Goal: Task Accomplishment & Management: Use online tool/utility

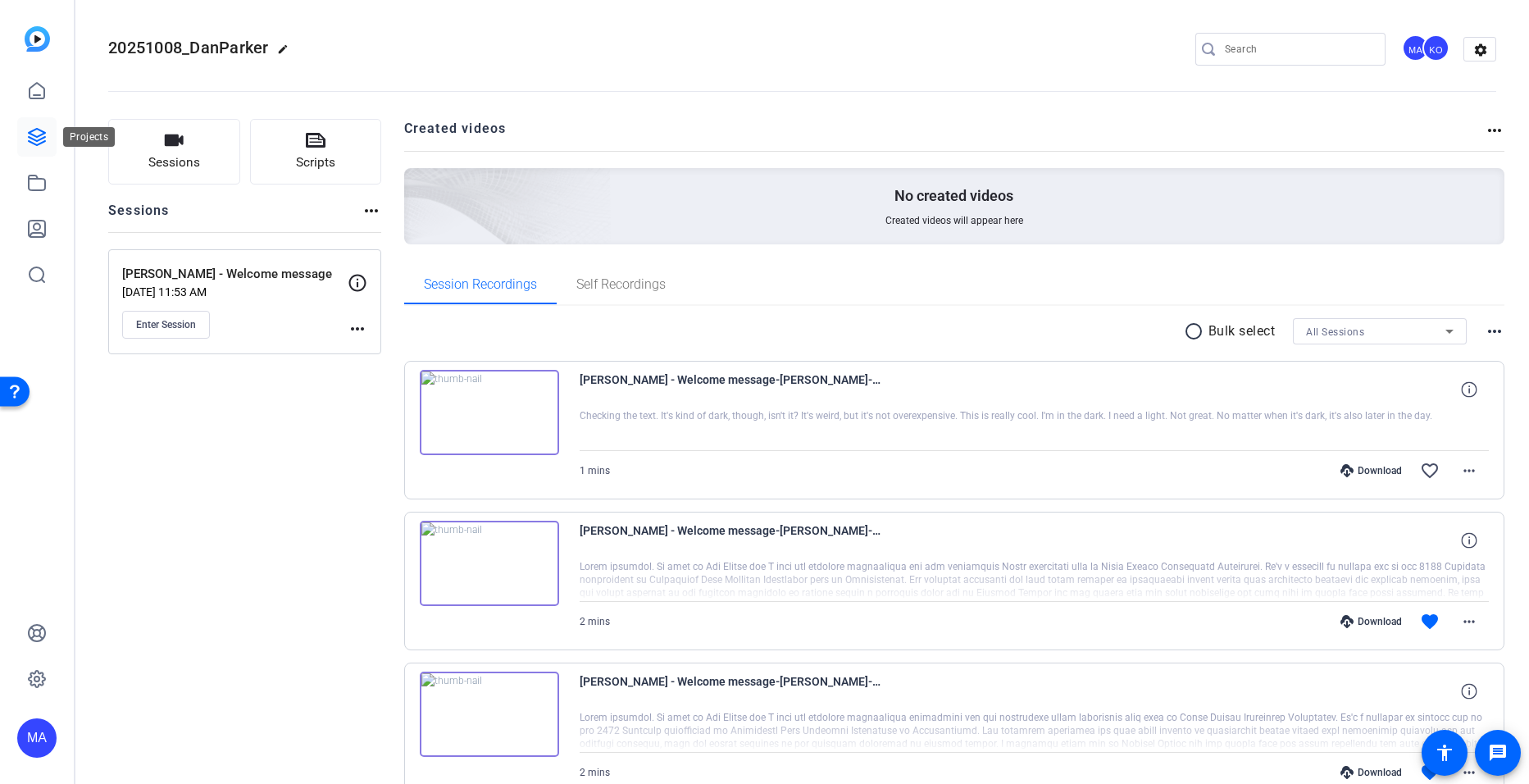
click at [34, 136] on icon at bounding box center [37, 137] width 17 height 17
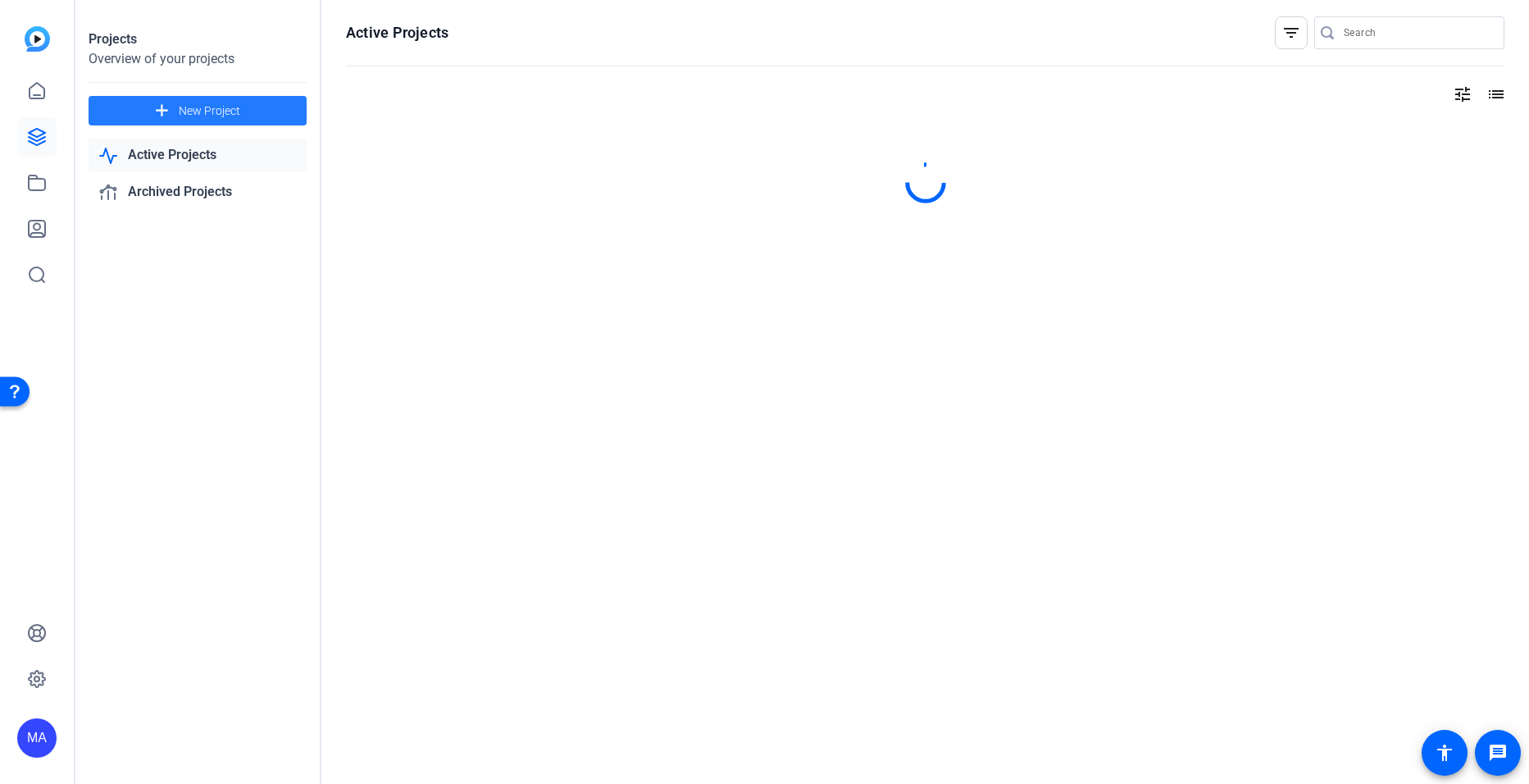
click at [247, 103] on span at bounding box center [198, 111] width 218 height 39
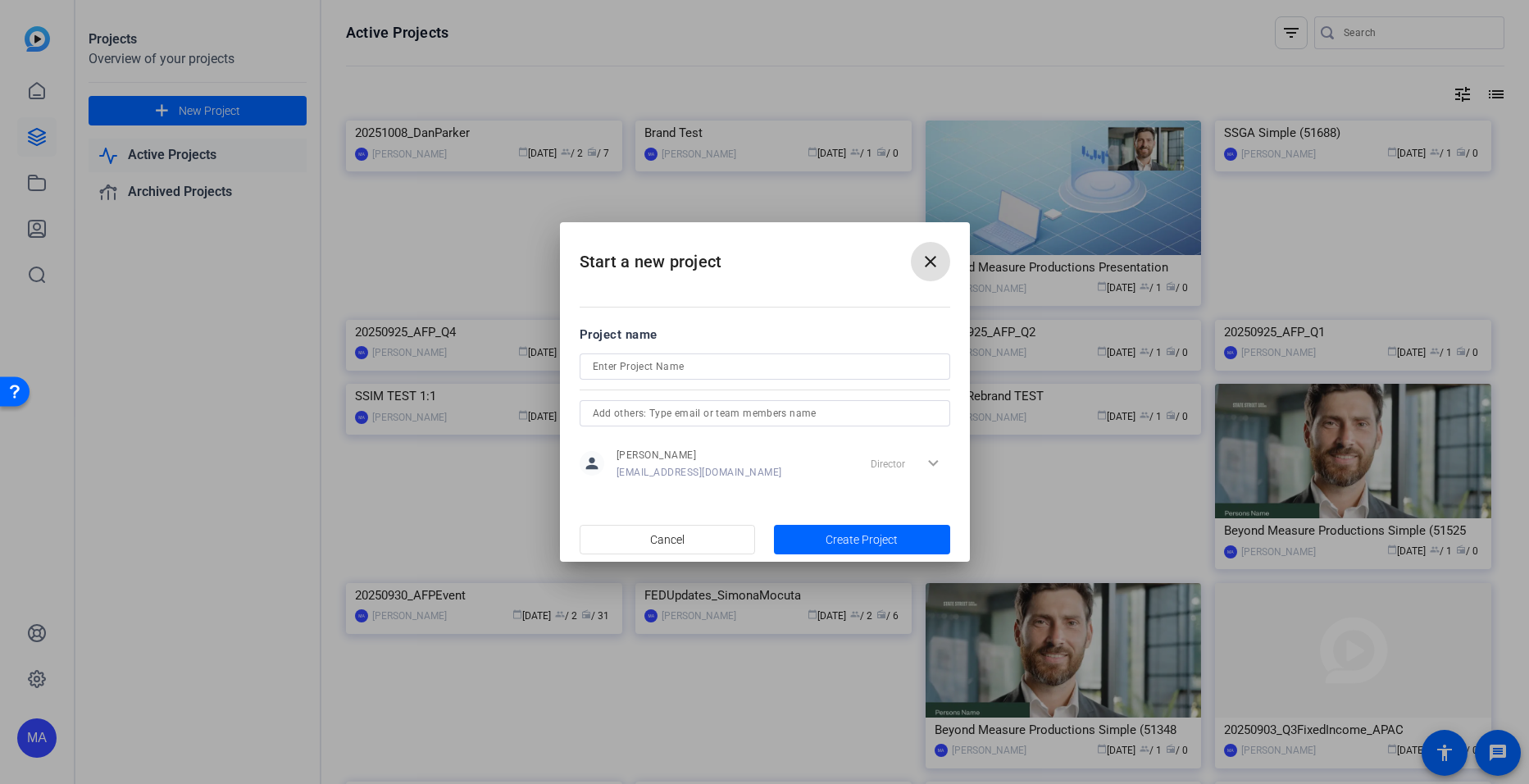
click at [656, 371] on input at bounding box center [764, 366] width 344 height 20
type input "20251008_PrivateMarkets"
click at [832, 548] on span "button" at bounding box center [861, 540] width 176 height 39
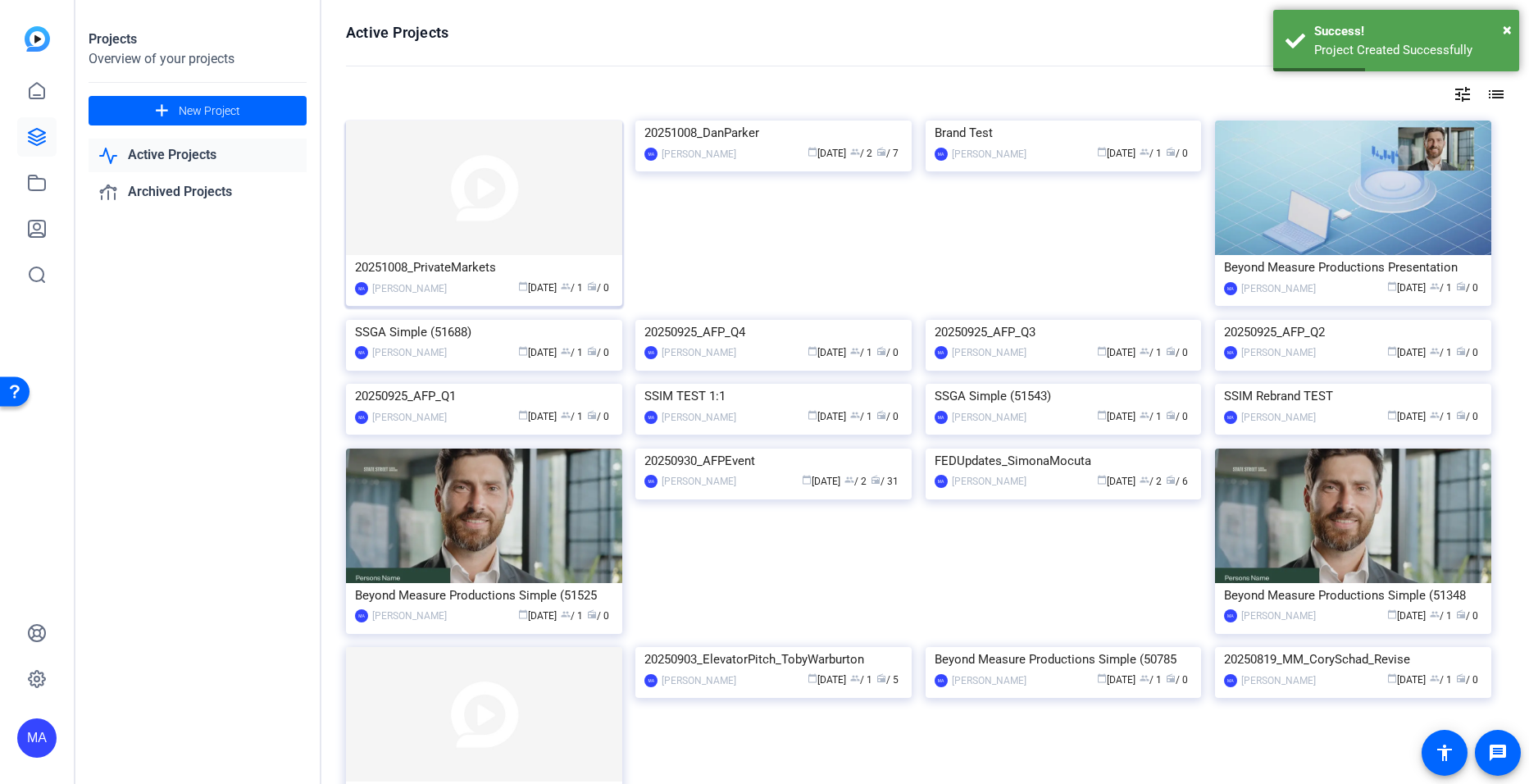
click at [441, 250] on img at bounding box center [484, 187] width 276 height 134
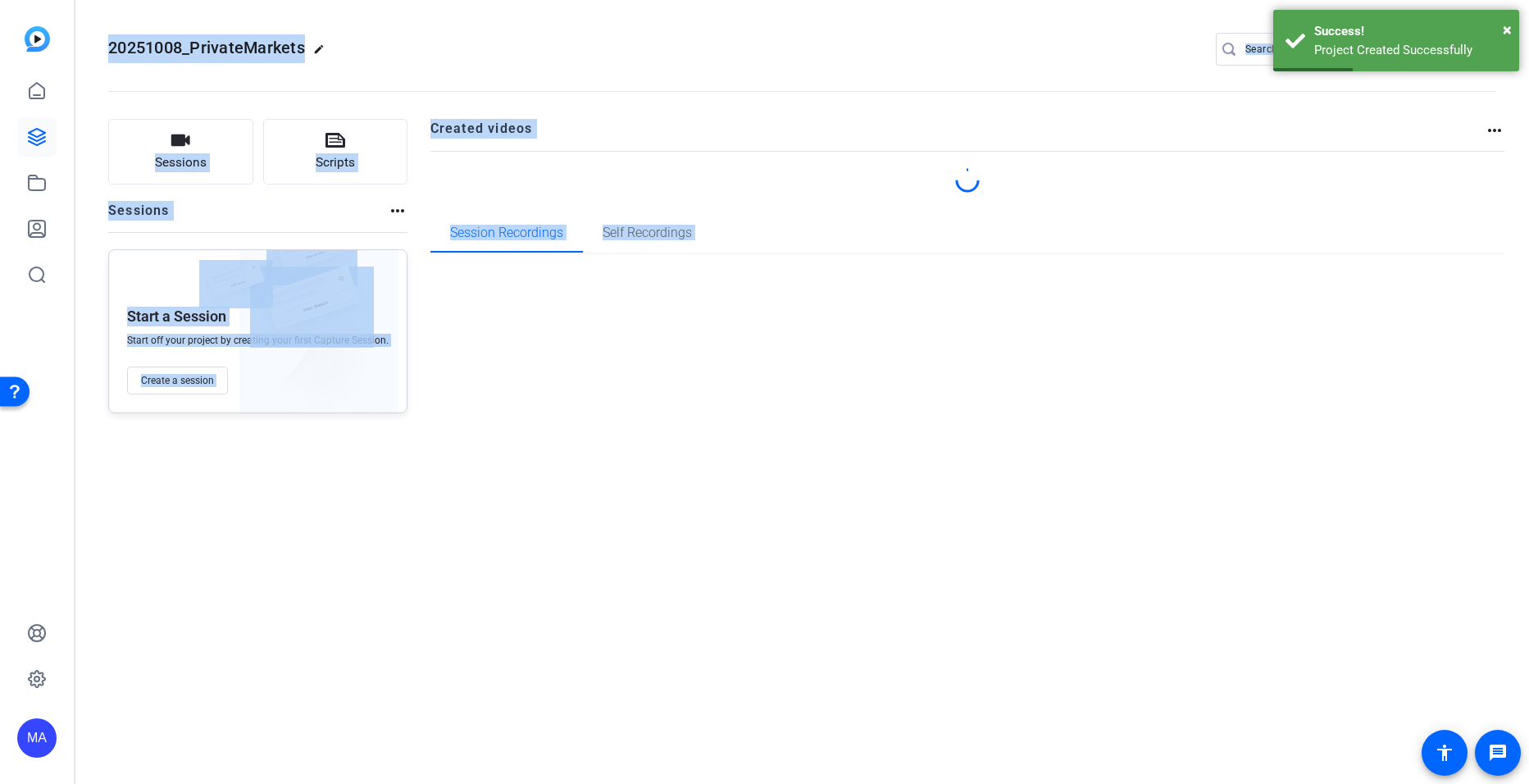
click at [441, 250] on div "20251008_PrivateMarkets edit MA settings Sessions Scripts Sessions more_horiz S…" at bounding box center [802, 392] width 1453 height 784
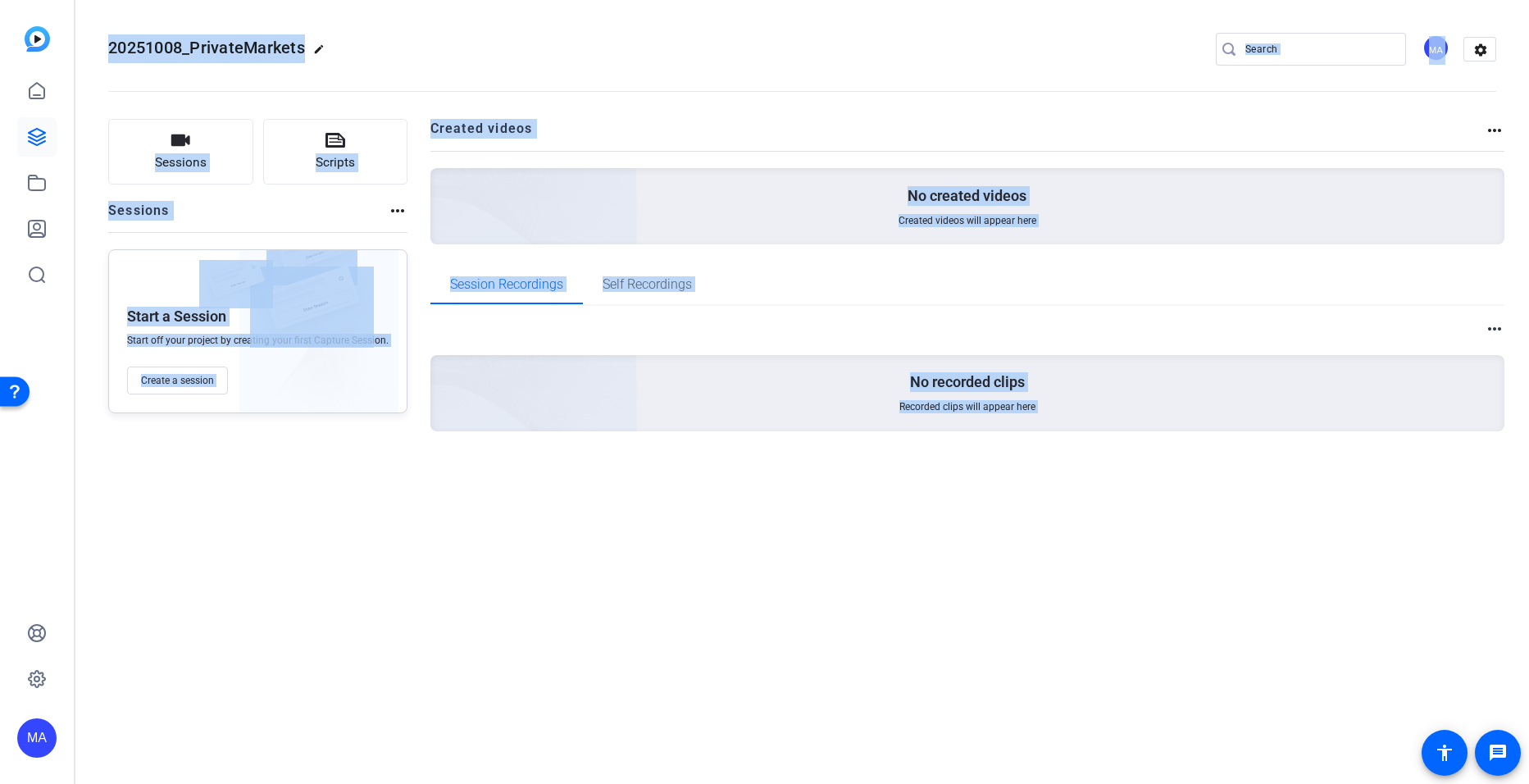
click at [219, 474] on div "Sessions Scripts Sessions more_horiz Start a Session Start off your project by …" at bounding box center [257, 301] width 299 height 364
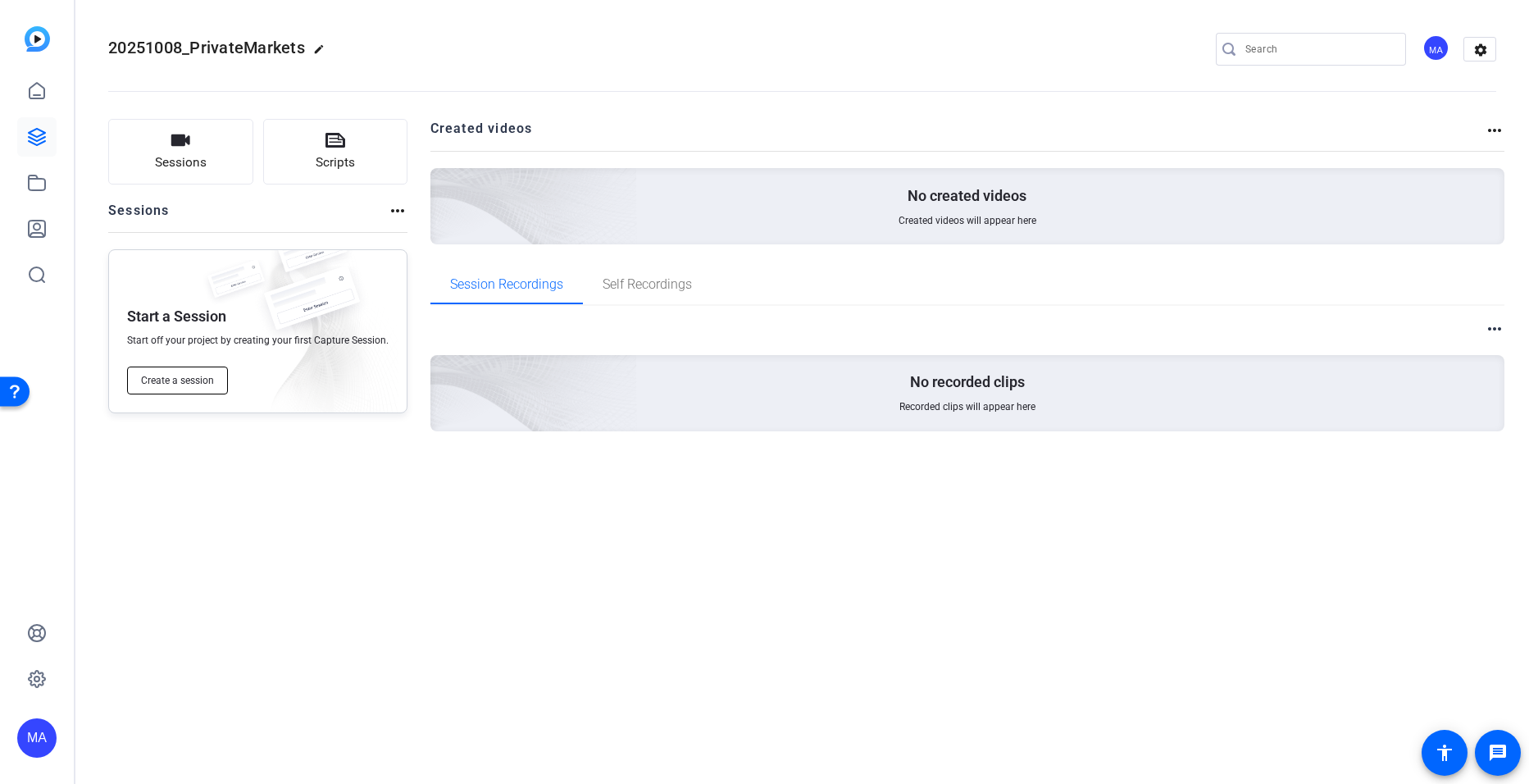
click at [194, 380] on span "Create a session" at bounding box center [177, 380] width 73 height 13
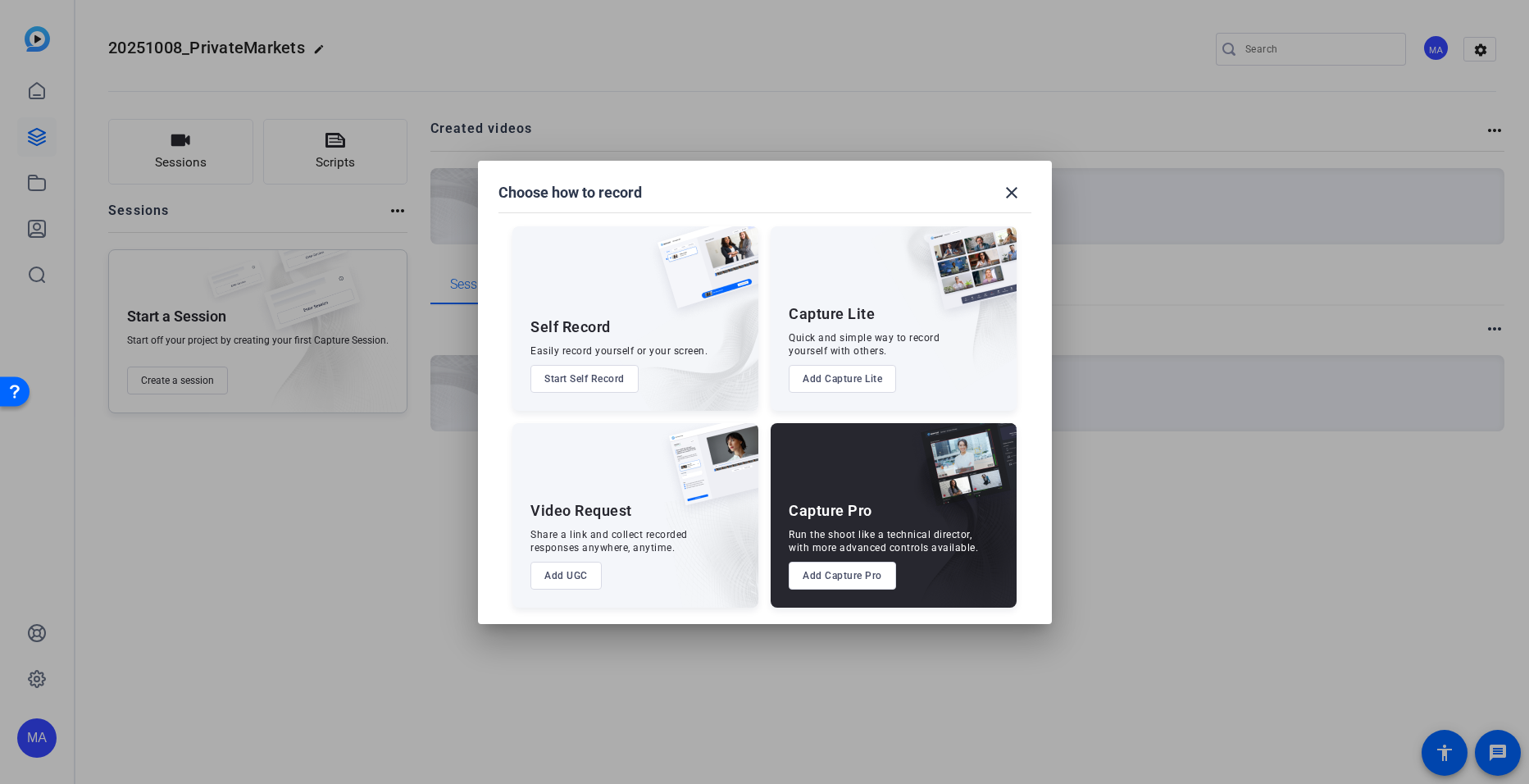
click at [819, 573] on button "Add Capture Pro" at bounding box center [842, 575] width 107 height 28
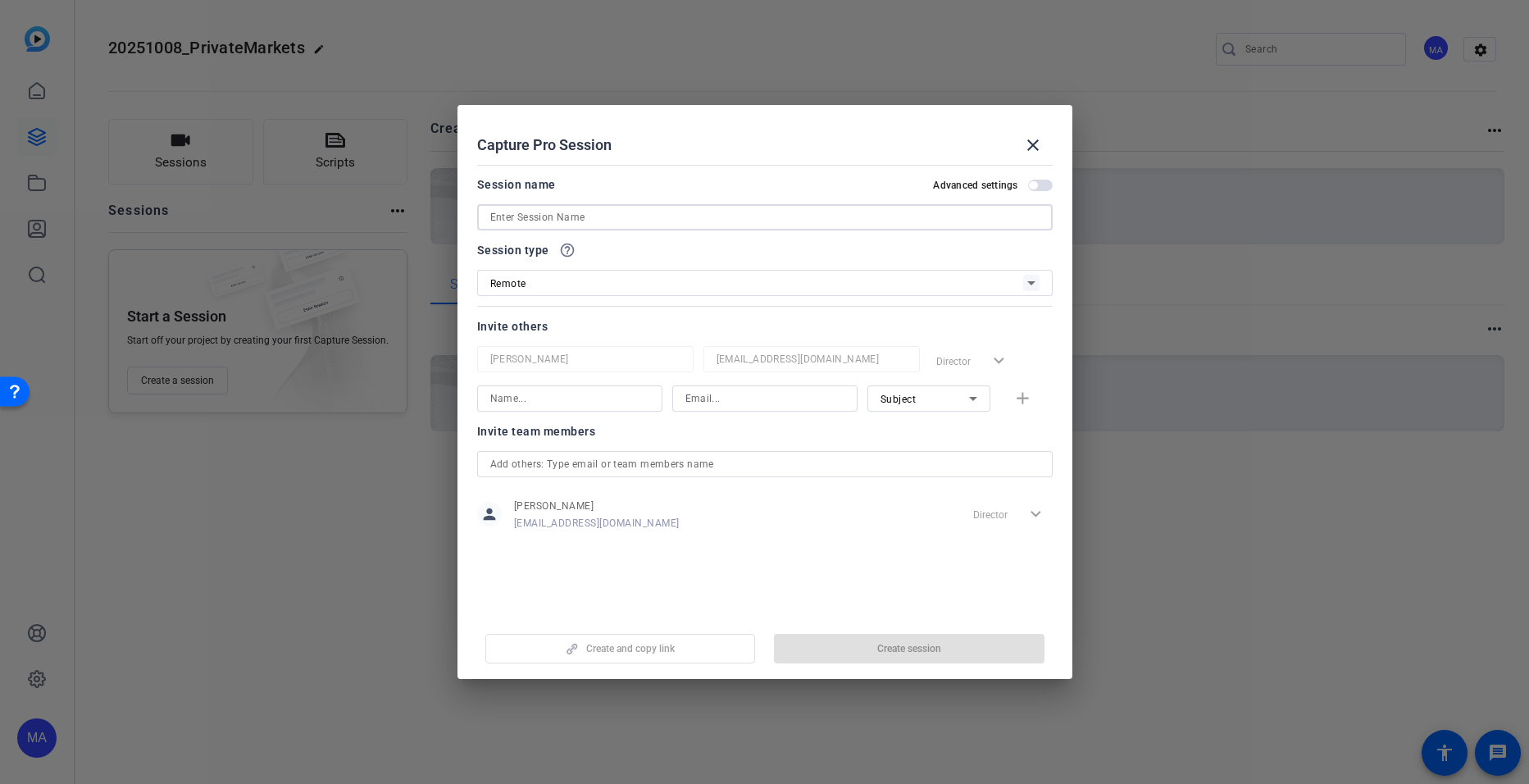
click at [572, 215] on input at bounding box center [764, 217] width 549 height 20
type input "Private Markets Conversations"
click at [842, 638] on span "button" at bounding box center [909, 649] width 270 height 39
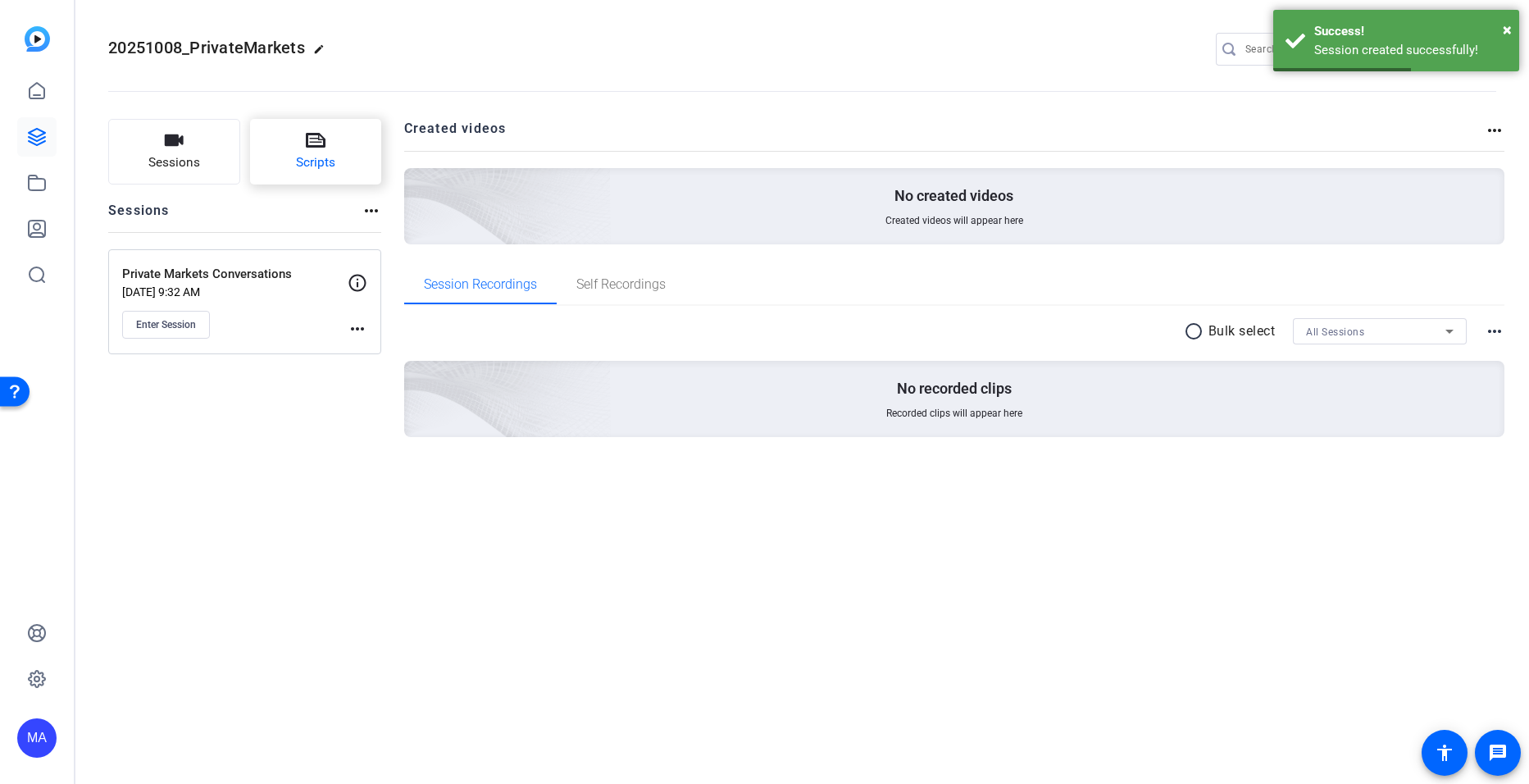
click at [310, 140] on icon at bounding box center [315, 140] width 20 height 20
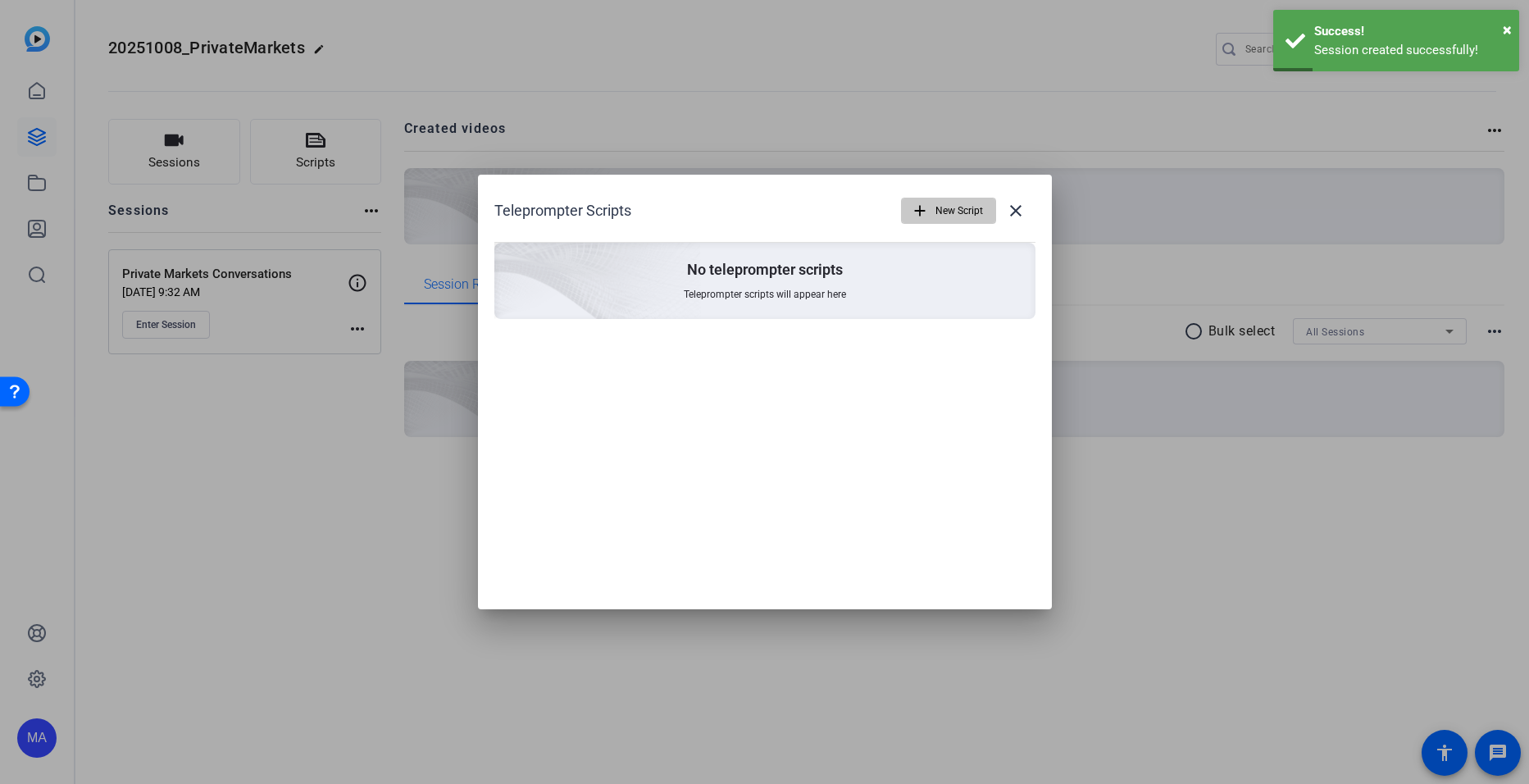
click at [925, 218] on mat-icon "add" at bounding box center [919, 210] width 18 height 18
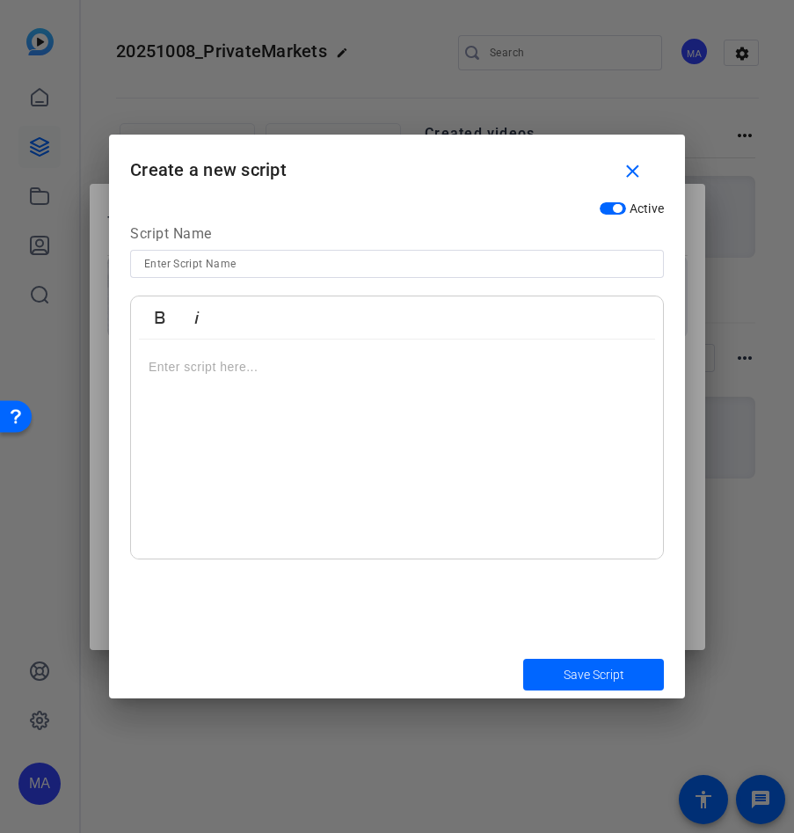
click at [215, 419] on div at bounding box center [397, 450] width 532 height 220
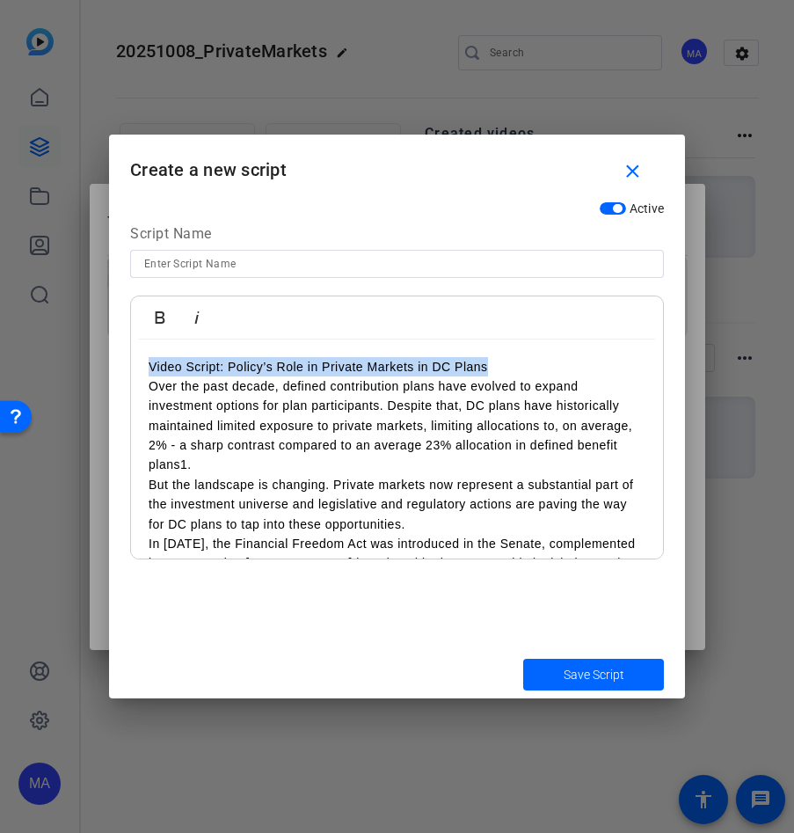
drag, startPoint x: 515, startPoint y: 363, endPoint x: 142, endPoint y: 361, distance: 372.1
click at [142, 361] on div "Video Script: Policy’s Role in Private Markets in DC Plans Over the past decade…" at bounding box center [397, 623] width 532 height 567
click at [147, 388] on div "Over the past decade, defined contribution plans have evolved to expand investm…" at bounding box center [397, 623] width 532 height 567
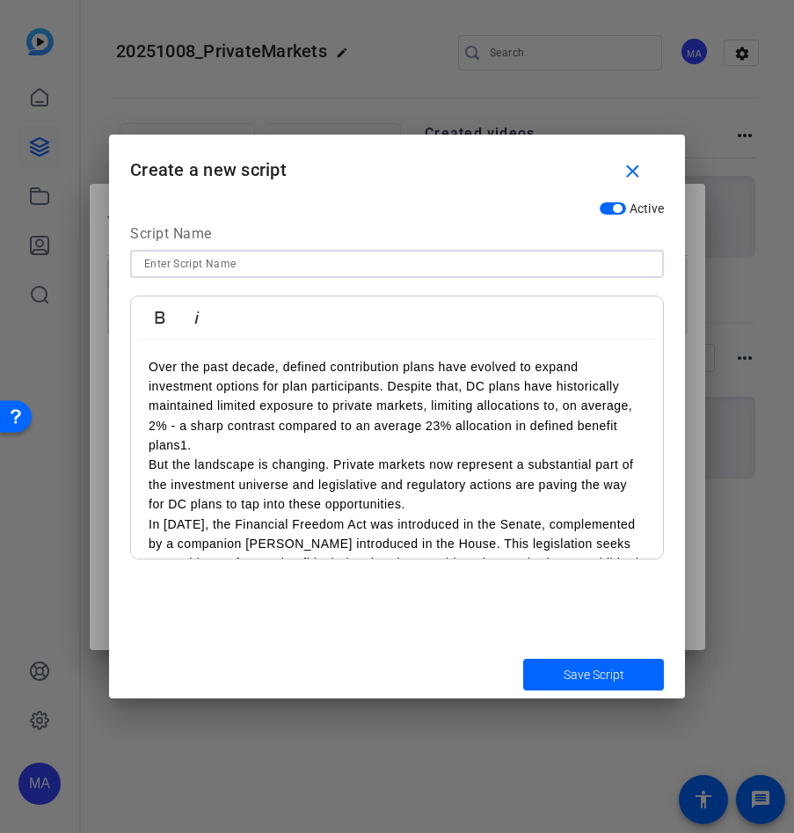
click at [188, 273] on input at bounding box center [397, 263] width 506 height 21
click at [188, 273] on input "Me" at bounding box center [397, 263] width 506 height 21
type input "[PERSON_NAME]"
click at [608, 678] on span "Save Script" at bounding box center [594, 675] width 61 height 18
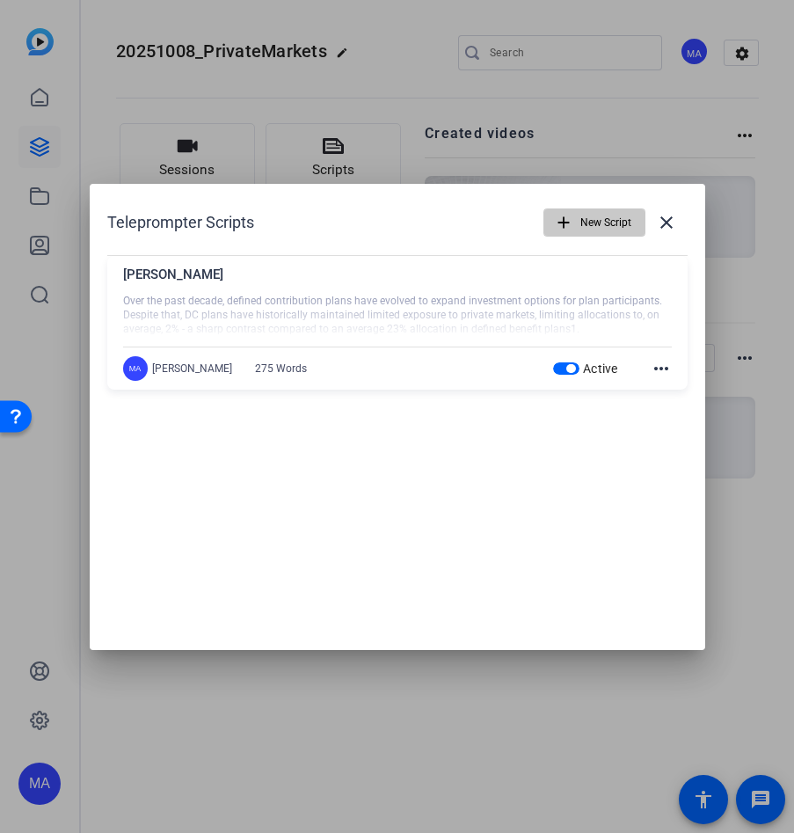
click at [597, 228] on span "New Script" at bounding box center [606, 222] width 51 height 33
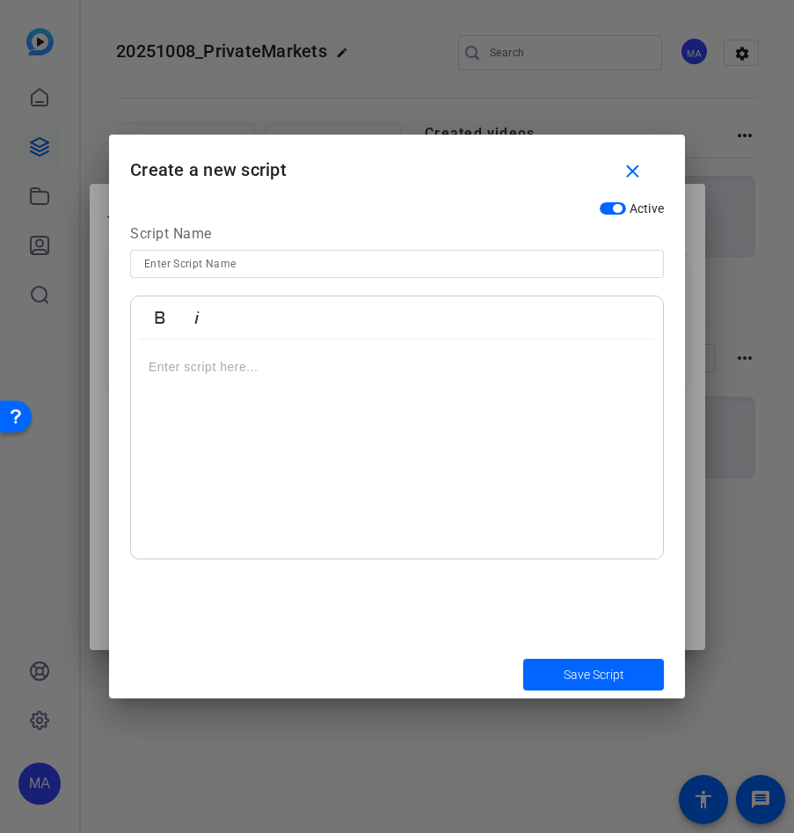
click at [599, 226] on div "Script Name" at bounding box center [397, 236] width 534 height 26
click at [397, 263] on input at bounding box center [397, 263] width 506 height 21
click at [397, 263] on input "D" at bounding box center [397, 263] width 506 height 21
type input "[PERSON_NAME]"
click at [330, 376] on div at bounding box center [397, 450] width 532 height 220
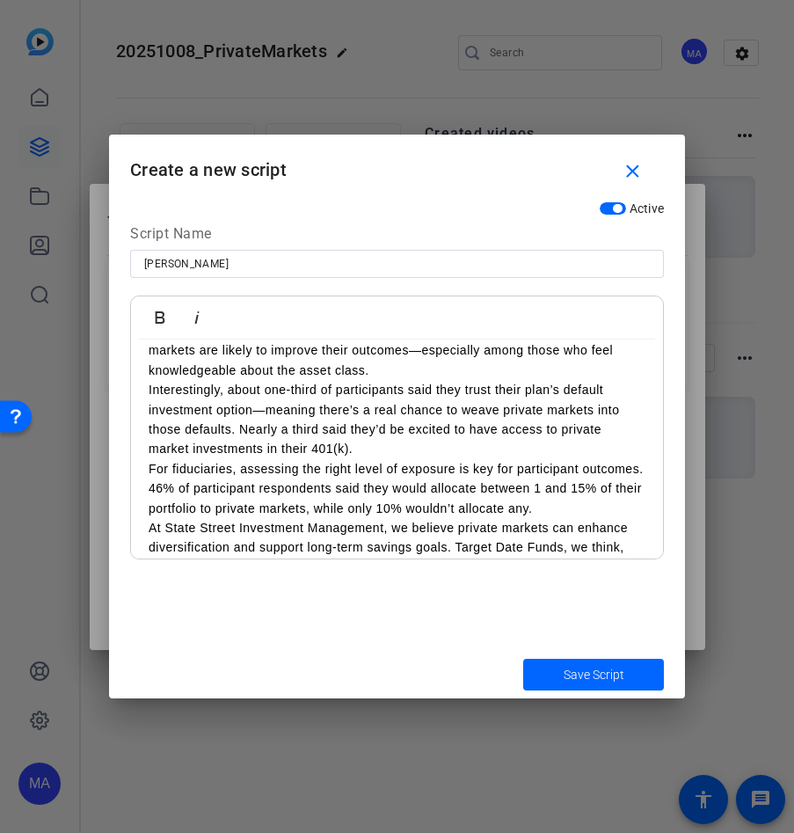
scroll to position [581, 0]
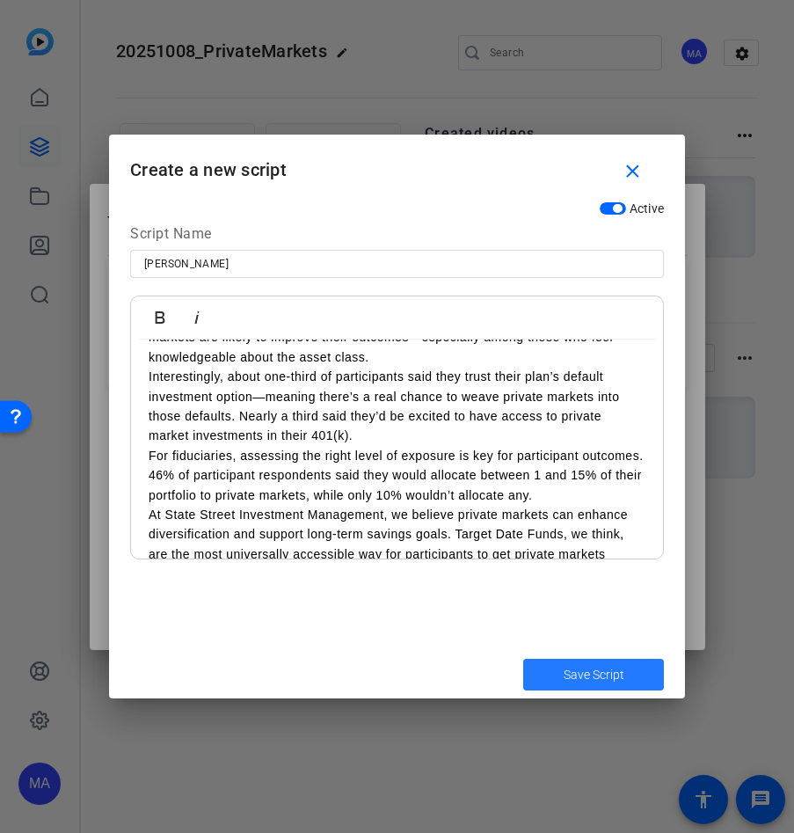
click at [591, 681] on span "Save Script" at bounding box center [594, 675] width 61 height 18
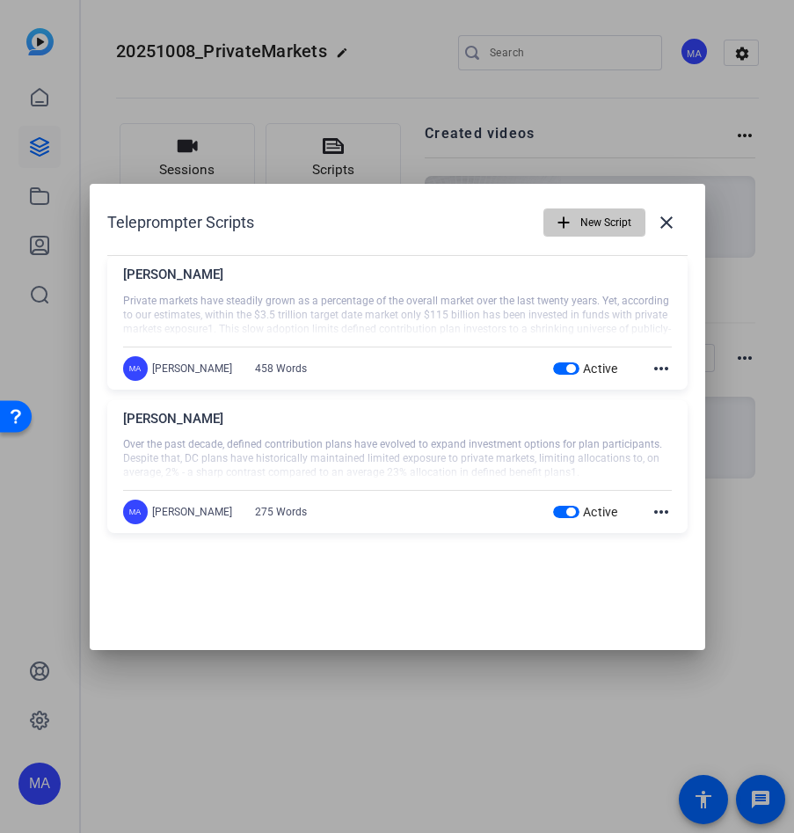
click at [587, 225] on span "New Script" at bounding box center [606, 222] width 51 height 33
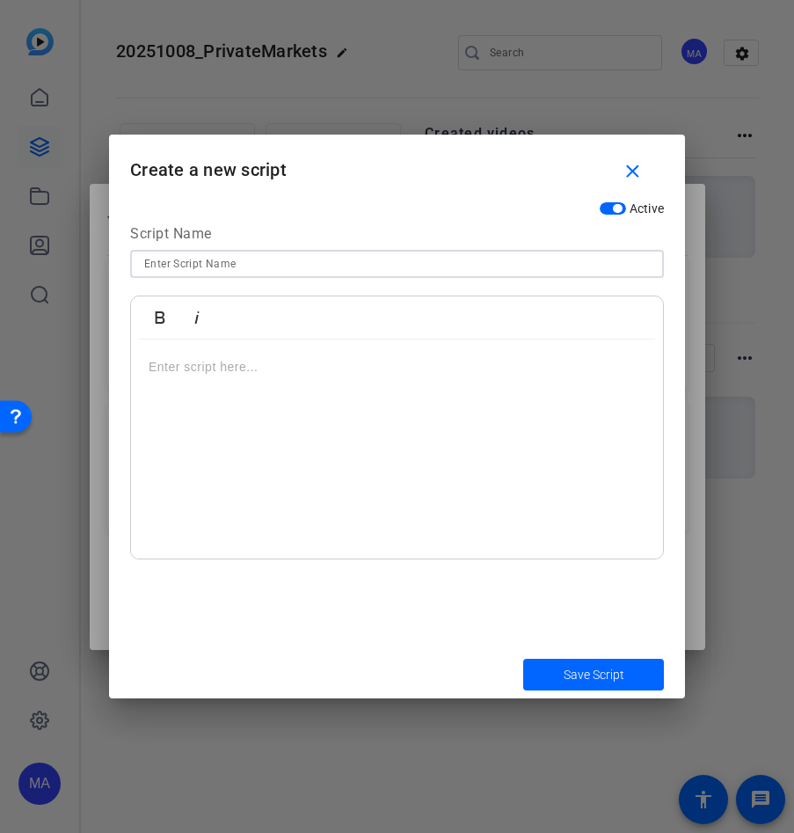
click at [298, 263] on input at bounding box center [397, 263] width 506 height 21
type input "[PERSON_NAME] Questions"
click at [231, 404] on div at bounding box center [397, 450] width 532 height 220
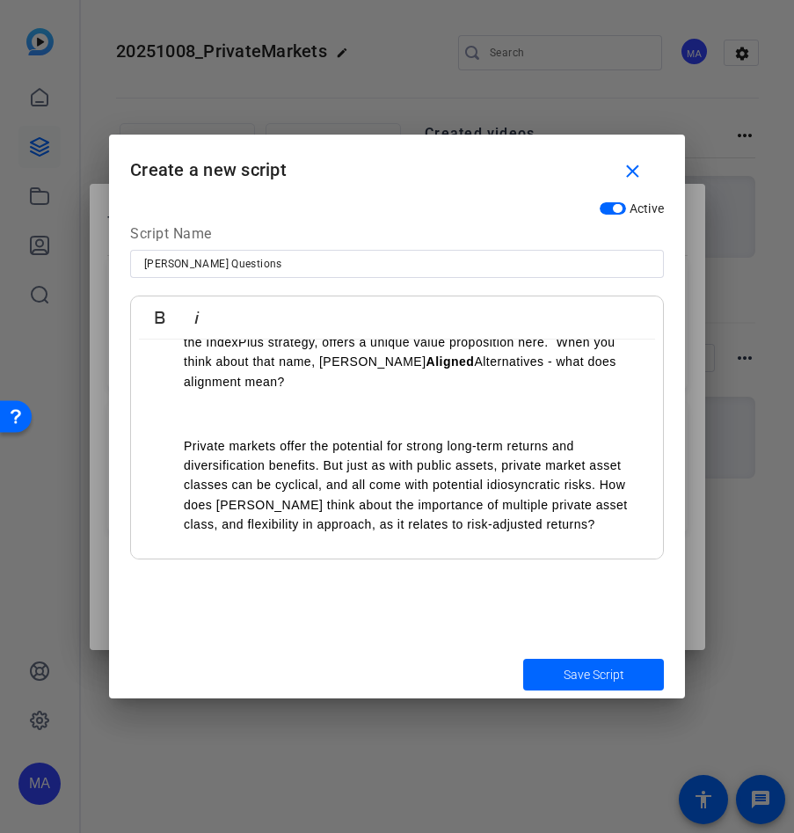
scroll to position [116, 0]
click at [205, 406] on p at bounding box center [397, 412] width 497 height 19
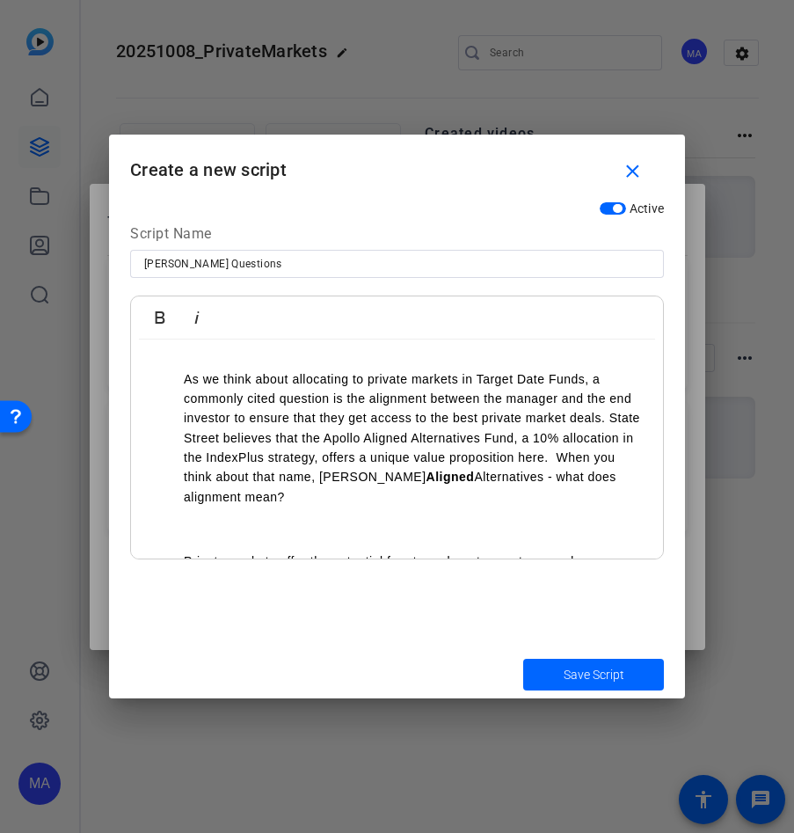
click at [174, 380] on ol "As we think about allocating to private markets in Target Date Funds, a commonl…" at bounding box center [397, 438] width 497 height 138
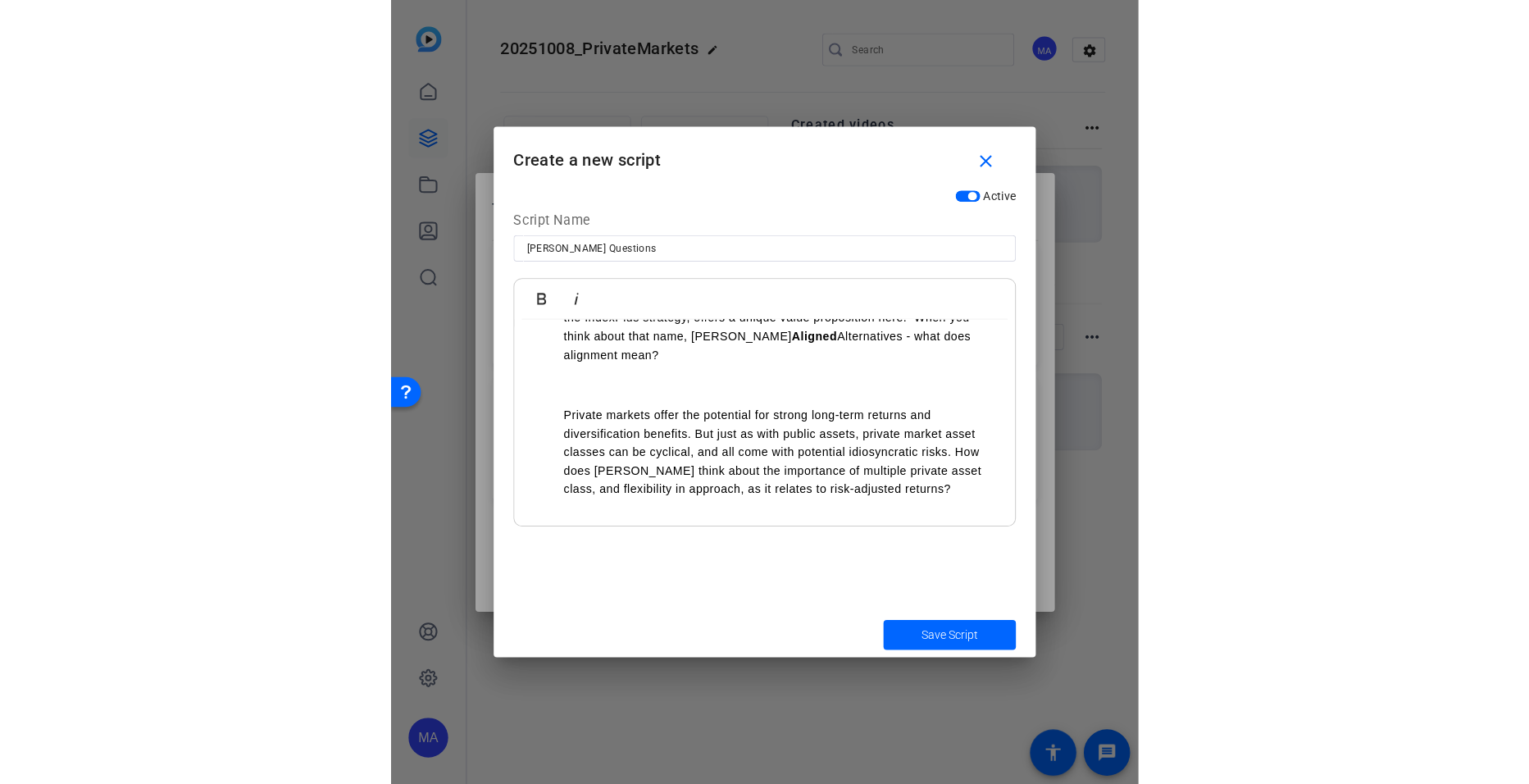
scroll to position [112, 0]
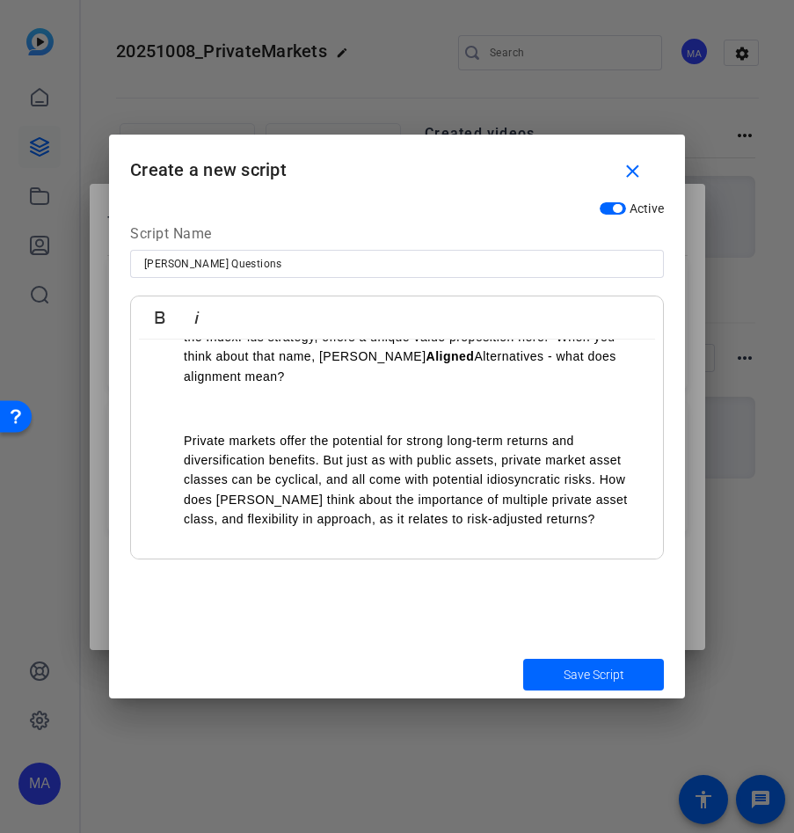
click at [182, 451] on ol "Private markets offer the potential for strong long-term returns and diversific…" at bounding box center [397, 480] width 497 height 99
click at [182, 440] on ol "Private markets offer the potential for strong long-term returns and diversific…" at bounding box center [397, 480] width 497 height 99
click at [579, 669] on span "Save Script" at bounding box center [594, 675] width 61 height 18
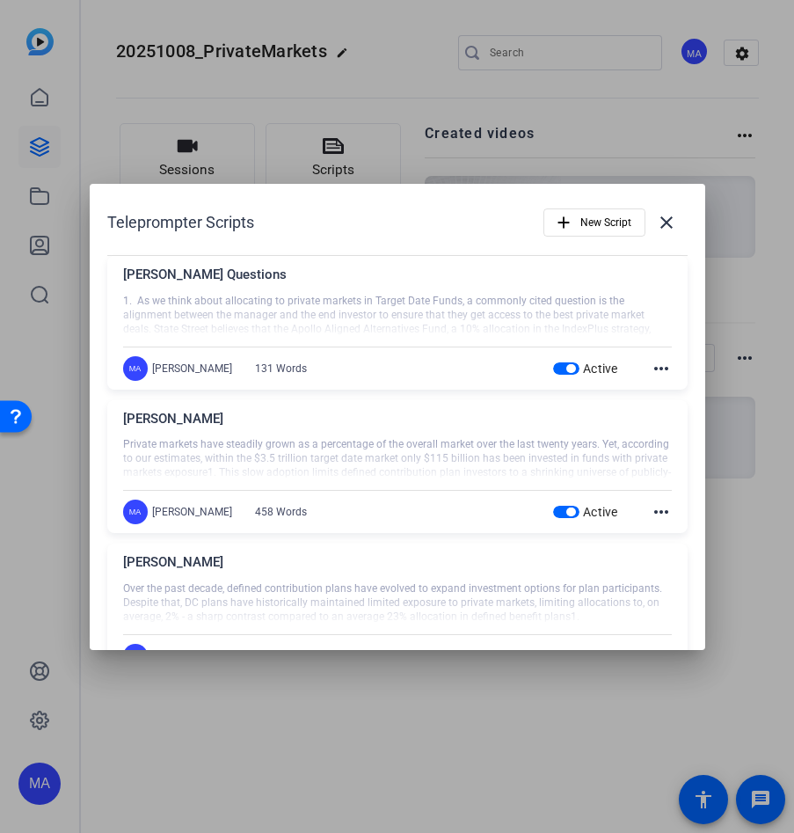
click at [347, 708] on div at bounding box center [397, 416] width 794 height 833
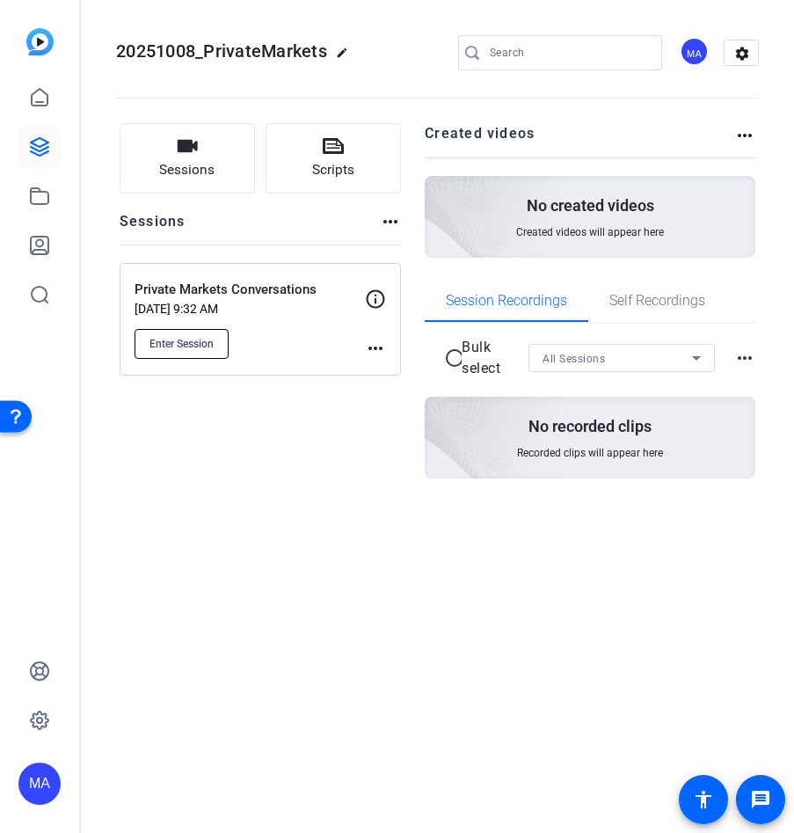
click at [214, 347] on button "Enter Session" at bounding box center [182, 344] width 94 height 30
click at [377, 346] on mat-icon "more_horiz" at bounding box center [375, 348] width 21 height 21
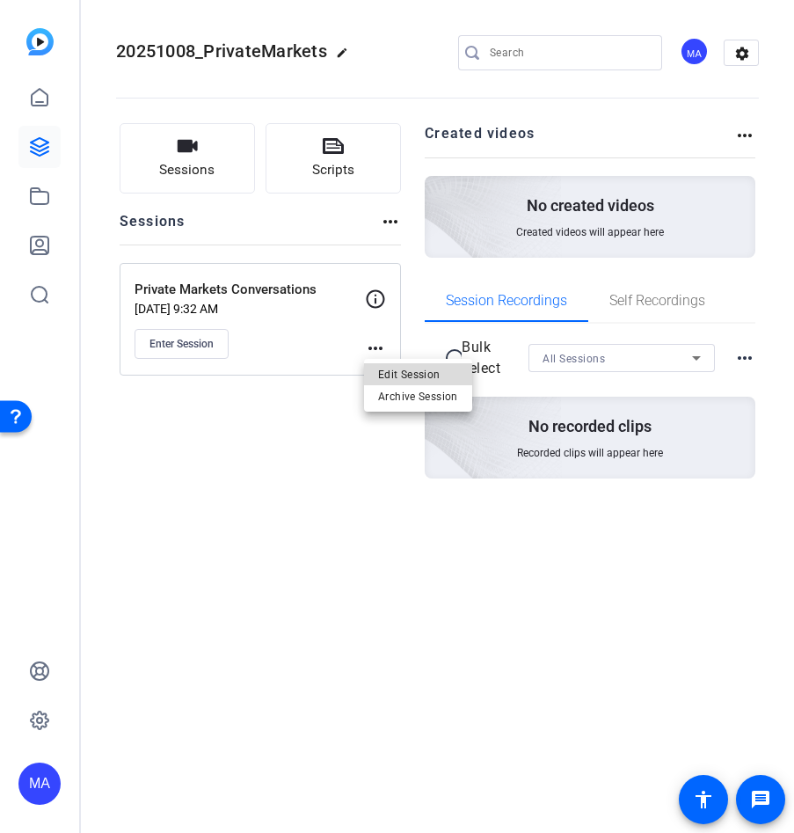
click at [388, 381] on span "Edit Session" at bounding box center [418, 373] width 80 height 21
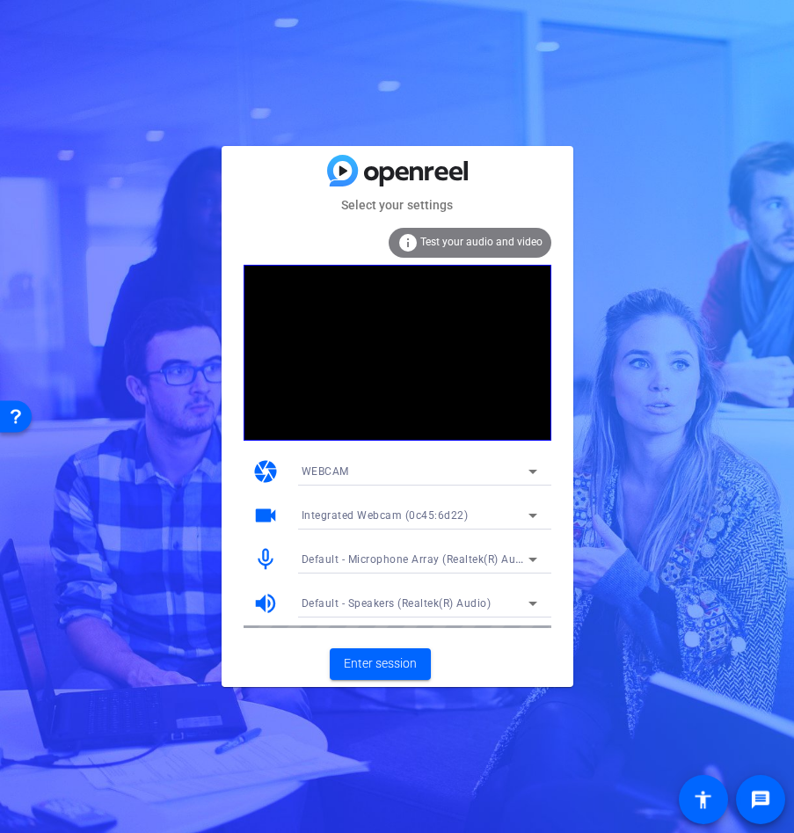
click at [507, 394] on video at bounding box center [398, 353] width 308 height 176
click at [356, 662] on span "Enter session" at bounding box center [380, 663] width 73 height 18
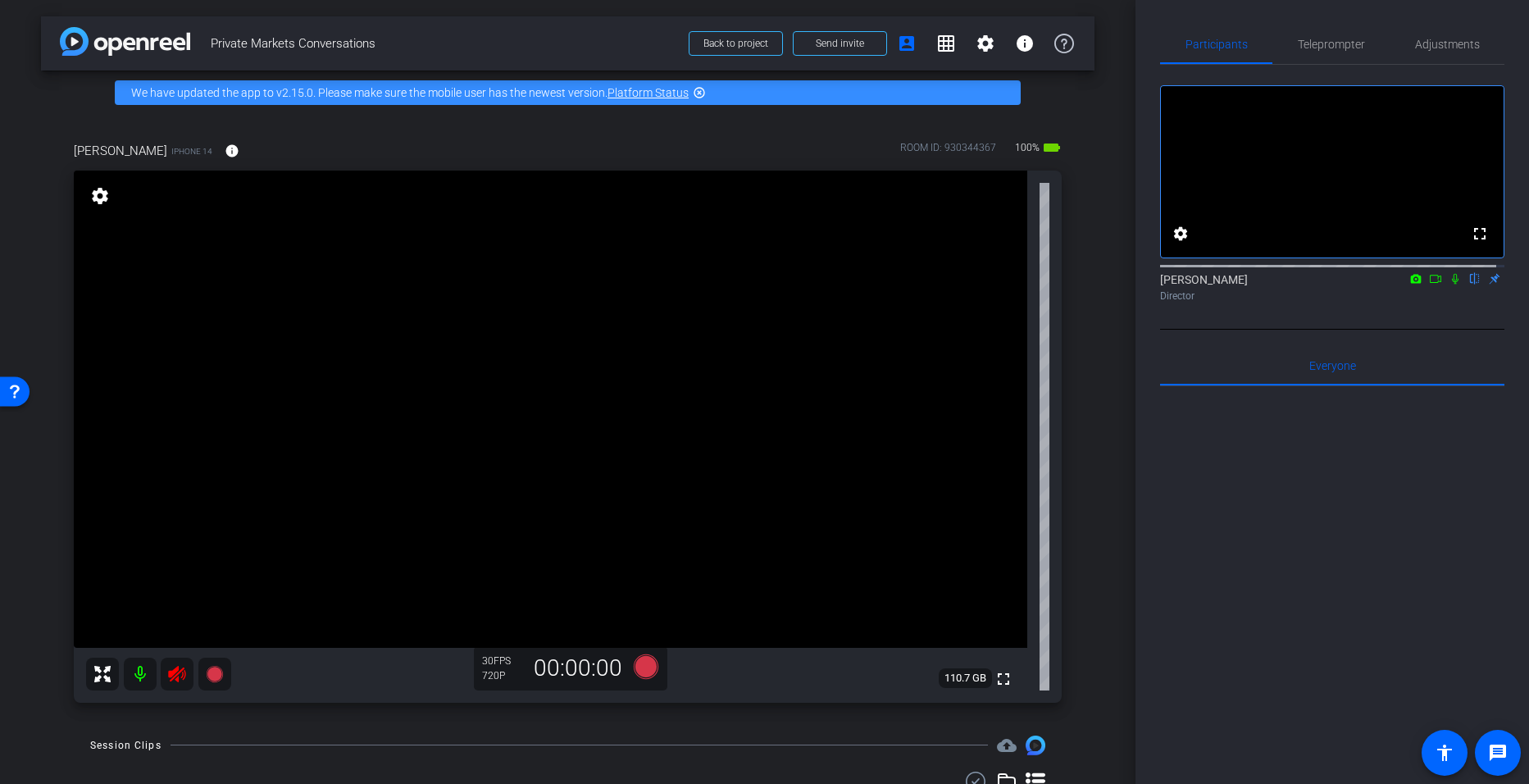
click at [175, 669] on icon at bounding box center [176, 674] width 17 height 17
click at [136, 670] on mat-icon at bounding box center [140, 673] width 33 height 33
click at [175, 673] on icon at bounding box center [176, 674] width 17 height 17
click at [739, 284] on icon at bounding box center [1455, 279] width 13 height 11
click at [739, 36] on span "Teleprompter" at bounding box center [1331, 44] width 67 height 39
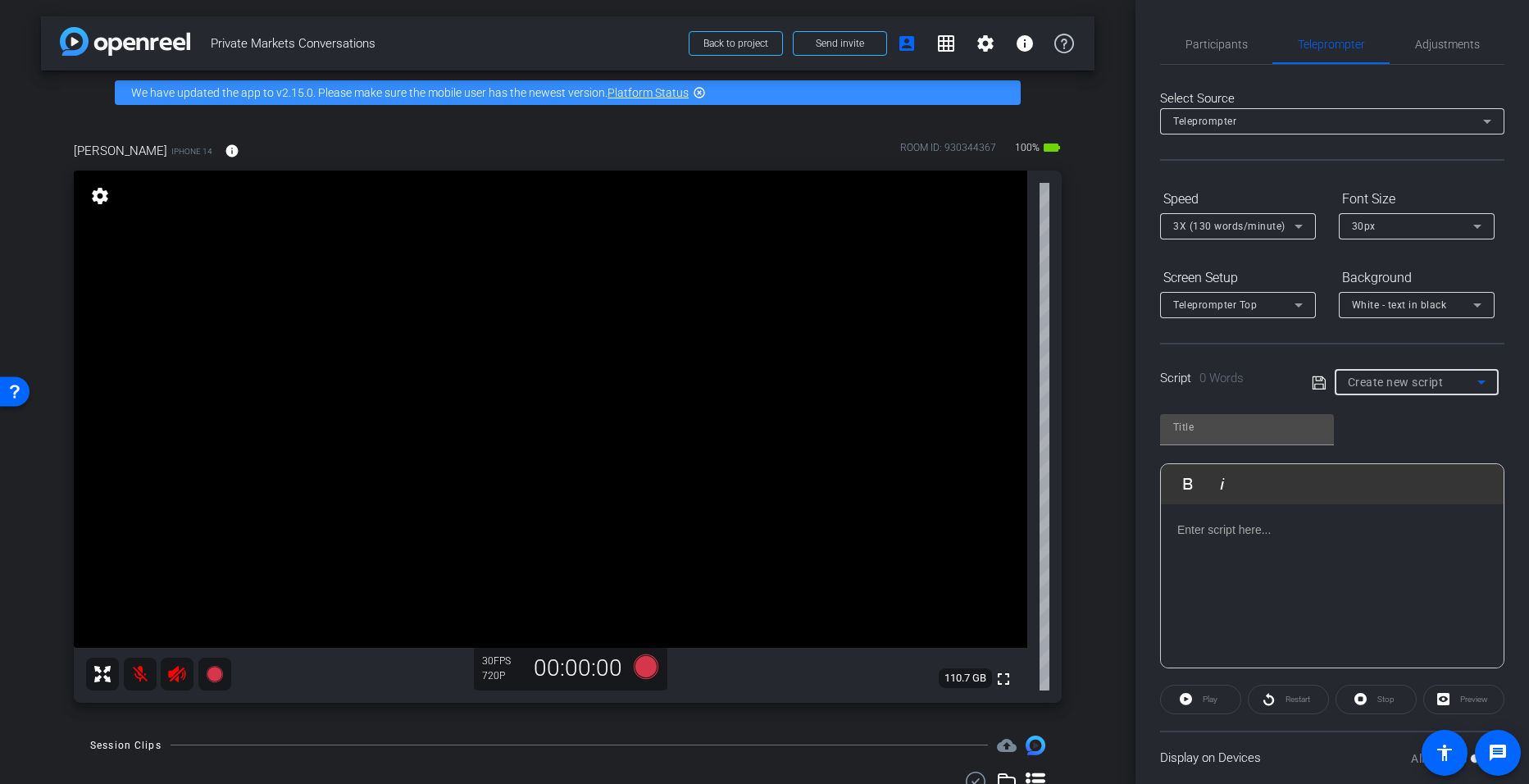
click at [739, 376] on span "Create new script" at bounding box center [1396, 382] width 96 height 13
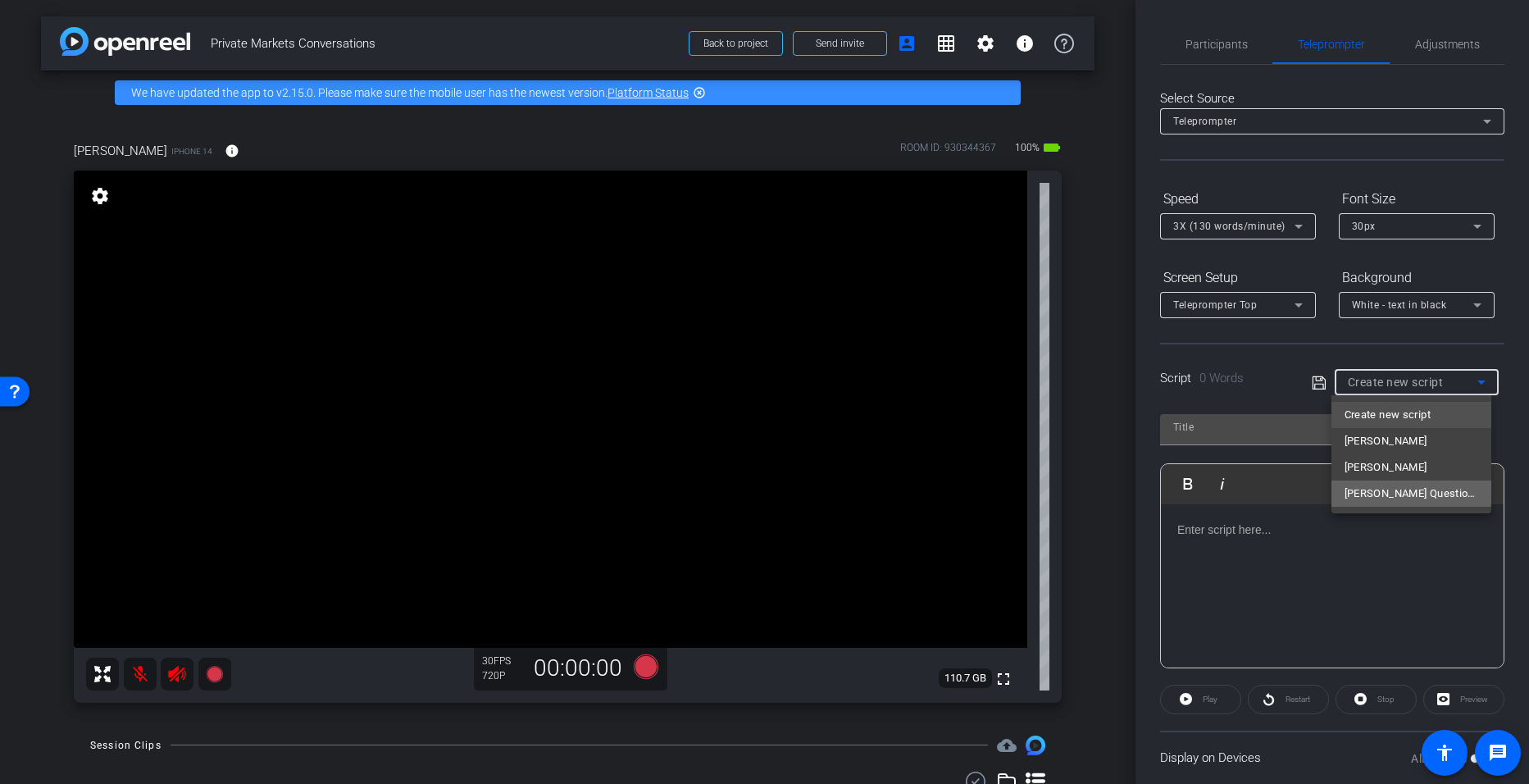
click at [739, 489] on span "[PERSON_NAME] Questions" at bounding box center [1411, 493] width 133 height 20
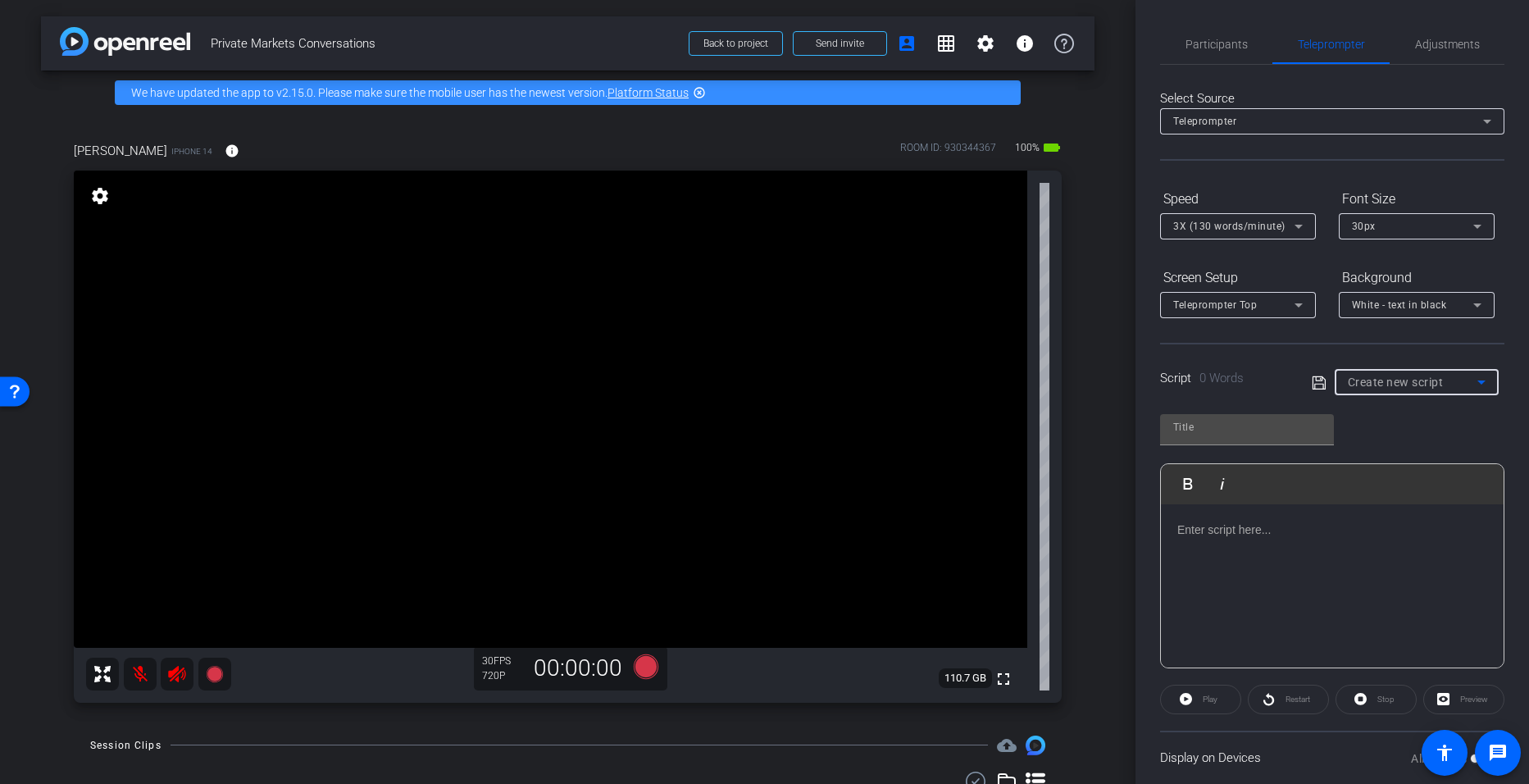
type input "[PERSON_NAME] Questions"
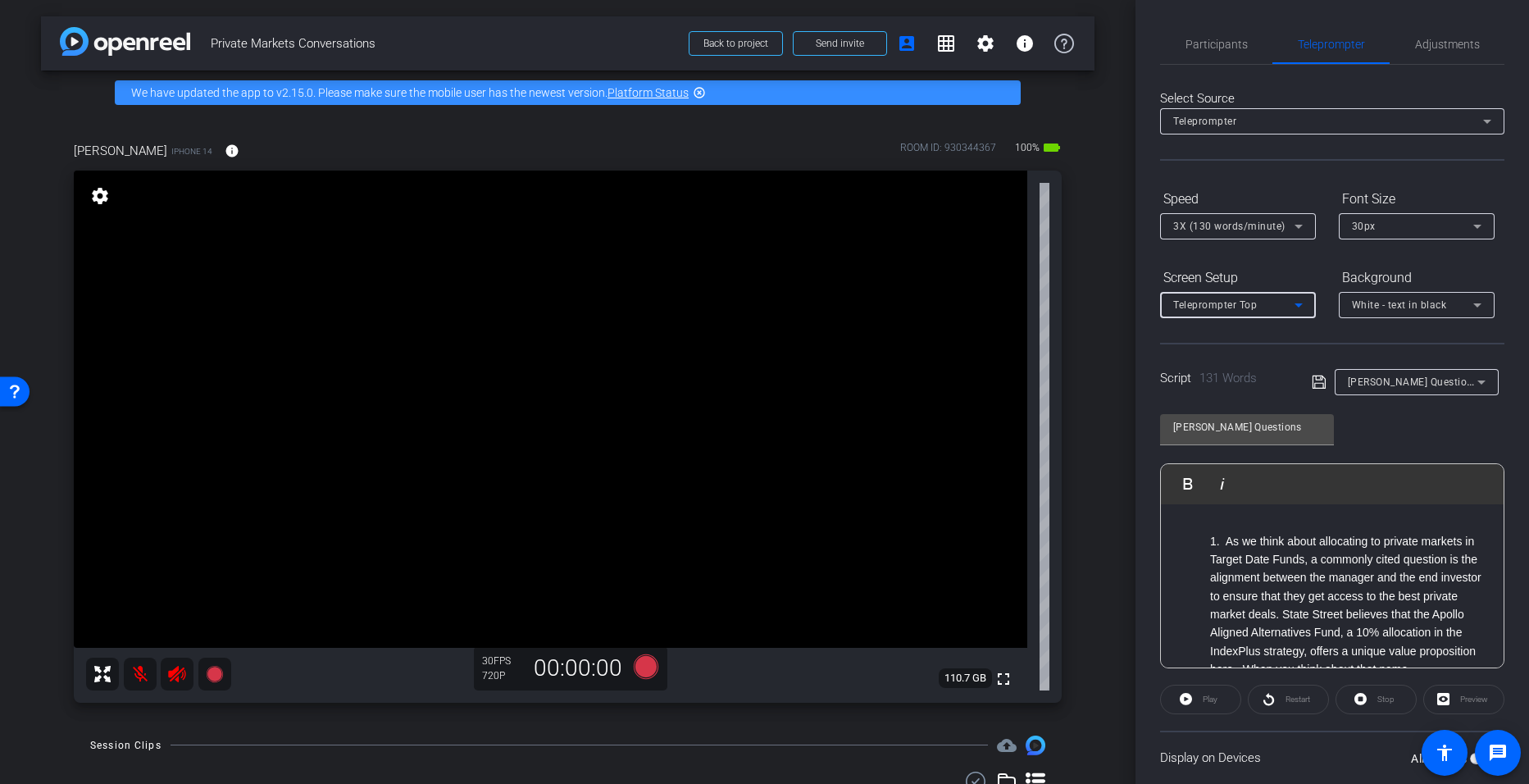
click at [739, 308] on icon at bounding box center [1299, 305] width 20 height 20
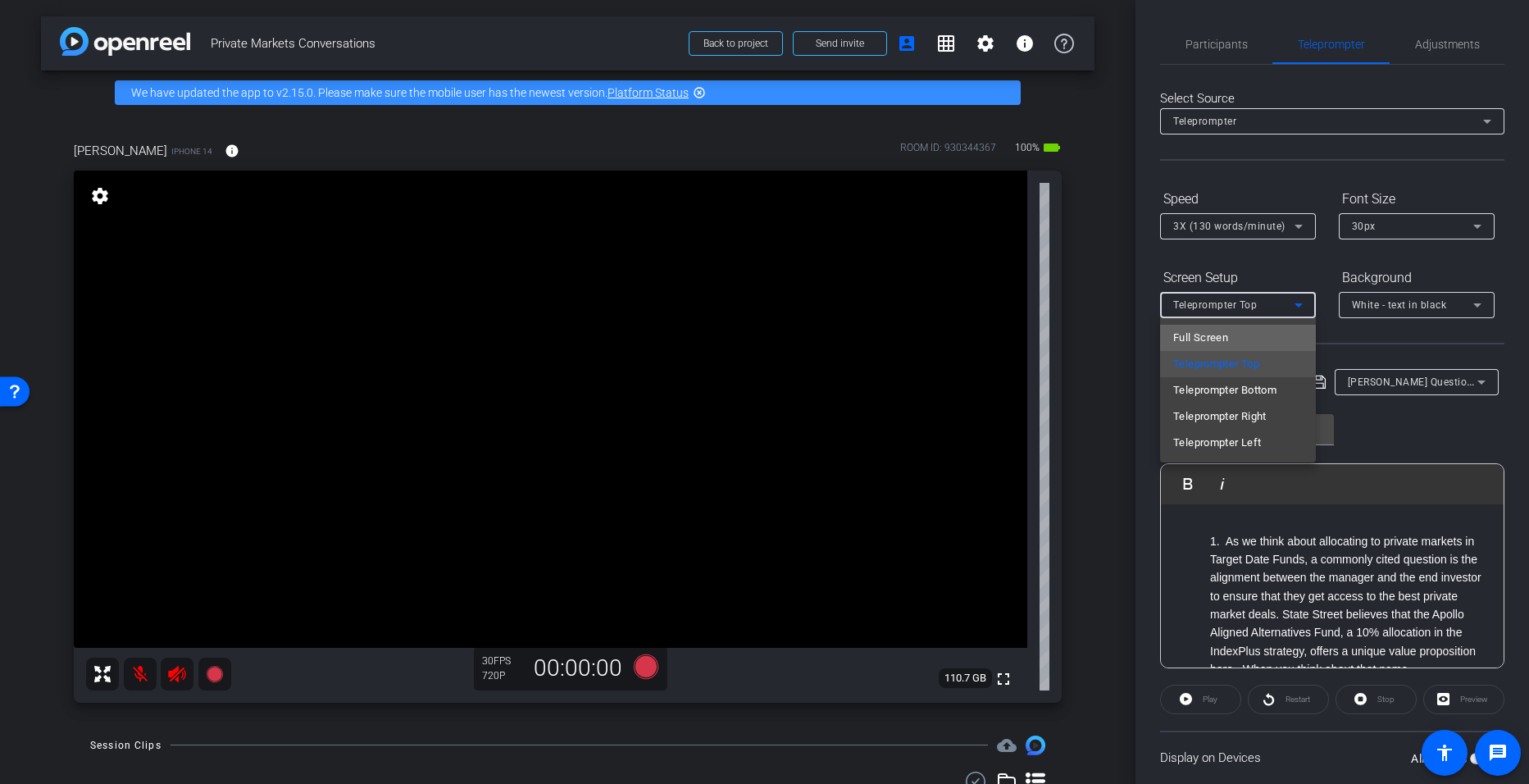
click at [739, 330] on mat-option "Full Screen" at bounding box center [1238, 337] width 156 height 26
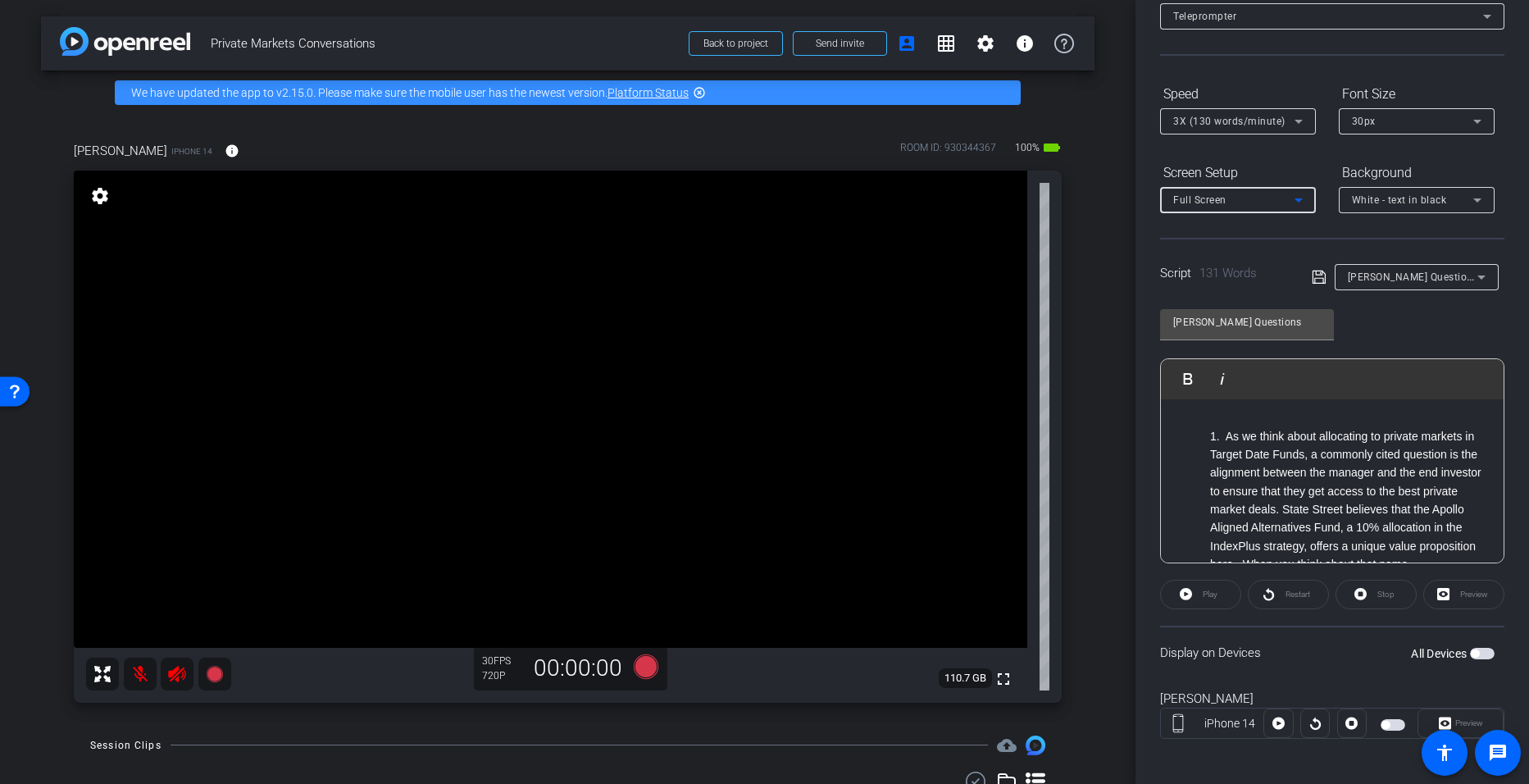
scroll to position [105, 0]
click at [739, 592] on div "Preview" at bounding box center [1464, 594] width 81 height 30
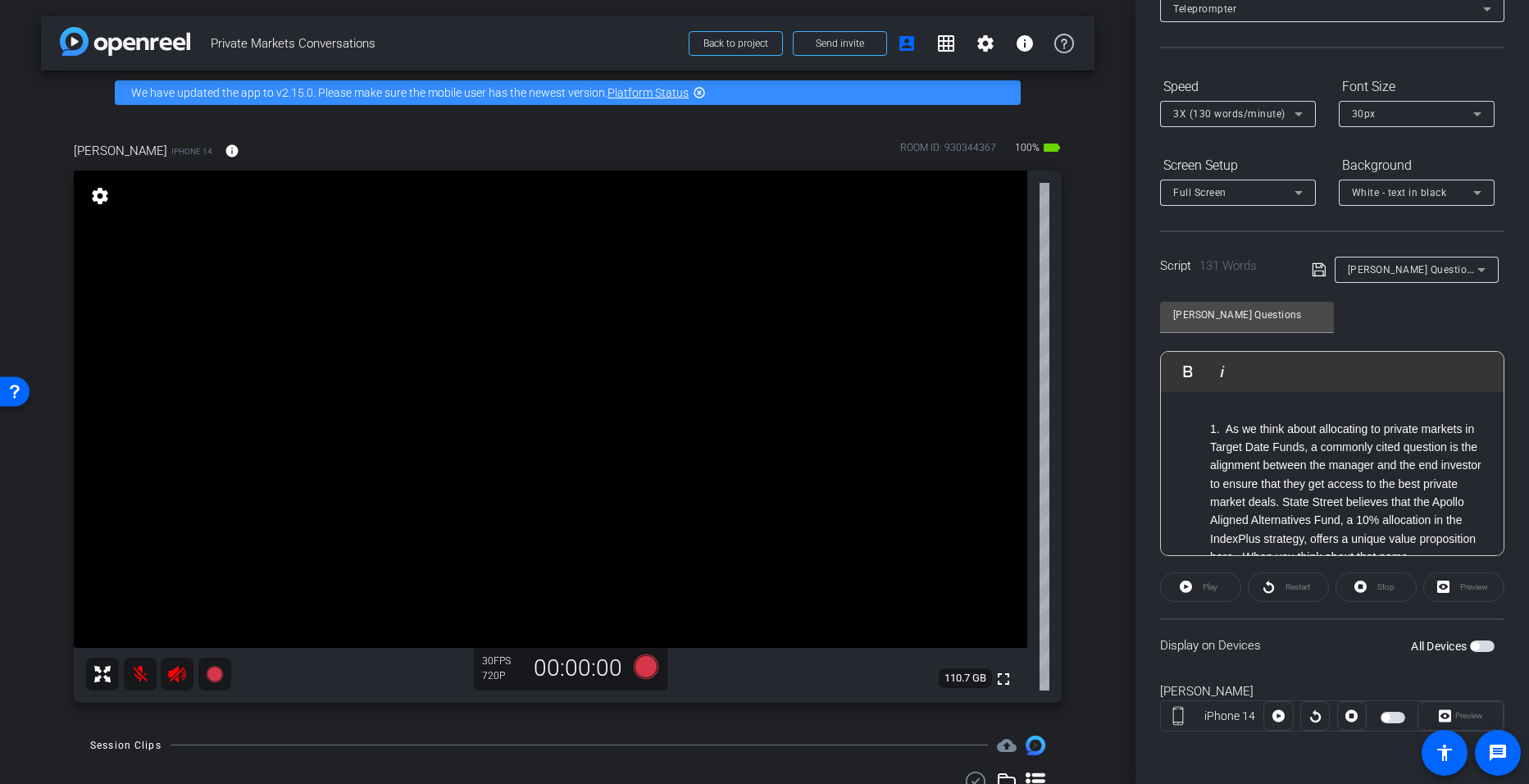
click at [739, 647] on span "button" at bounding box center [1475, 646] width 8 height 8
click at [739, 716] on icon at bounding box center [1445, 716] width 12 height 24
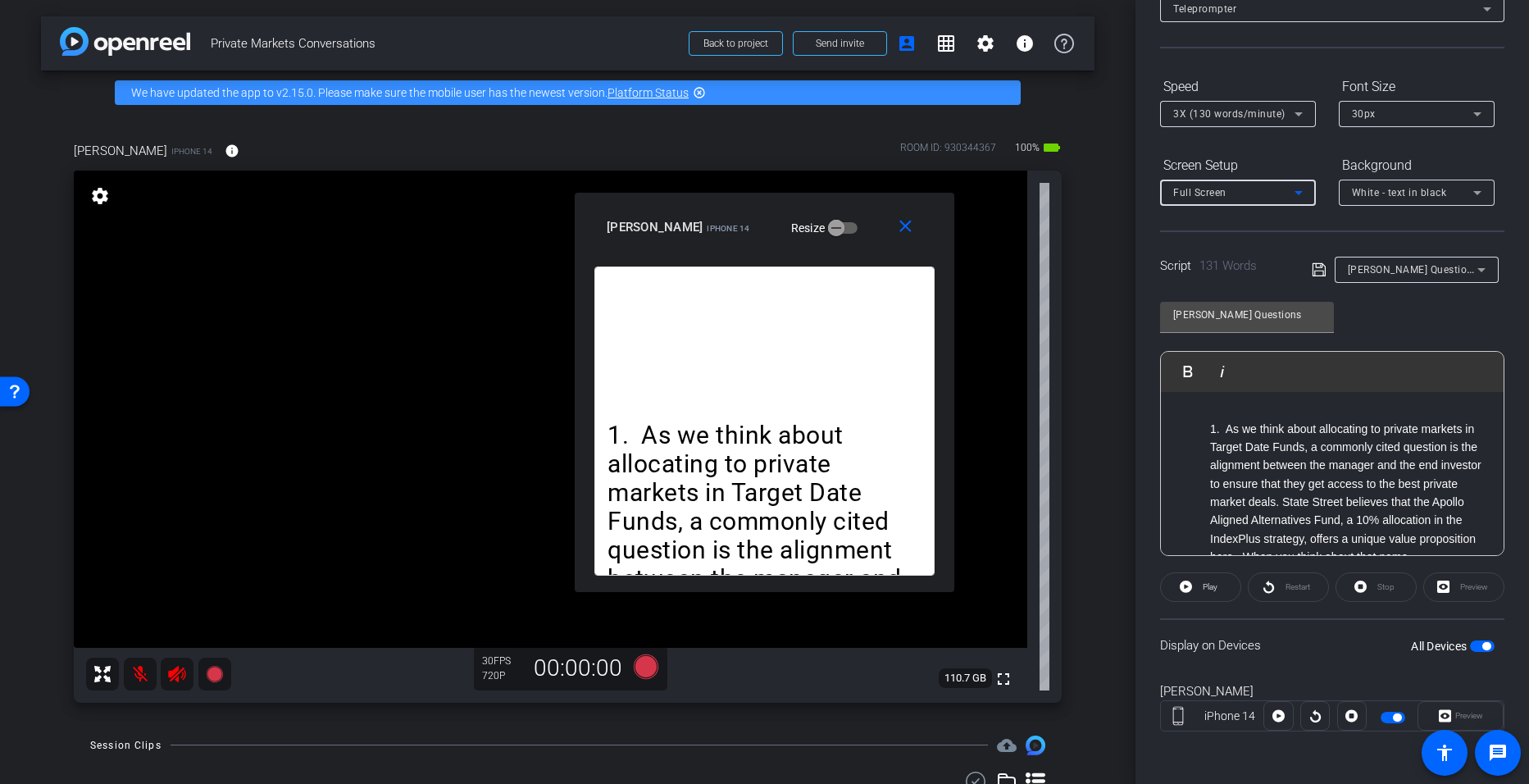
click at [739, 199] on icon at bounding box center [1299, 192] width 20 height 20
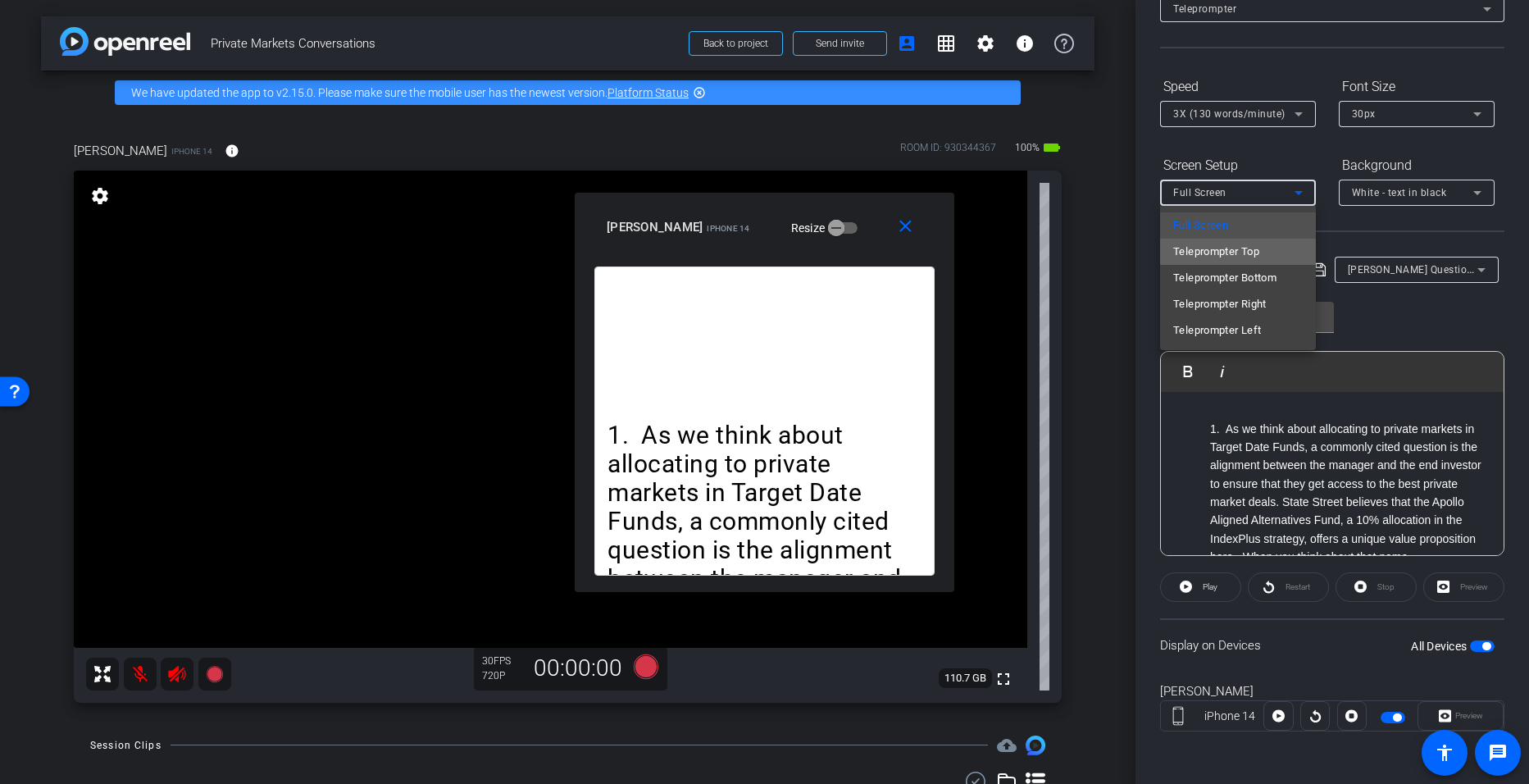
click at [739, 248] on span "Teleprompter Top" at bounding box center [1217, 251] width 86 height 20
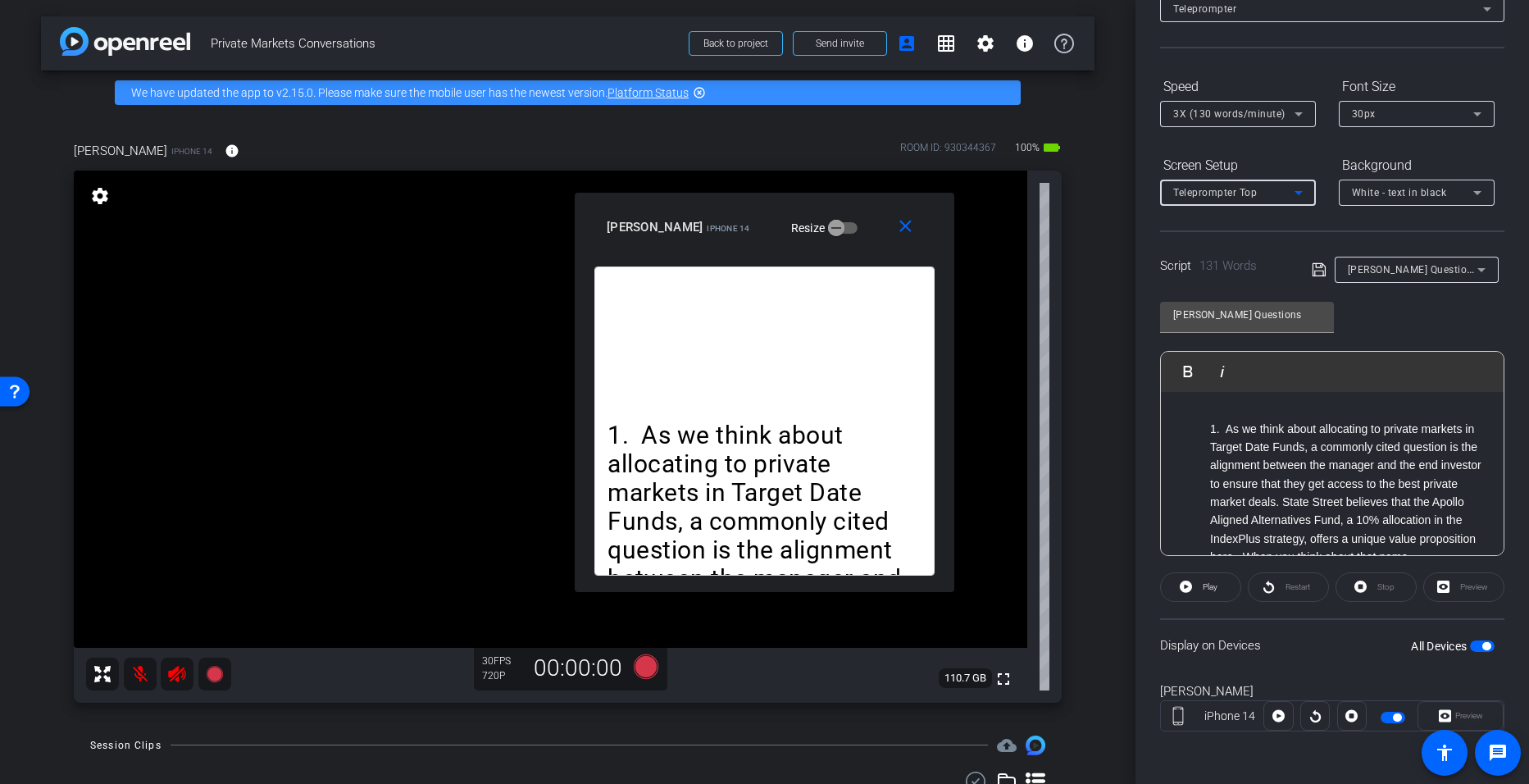
click at [739, 197] on icon at bounding box center [1299, 192] width 20 height 20
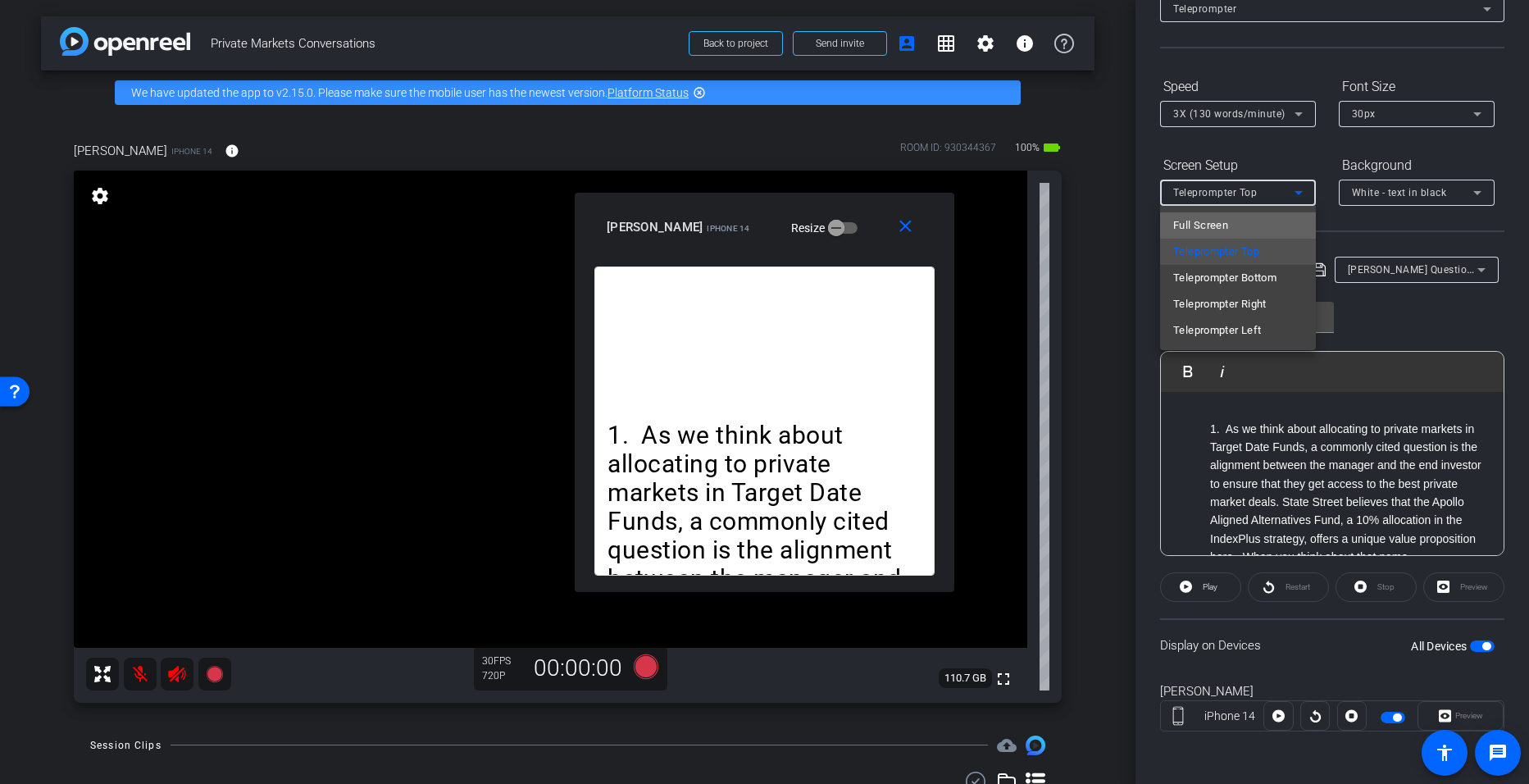
click at [739, 221] on mat-option "Full Screen" at bounding box center [1238, 226] width 156 height 26
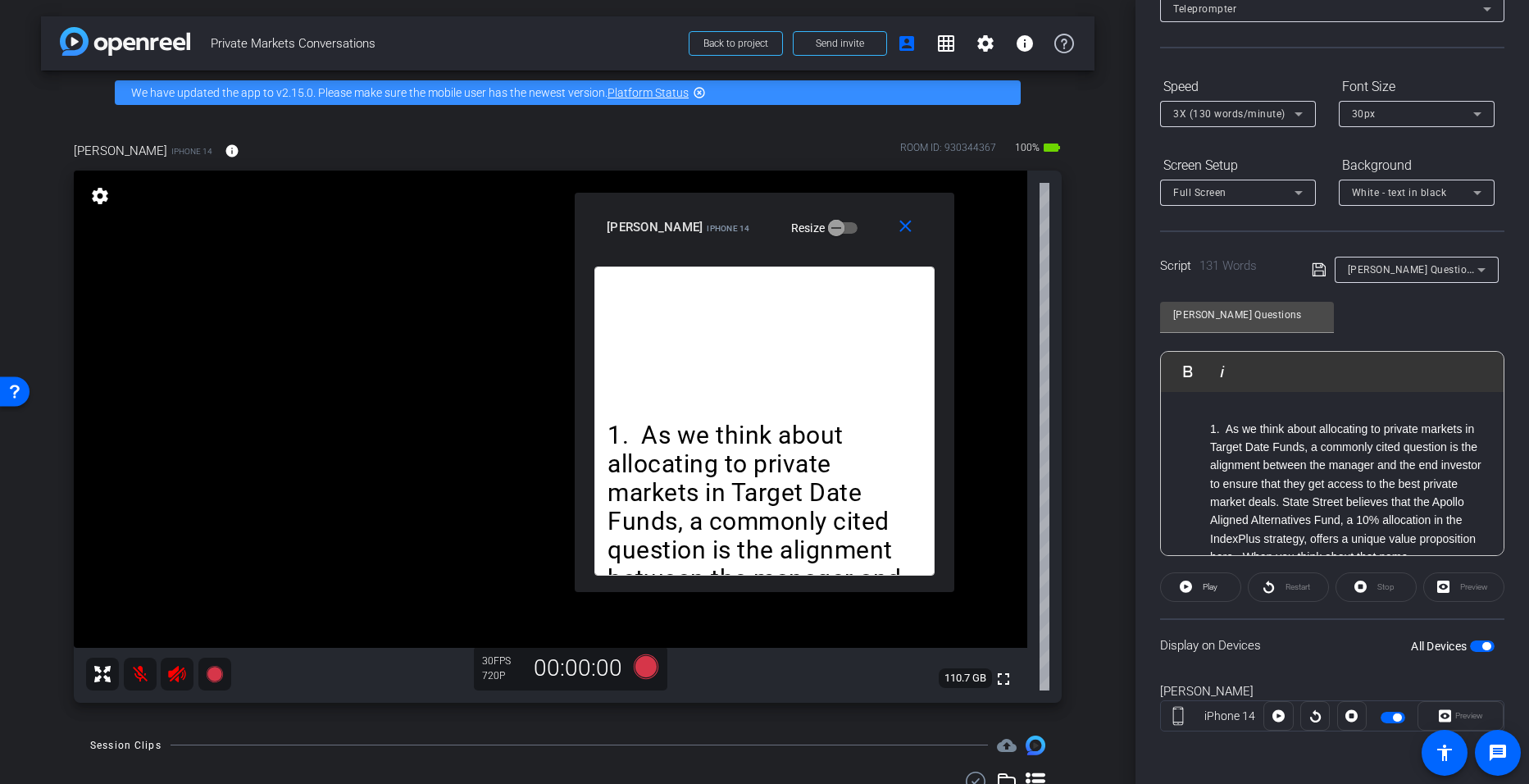
click at [739, 581] on div "Preview" at bounding box center [1464, 587] width 81 height 30
click at [739, 644] on span "button" at bounding box center [1486, 646] width 8 height 8
click at [739, 646] on span "button" at bounding box center [1475, 646] width 8 height 8
click at [739, 646] on span "button" at bounding box center [1482, 646] width 24 height 11
click at [739, 186] on icon at bounding box center [1299, 192] width 20 height 20
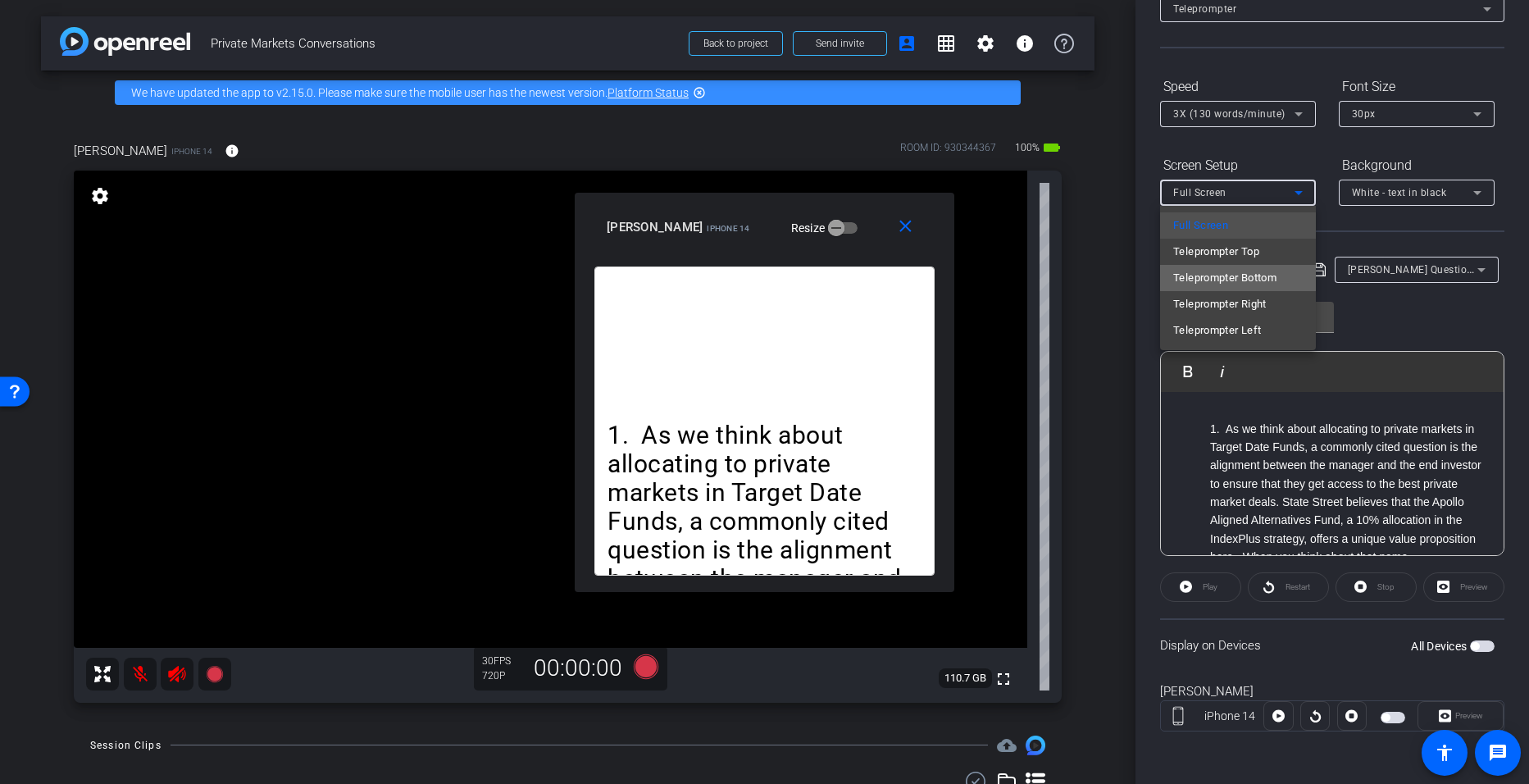
click at [739, 275] on span "Teleprompter Bottom" at bounding box center [1225, 278] width 103 height 20
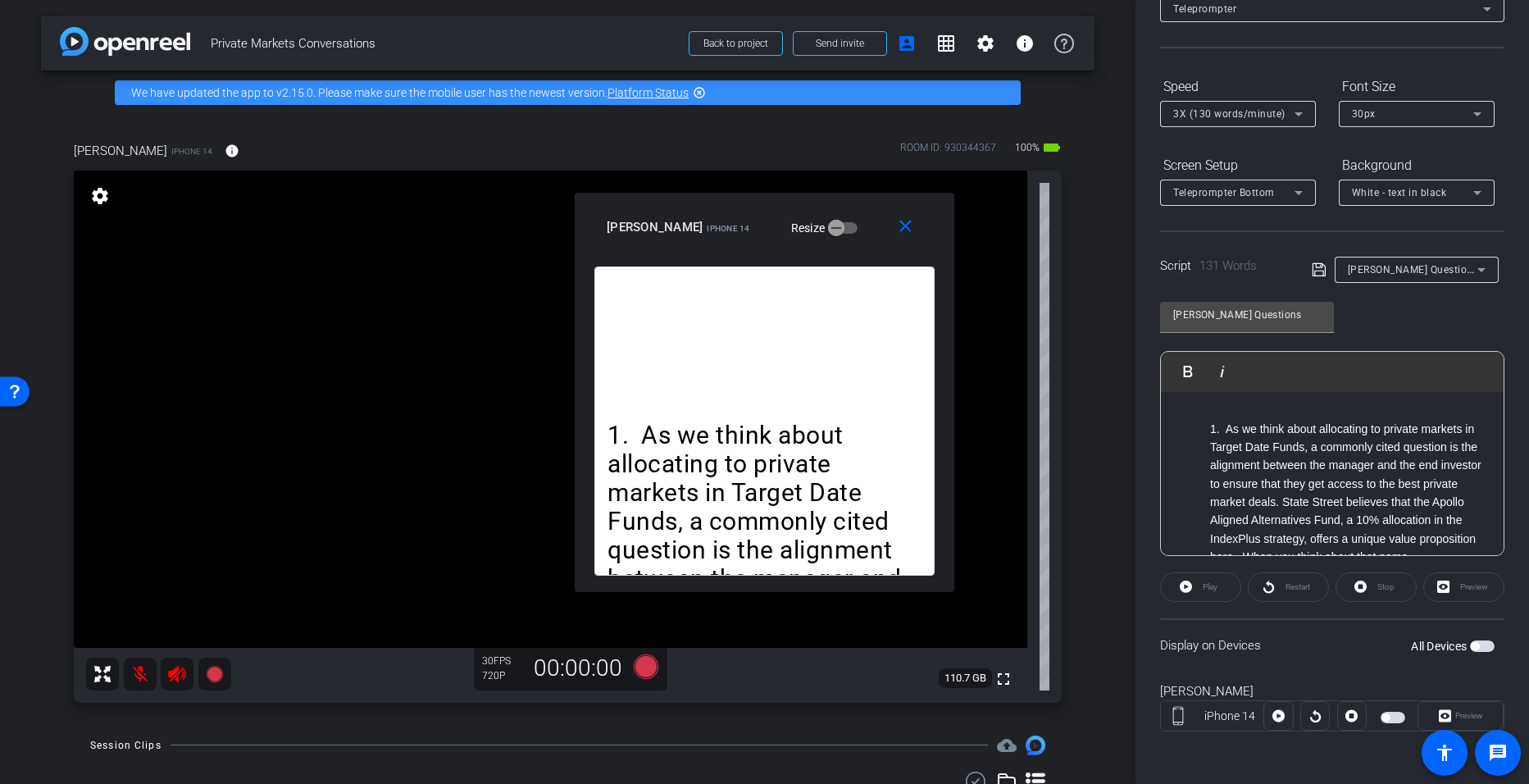
click at [739, 645] on span "button" at bounding box center [1475, 646] width 8 height 8
click at [739, 198] on icon at bounding box center [1299, 192] width 20 height 20
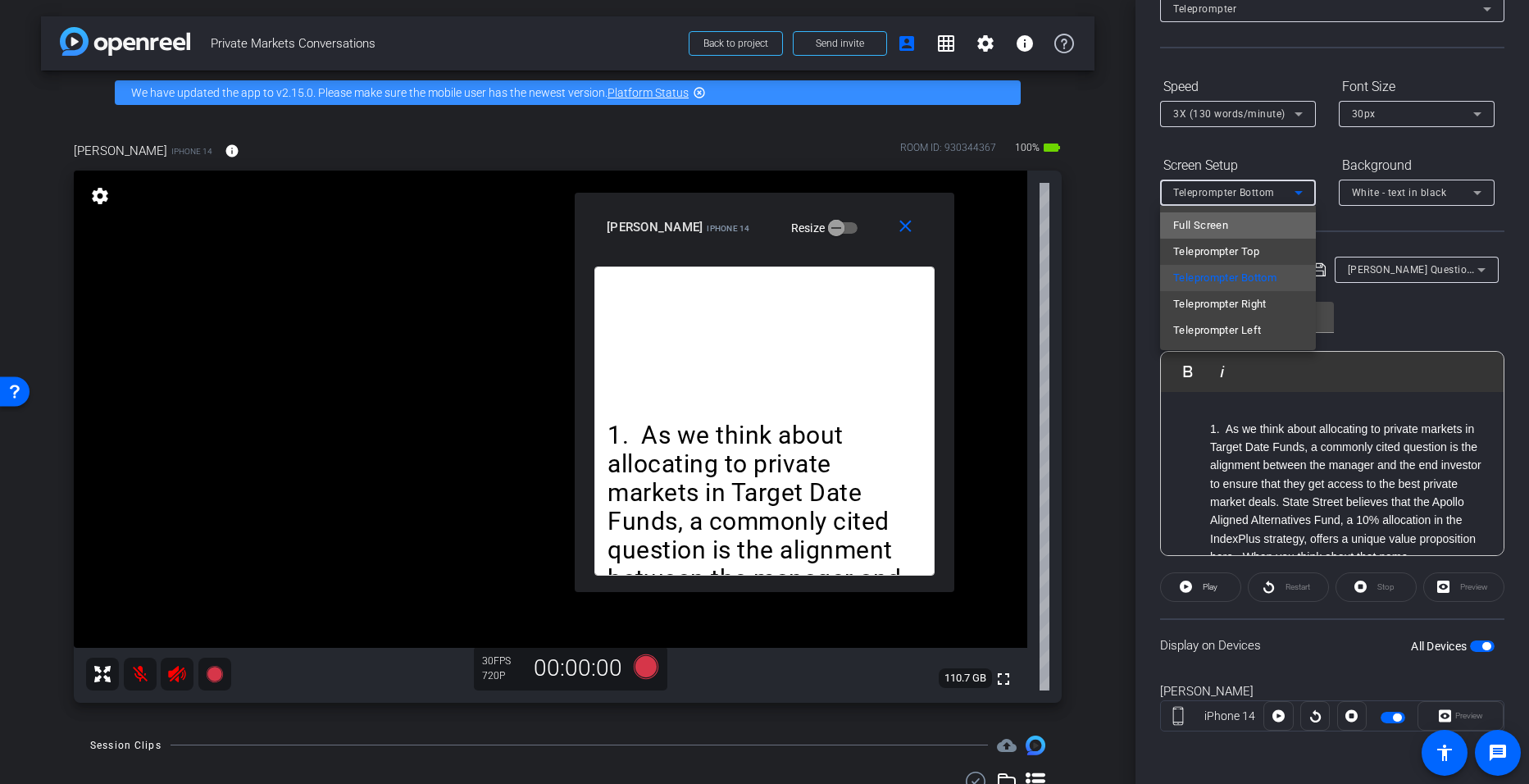
click at [739, 217] on mat-option "Full Screen" at bounding box center [1238, 226] width 156 height 26
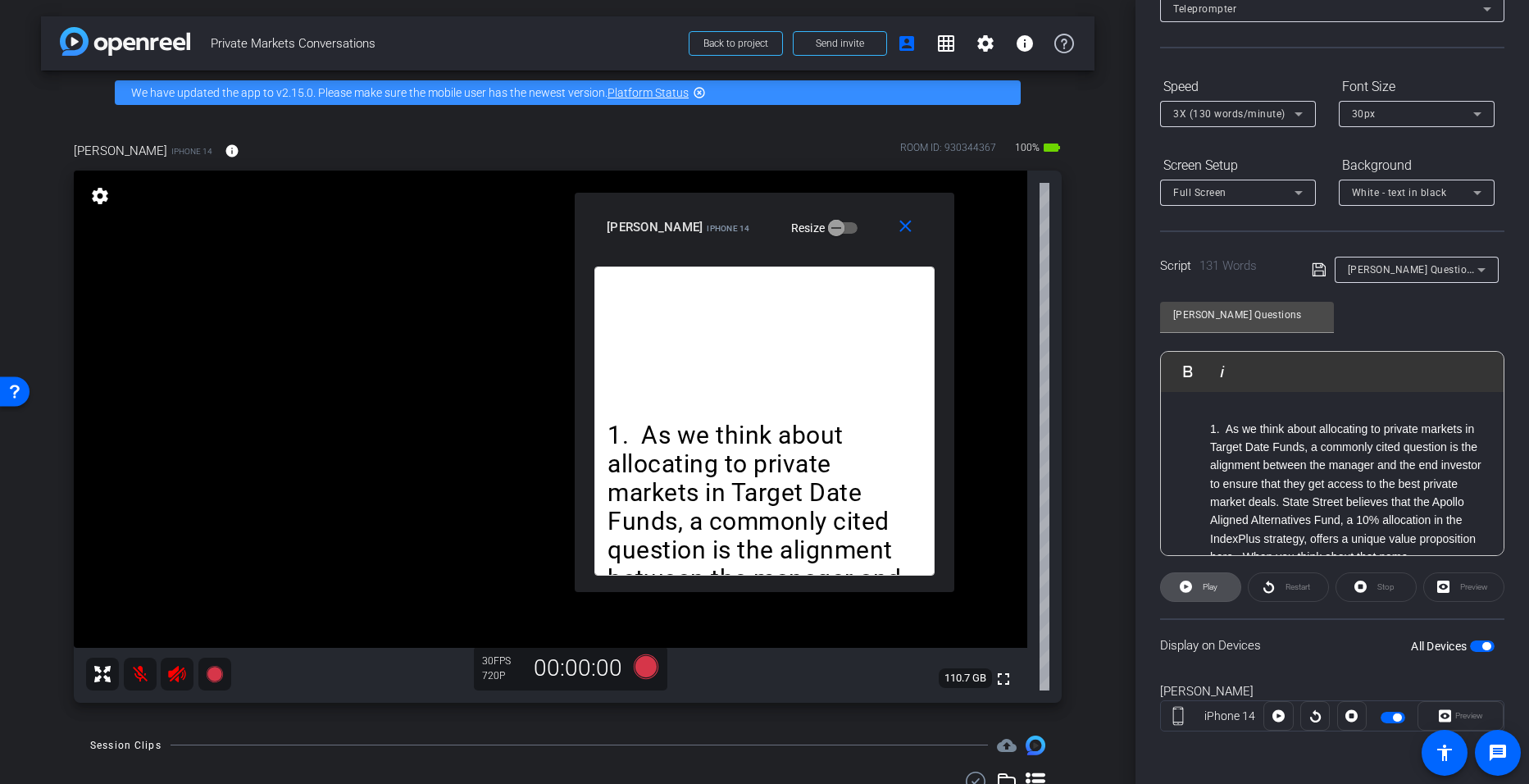
click at [739, 585] on span "Play" at bounding box center [1210, 586] width 15 height 9
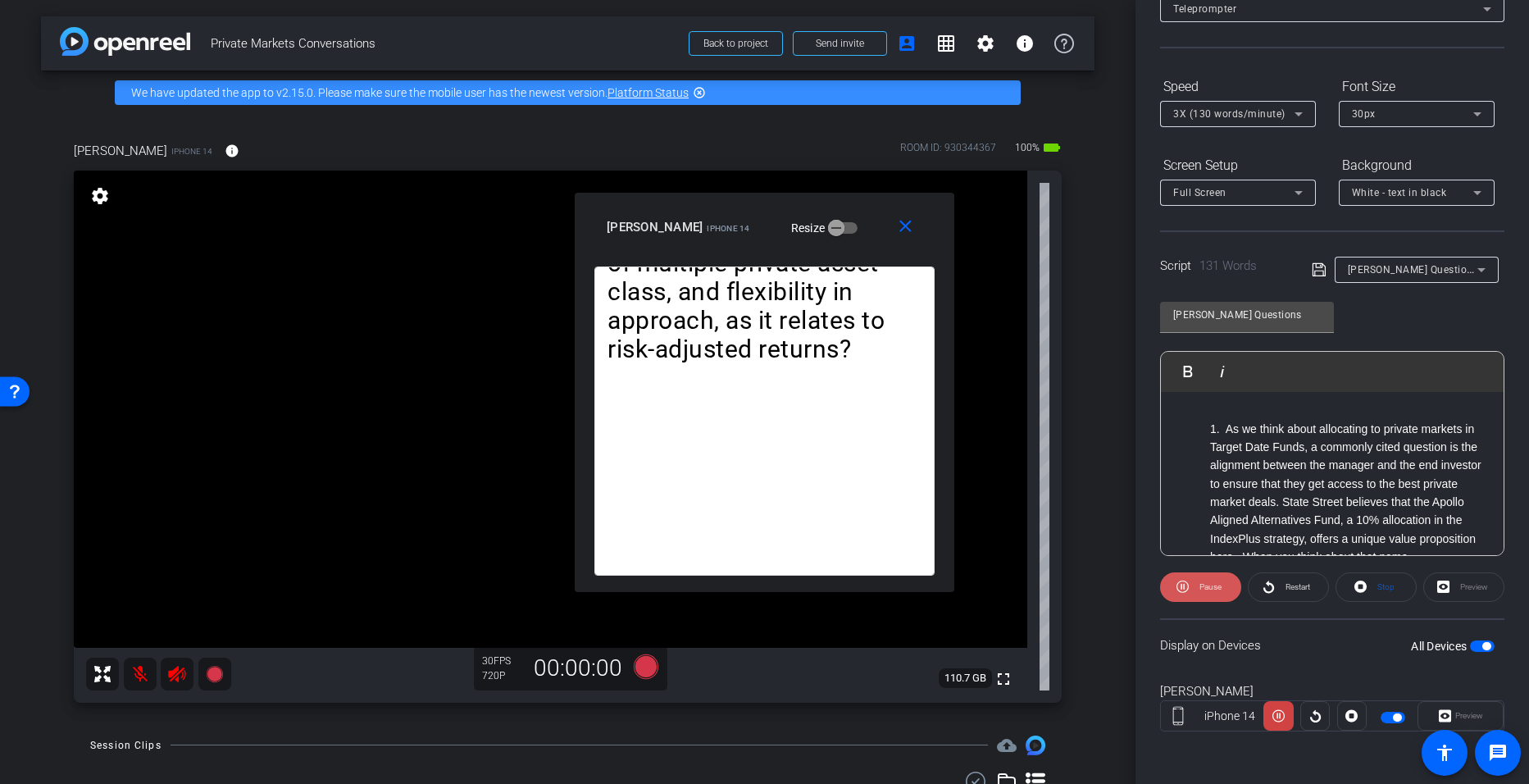
click at [739, 585] on span "Pause" at bounding box center [1211, 586] width 22 height 9
click at [739, 589] on span "Restart" at bounding box center [1298, 586] width 24 height 9
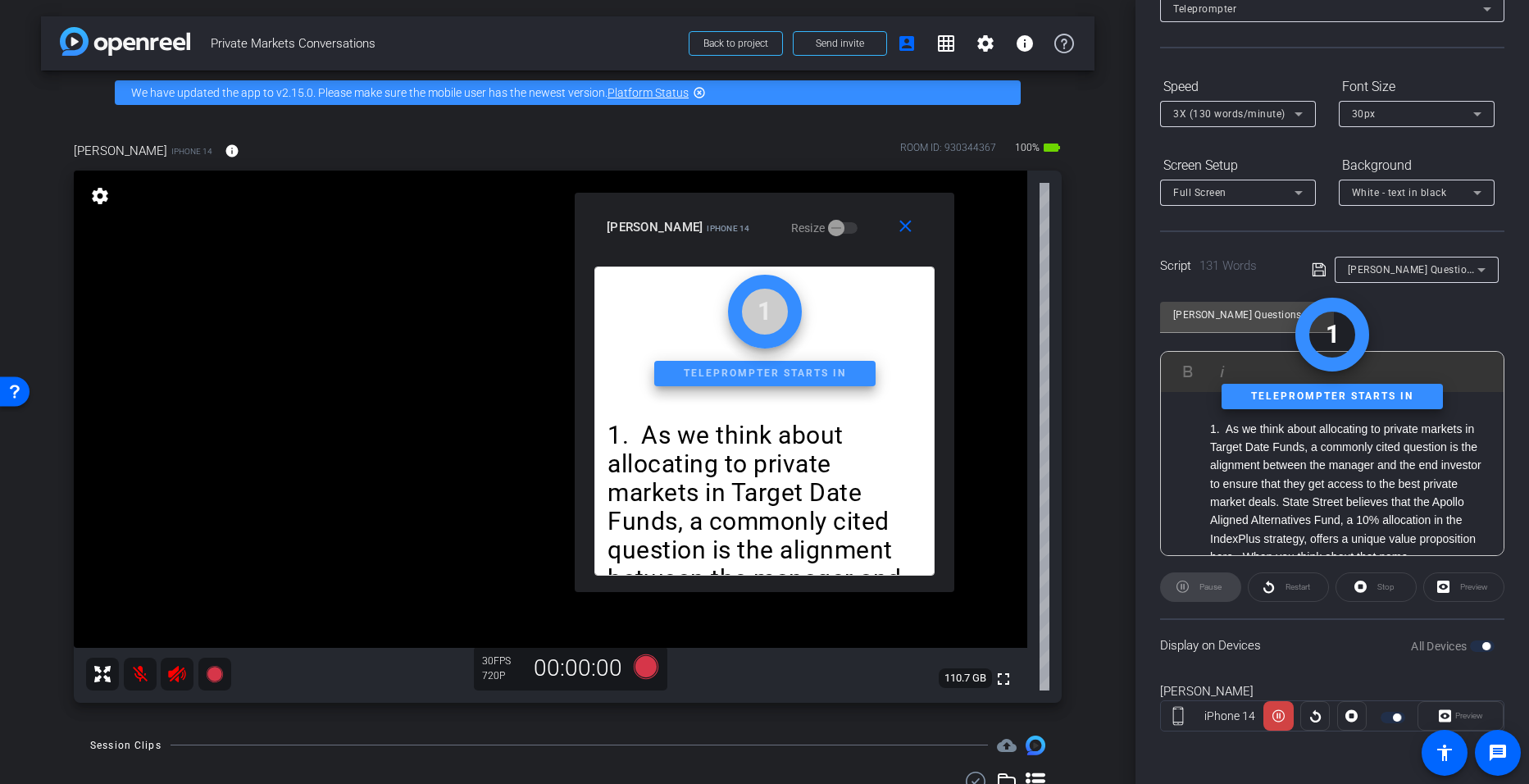
click at [739, 587] on div "Stop" at bounding box center [1376, 587] width 81 height 30
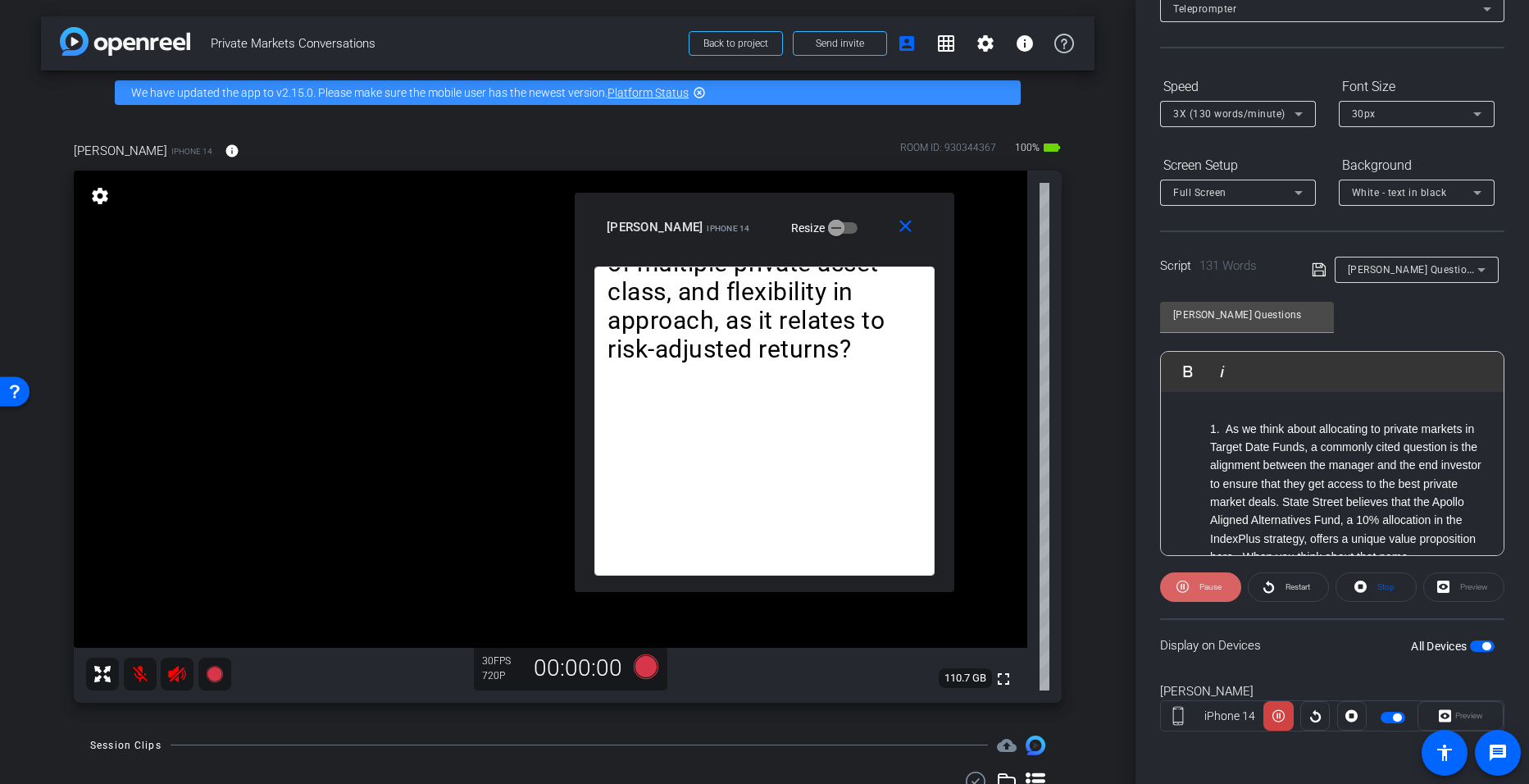
click at [739, 583] on span "Pause" at bounding box center [1211, 586] width 22 height 9
click at [739, 107] on div "30px" at bounding box center [1412, 114] width 121 height 21
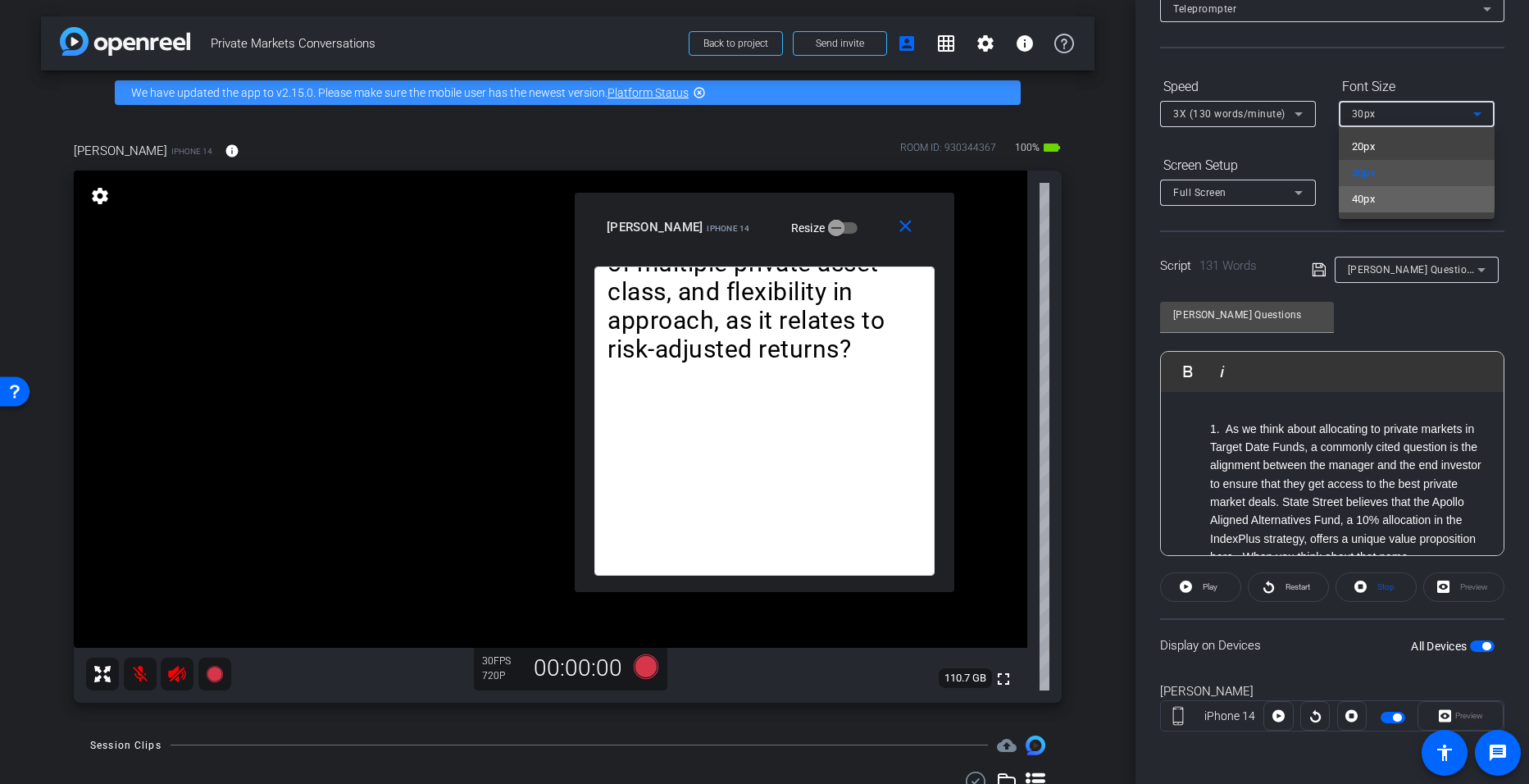
click at [739, 194] on mat-option "40px" at bounding box center [1416, 199] width 156 height 26
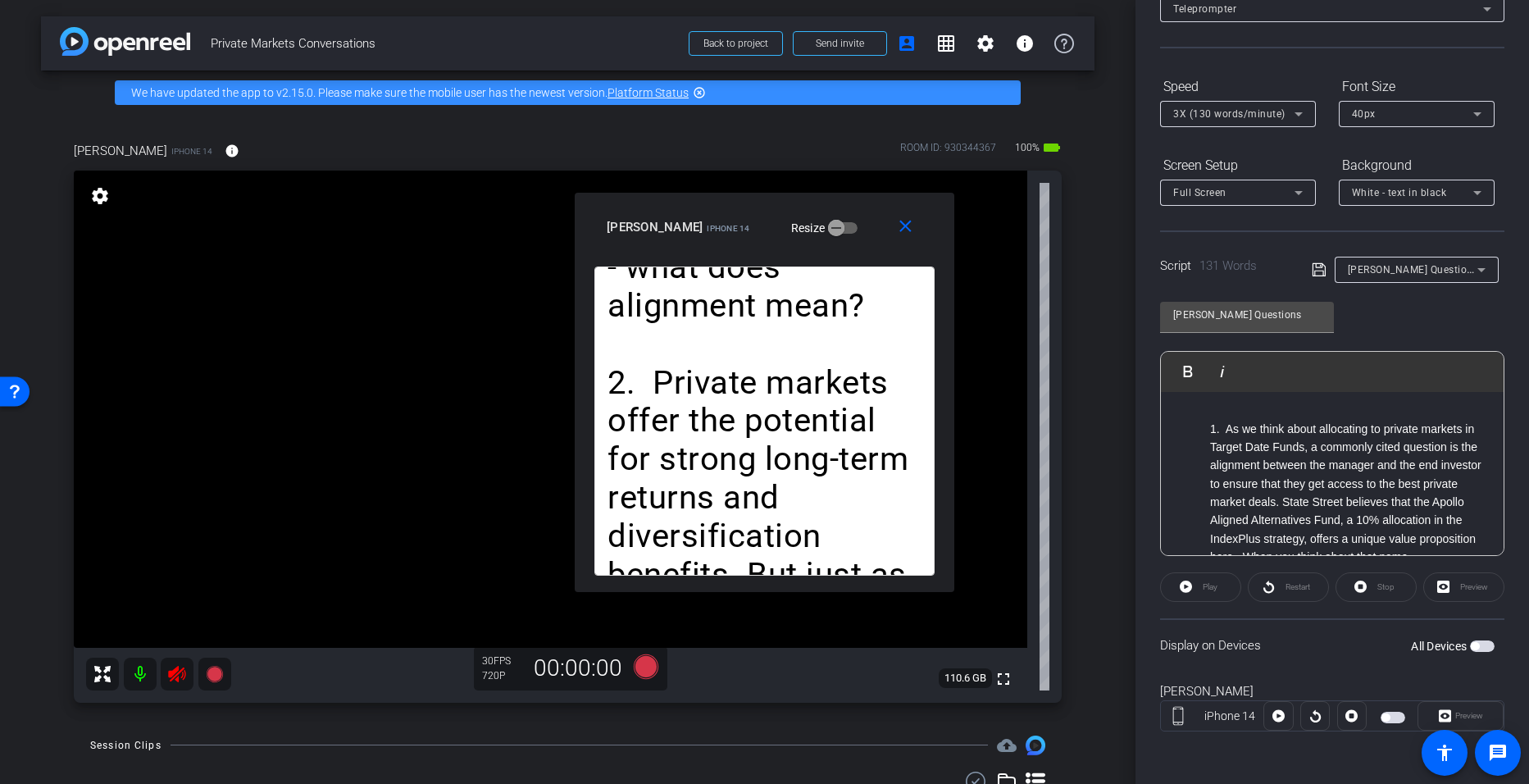
click at [176, 674] on icon at bounding box center [176, 674] width 17 height 17
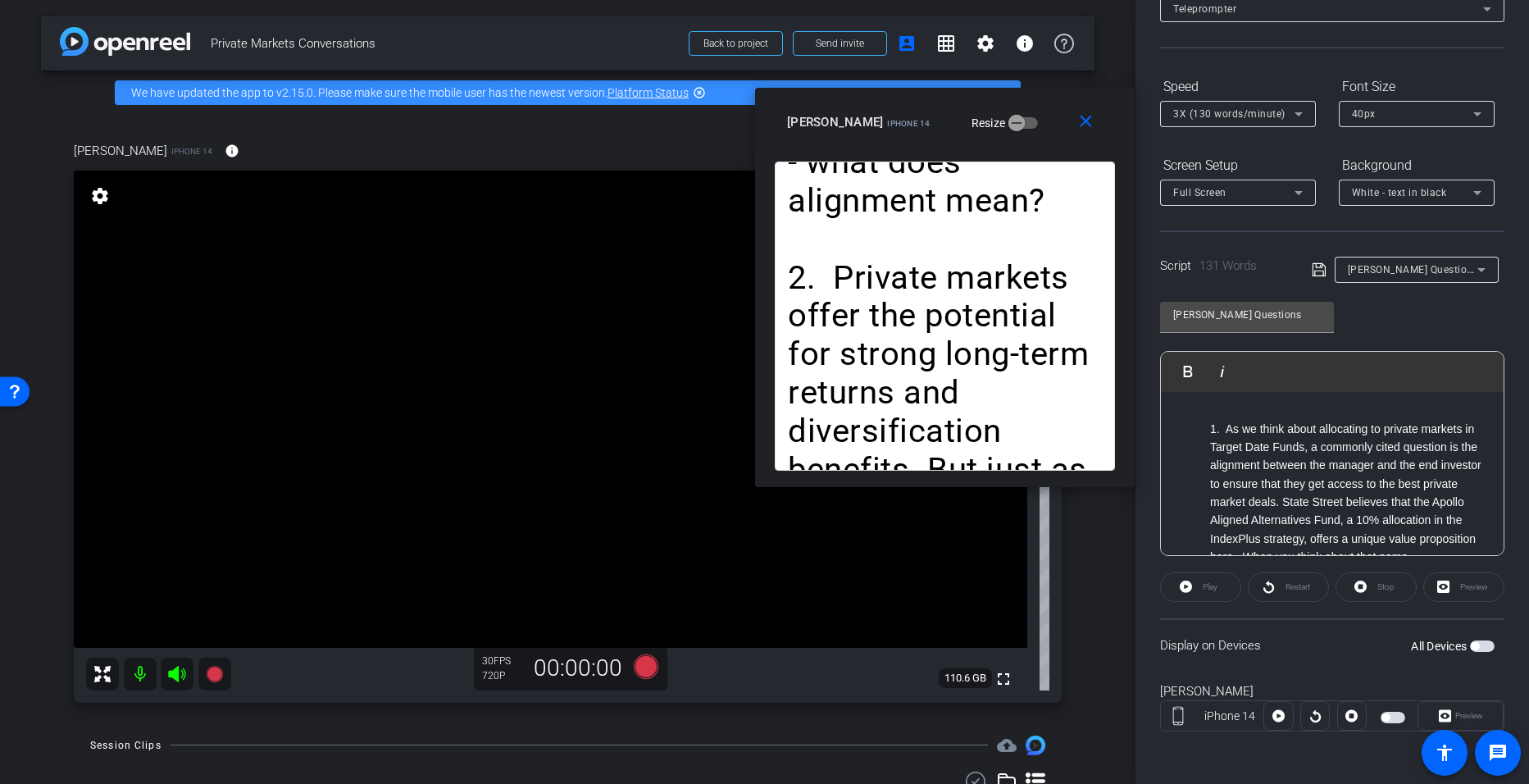
drag, startPoint x: 845, startPoint y: 214, endPoint x: 1027, endPoint y: 110, distance: 209.6
click at [739, 110] on div "miranda iPhone 14 Resize" at bounding box center [951, 122] width 328 height 30
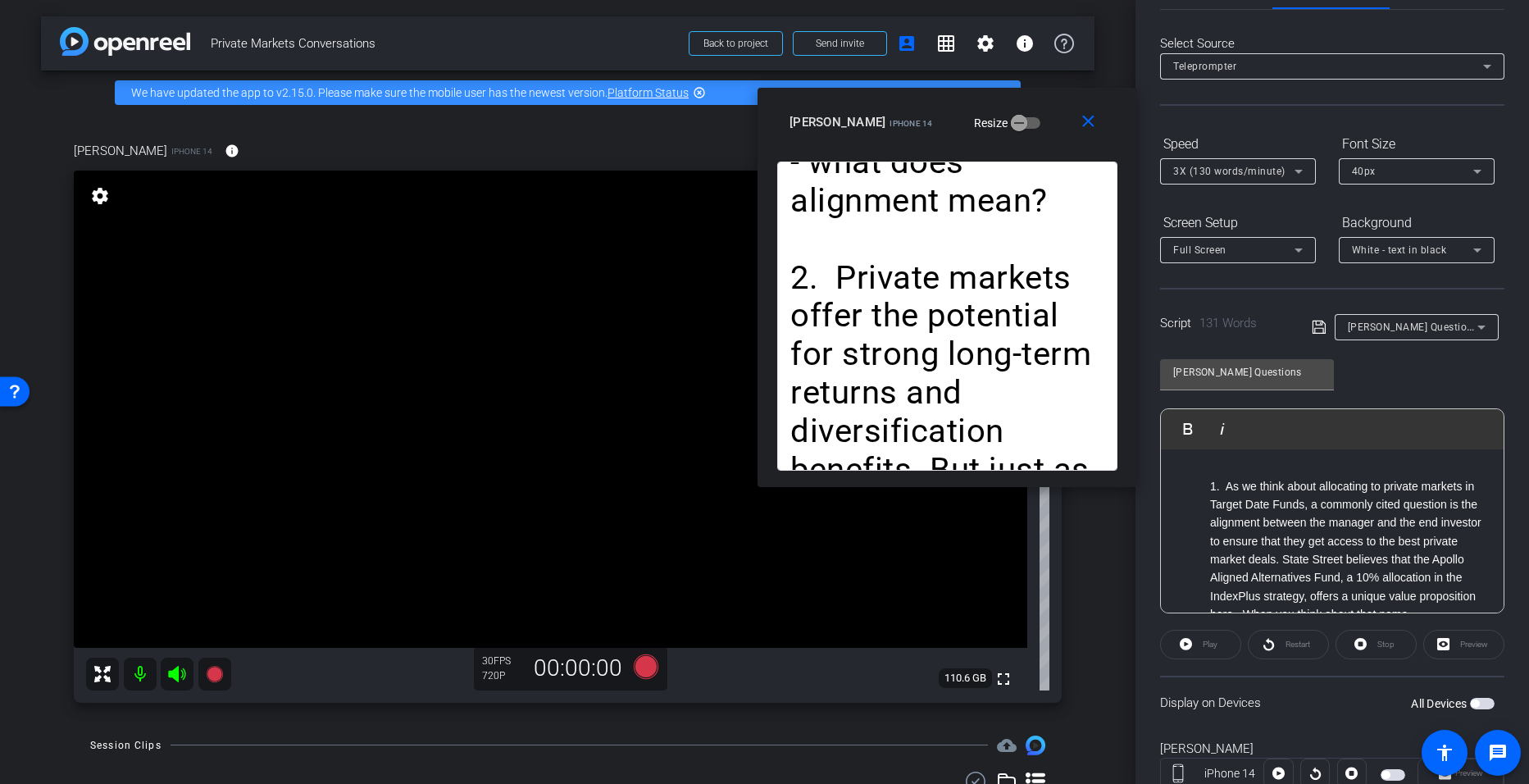
scroll to position [0, 0]
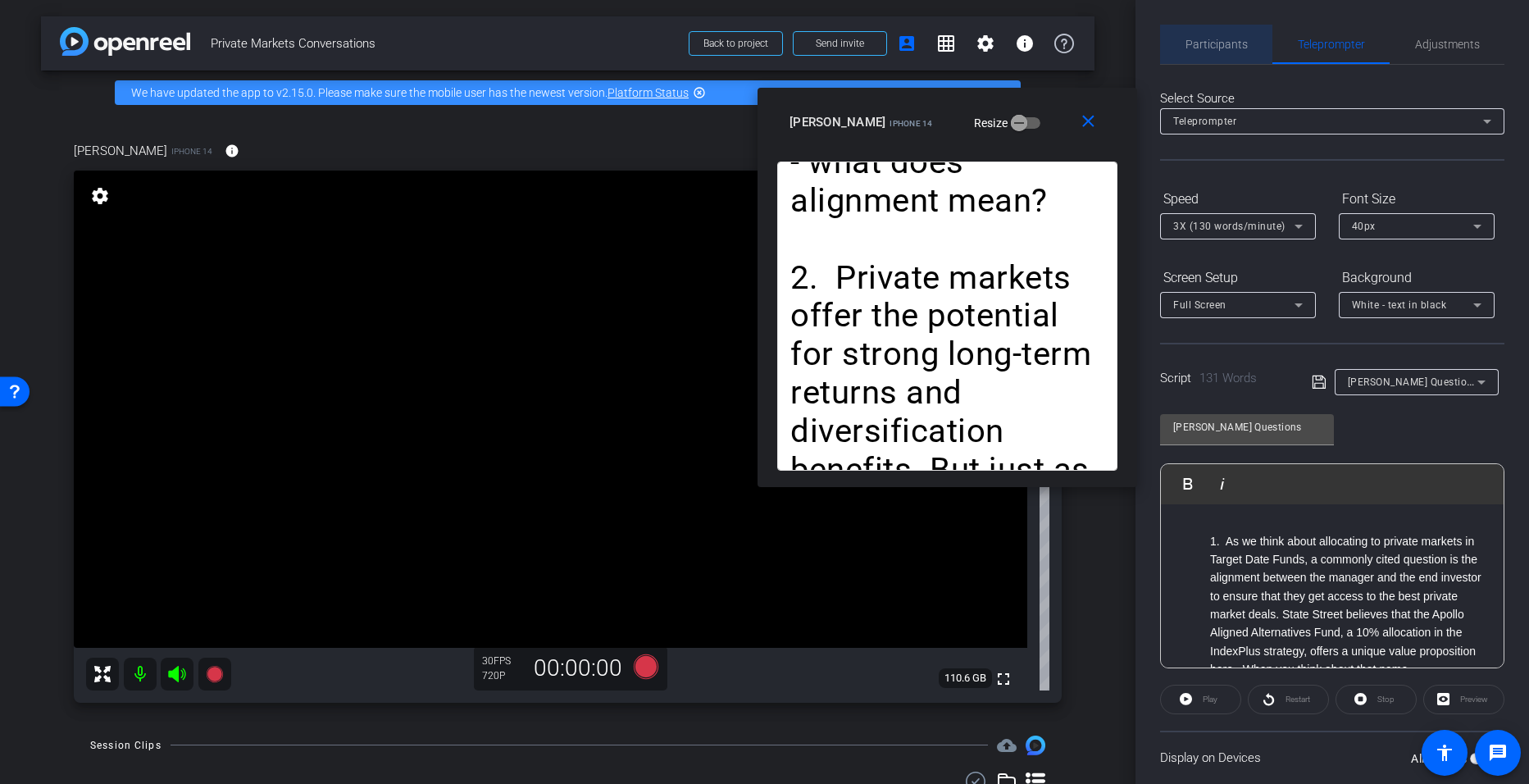
click at [739, 49] on span "Participants" at bounding box center [1217, 44] width 62 height 11
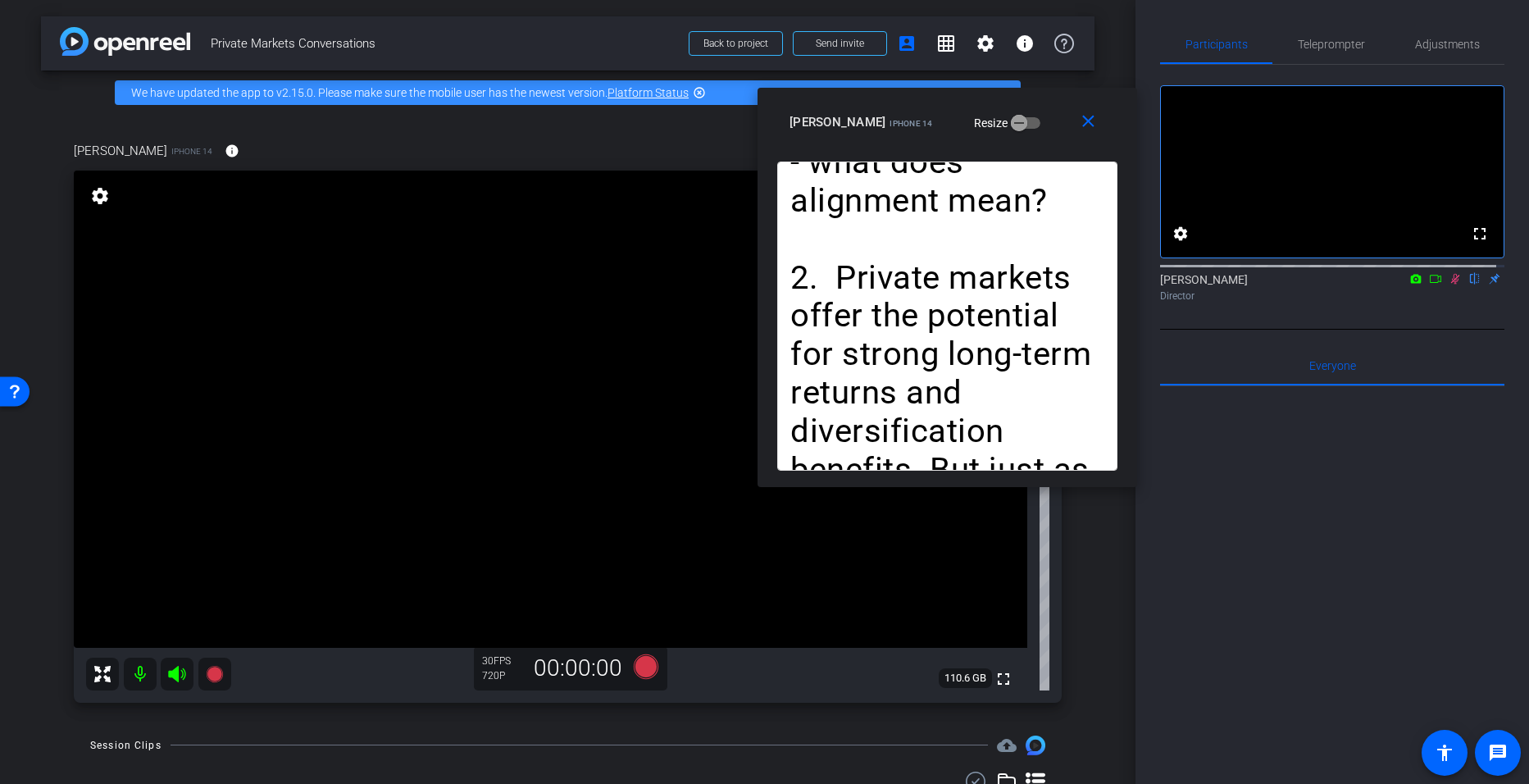
click at [739, 284] on icon at bounding box center [1456, 279] width 9 height 10
click at [739, 35] on span "Teleprompter" at bounding box center [1331, 44] width 67 height 39
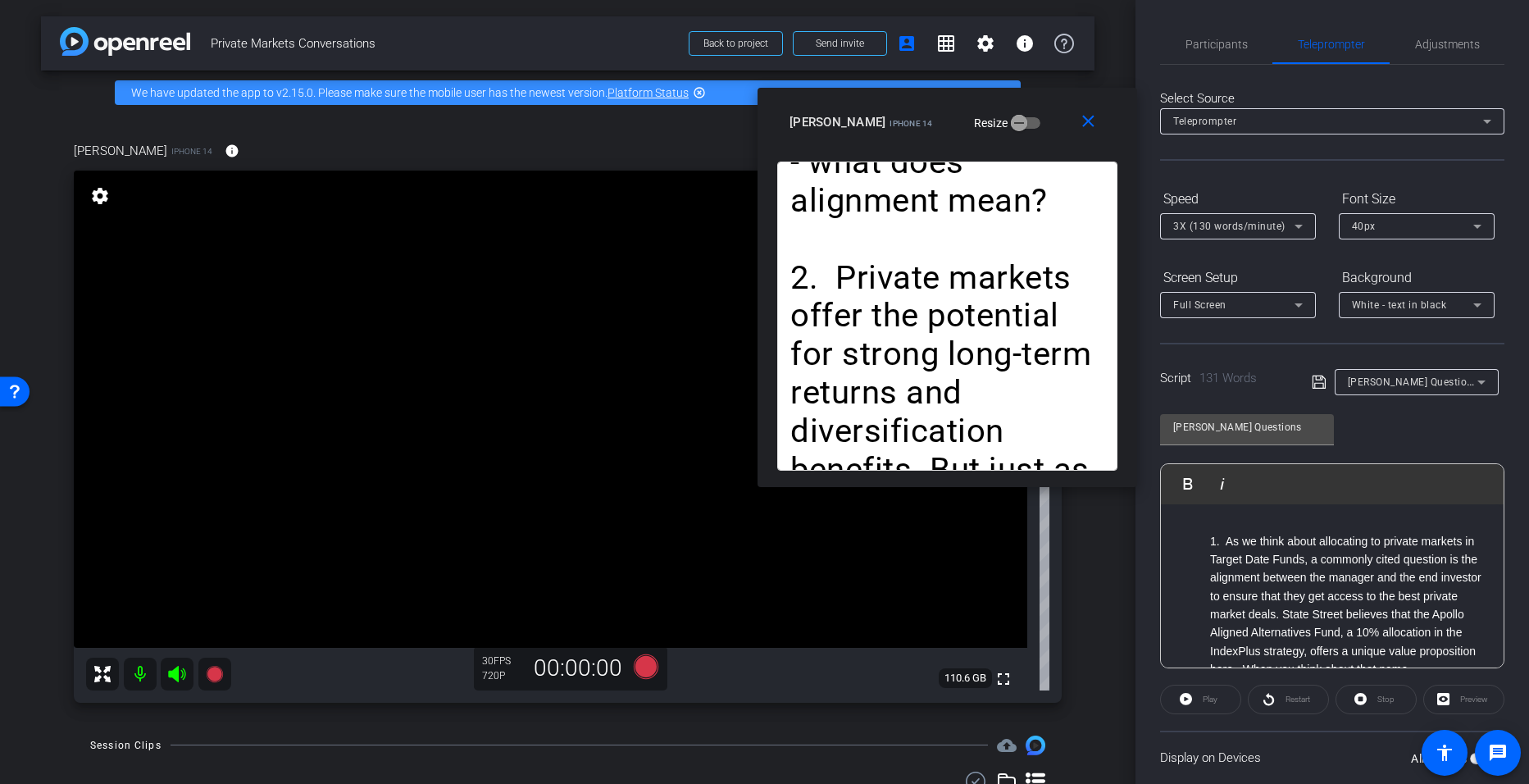
scroll to position [112, 0]
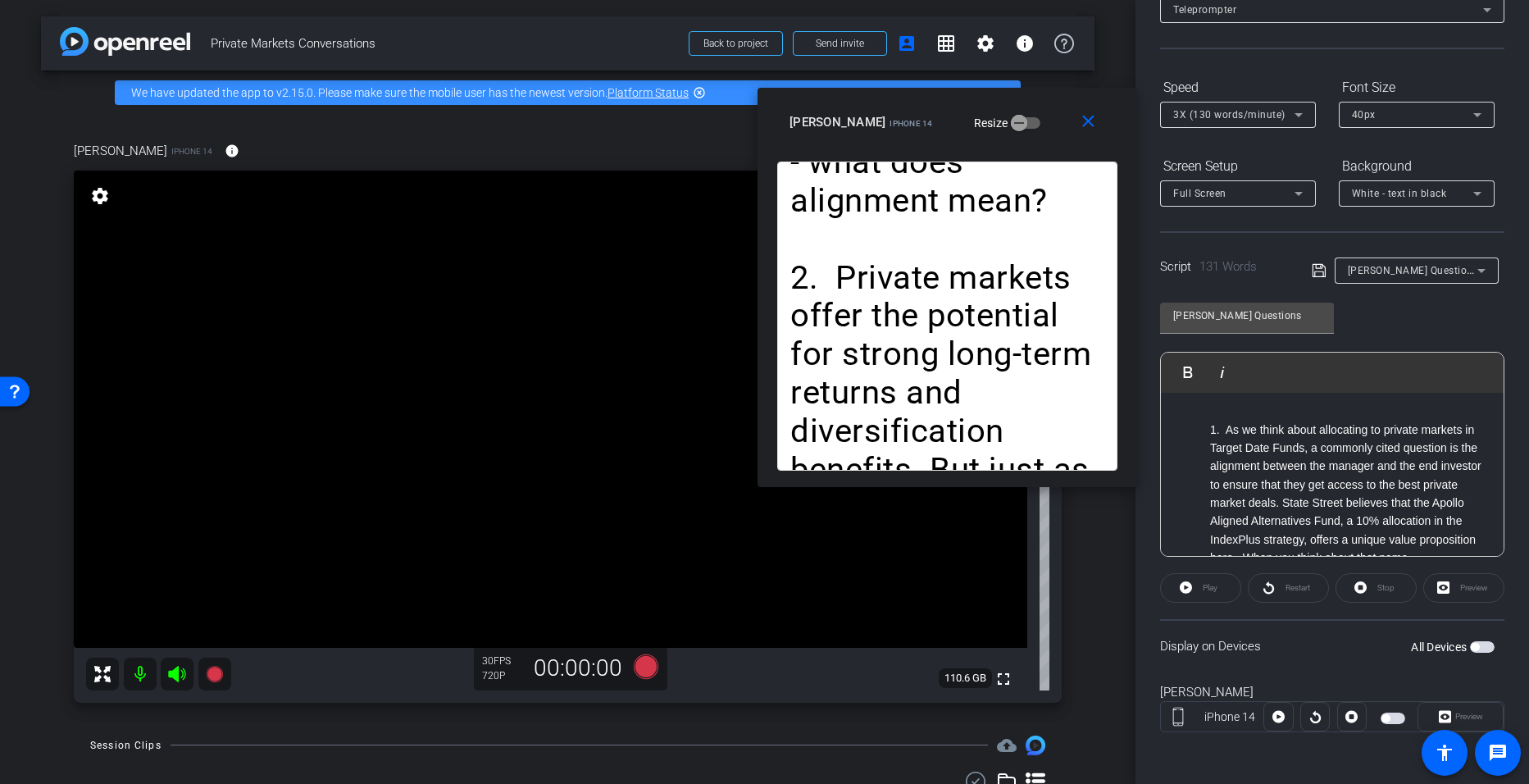
click at [739, 647] on span "button" at bounding box center [1475, 647] width 8 height 8
click at [739, 118] on mat-icon "close" at bounding box center [1089, 122] width 21 height 21
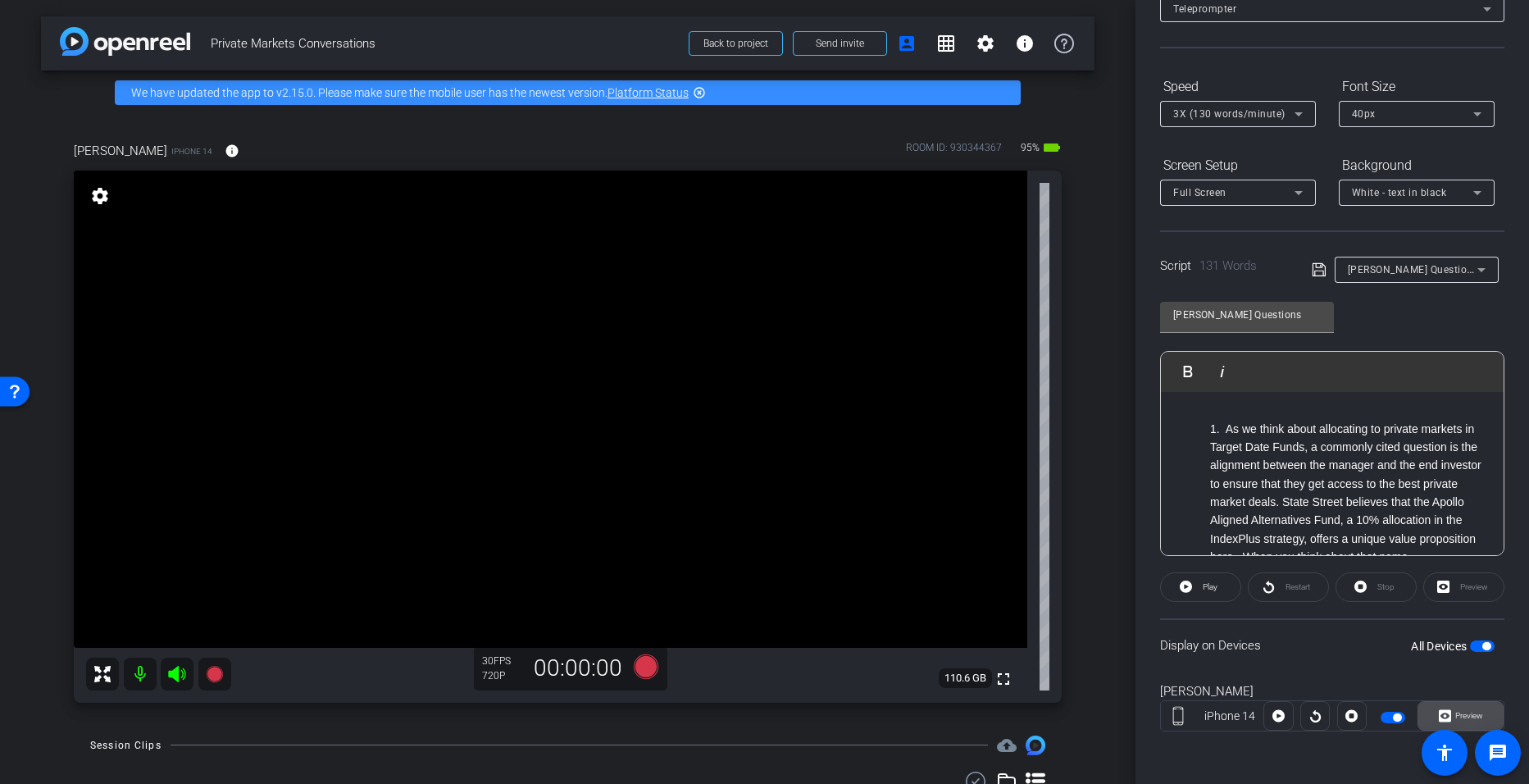
click at [739, 711] on span "Preview" at bounding box center [1469, 716] width 28 height 9
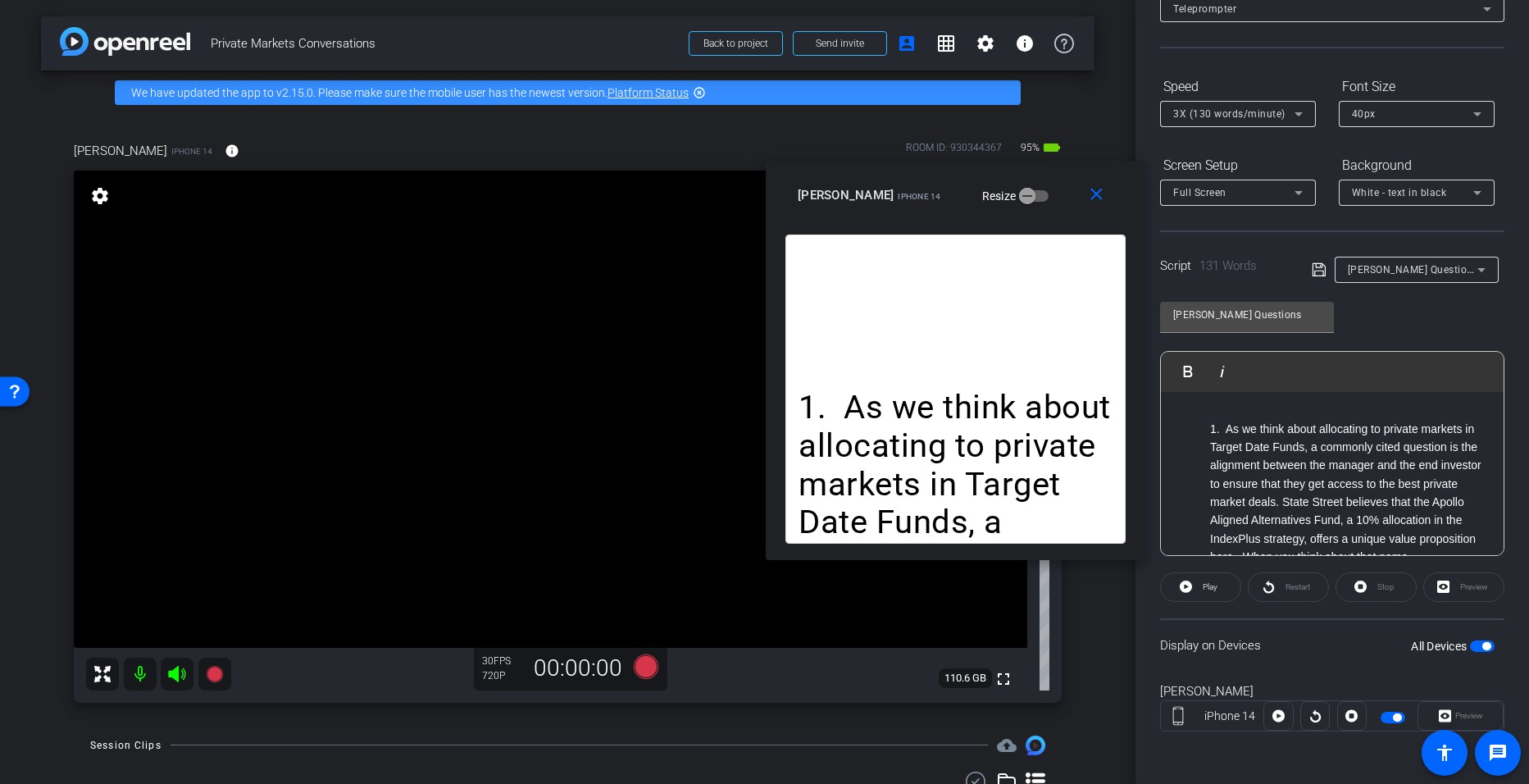
drag, startPoint x: 842, startPoint y: 204, endPoint x: 1035, endPoint y: 172, distance: 195.6
click at [739, 172] on div "close miranda iPhone 14 Resize" at bounding box center [955, 197] width 379 height 74
click at [739, 585] on span "Play" at bounding box center [1210, 586] width 15 height 9
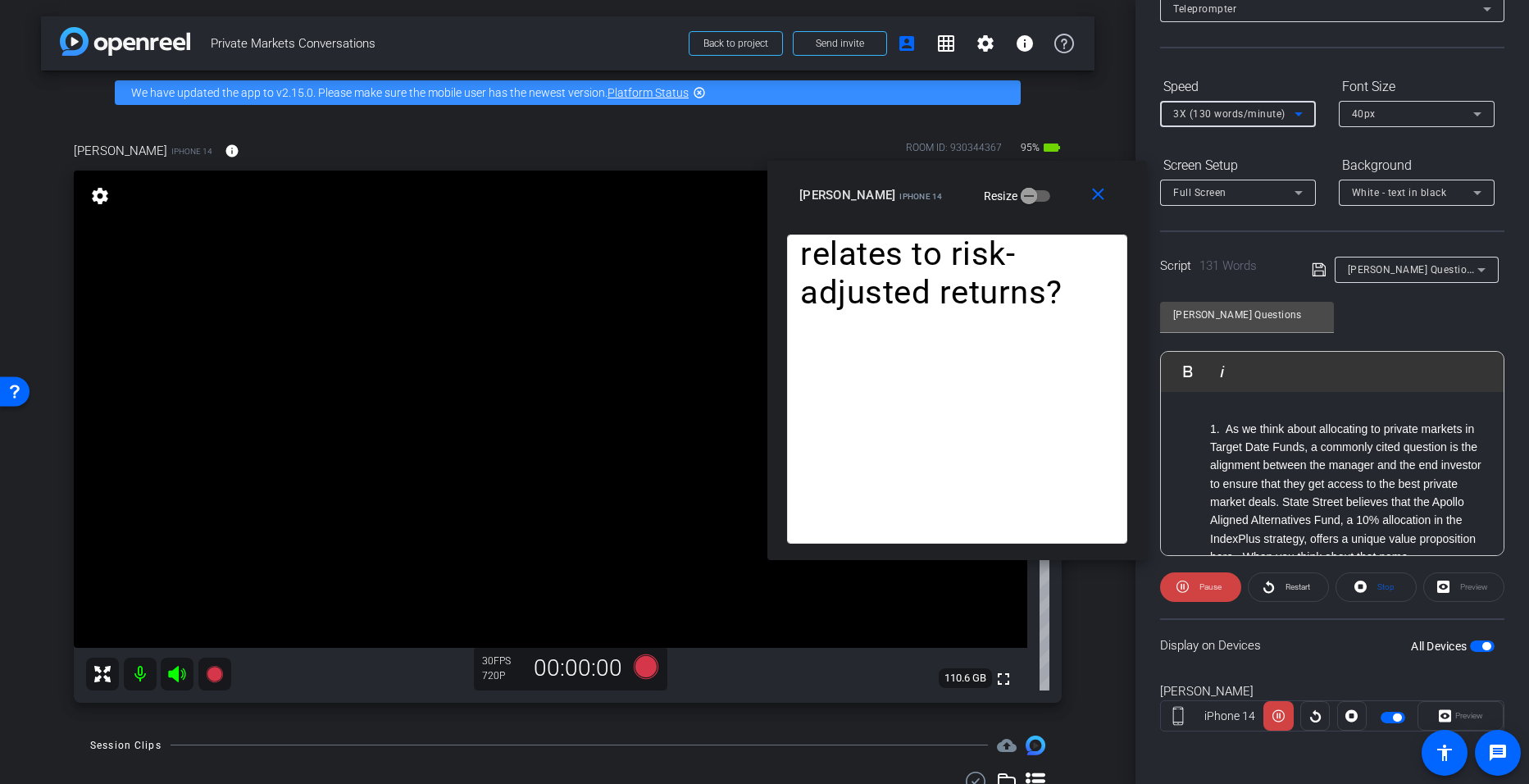
click at [739, 113] on icon at bounding box center [1299, 114] width 20 height 20
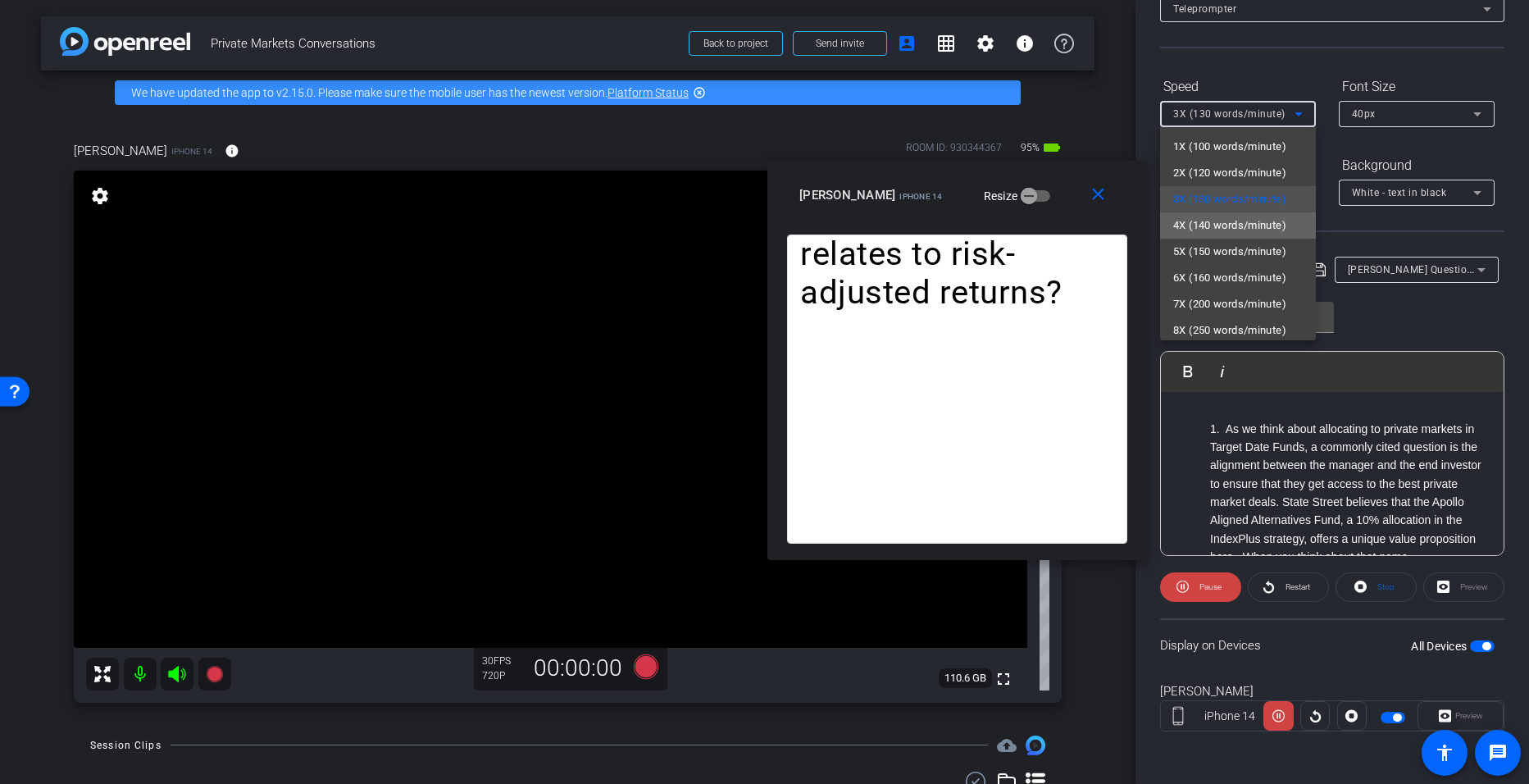
click at [739, 228] on span "4X (140 words/minute)" at bounding box center [1230, 225] width 113 height 20
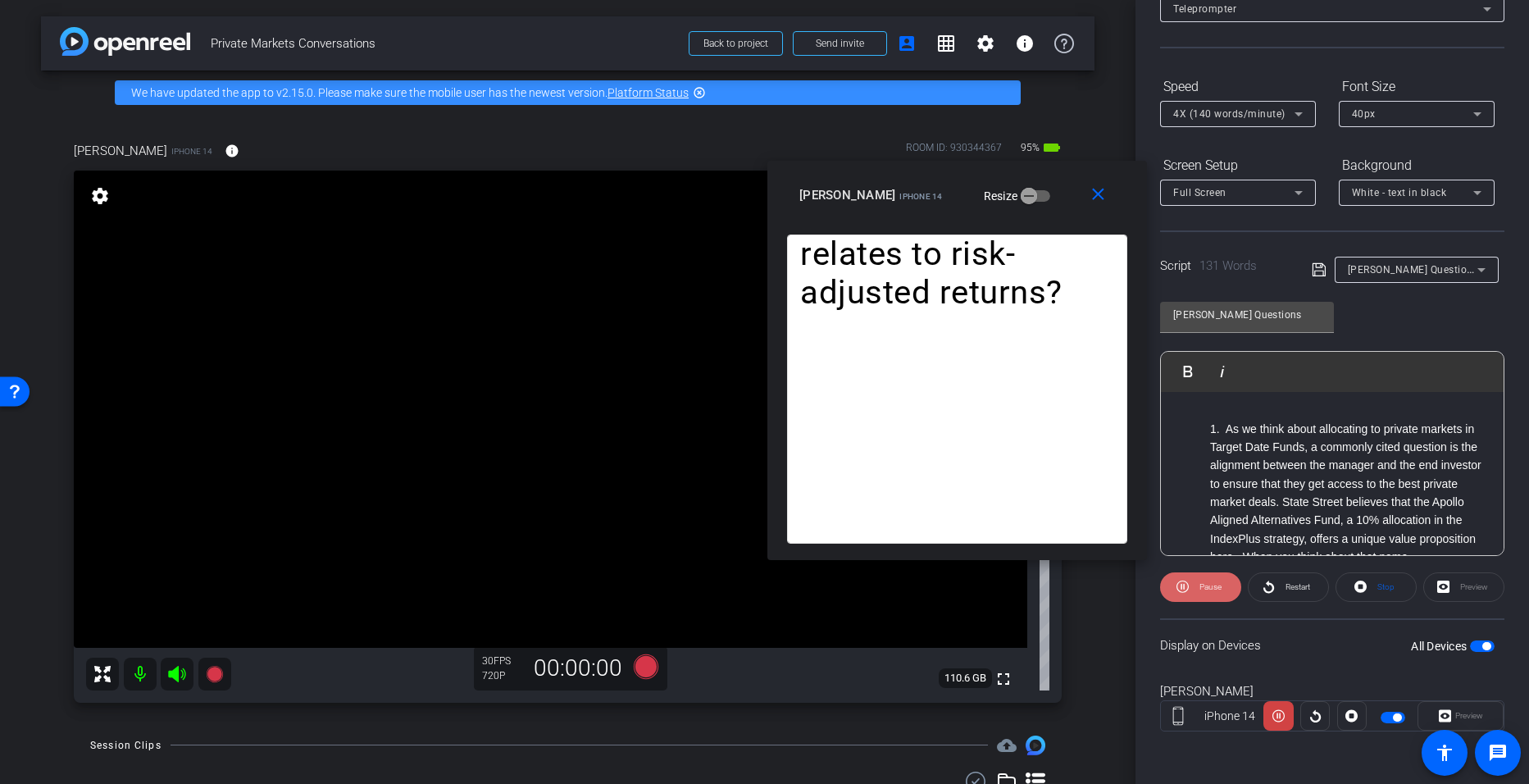
click at [739, 585] on span "Pause" at bounding box center [1211, 586] width 22 height 9
click at [739, 594] on span "Restart" at bounding box center [1296, 586] width 29 height 23
click at [739, 112] on icon at bounding box center [1299, 114] width 8 height 4
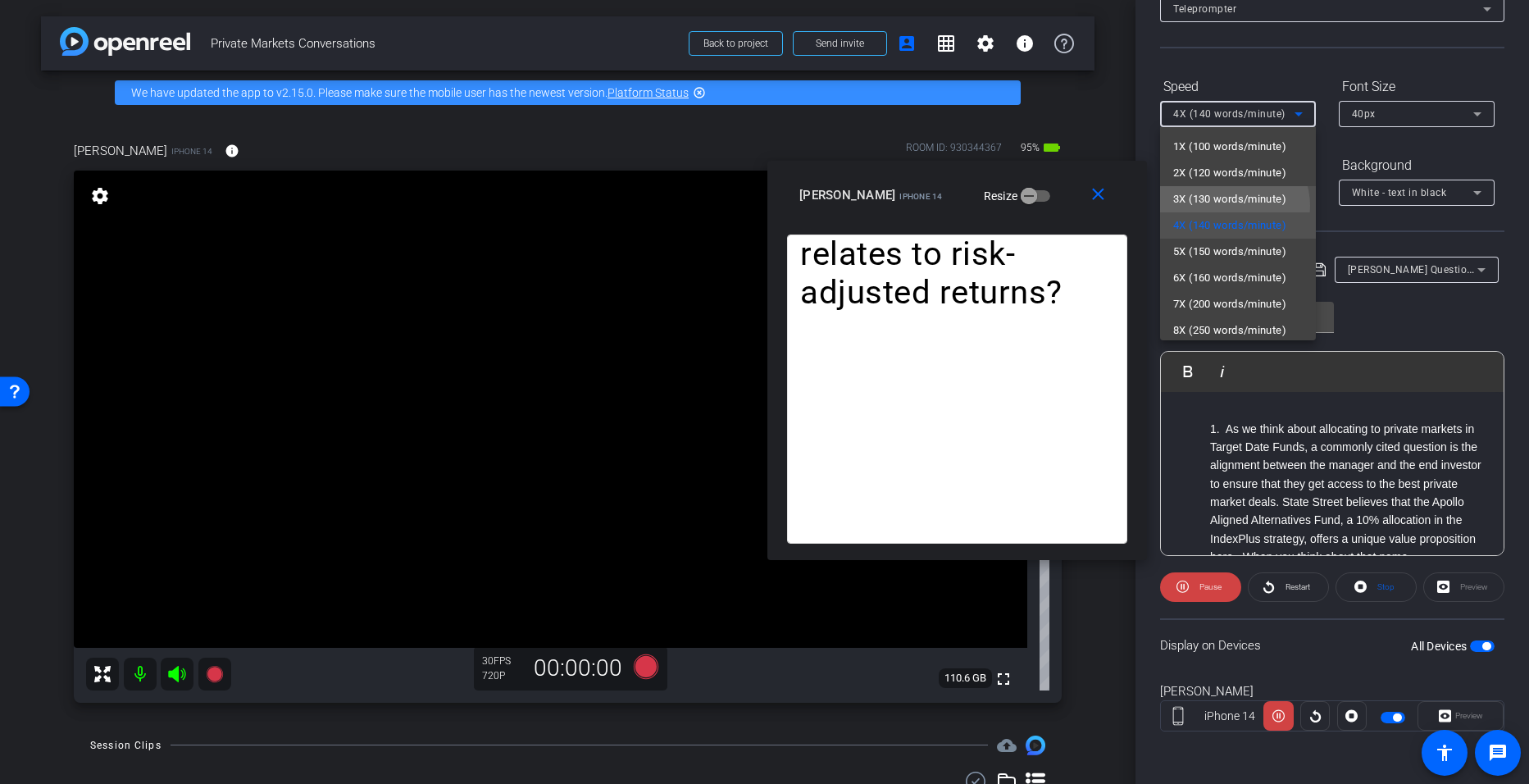
click at [739, 206] on span "3X (130 words/minute)" at bounding box center [1230, 199] width 113 height 20
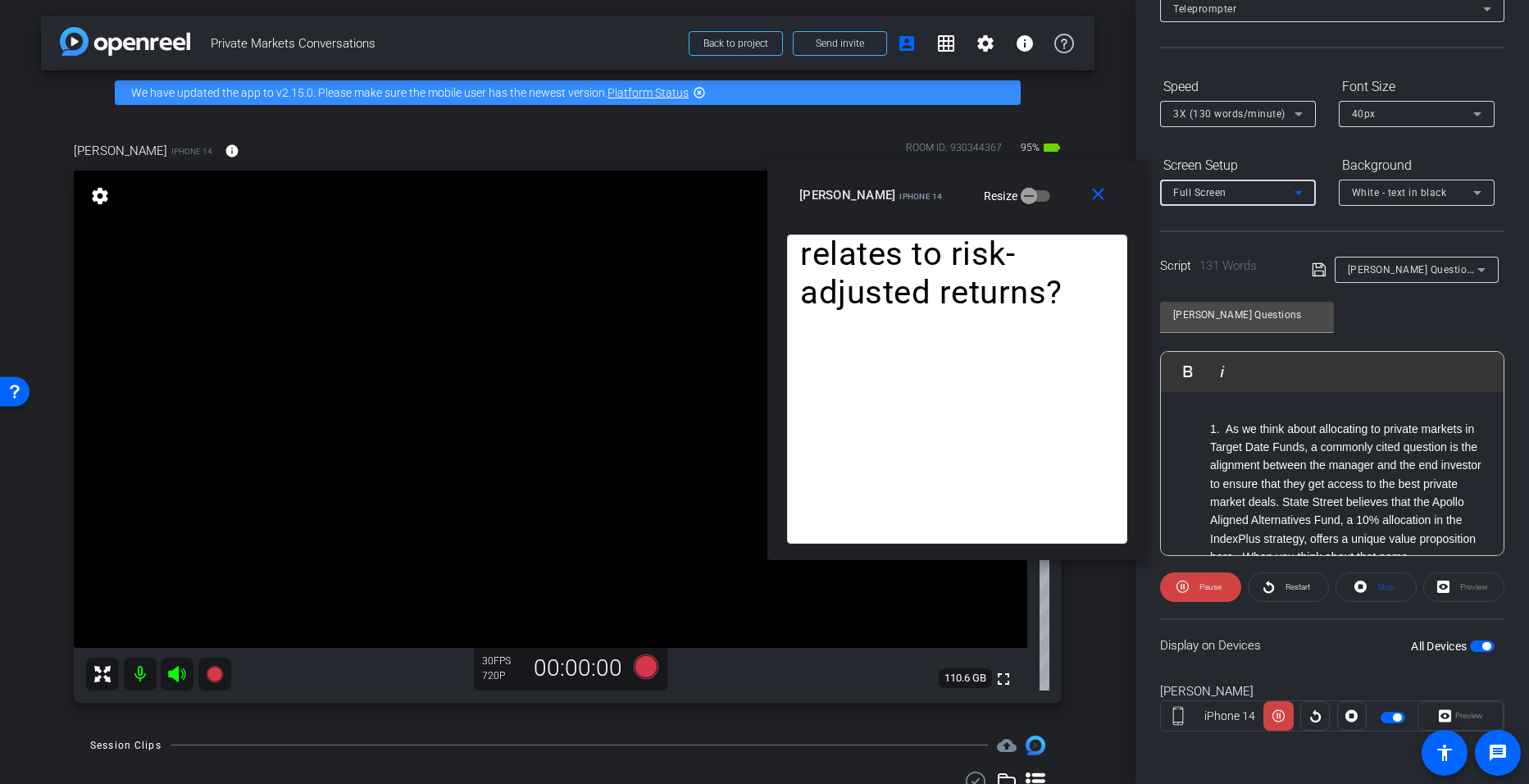
click at [739, 194] on icon at bounding box center [1299, 193] width 8 height 4
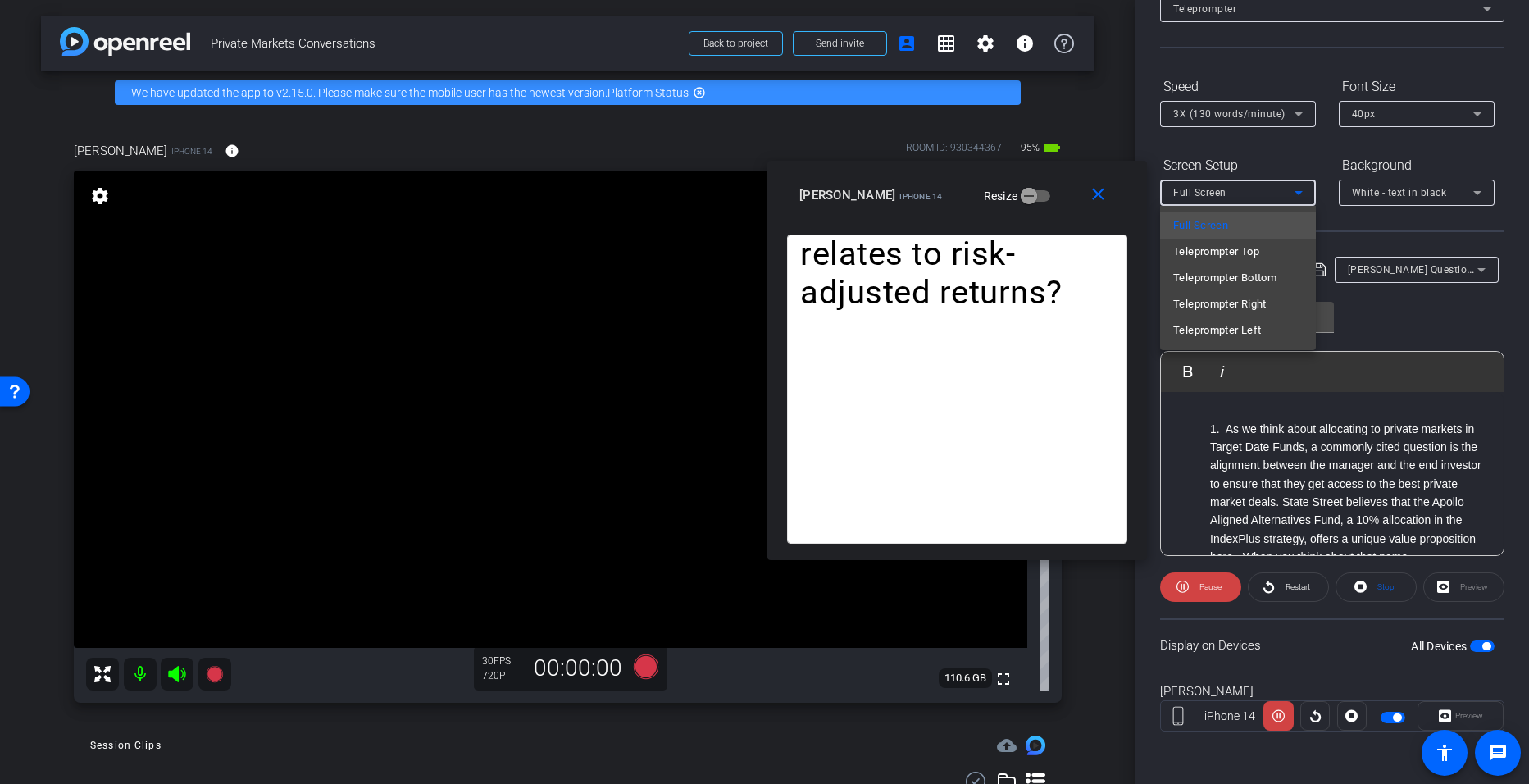
click at [739, 115] on div at bounding box center [764, 392] width 1529 height 784
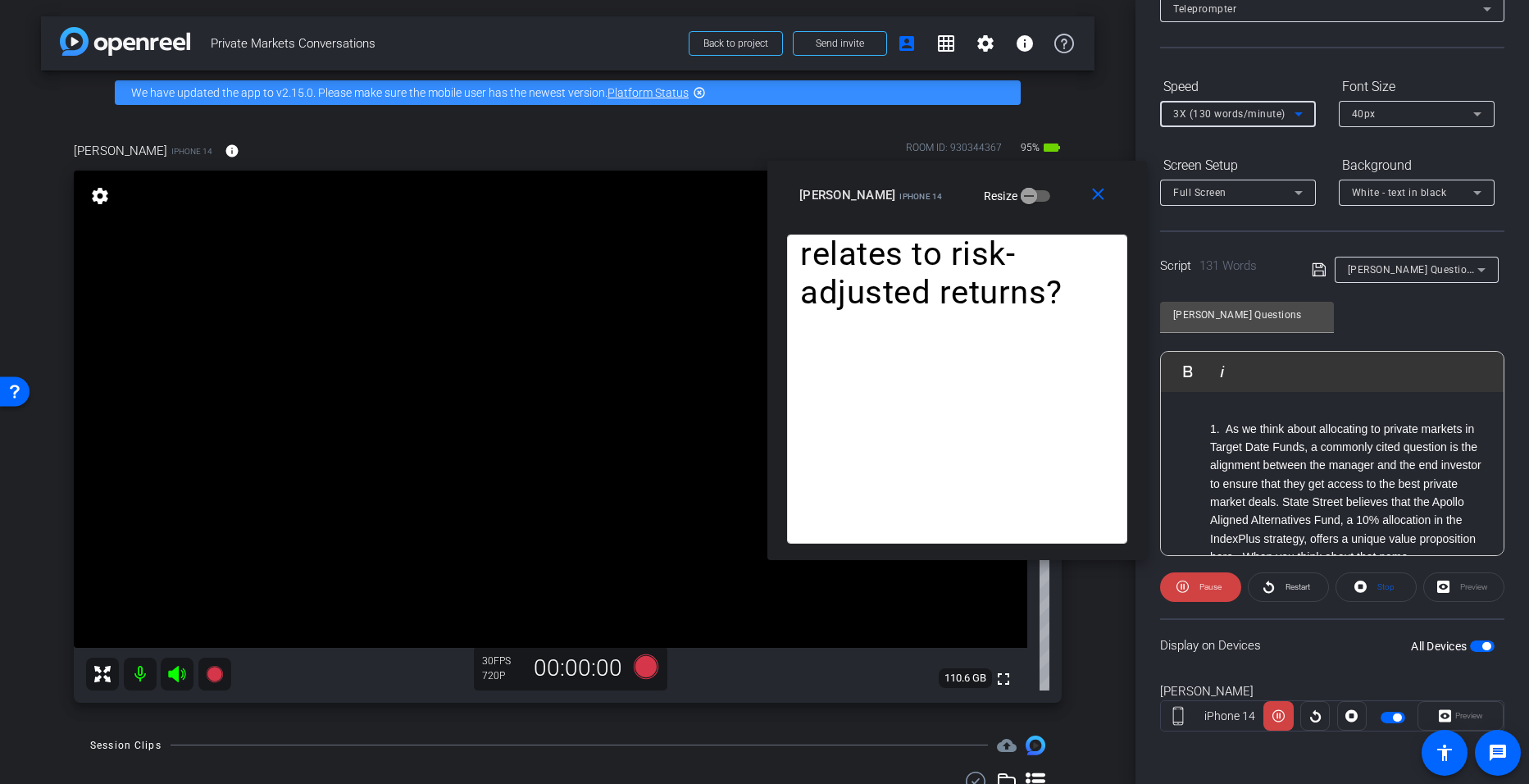
click at [739, 115] on icon at bounding box center [1299, 114] width 8 height 4
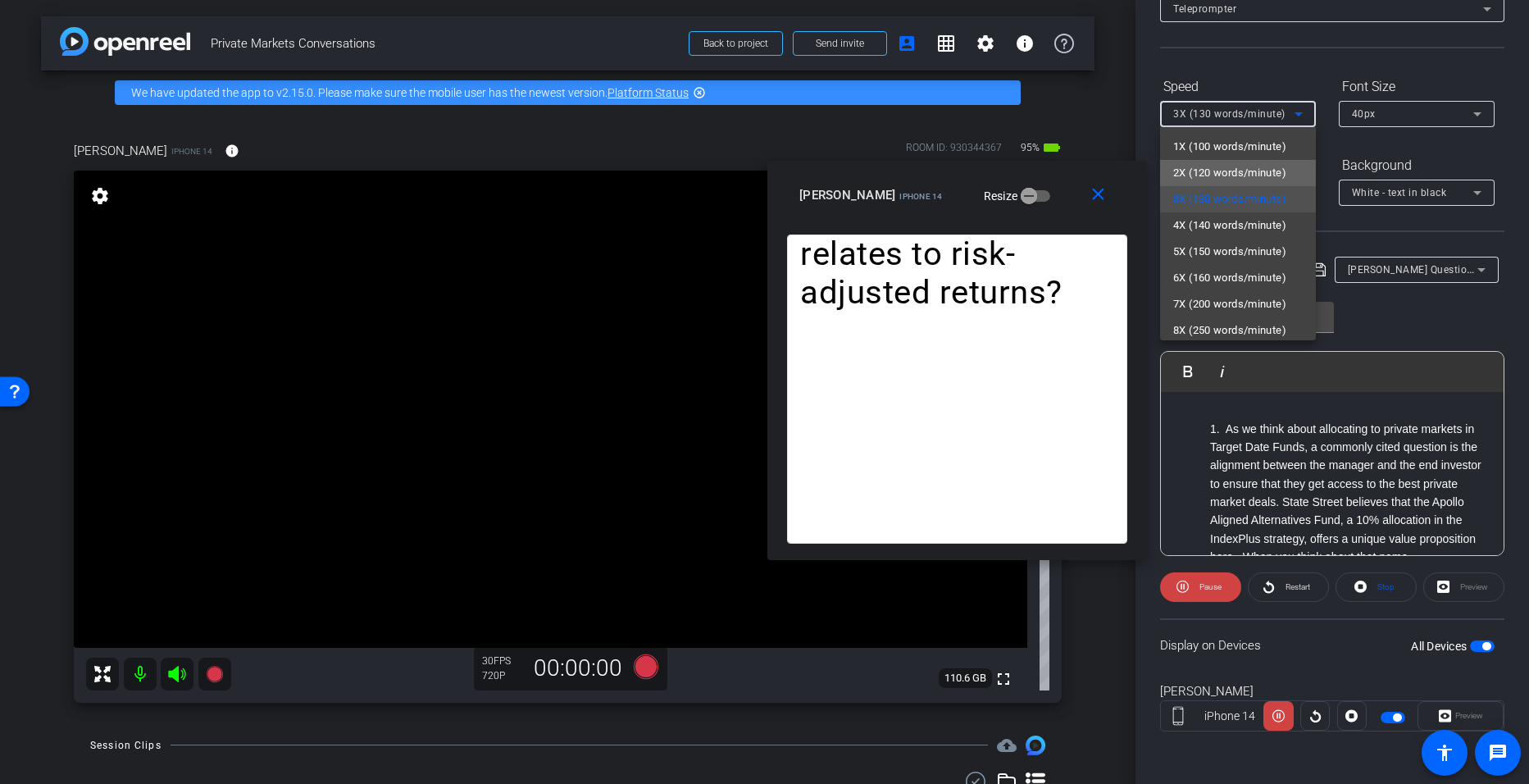
click at [739, 175] on span "2X (120 words/minute)" at bounding box center [1230, 172] width 113 height 20
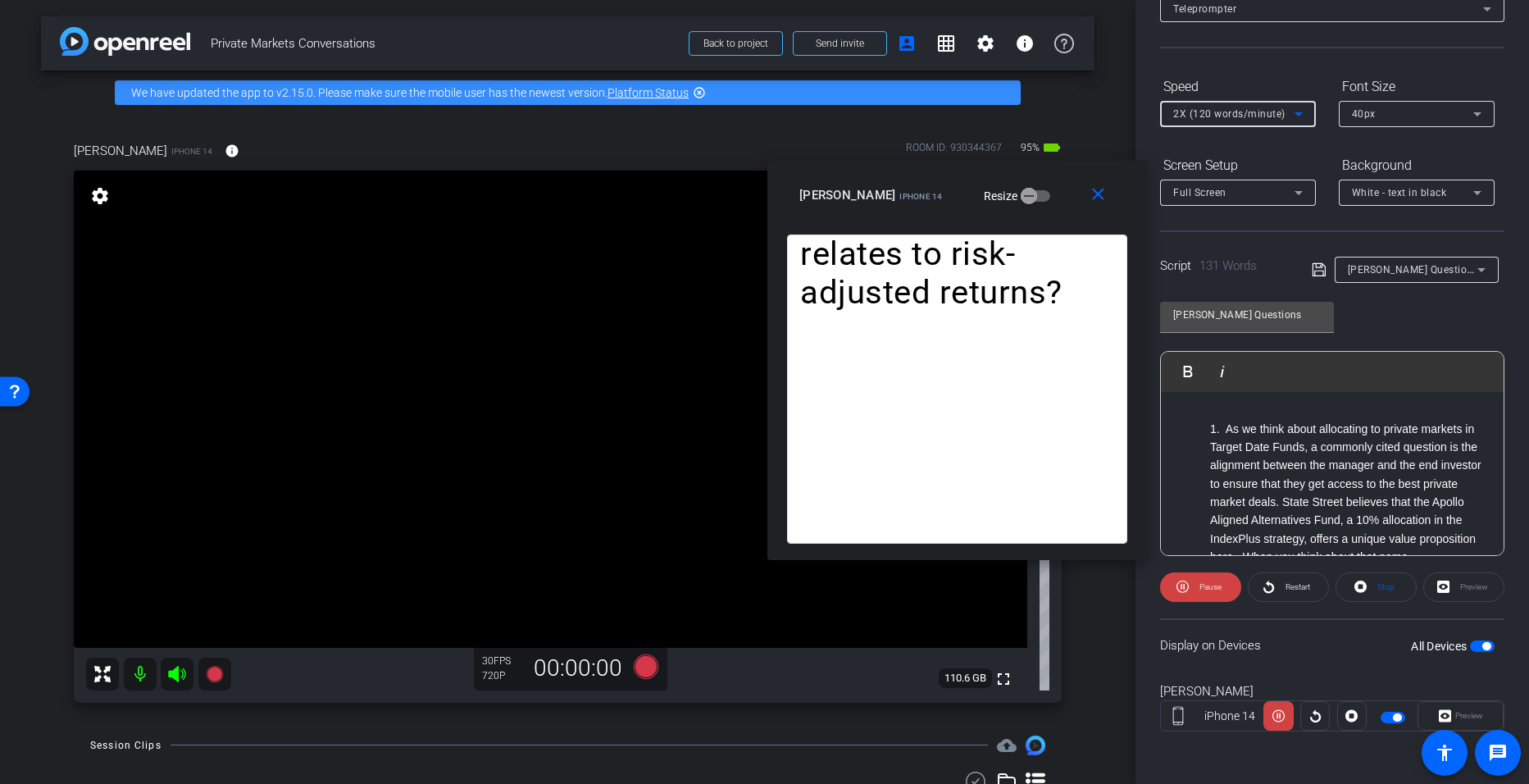
click at [739, 106] on icon at bounding box center [1299, 114] width 20 height 20
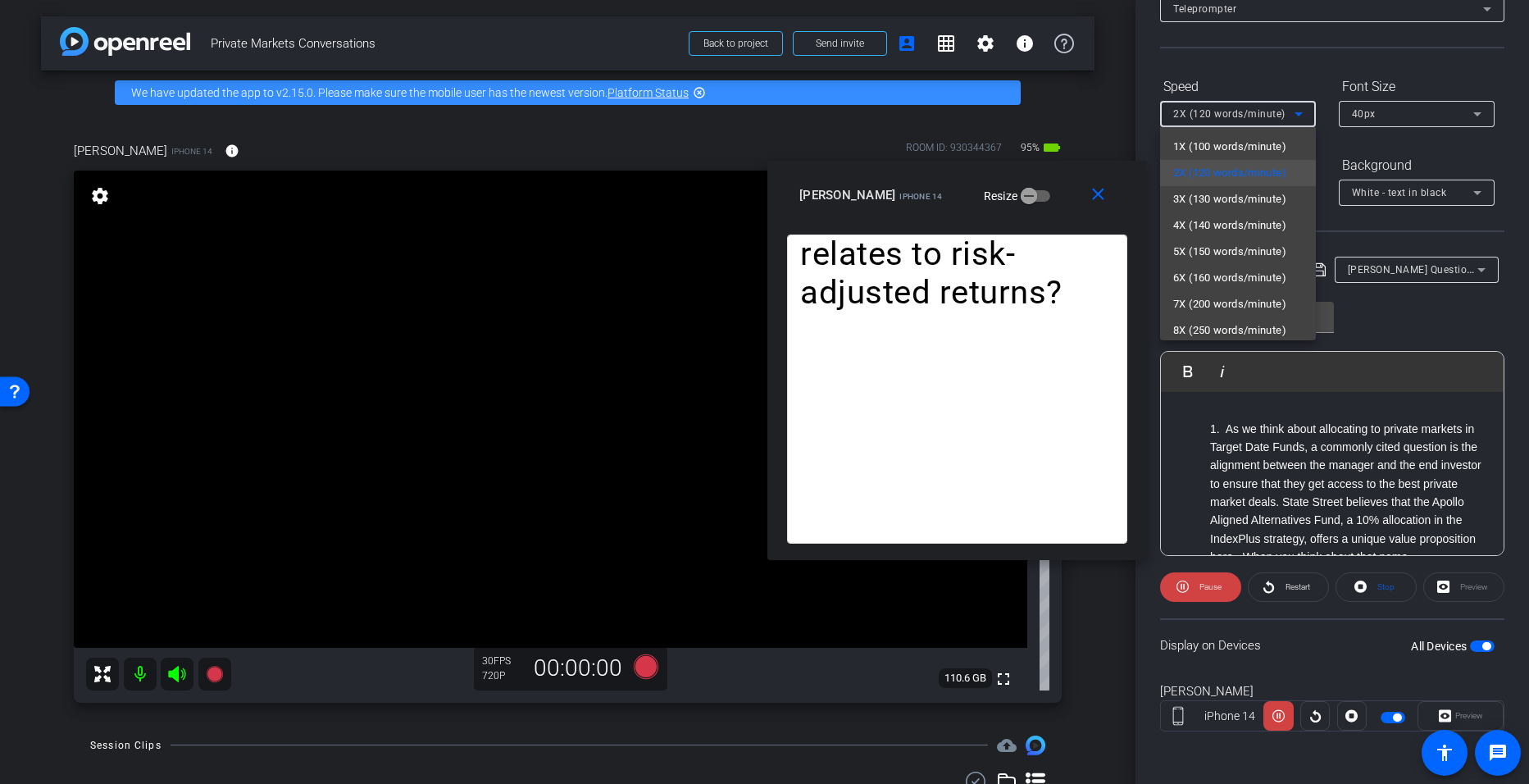
click at [739, 584] on div at bounding box center [764, 392] width 1529 height 784
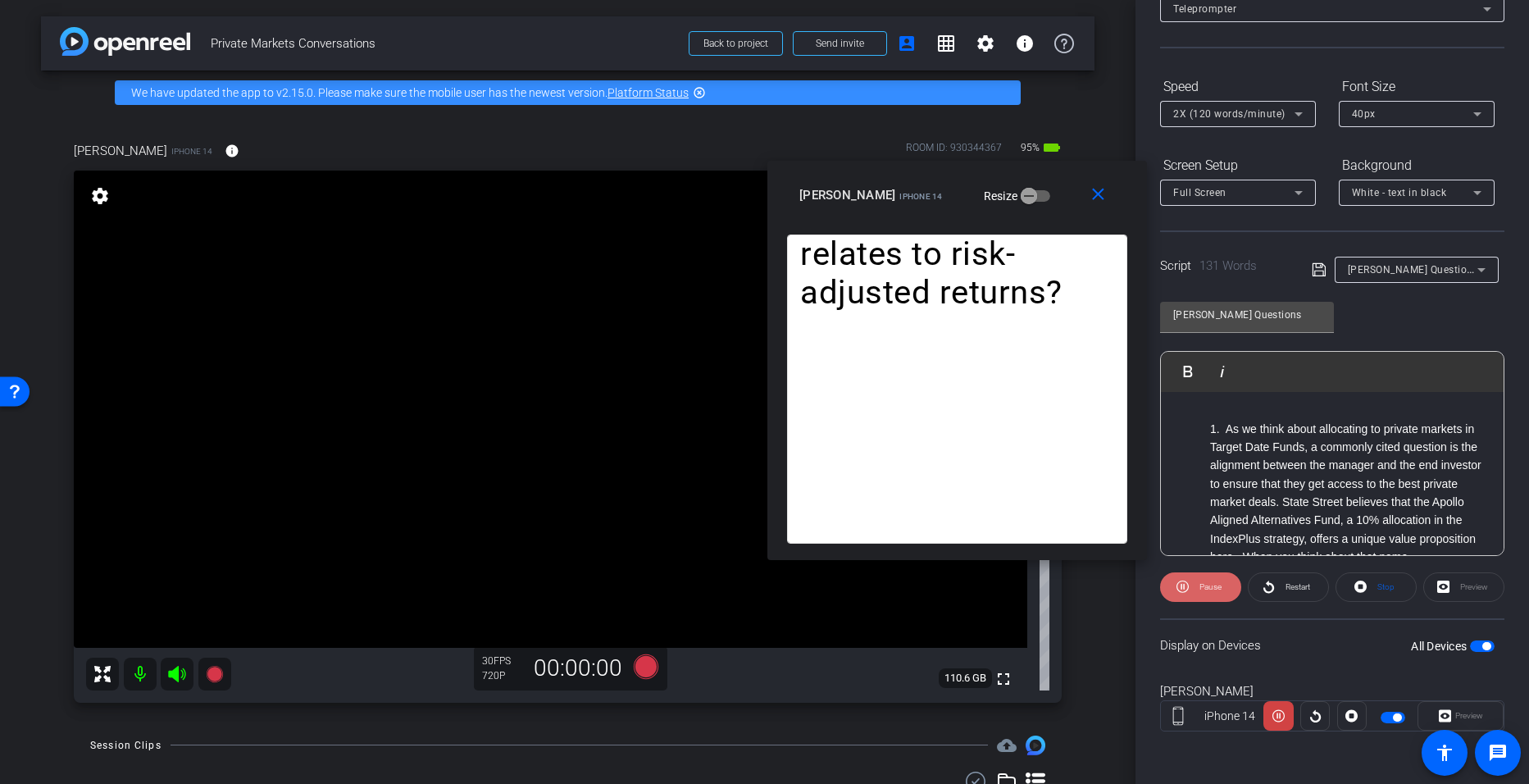
click at [739, 585] on span "Pause" at bounding box center [1211, 586] width 22 height 9
click at [739, 579] on span "Restart" at bounding box center [1296, 586] width 29 height 23
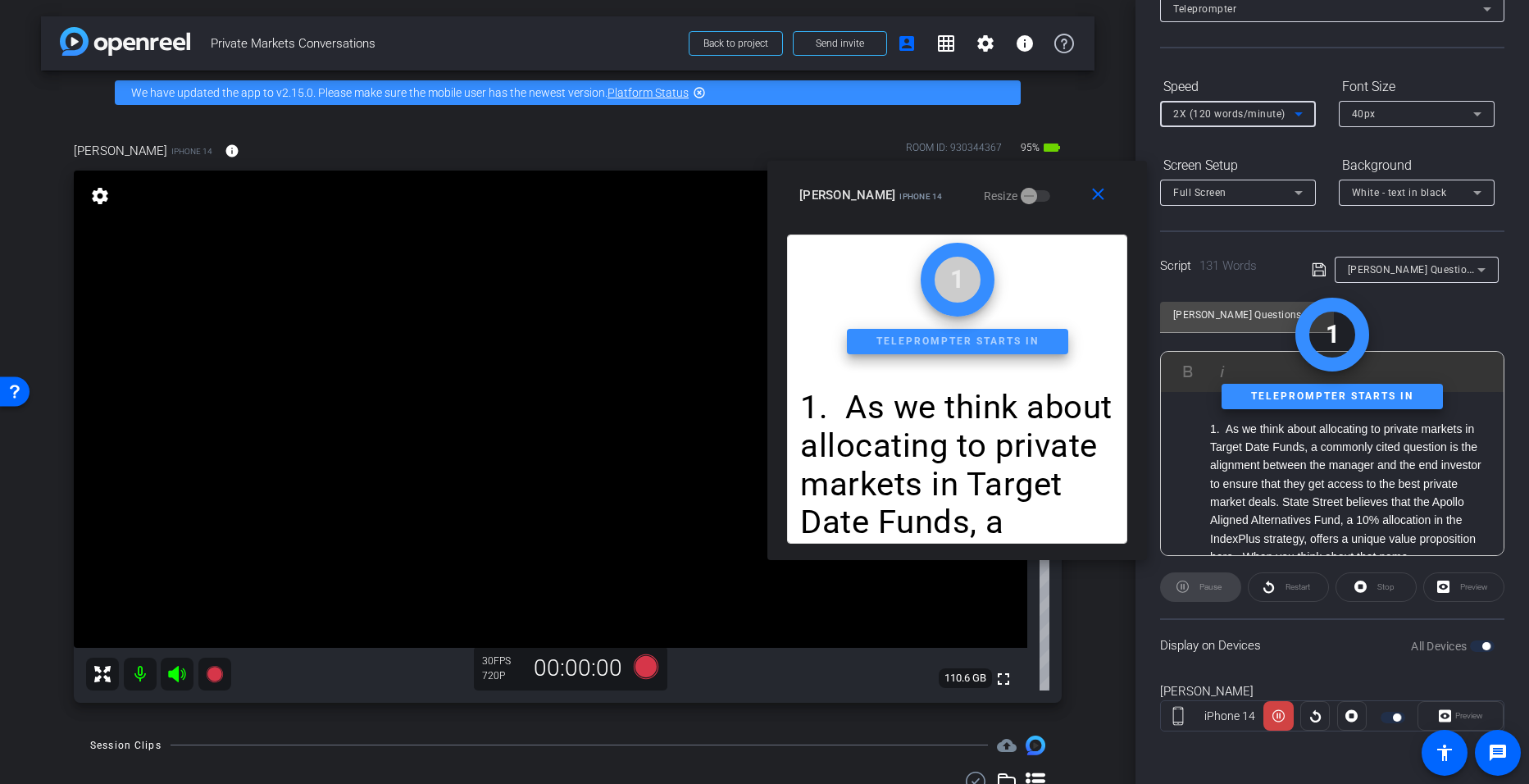
click at [739, 115] on icon at bounding box center [1299, 114] width 20 height 20
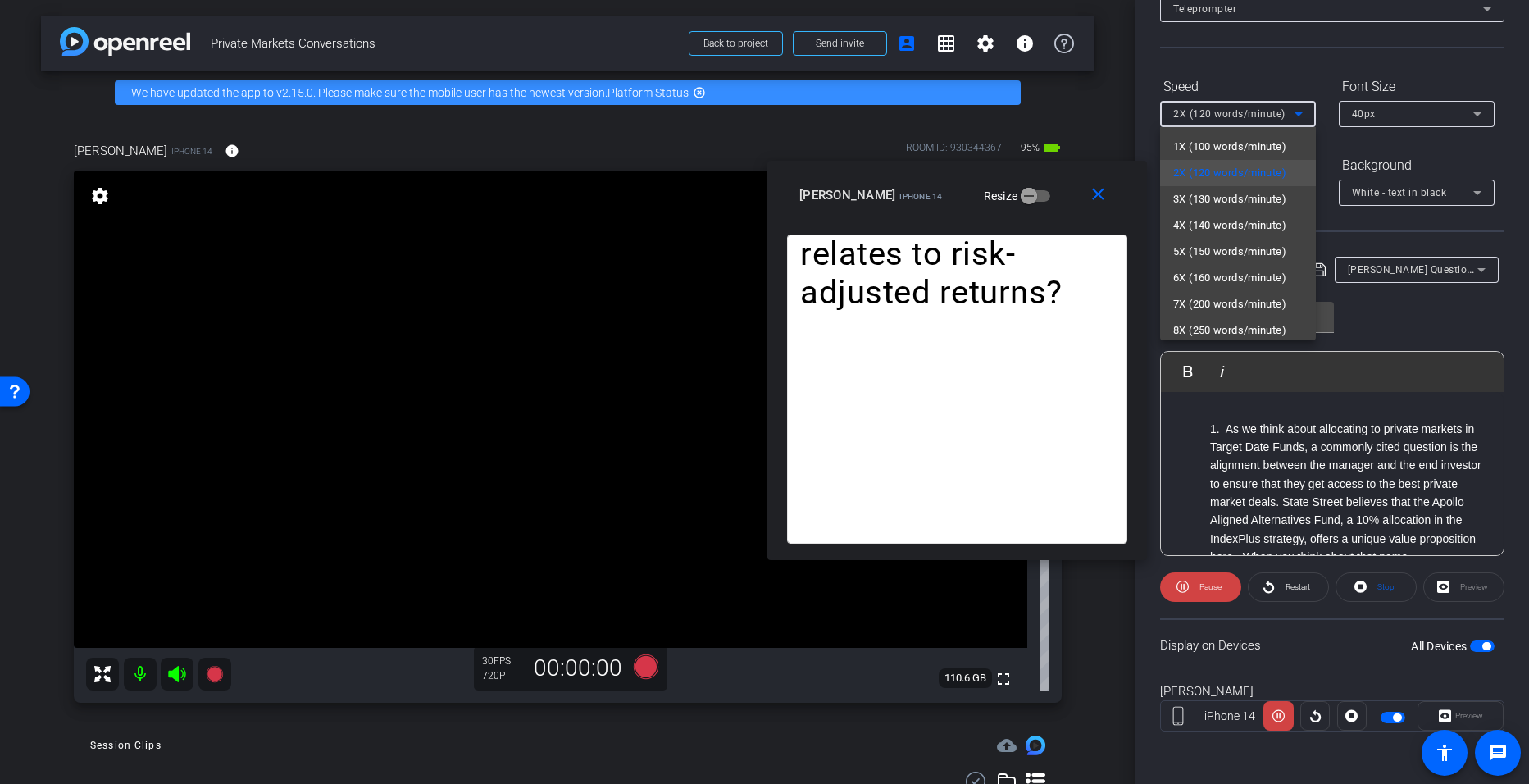
click at [739, 589] on div at bounding box center [764, 392] width 1529 height 784
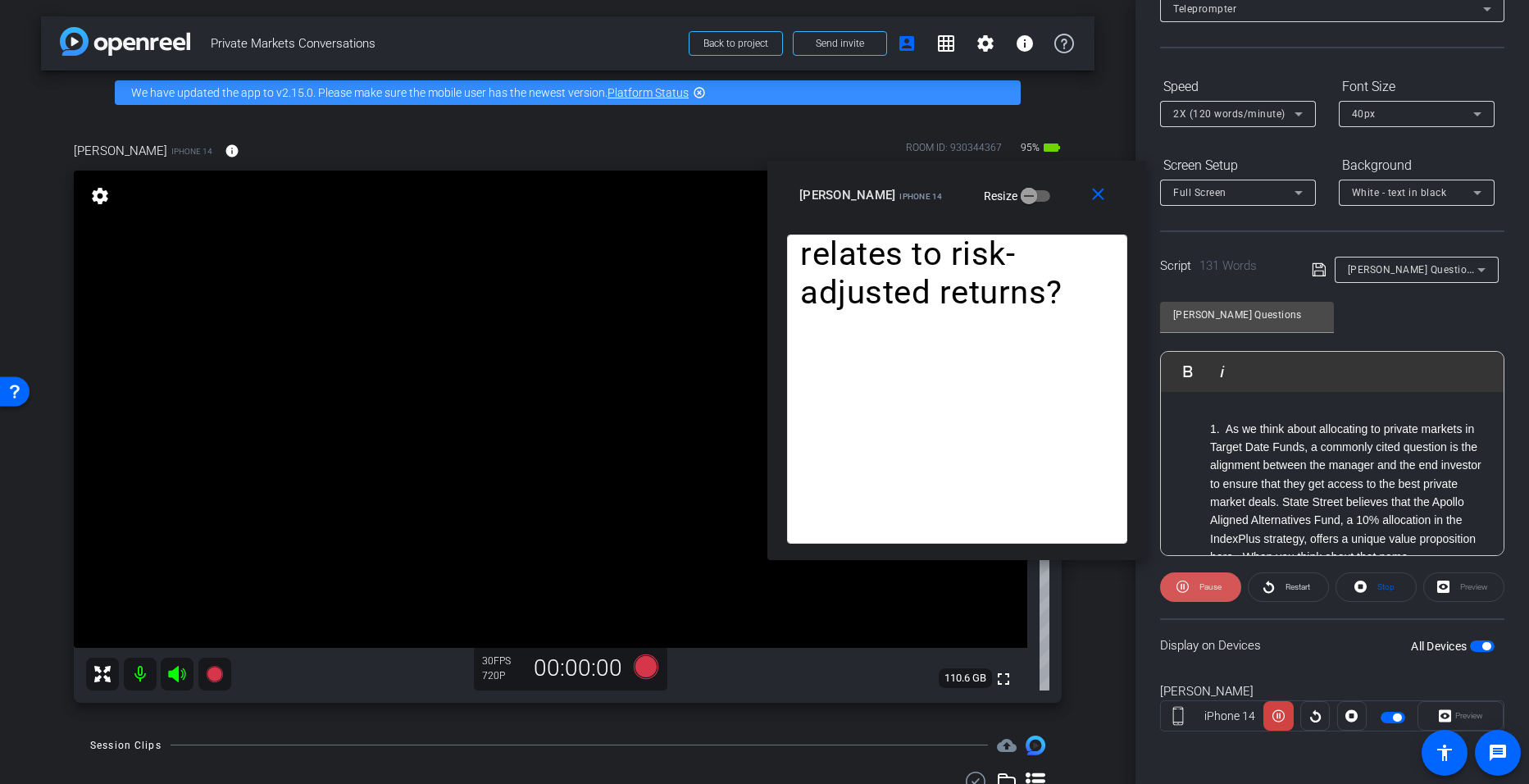
click at [739, 589] on span "Pause" at bounding box center [1211, 586] width 22 height 9
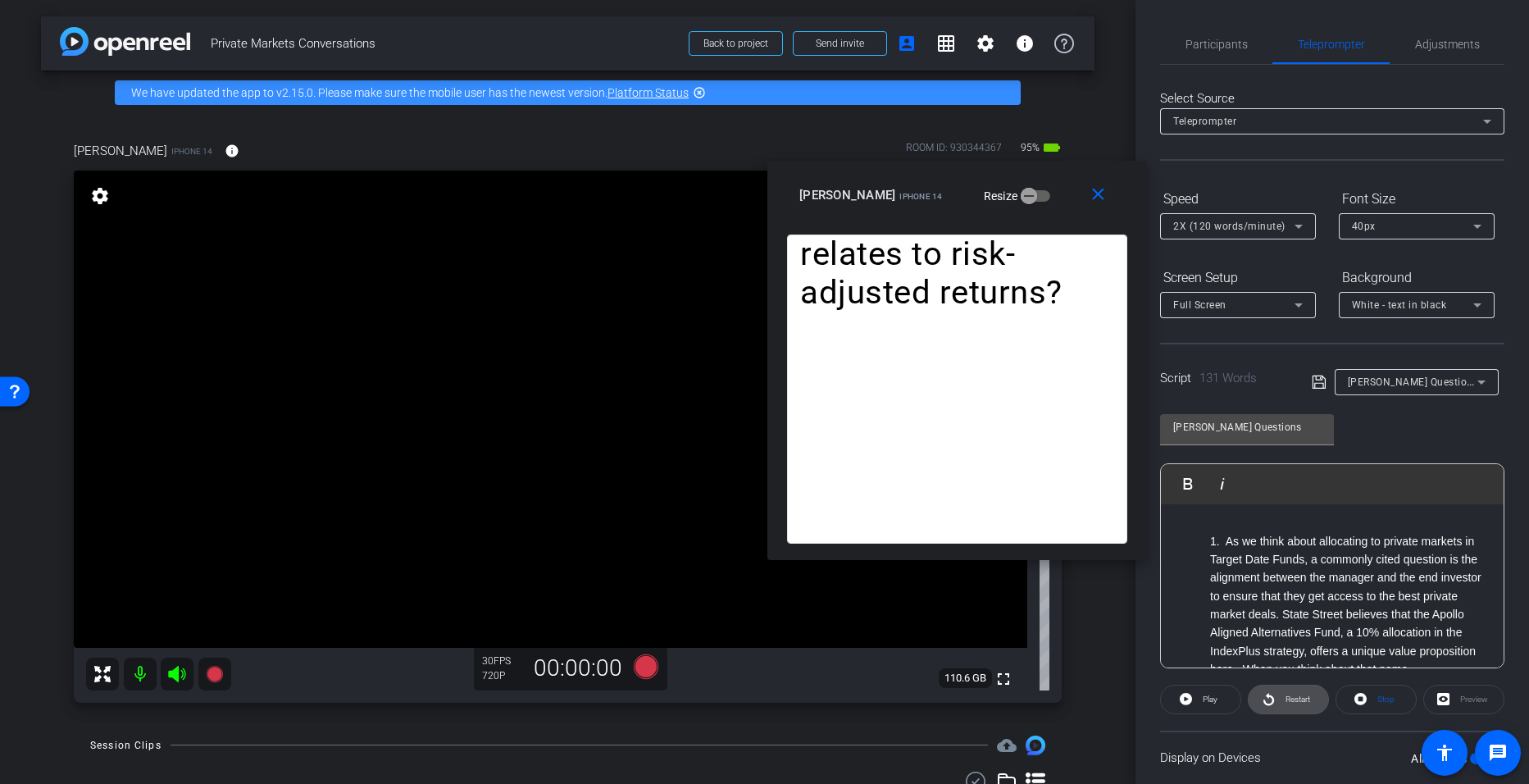
click at [739, 697] on span "Restart" at bounding box center [1298, 699] width 24 height 9
click at [739, 227] on icon at bounding box center [1299, 226] width 20 height 20
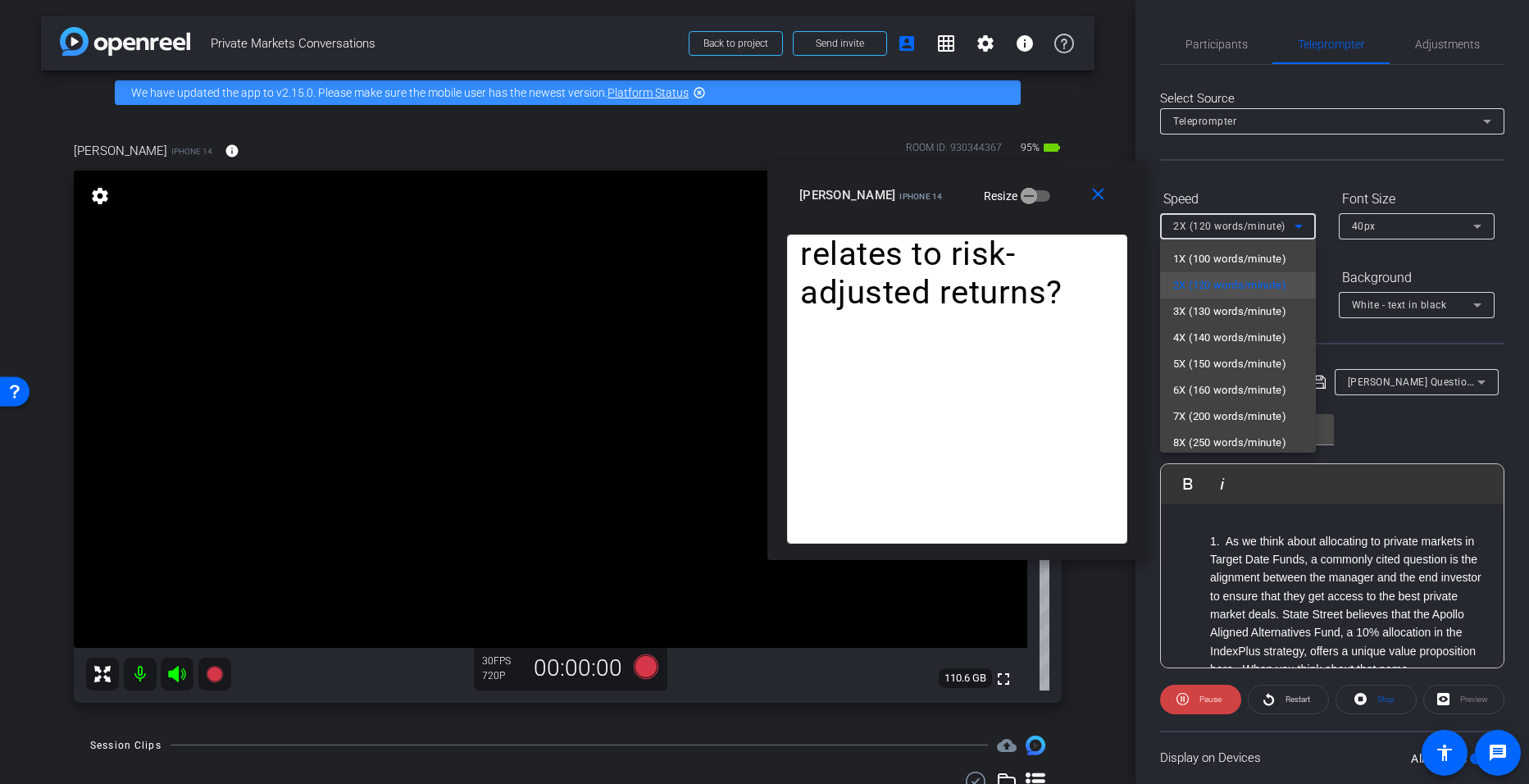
click at [739, 695] on div at bounding box center [764, 392] width 1529 height 784
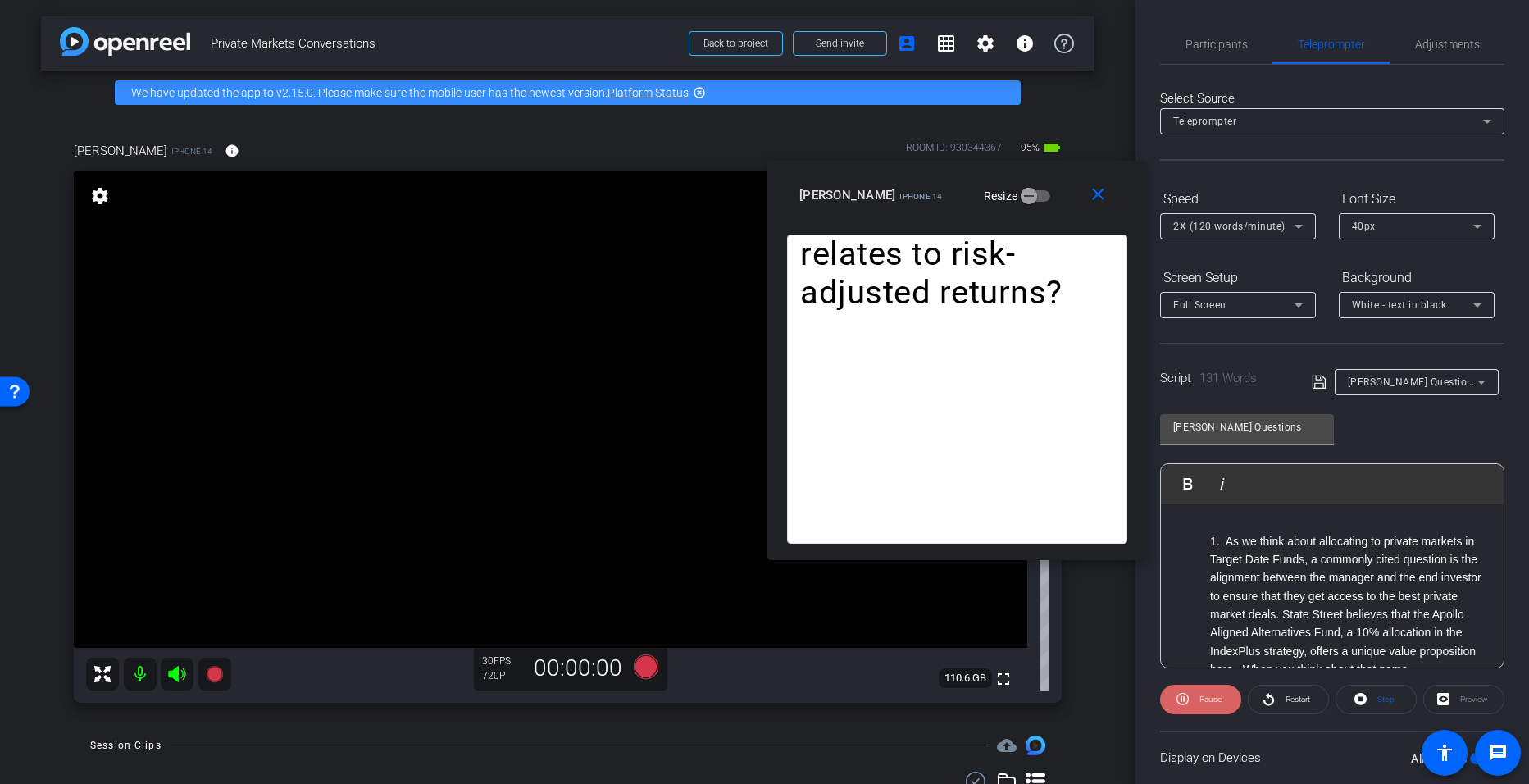
click at [739, 703] on span "Pause" at bounding box center [1211, 699] width 22 height 9
click at [739, 227] on icon at bounding box center [1299, 227] width 8 height 4
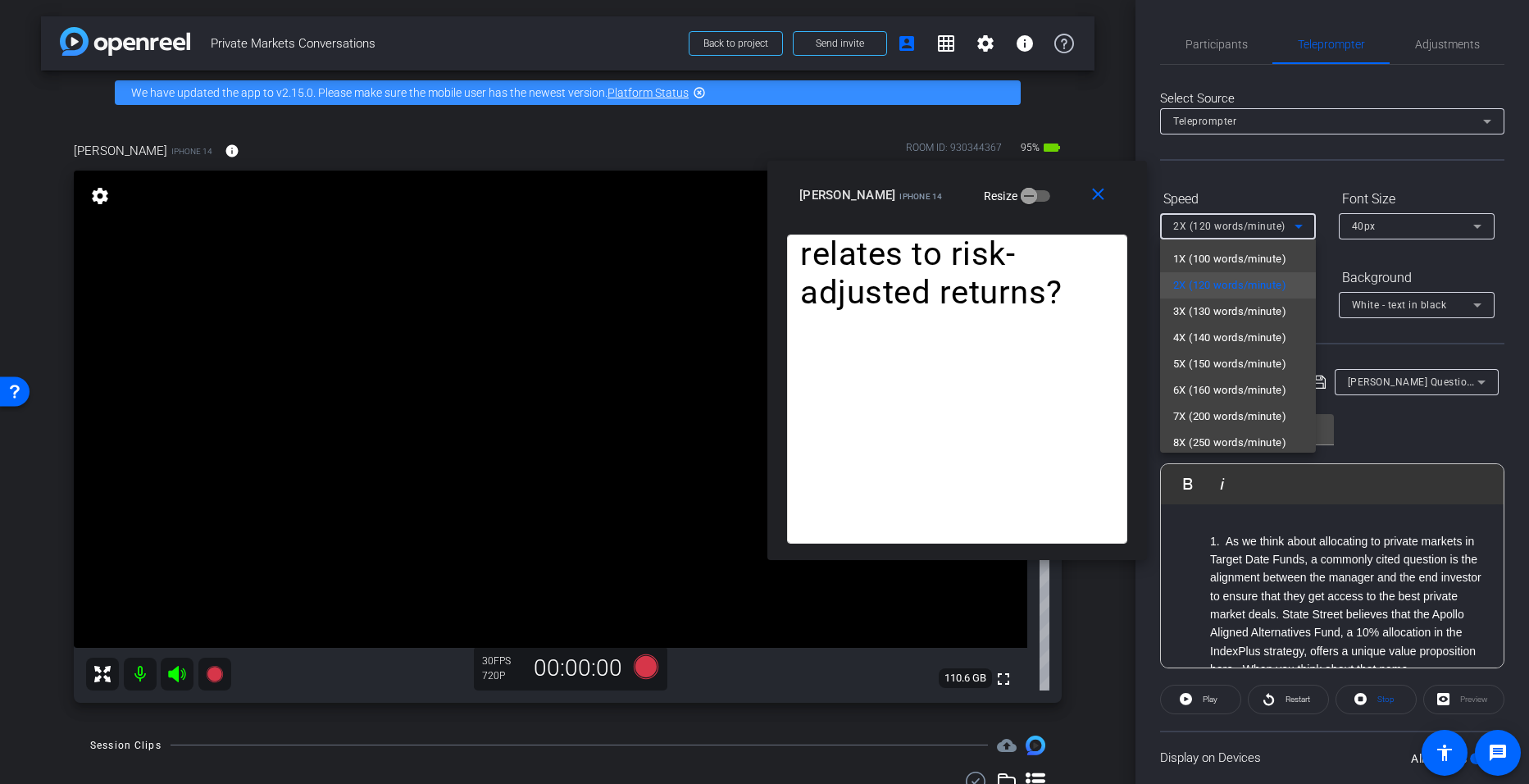
click at [739, 697] on div at bounding box center [764, 392] width 1529 height 784
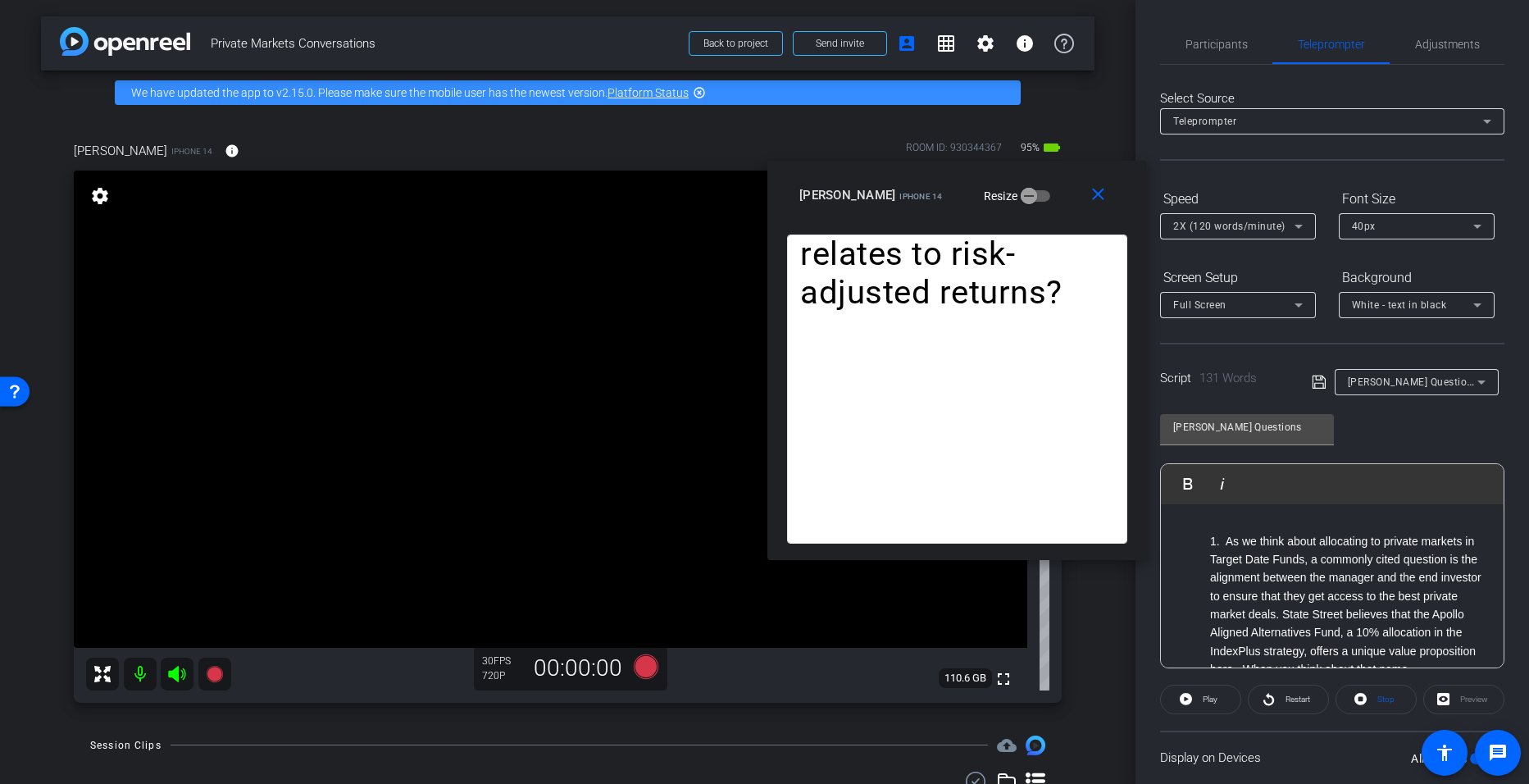
click at [739, 697] on span "Play" at bounding box center [1210, 699] width 15 height 9
click at [739, 691] on icon at bounding box center [1269, 699] width 12 height 21
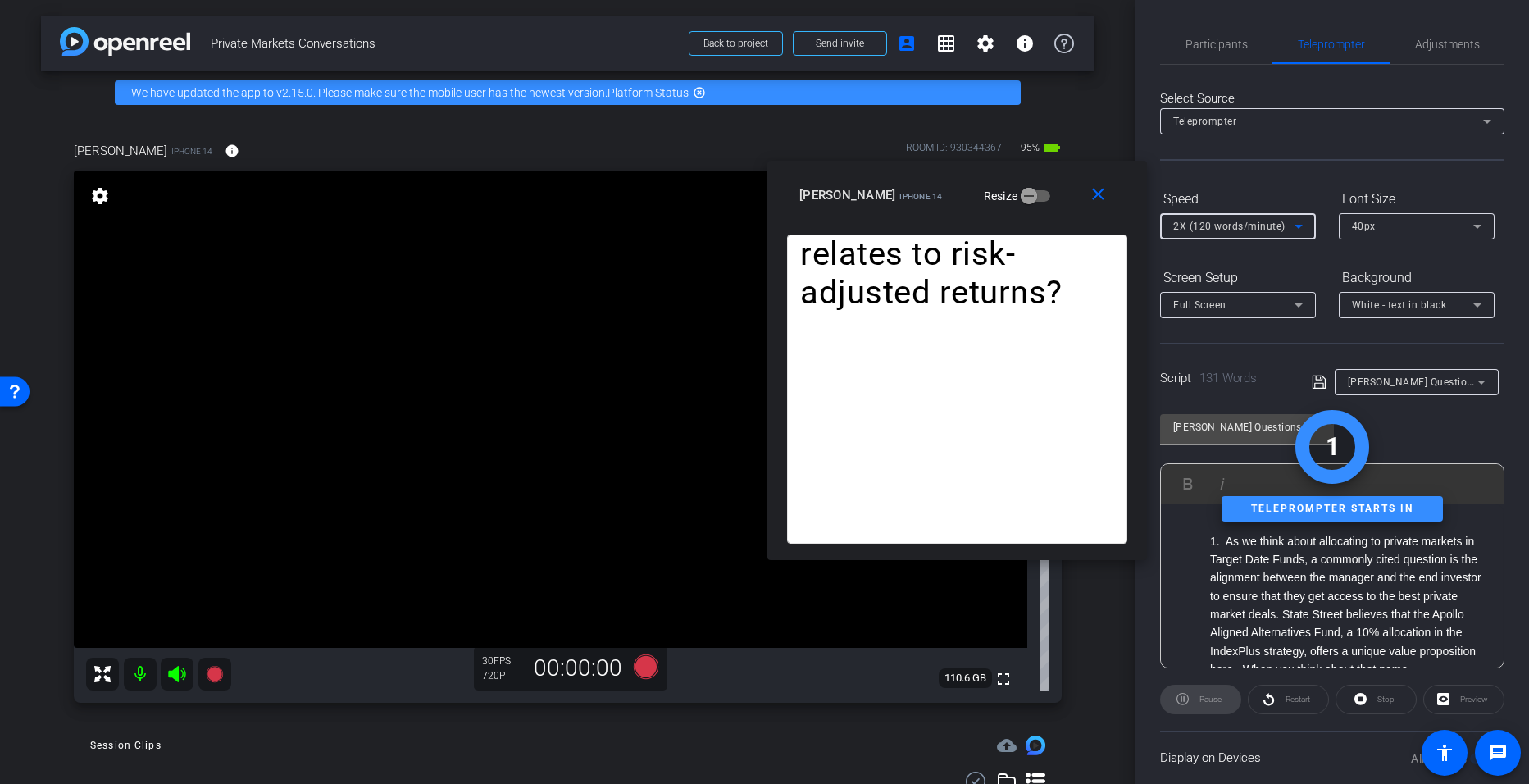
click at [739, 234] on icon at bounding box center [1299, 226] width 20 height 20
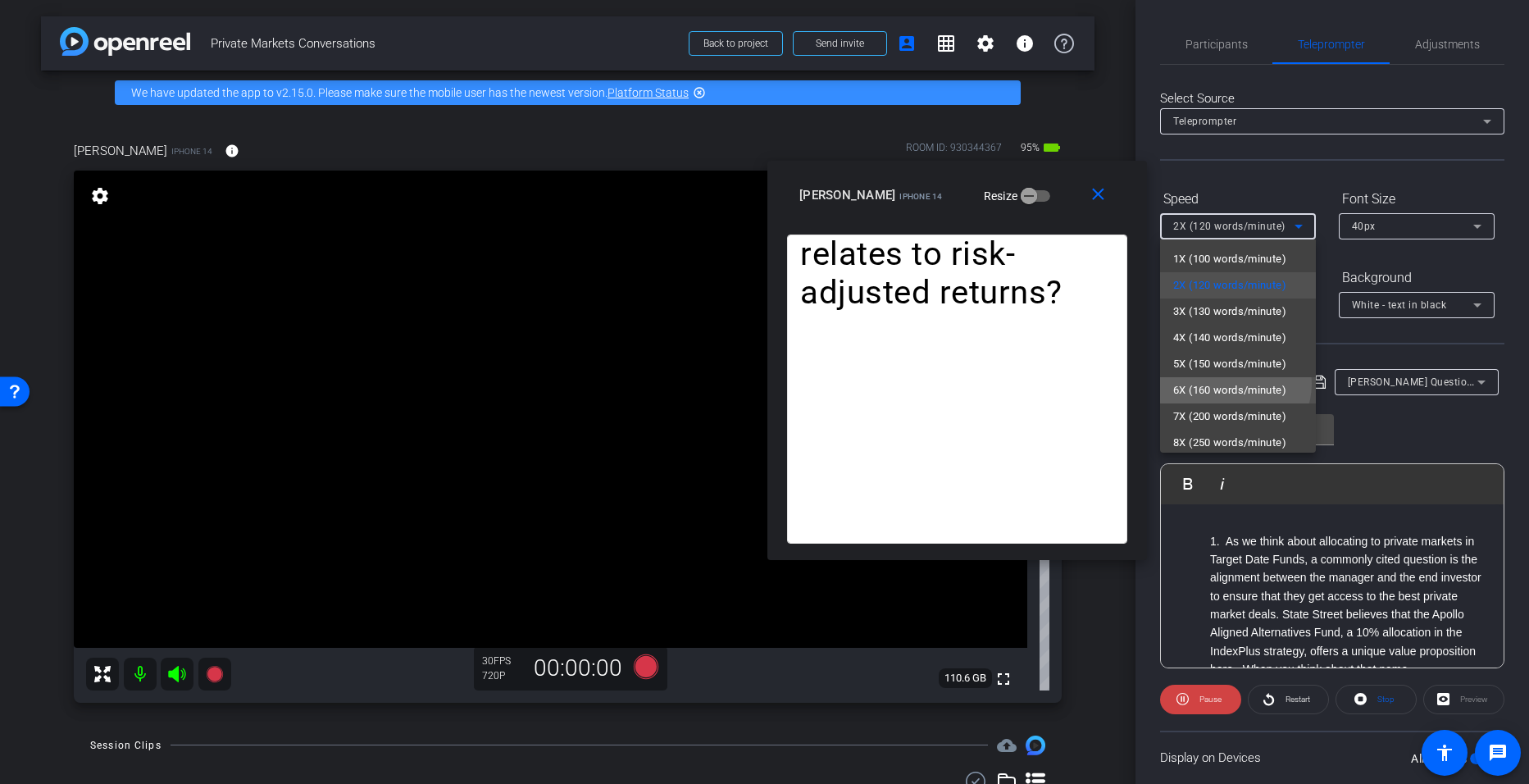
click at [739, 384] on span "6X (160 words/minute)" at bounding box center [1230, 390] width 113 height 20
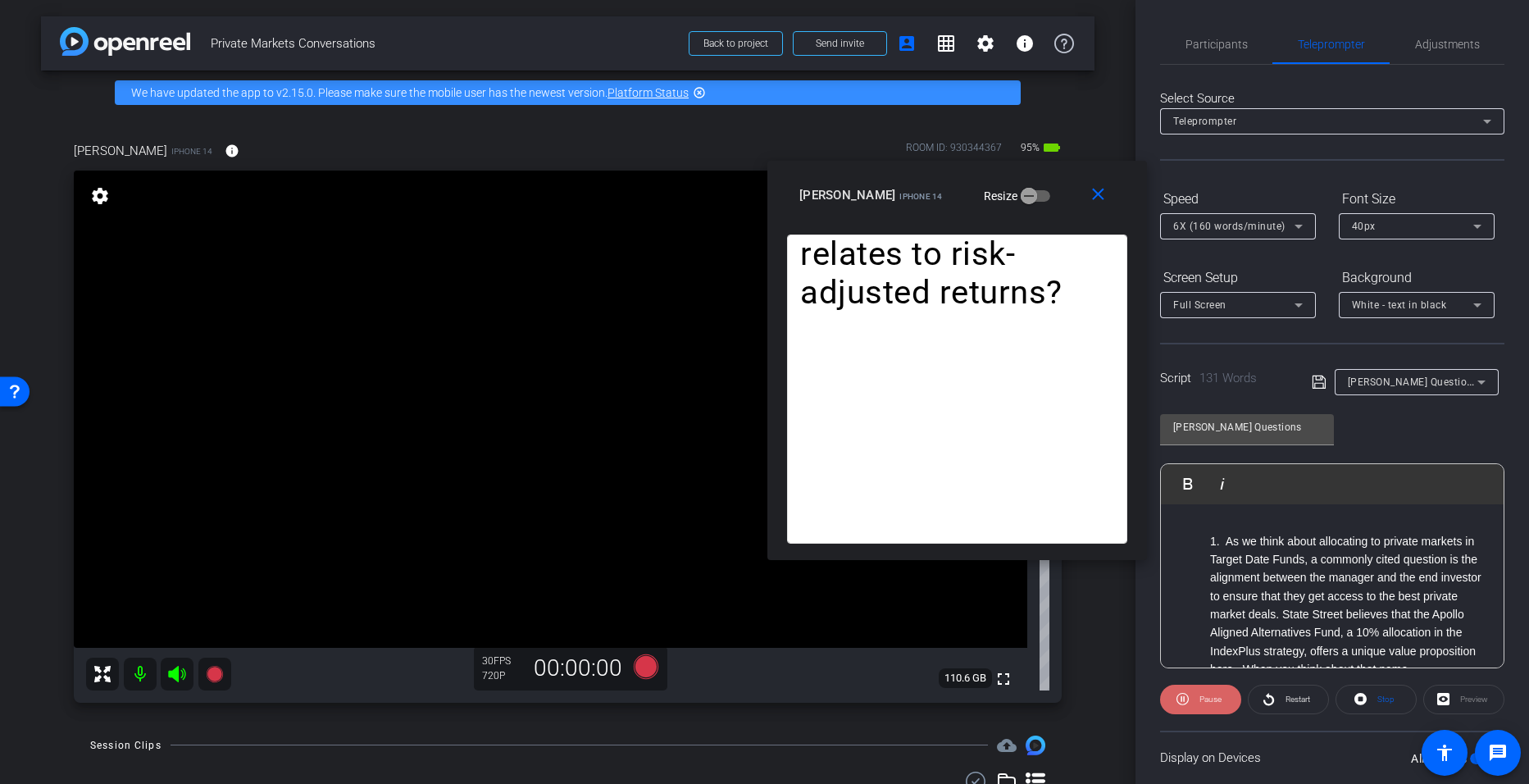
click at [739, 703] on span "Pause" at bounding box center [1211, 699] width 22 height 9
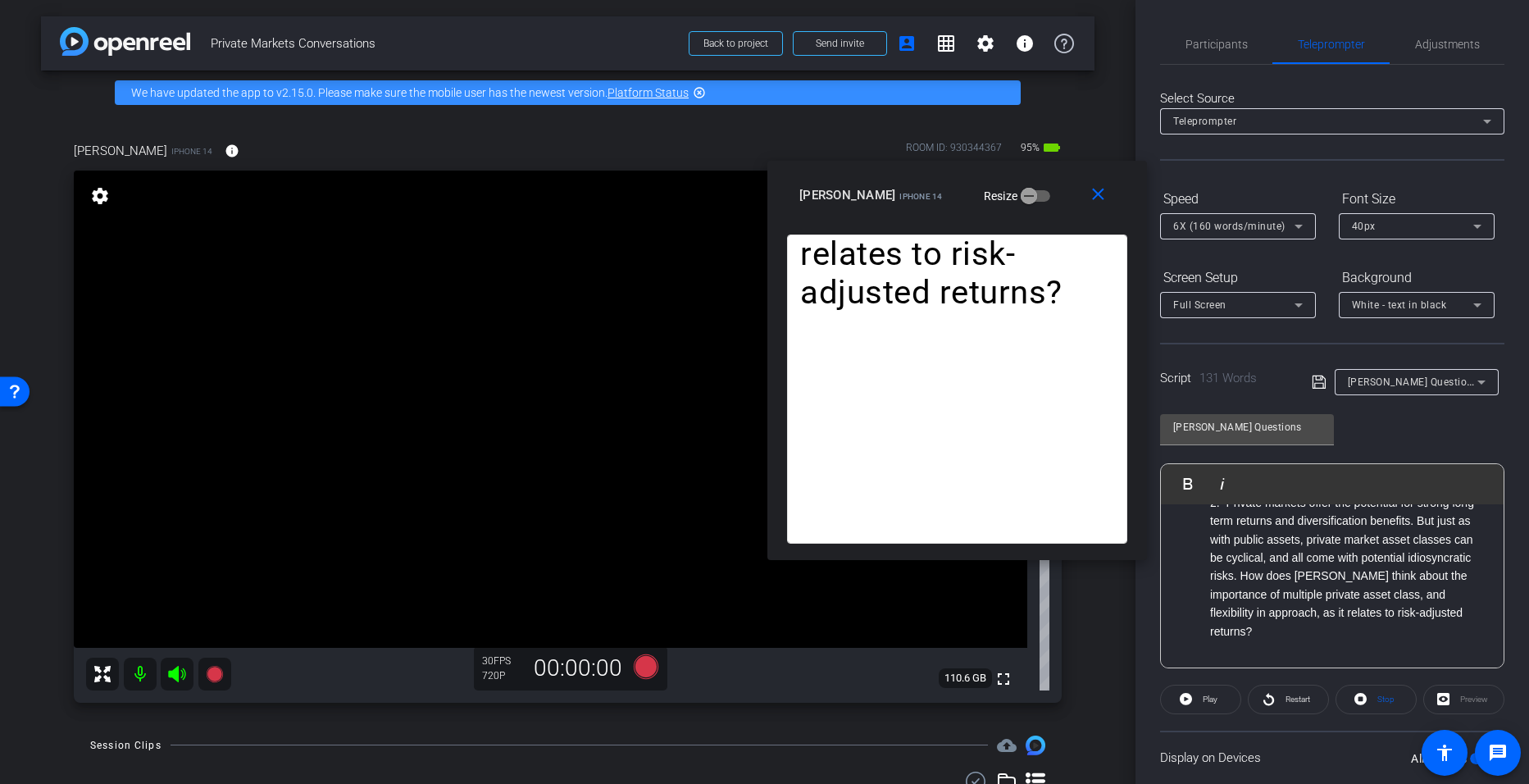
scroll to position [262, 0]
click at [739, 602] on li "2. Private markets offer the potential for strong long-term returns and diversi…" at bounding box center [1348, 568] width 277 height 146
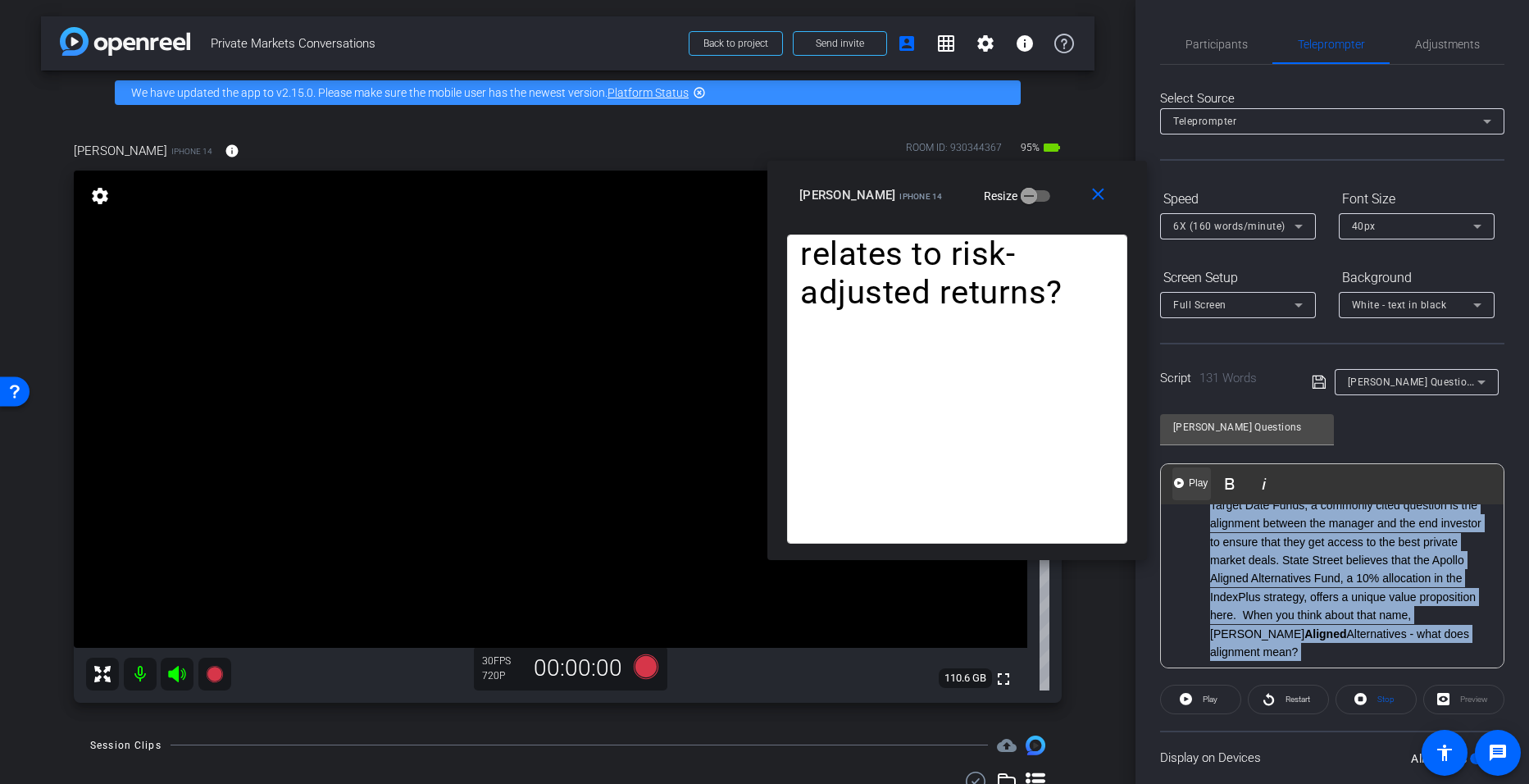
scroll to position [0, 0]
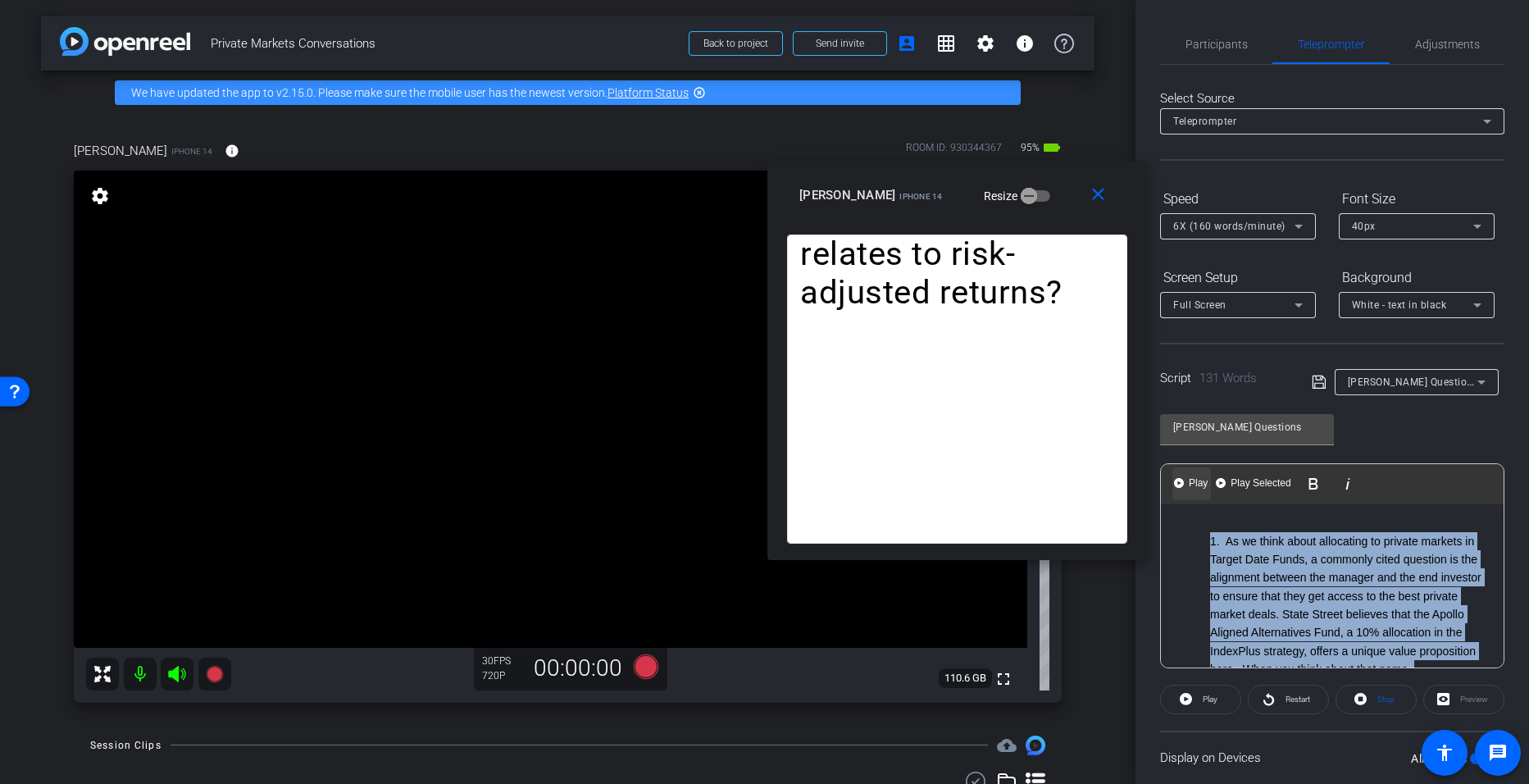
drag, startPoint x: 1280, startPoint y: 596, endPoint x: 1174, endPoint y: 468, distance: 166.2
click at [739, 468] on div "Play Play from this location Play Selected Play and display the selected text o…" at bounding box center [1332, 566] width 344 height 205
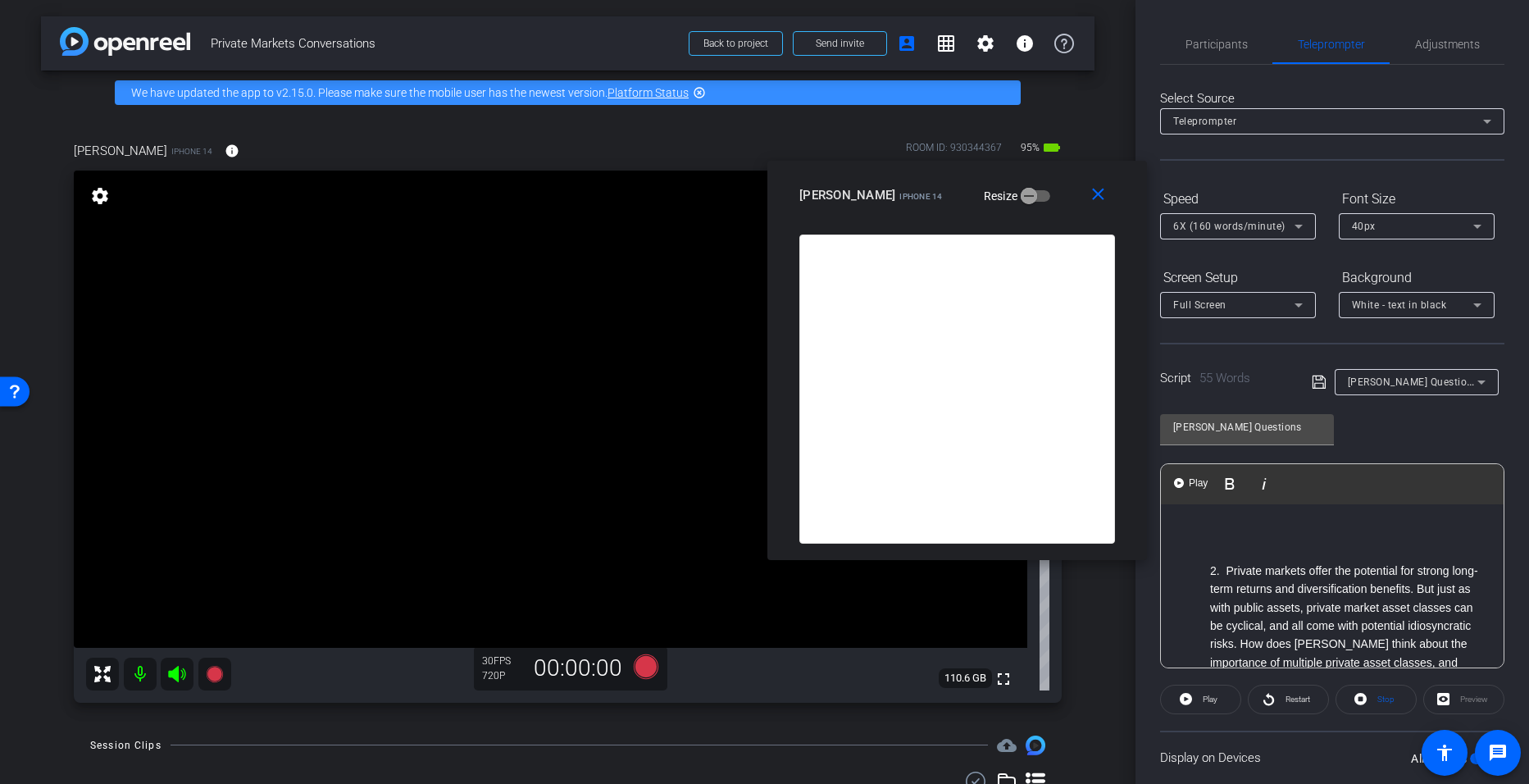
click at [739, 549] on li at bounding box center [1348, 541] width 277 height 18
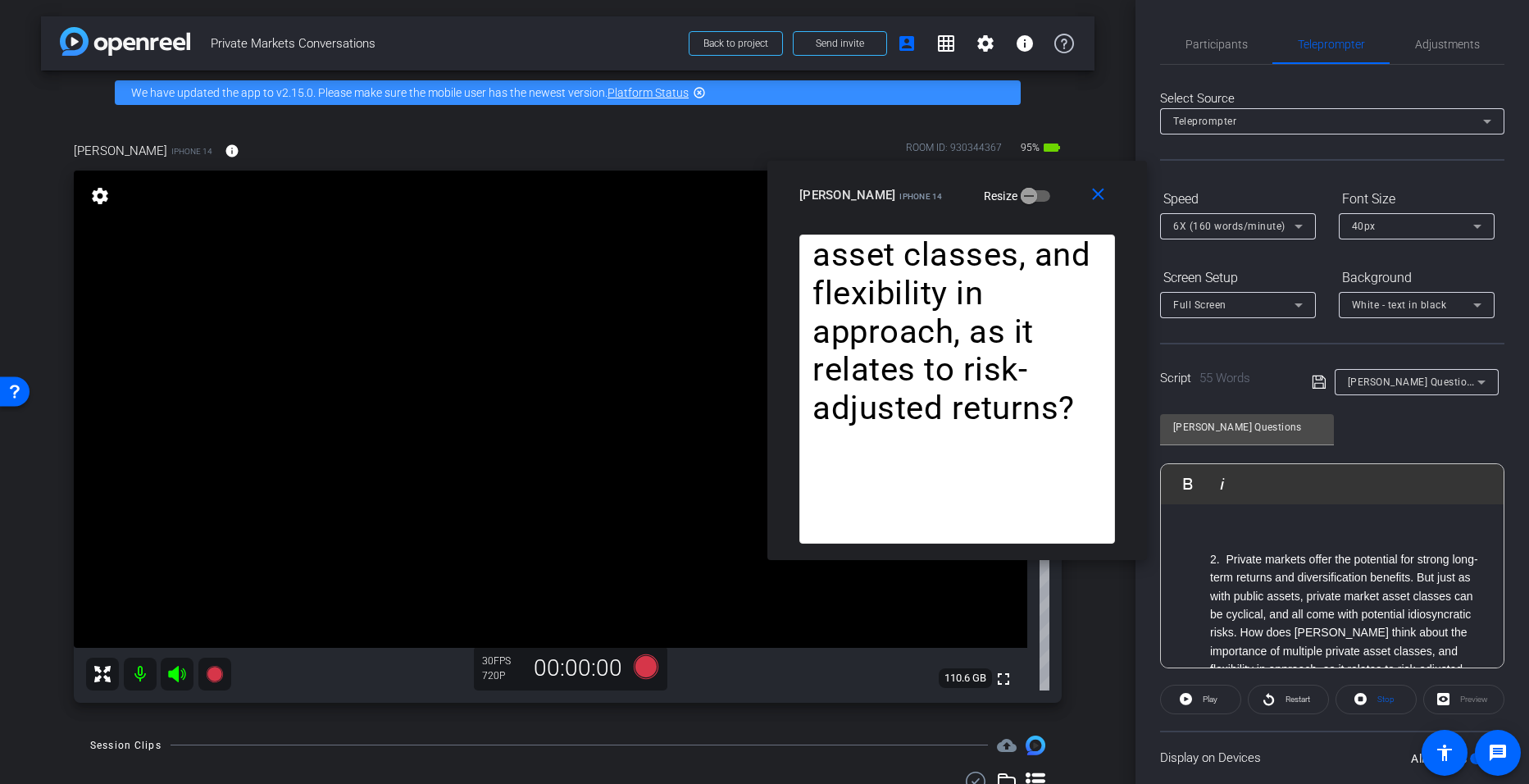
click at [739, 385] on icon at bounding box center [1319, 381] width 15 height 20
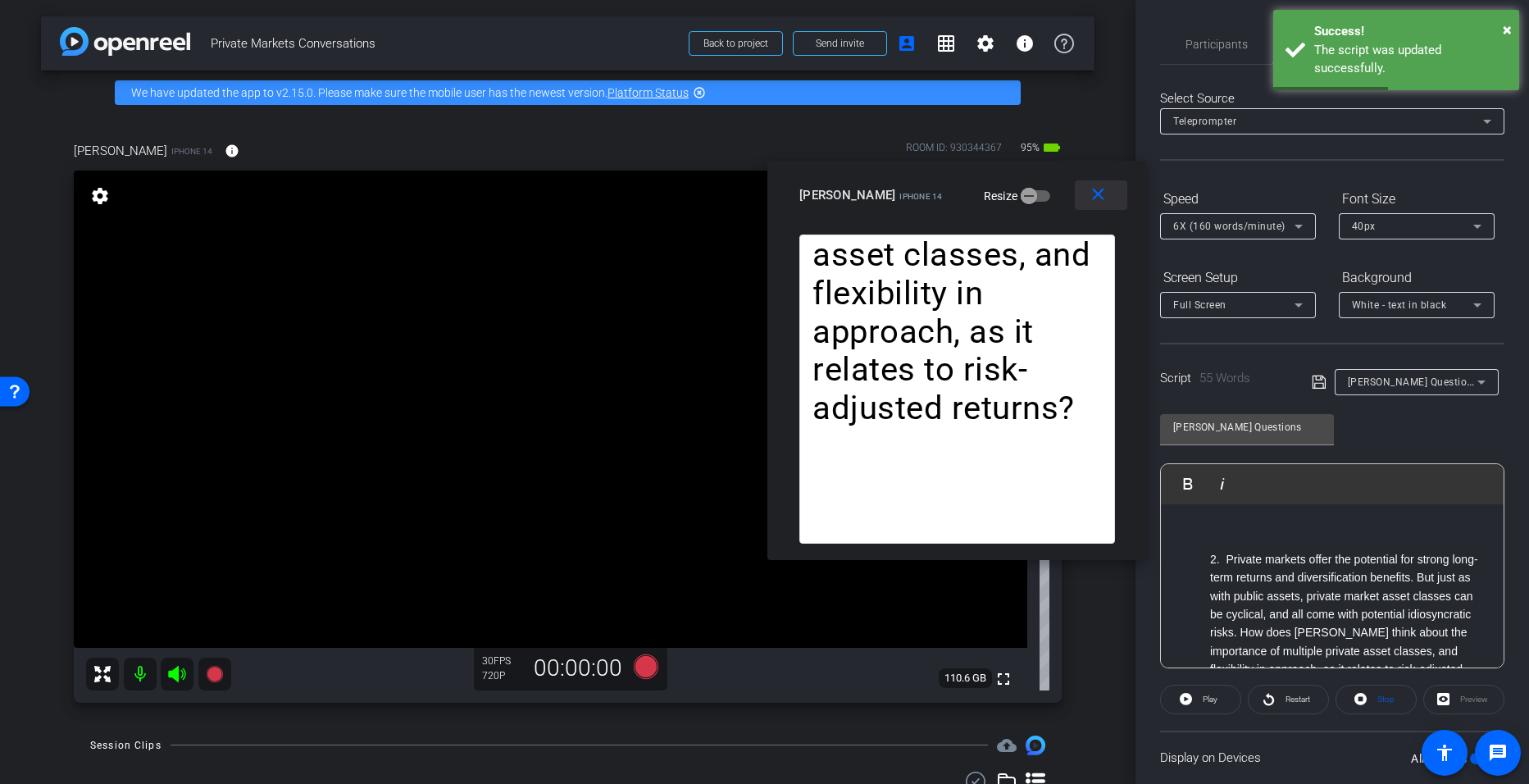
click at [739, 200] on mat-icon "close" at bounding box center [1098, 195] width 21 height 21
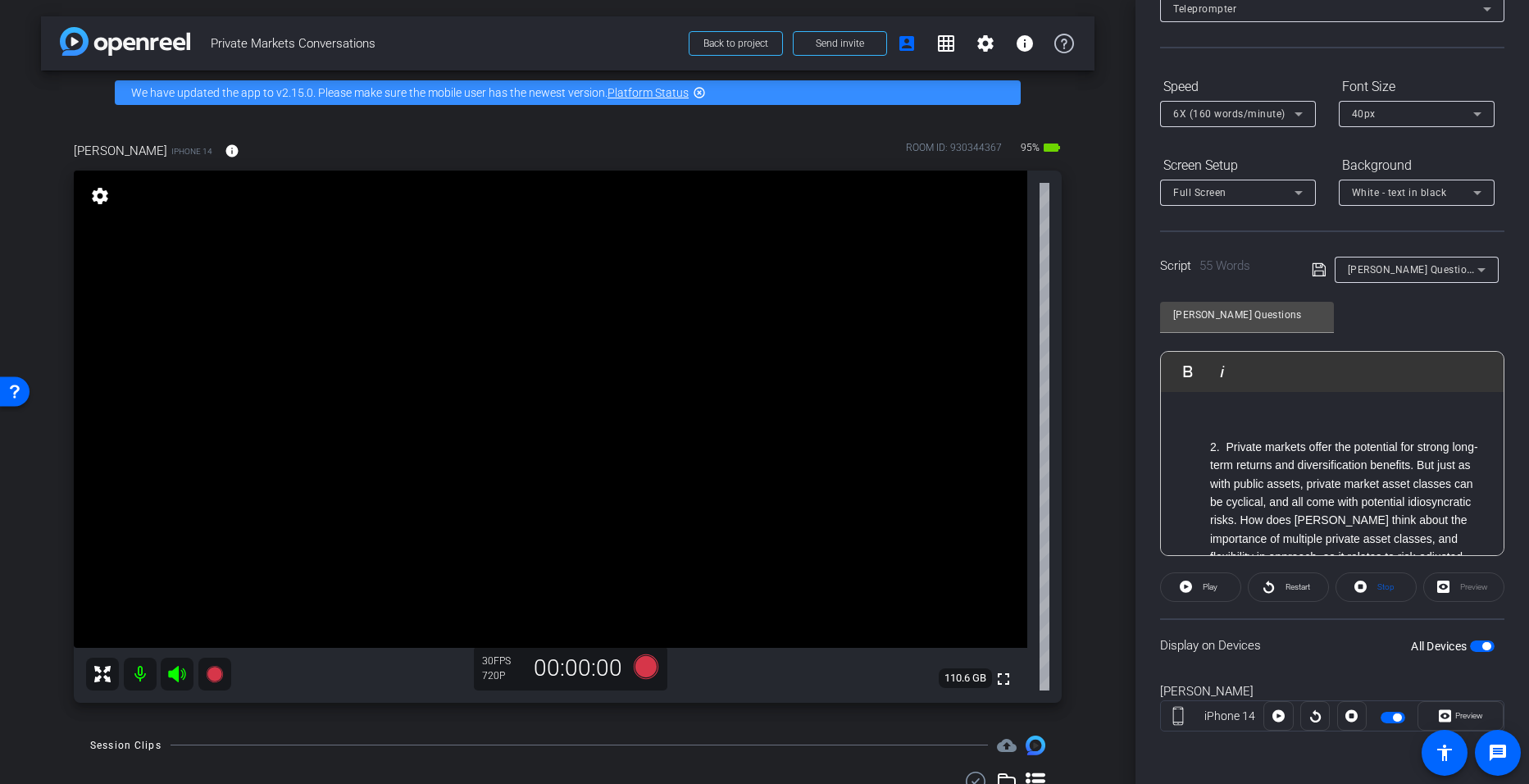
scroll to position [112, 0]
click at [739, 586] on div "Preview" at bounding box center [1464, 588] width 81 height 30
click at [739, 649] on span "button" at bounding box center [1486, 647] width 8 height 8
click at [739, 646] on span "button" at bounding box center [1475, 647] width 8 height 8
click at [739, 709] on span "Preview" at bounding box center [1467, 716] width 32 height 23
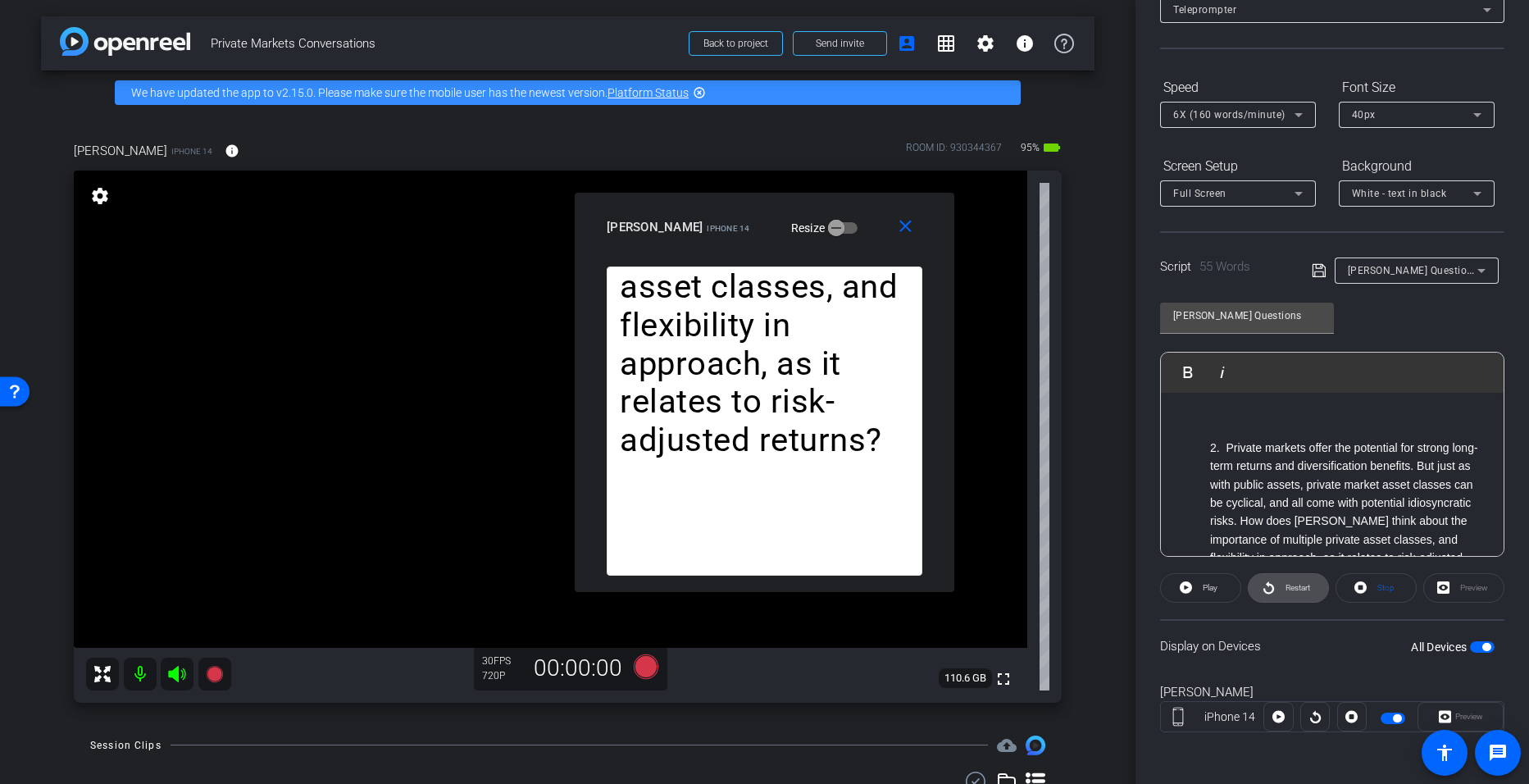
click at [739, 584] on icon at bounding box center [1268, 587] width 10 height 12
click at [739, 583] on span "Pause" at bounding box center [1211, 587] width 22 height 9
click at [739, 582] on span "Play" at bounding box center [1208, 587] width 19 height 23
click at [739, 589] on icon at bounding box center [1269, 587] width 12 height 21
click at [739, 116] on icon at bounding box center [1299, 115] width 20 height 20
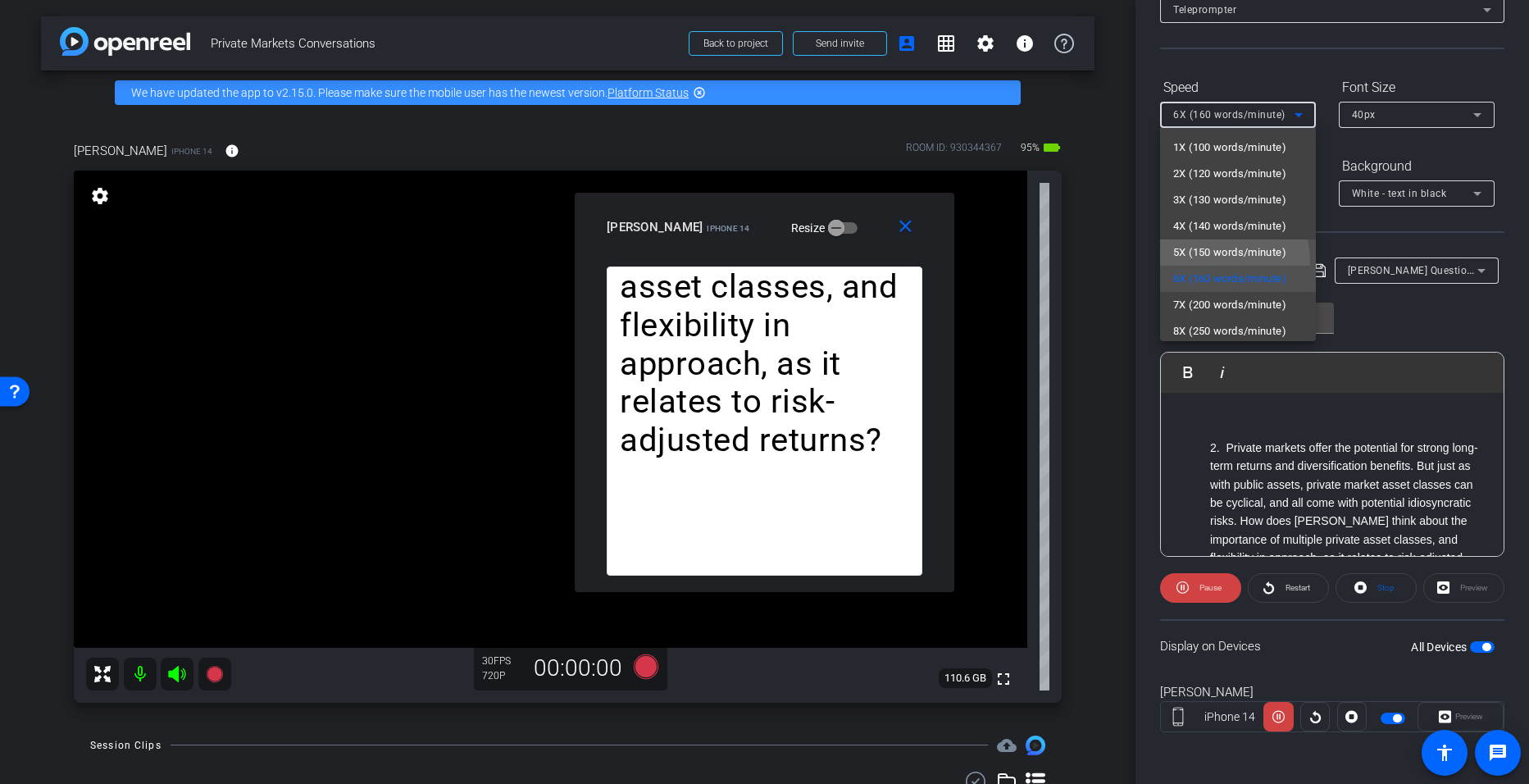
click at [739, 261] on span "5X (150 words/minute)" at bounding box center [1230, 252] width 113 height 20
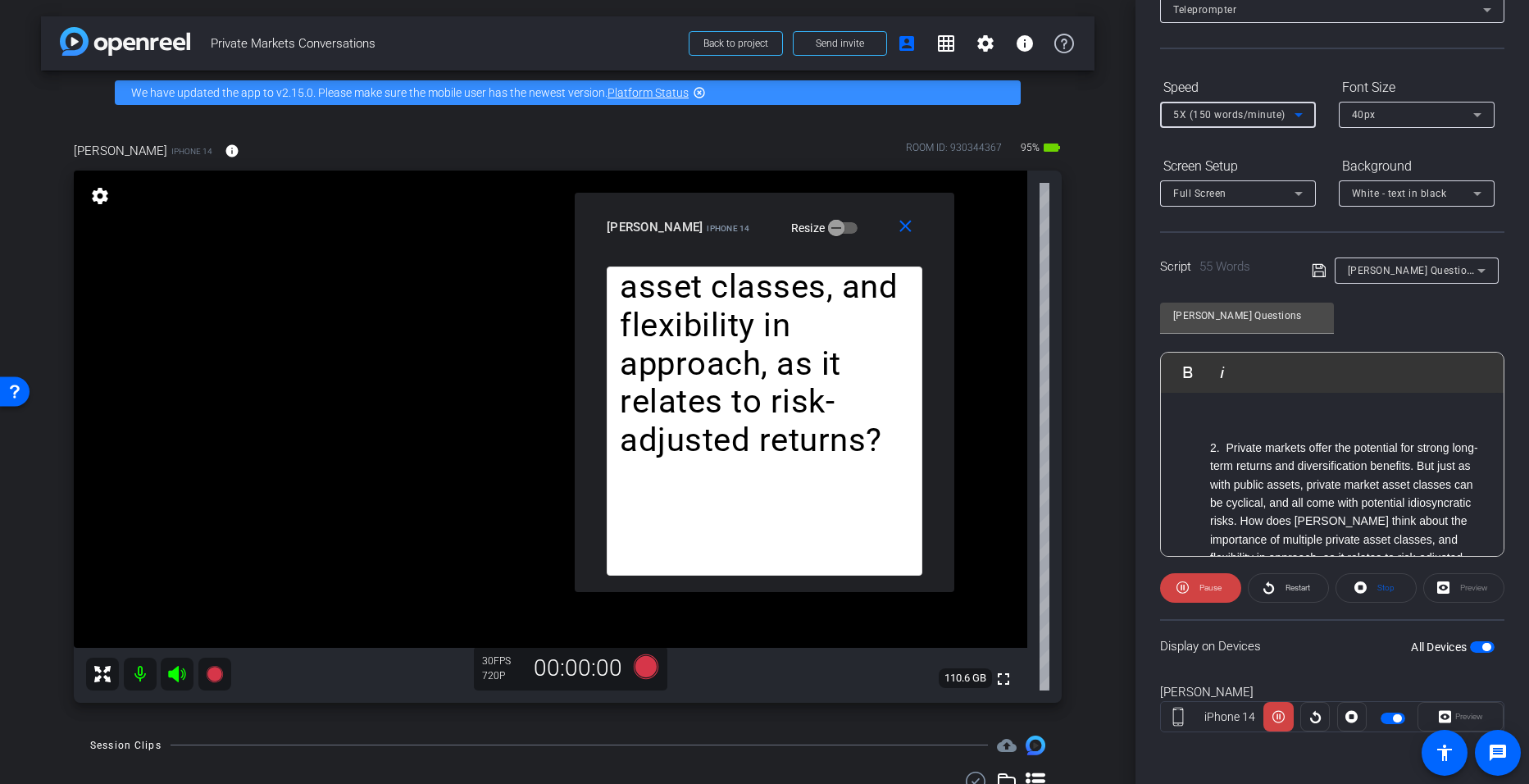
click at [739, 116] on icon at bounding box center [1299, 115] width 20 height 20
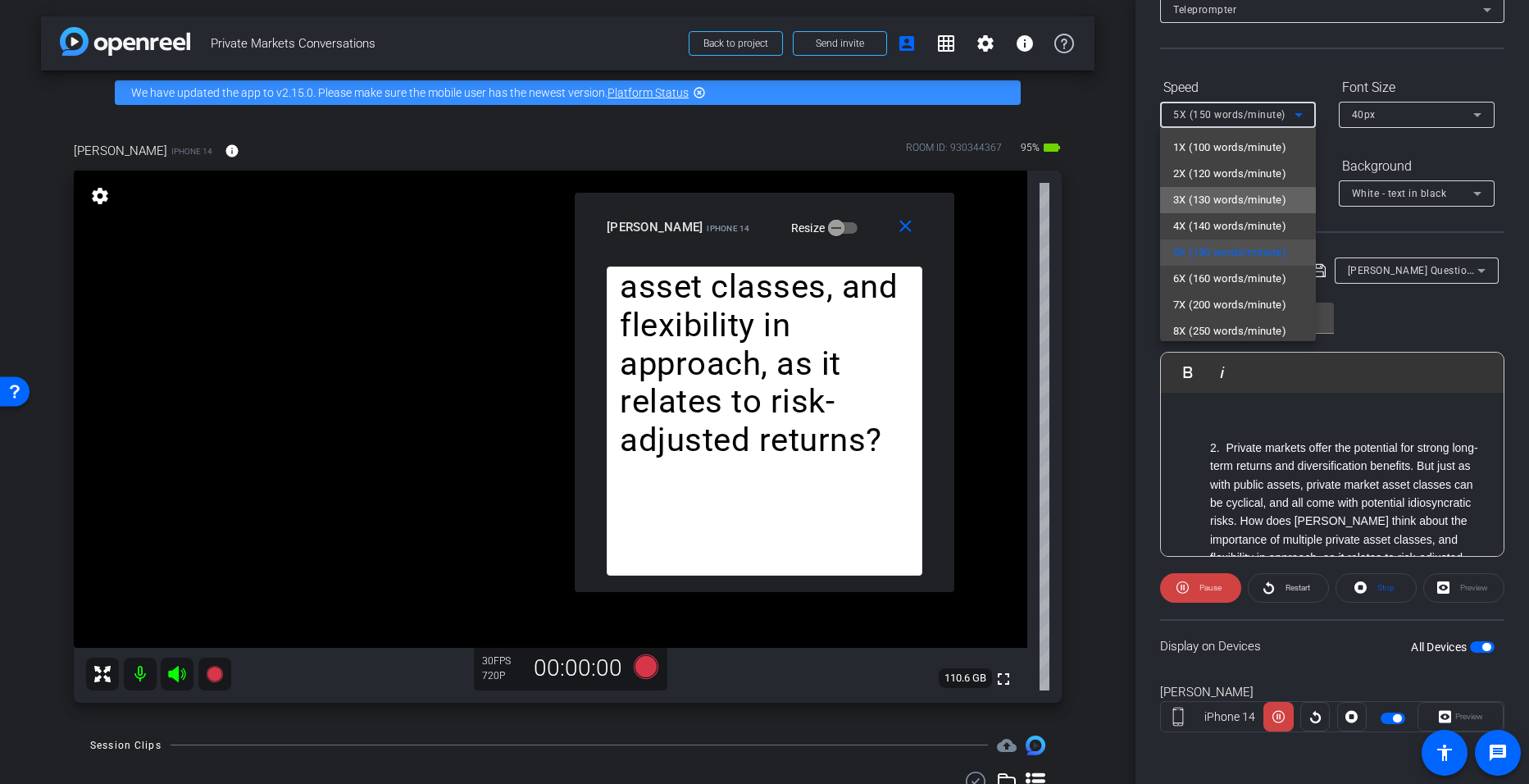
click at [739, 203] on span "3X (130 words/minute)" at bounding box center [1230, 199] width 113 height 20
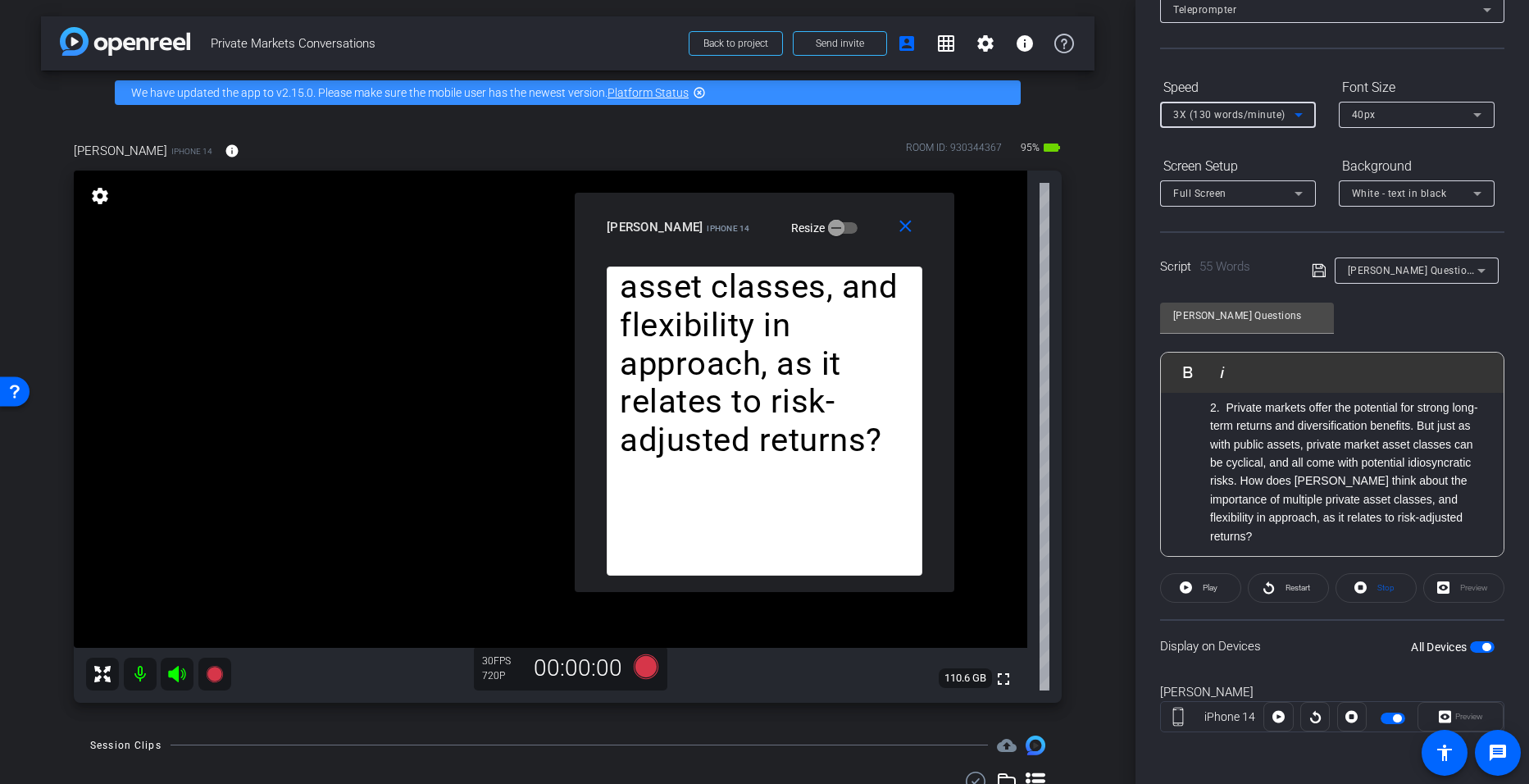
scroll to position [42, 0]
click at [739, 225] on mat-icon "close" at bounding box center [905, 227] width 21 height 21
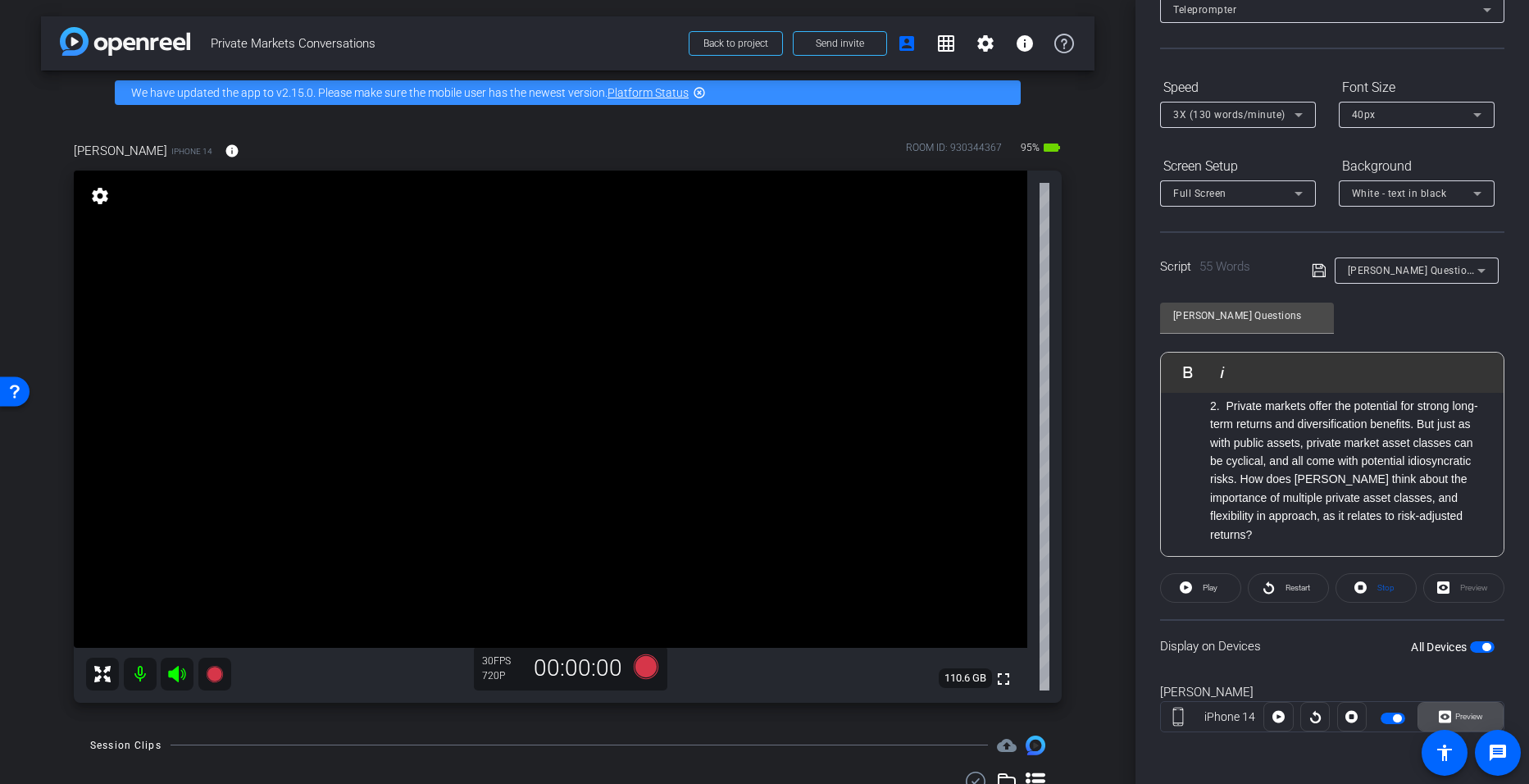
click at [739, 708] on span "Preview" at bounding box center [1467, 716] width 32 height 23
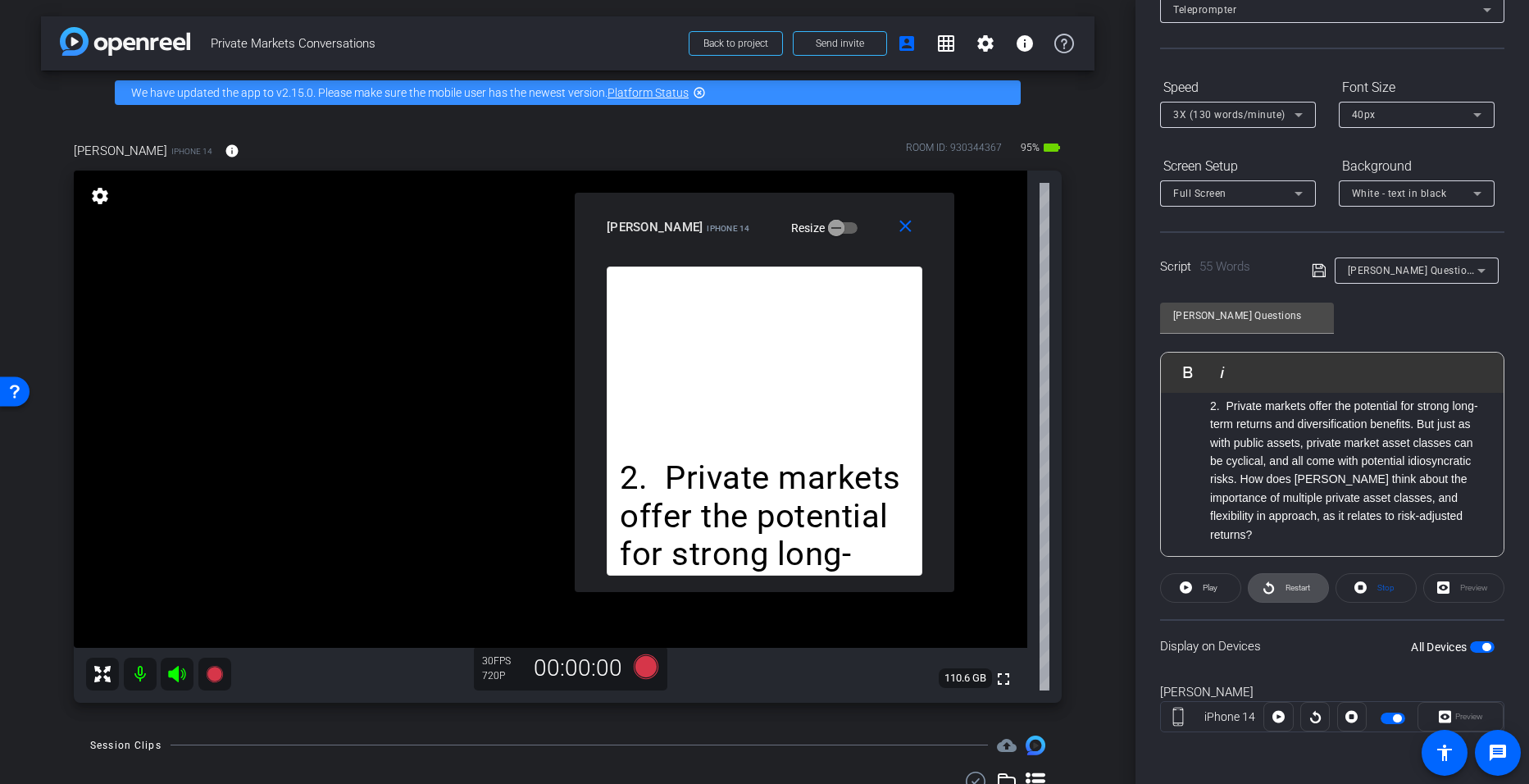
click at [739, 586] on span "Restart" at bounding box center [1298, 587] width 24 height 9
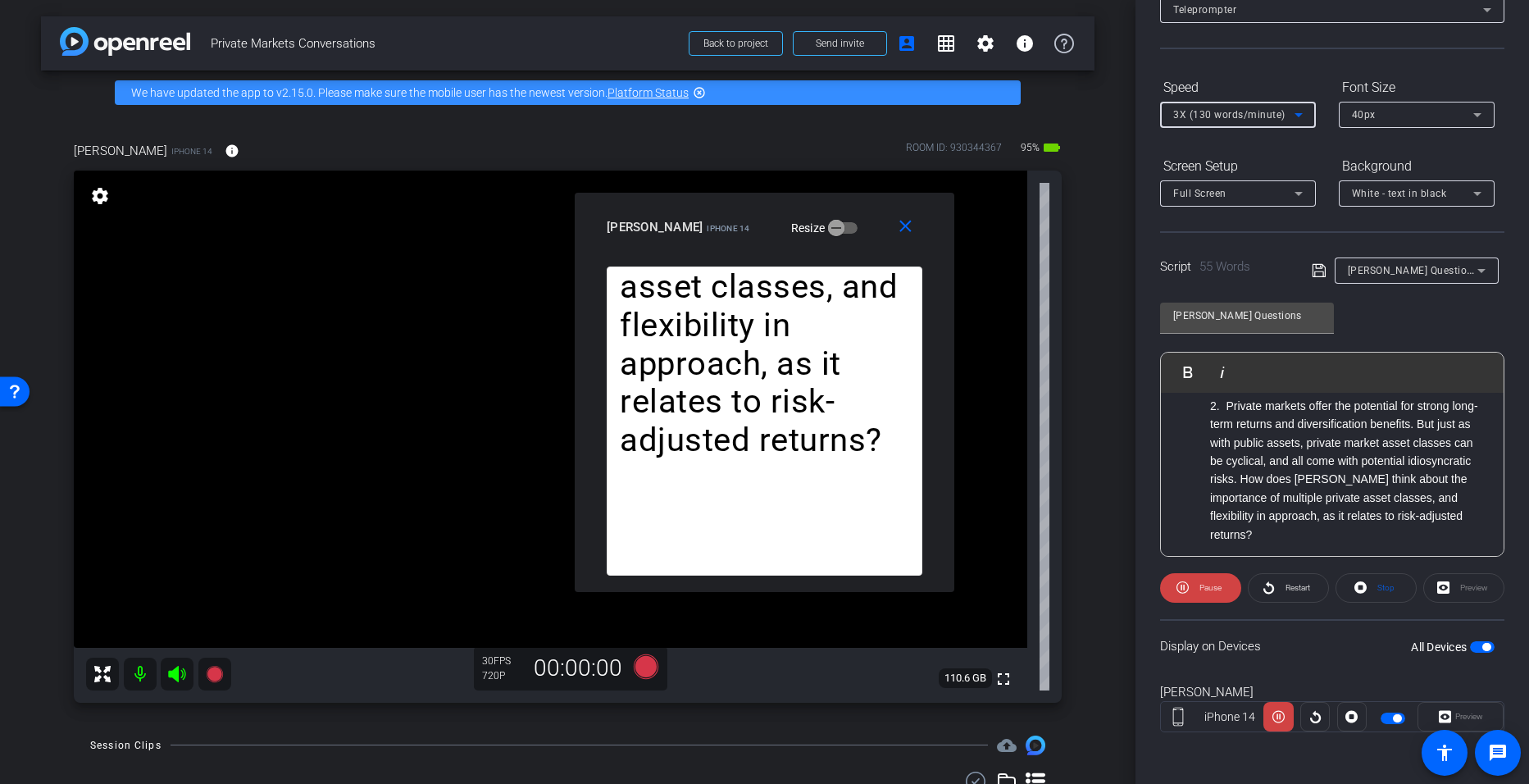
click at [739, 114] on icon at bounding box center [1299, 115] width 20 height 20
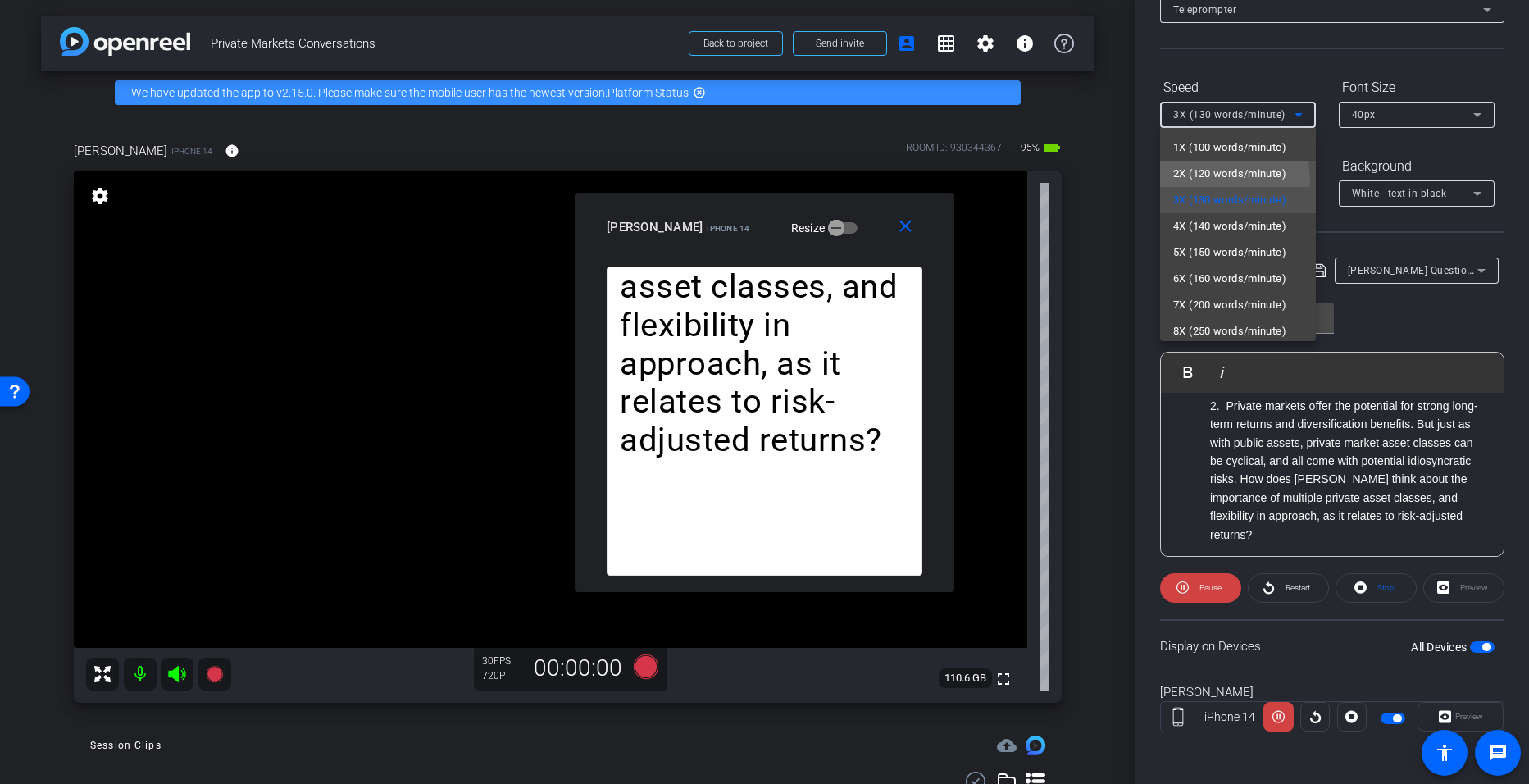
click at [739, 180] on span "2X (120 words/minute)" at bounding box center [1230, 173] width 113 height 20
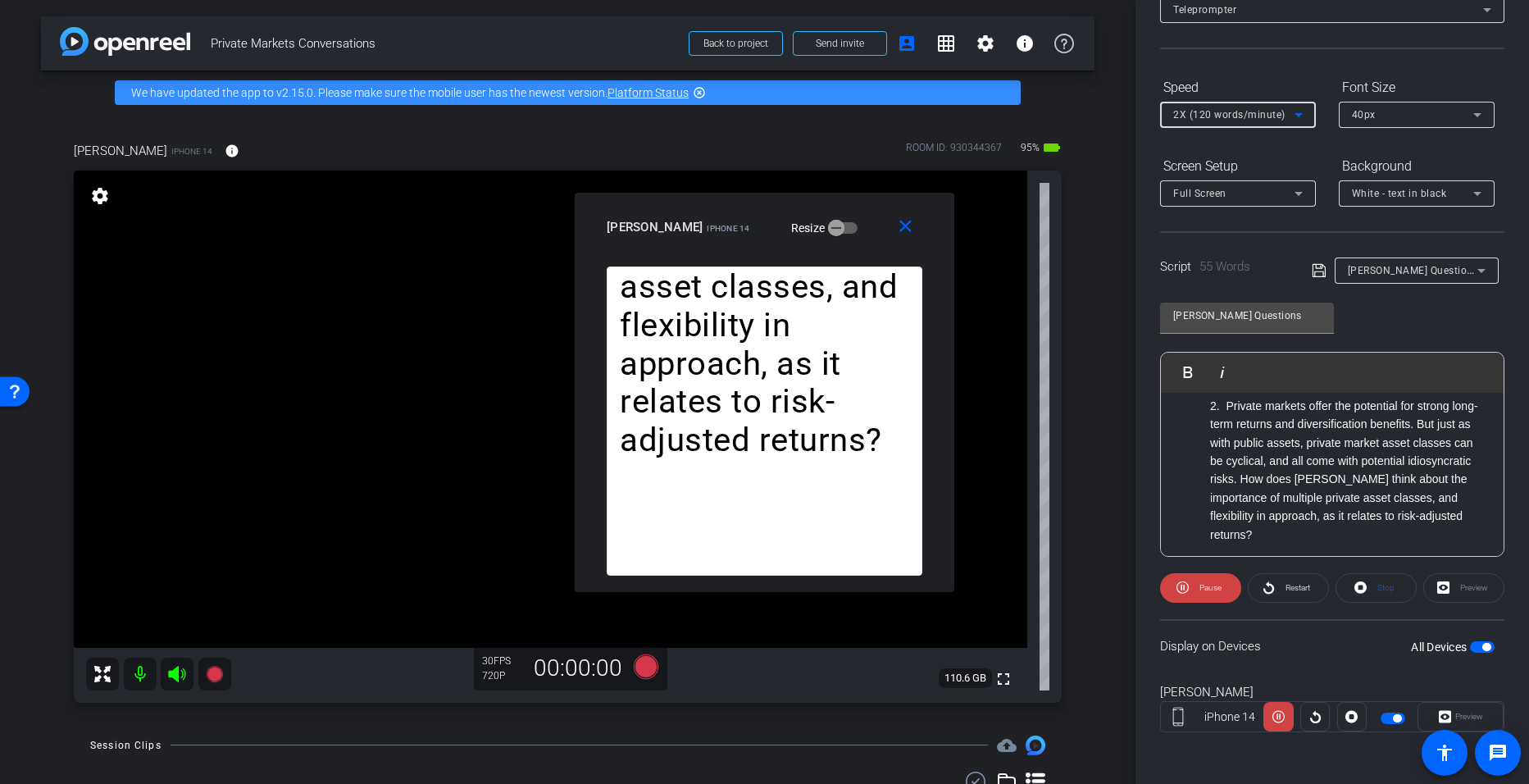
click at [739, 117] on icon at bounding box center [1299, 115] width 20 height 20
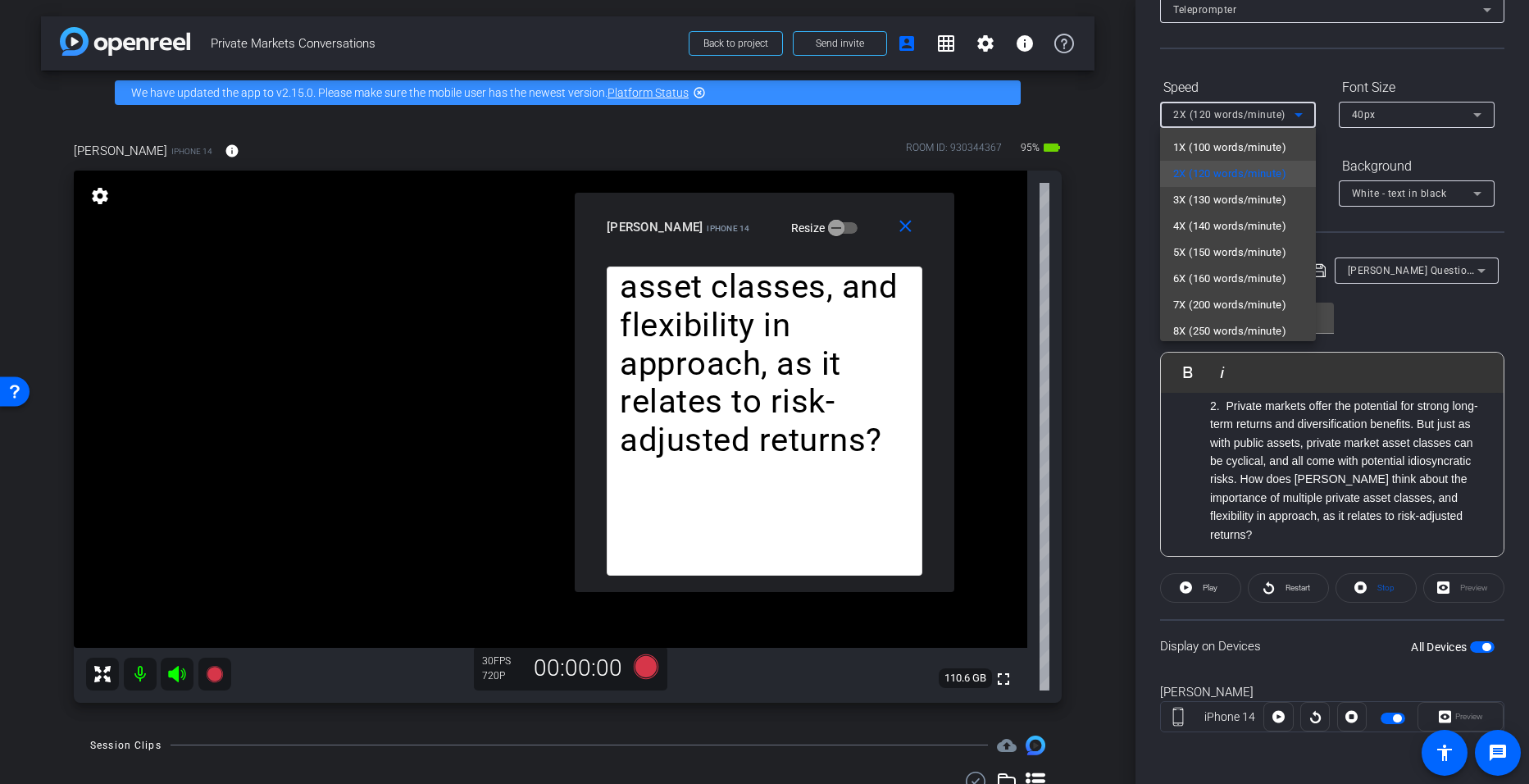
drag, startPoint x: 841, startPoint y: 208, endPoint x: 1009, endPoint y: 174, distance: 171.4
click at [739, 174] on div at bounding box center [764, 392] width 1529 height 784
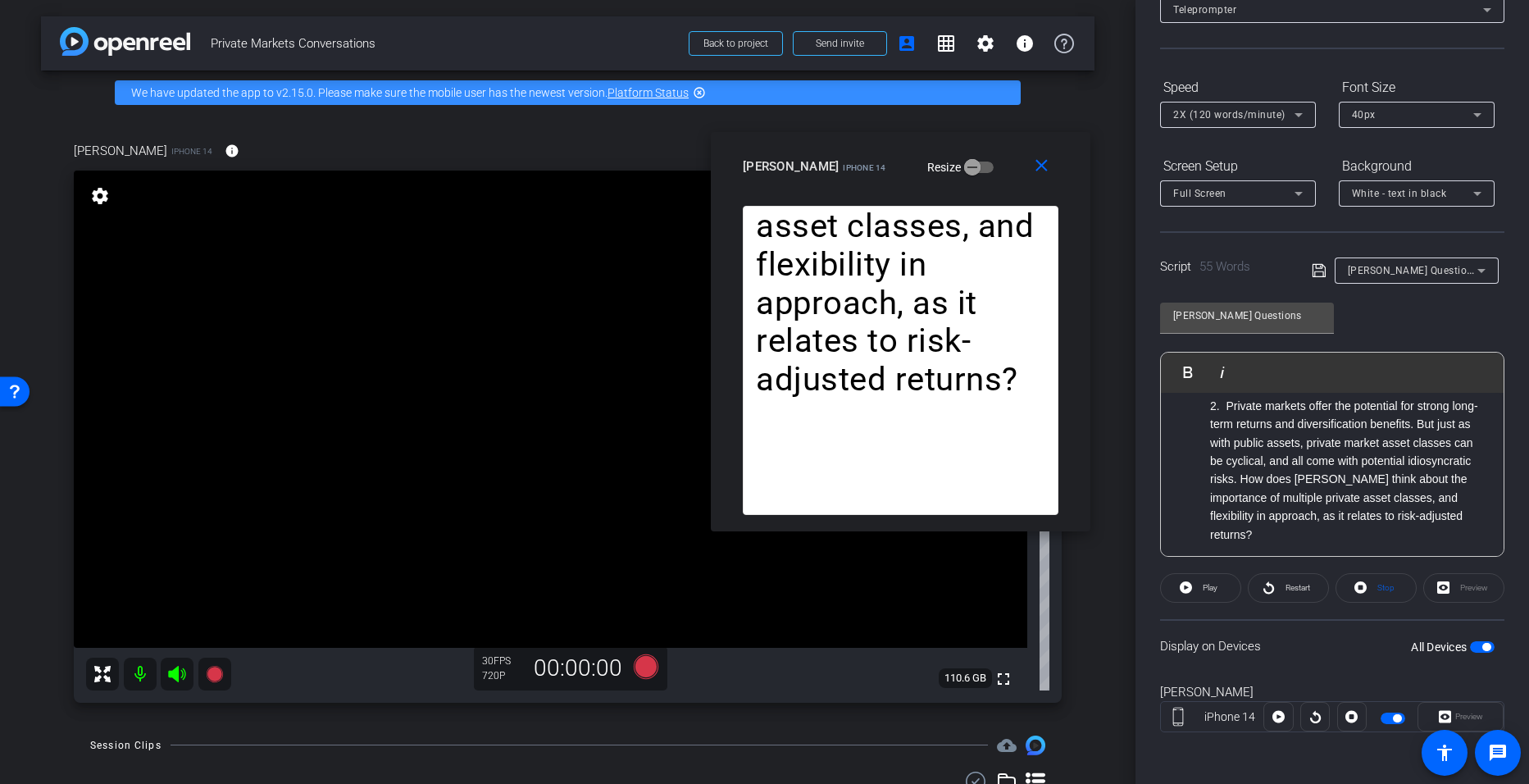
drag, startPoint x: 827, startPoint y: 219, endPoint x: 964, endPoint y: 160, distance: 149.2
click at [739, 160] on div "miranda iPhone 14 Resize" at bounding box center [907, 167] width 328 height 30
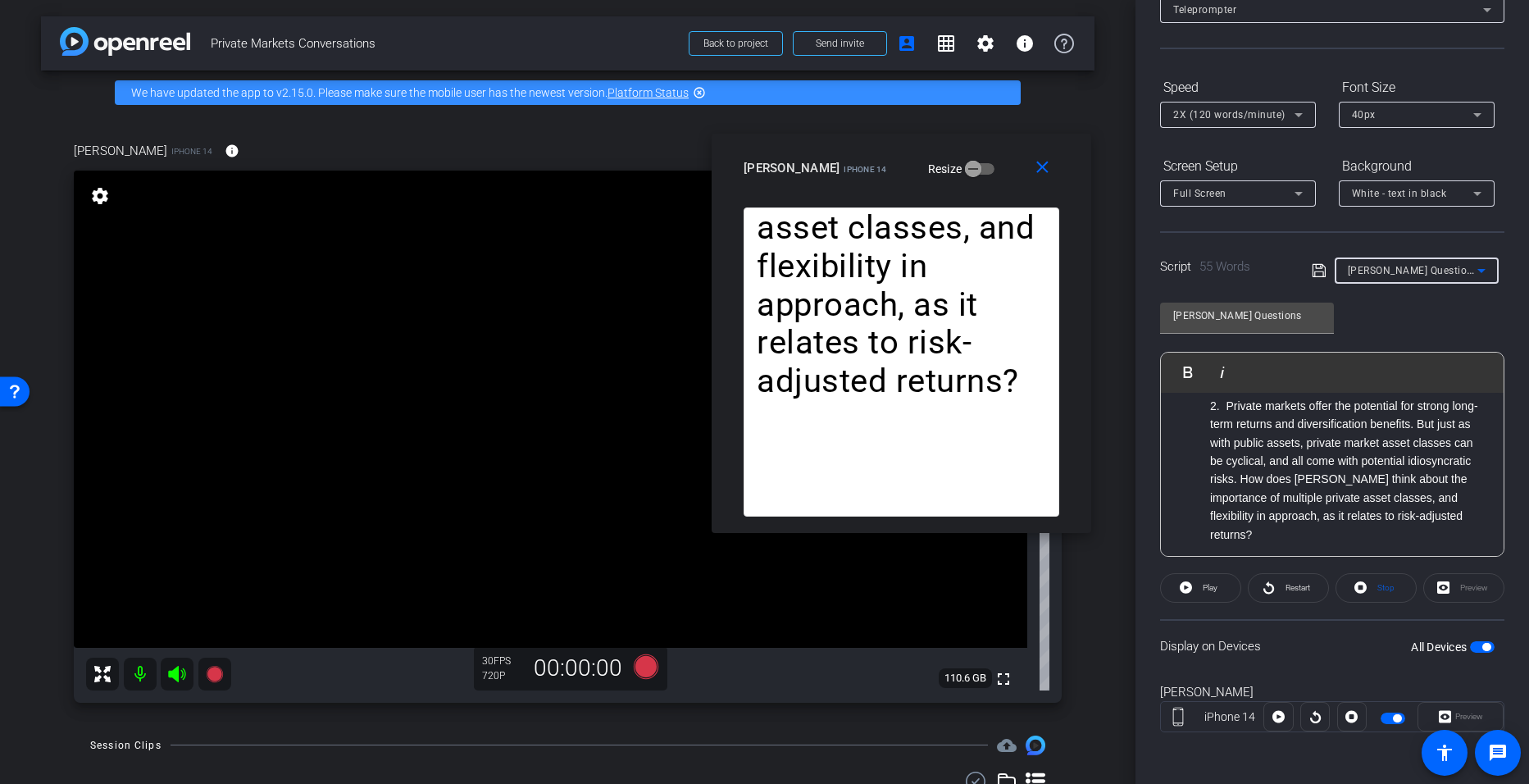
click at [739, 264] on div "[PERSON_NAME] Questions" at bounding box center [1412, 270] width 130 height 21
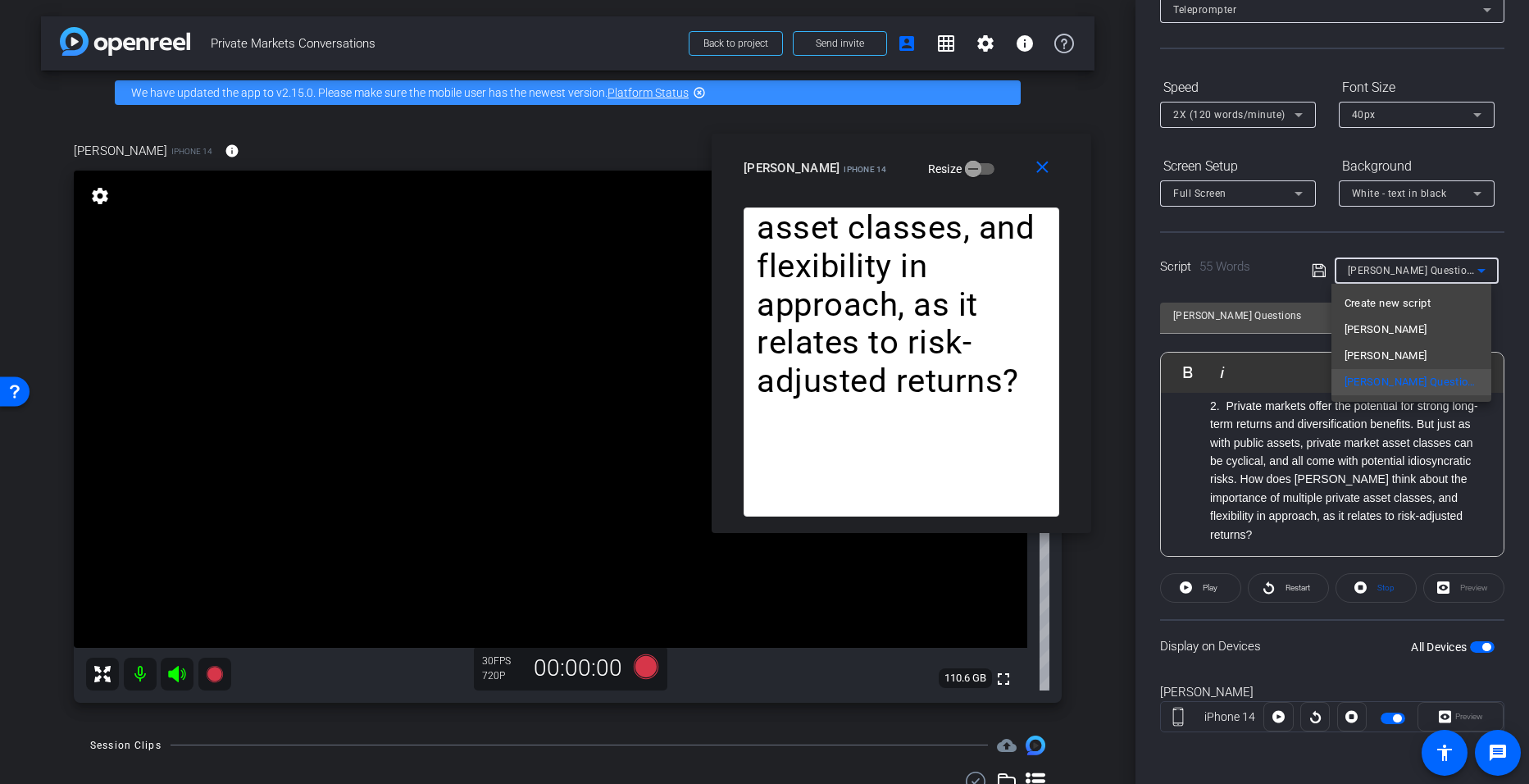
click at [739, 169] on div at bounding box center [764, 392] width 1529 height 784
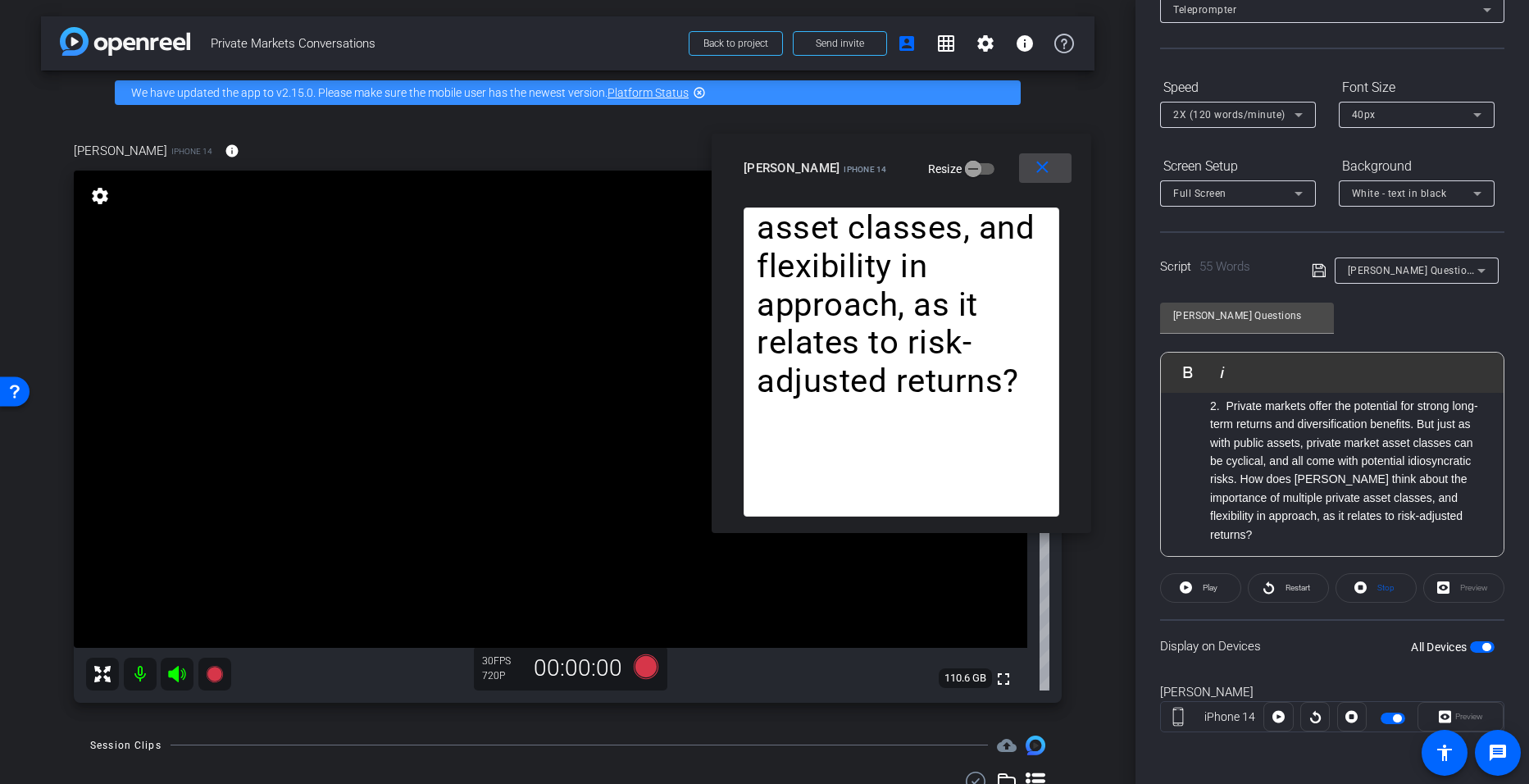
click at [739, 175] on span at bounding box center [1045, 168] width 52 height 39
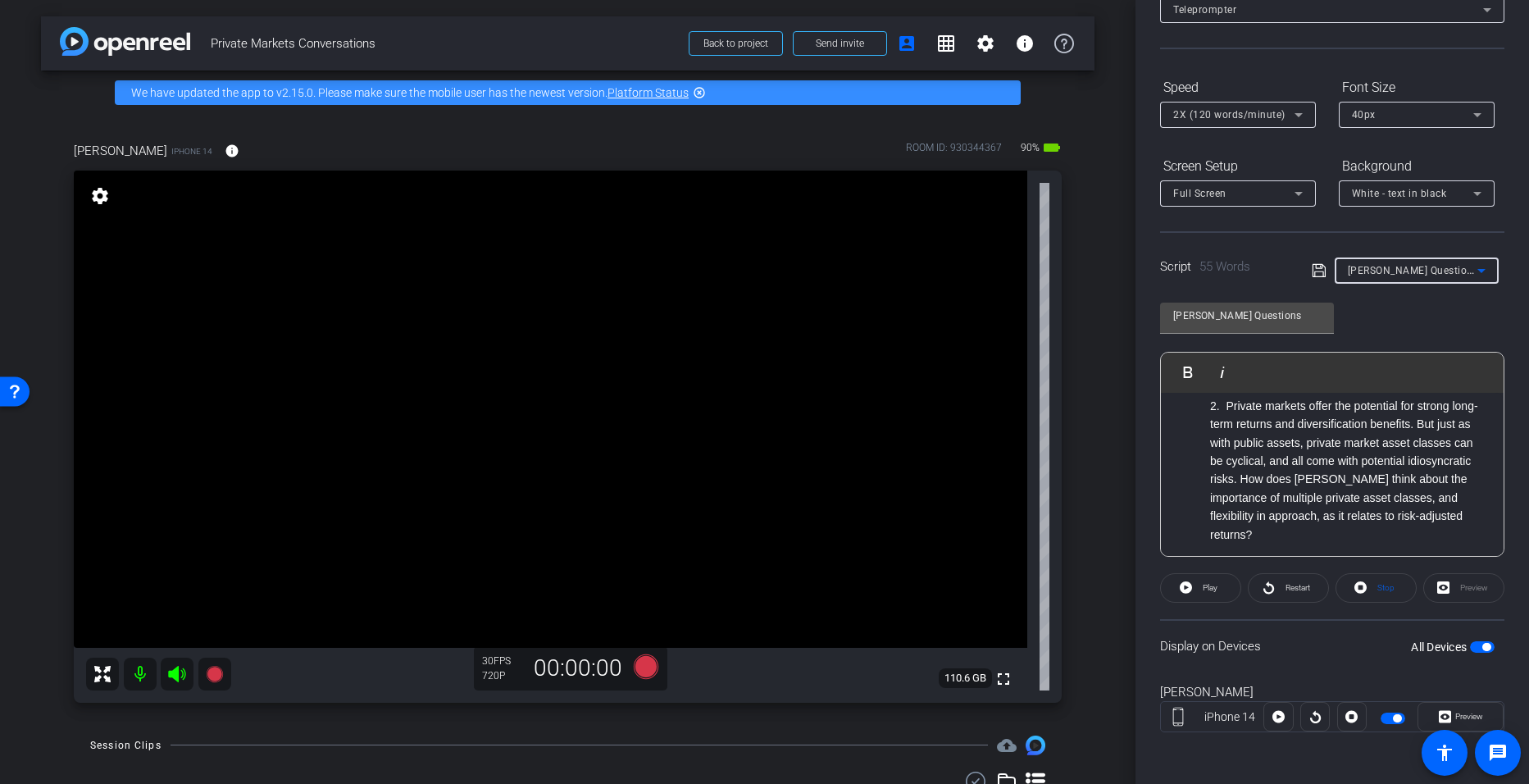
click at [739, 273] on icon at bounding box center [1481, 270] width 20 height 20
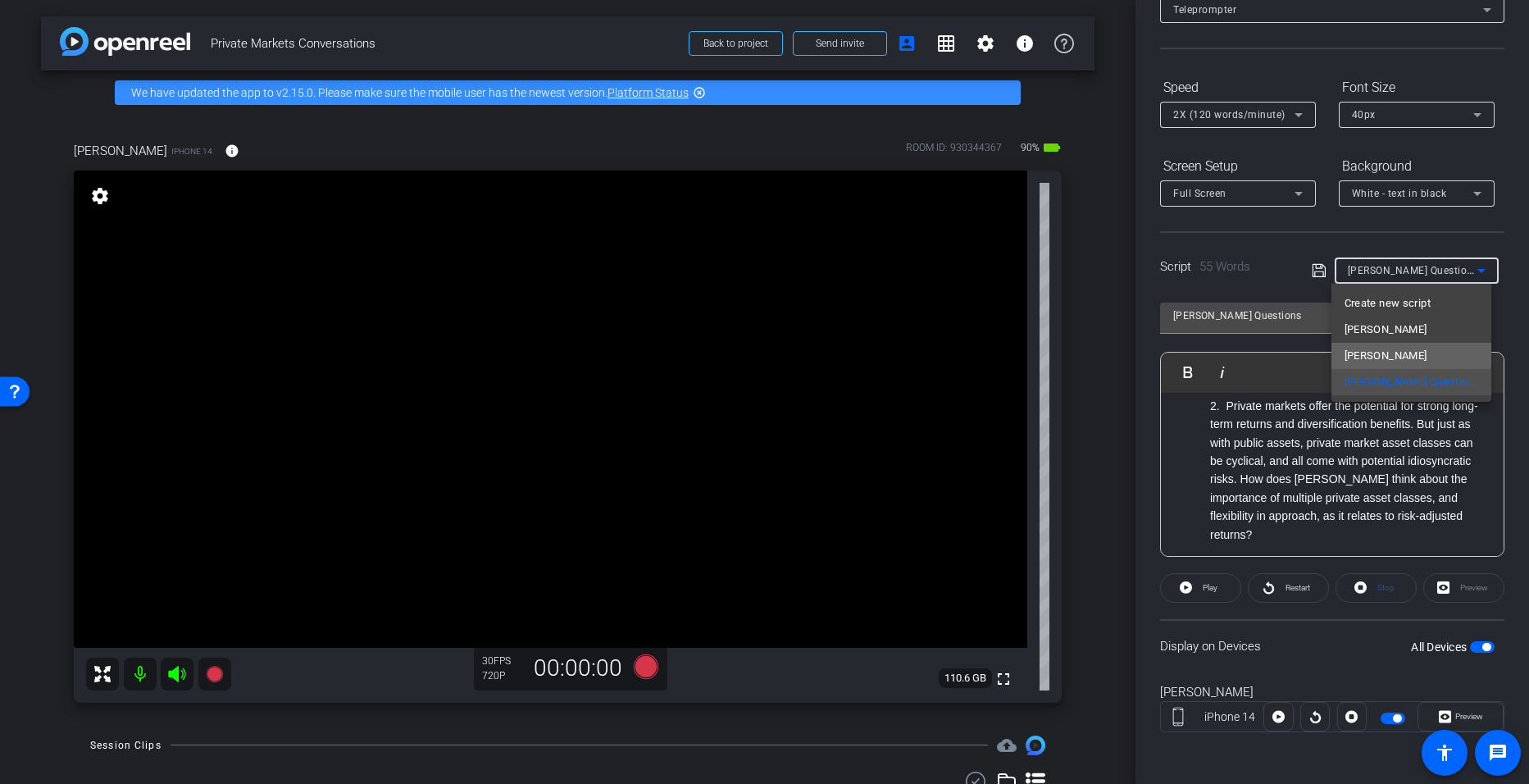
click at [739, 351] on span "[PERSON_NAME]" at bounding box center [1385, 355] width 83 height 20
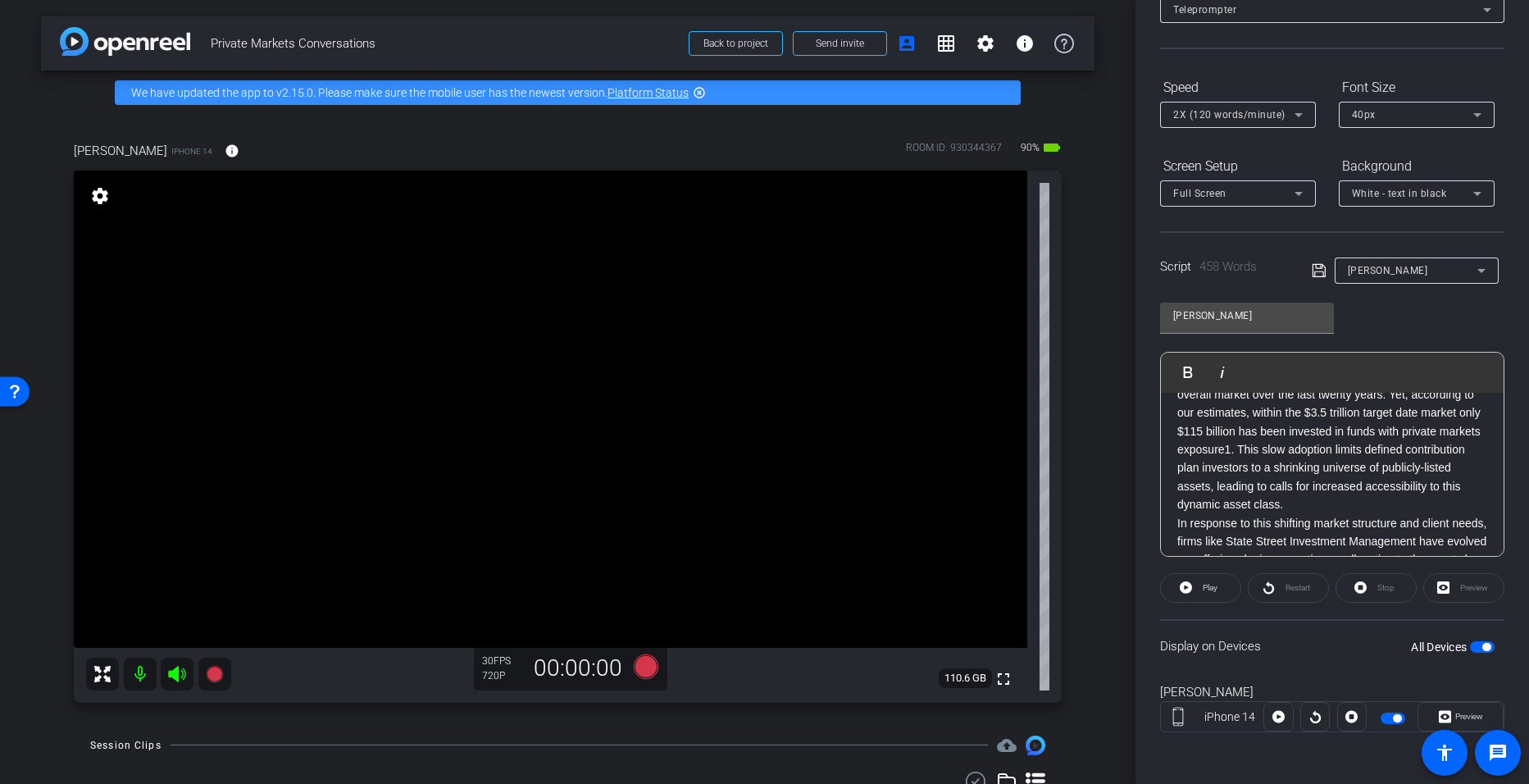
click at [739, 647] on span "button" at bounding box center [1482, 647] width 24 height 11
click at [739, 645] on span "button" at bounding box center [1475, 647] width 8 height 8
click at [739, 708] on span "Preview" at bounding box center [1467, 716] width 32 height 23
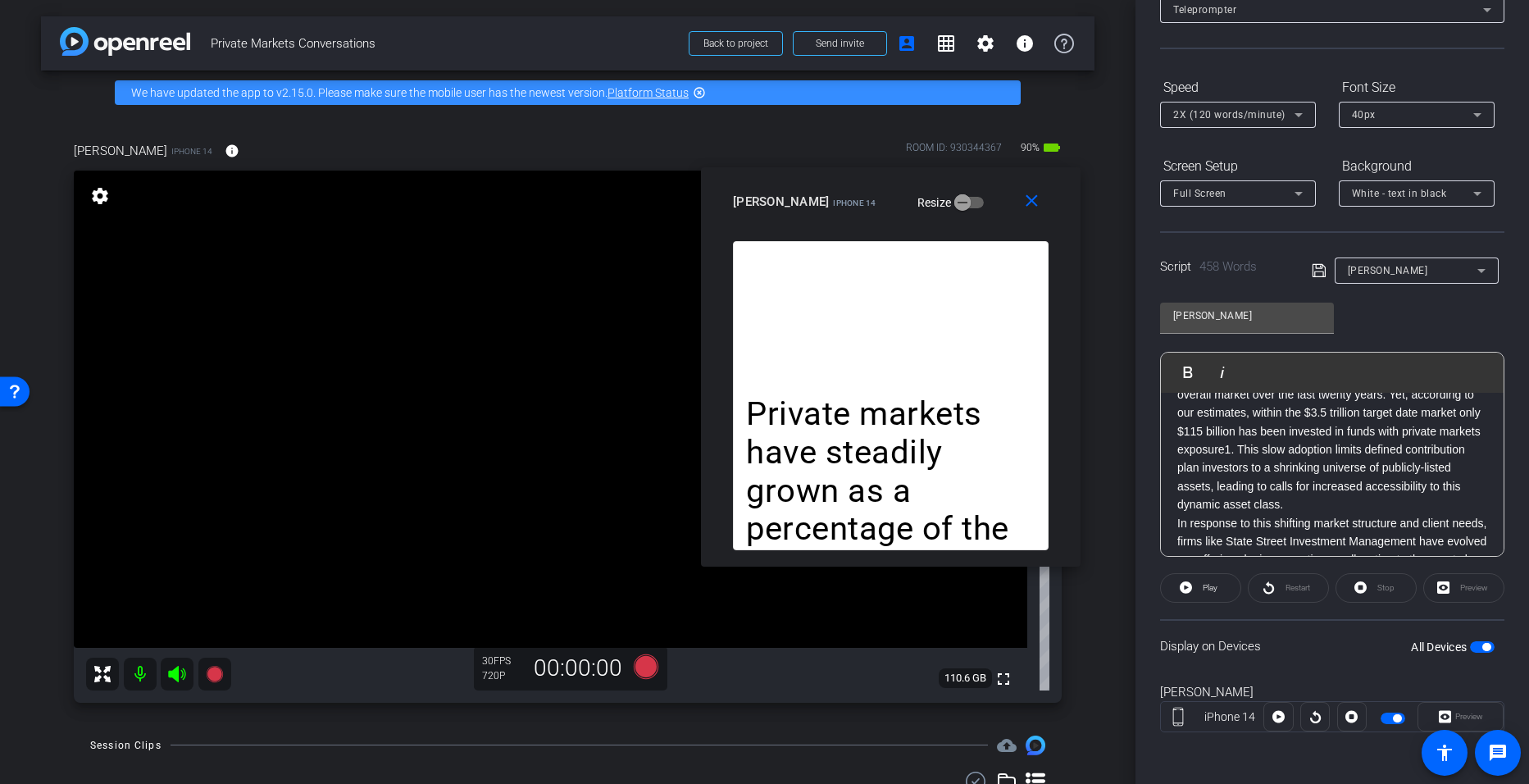
drag, startPoint x: 861, startPoint y: 211, endPoint x: 989, endPoint y: 186, distance: 130.4
click at [739, 186] on div "close miranda iPhone 14 Resize" at bounding box center [890, 203] width 379 height 74
click at [739, 114] on icon at bounding box center [1299, 115] width 20 height 20
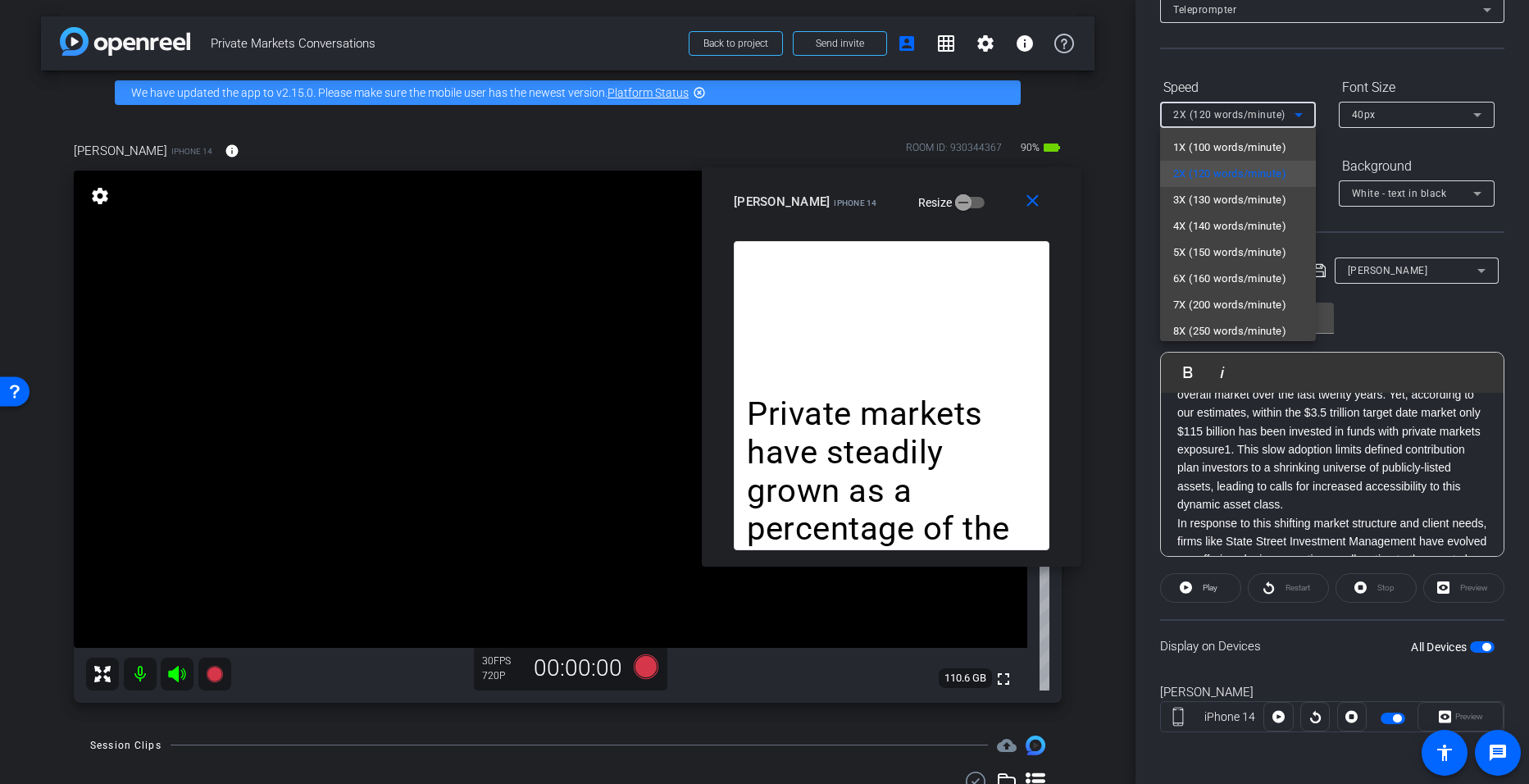
click at [739, 584] on div at bounding box center [764, 392] width 1529 height 784
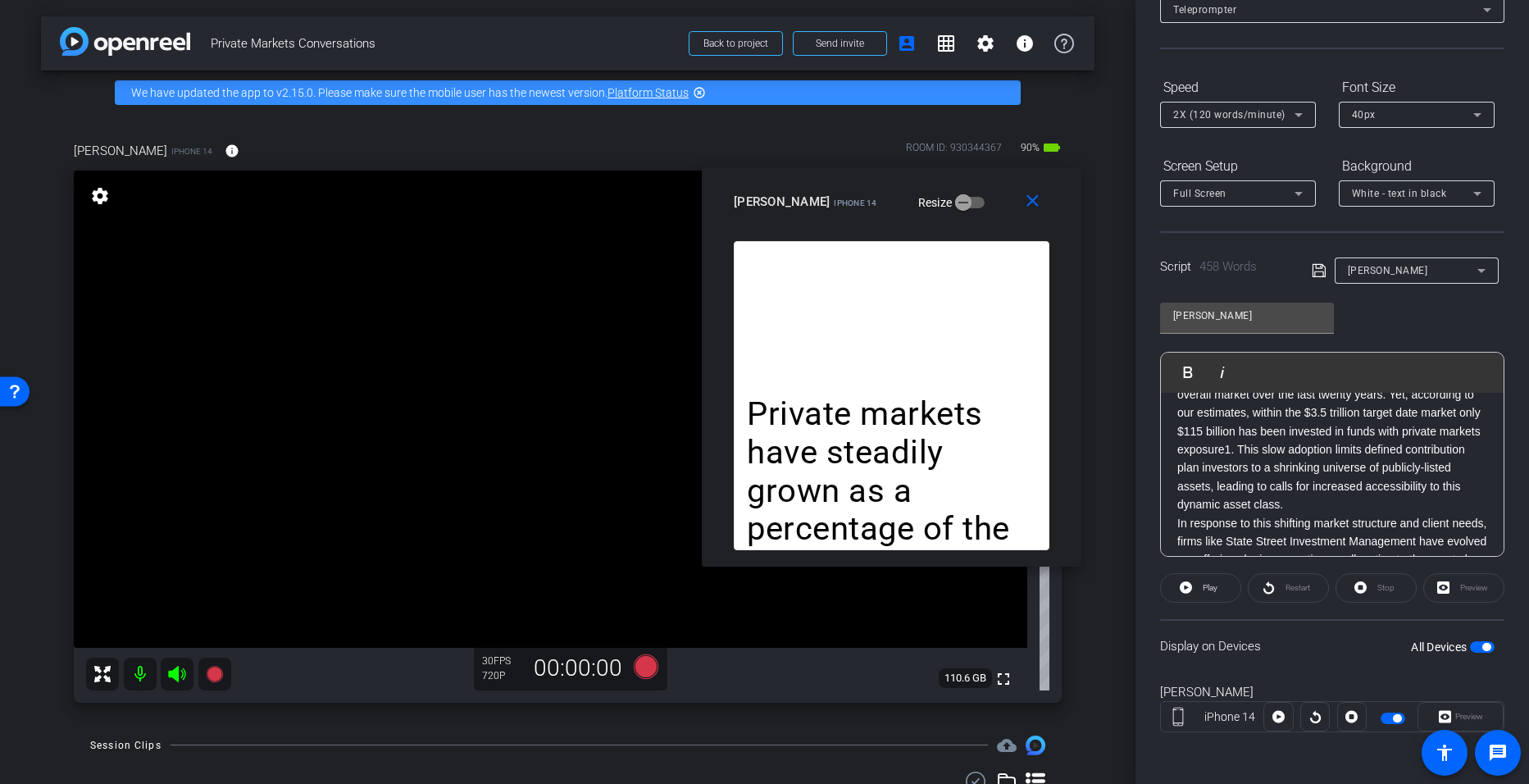
click at [739, 585] on div "Restart" at bounding box center [1288, 588] width 81 height 30
click at [739, 593] on div "Restart" at bounding box center [1288, 588] width 81 height 30
click at [739, 571] on openreel-capture-teleprompter "Speed 2X (120 words/minute) Font Size 40px Screen Setup Full Screen Background …" at bounding box center [1332, 417] width 344 height 687
click at [739, 646] on span "button" at bounding box center [1486, 650] width 8 height 8
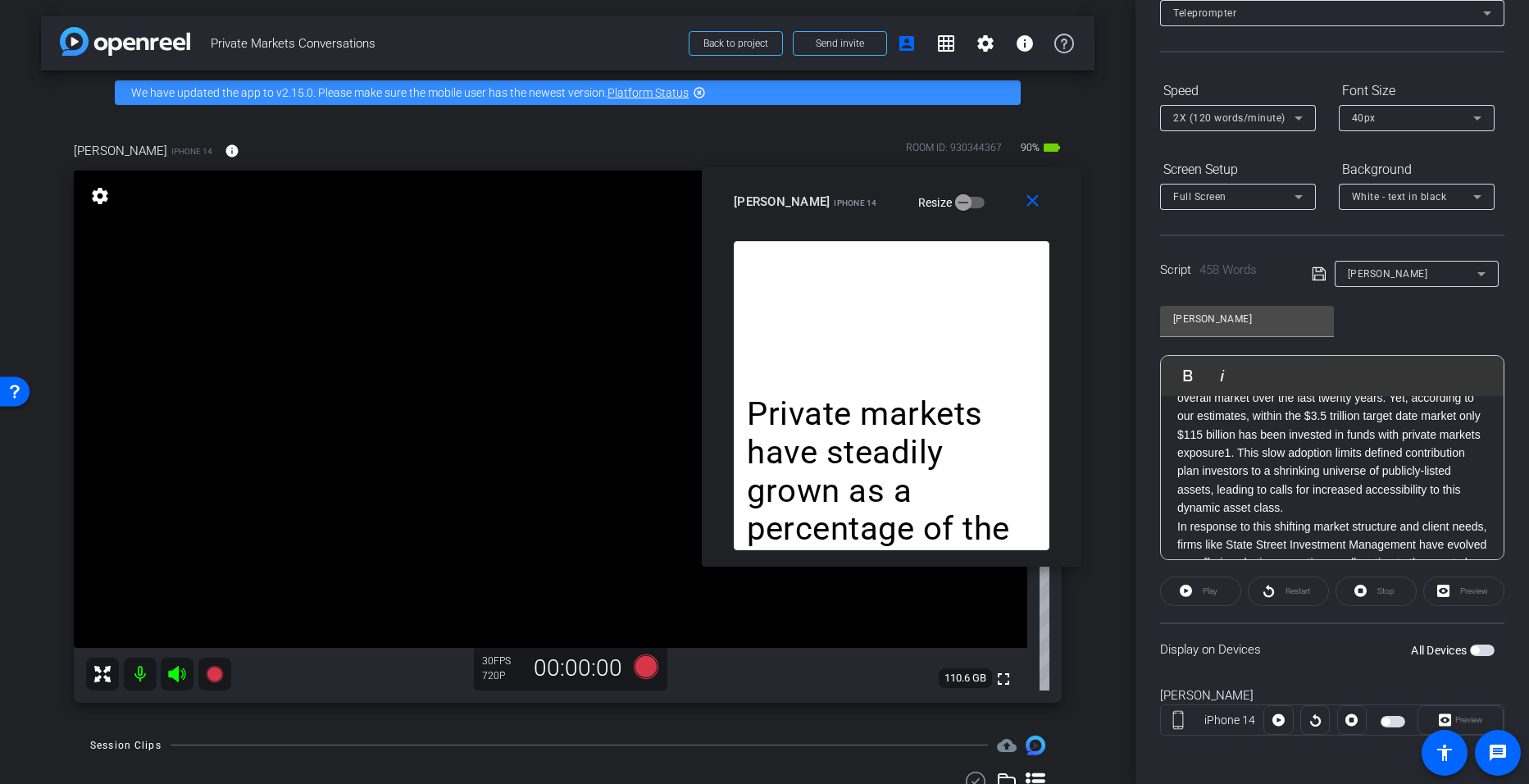
click at [739, 649] on span "button" at bounding box center [1475, 650] width 8 height 8
click at [739, 722] on div "Preview" at bounding box center [1461, 720] width 86 height 30
click at [739, 596] on div "Preview" at bounding box center [1464, 589] width 81 height 30
click at [739, 205] on mat-icon "close" at bounding box center [1033, 201] width 21 height 21
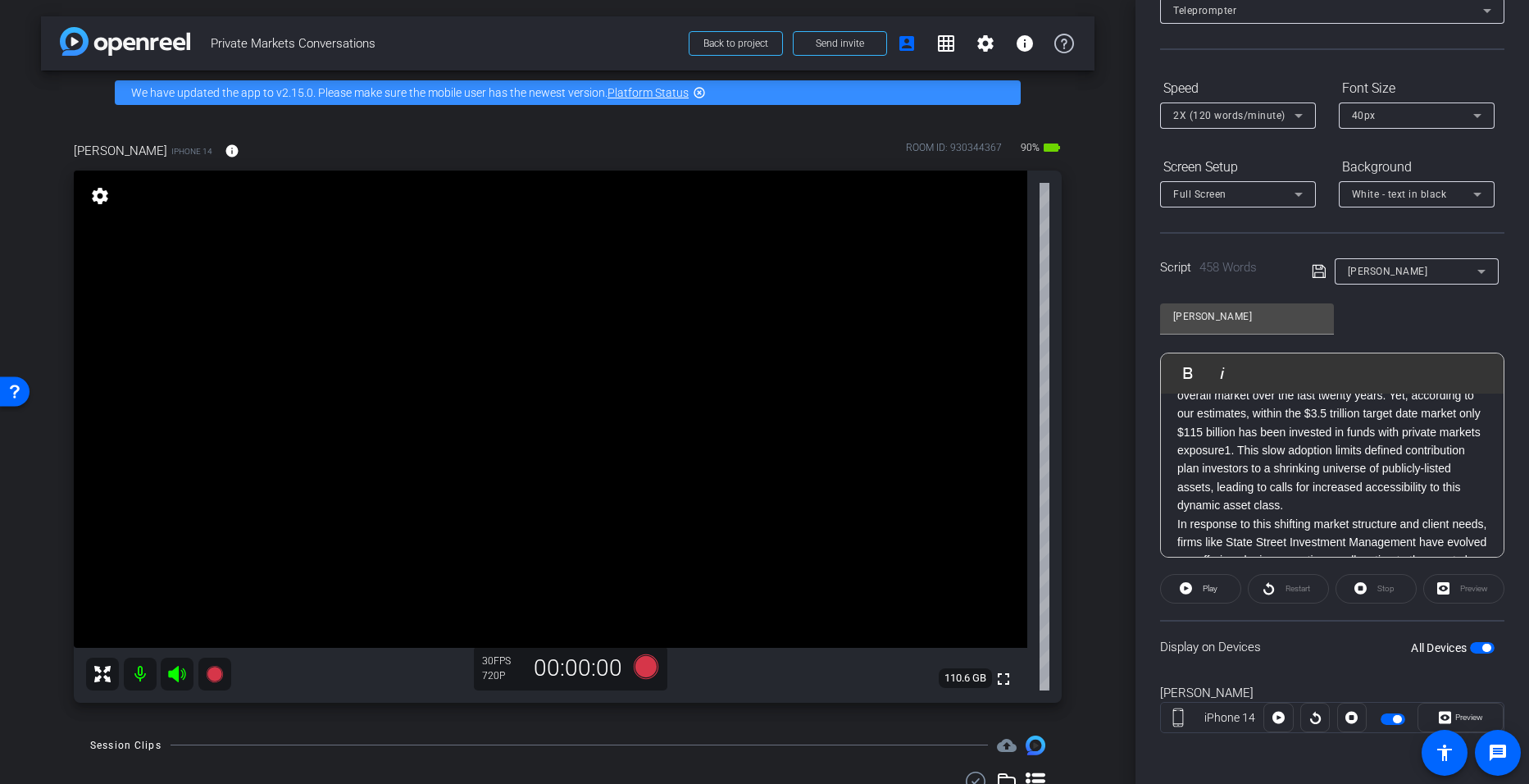
click at [739, 652] on span "button" at bounding box center [1482, 648] width 24 height 11
click at [739, 651] on span "button" at bounding box center [1475, 647] width 8 height 8
click at [739, 712] on span "Preview" at bounding box center [1469, 717] width 28 height 9
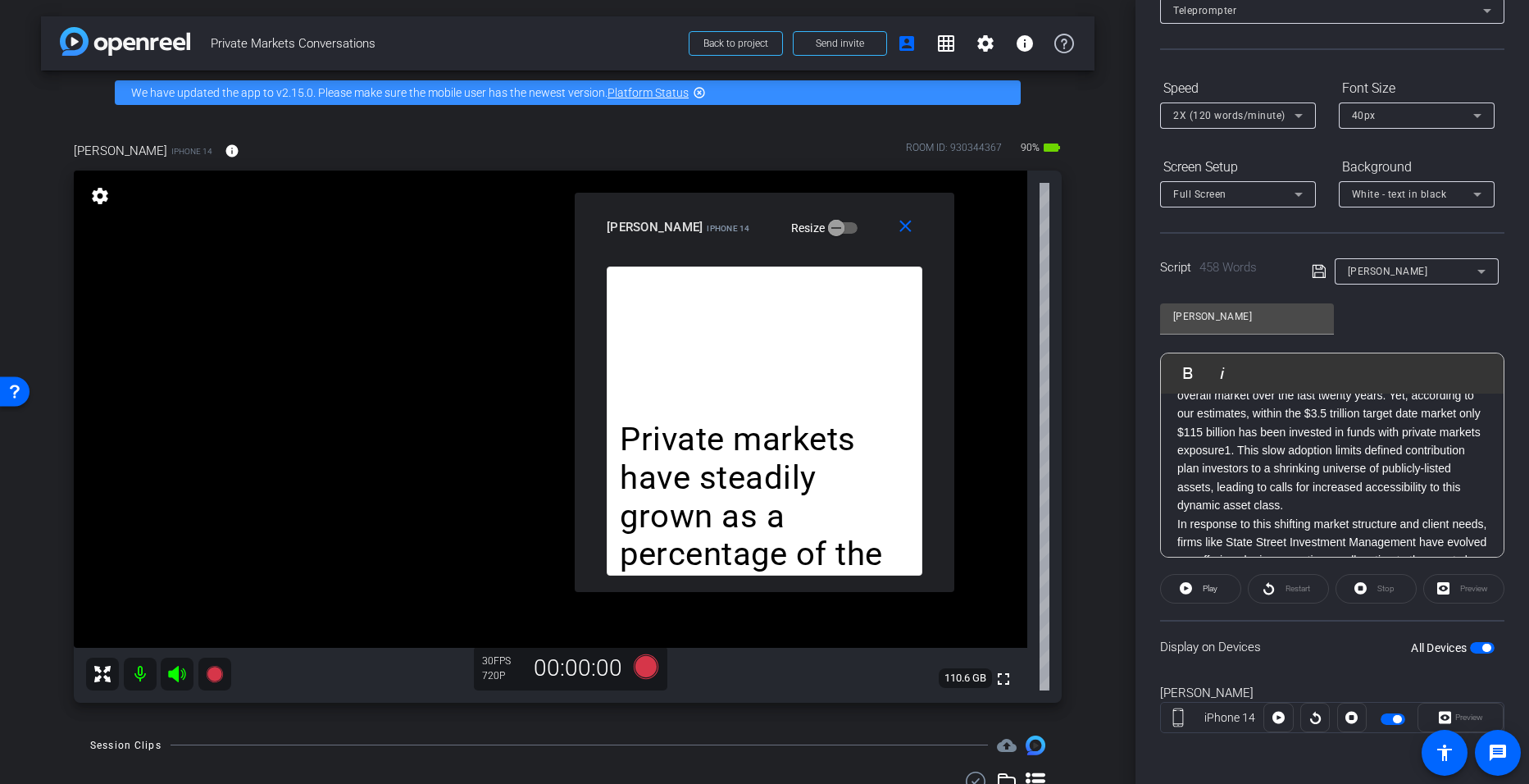
click at [739, 594] on div "Restart" at bounding box center [1288, 589] width 81 height 30
click at [739, 592] on div "Restart" at bounding box center [1288, 589] width 81 height 30
click at [739, 585] on span "Play" at bounding box center [1210, 588] width 15 height 9
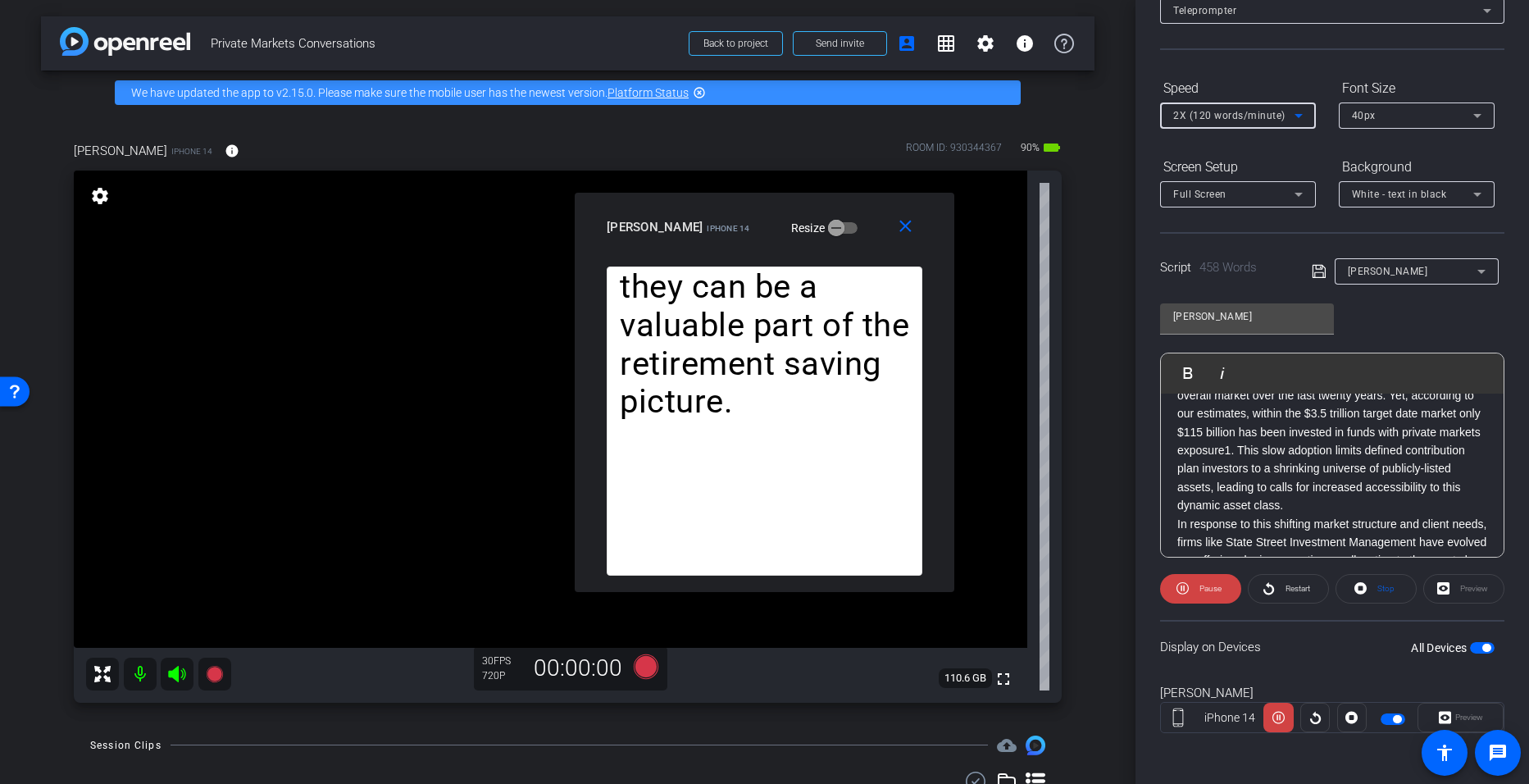
click at [739, 119] on icon at bounding box center [1299, 115] width 20 height 20
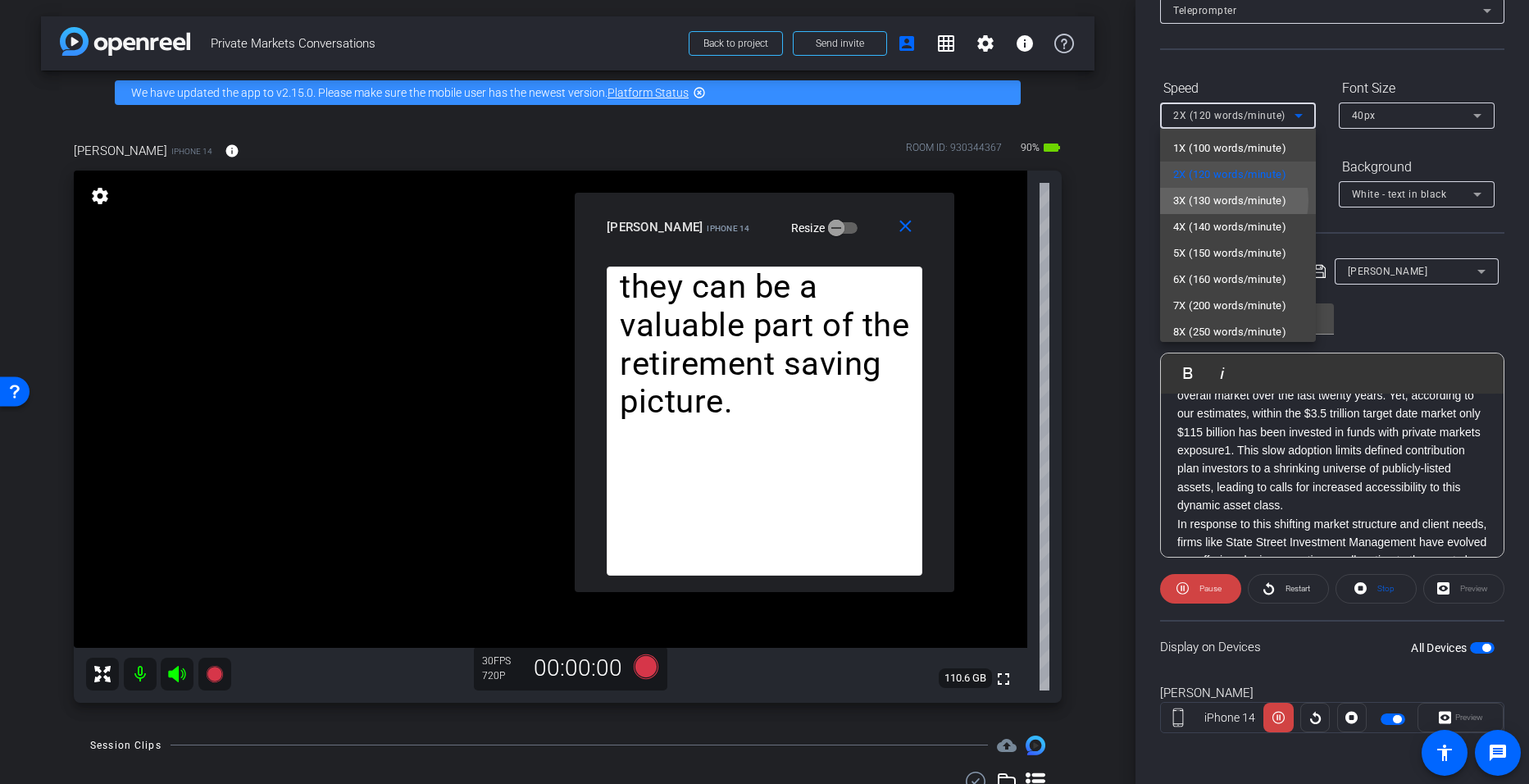
click at [739, 200] on span "3X (130 words/minute)" at bounding box center [1230, 200] width 113 height 20
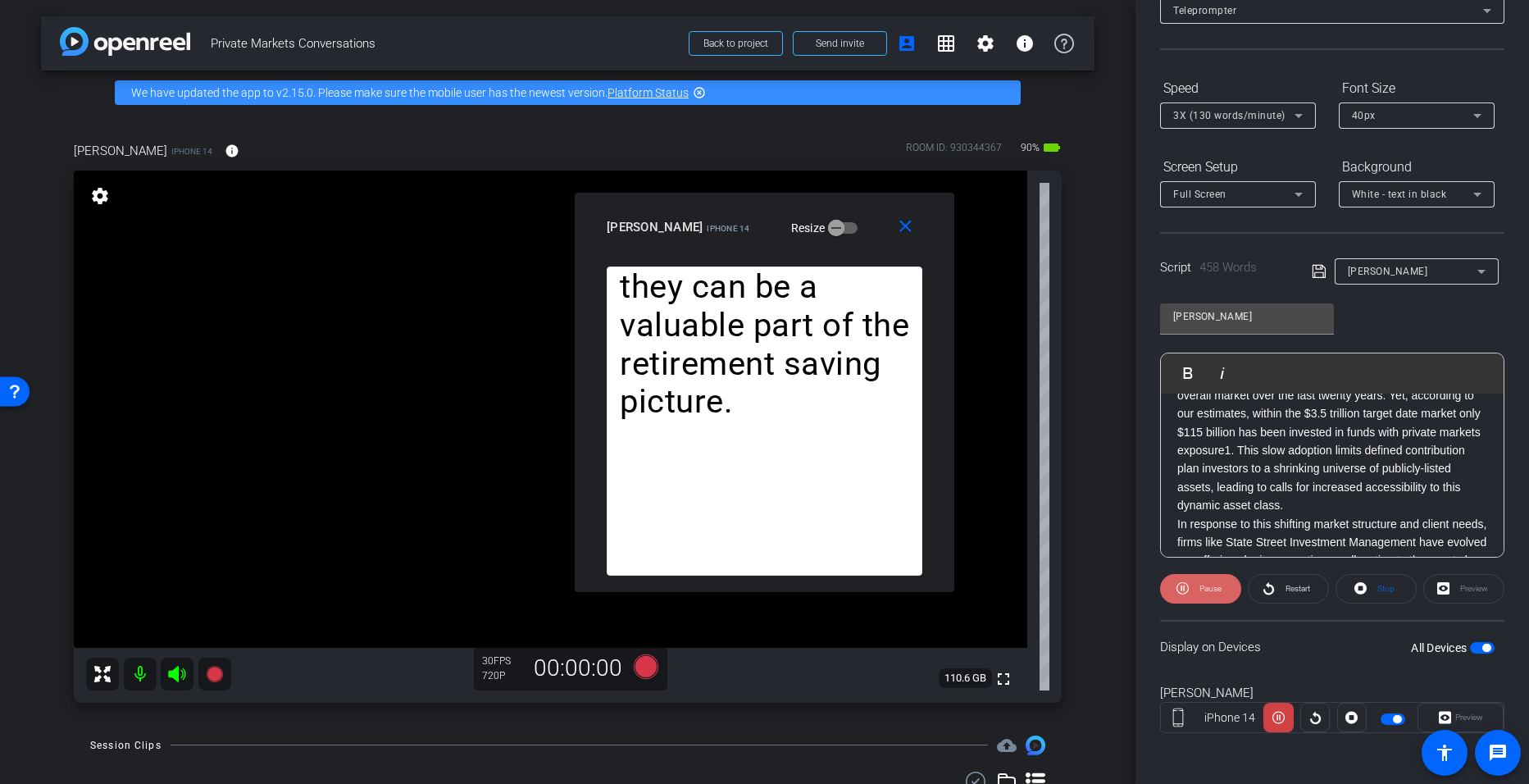
click at [739, 580] on span "Pause" at bounding box center [1208, 588] width 26 height 23
click at [739, 432] on p "Private markets have steadily grown as a percentage of the overall market over …" at bounding box center [1332, 425] width 310 height 146
click at [739, 268] on icon at bounding box center [1319, 271] width 15 height 20
click at [739, 589] on span "Play" at bounding box center [1208, 588] width 19 height 23
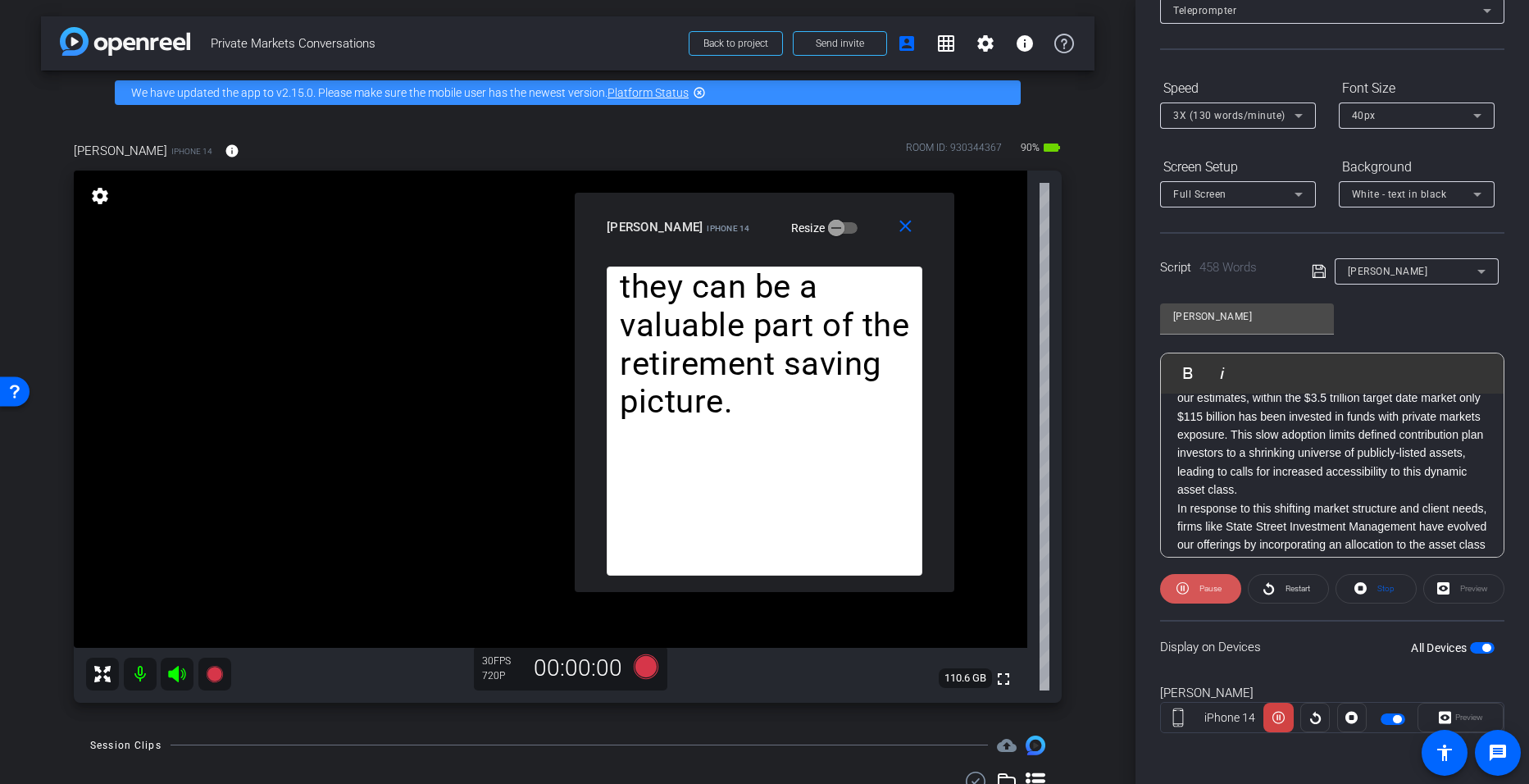
click at [739, 589] on span "Pause" at bounding box center [1211, 588] width 22 height 9
click at [739, 589] on span "Play" at bounding box center [1208, 588] width 19 height 23
click at [739, 591] on span "Restart" at bounding box center [1298, 588] width 24 height 9
click at [739, 584] on span "Pause" at bounding box center [1211, 588] width 22 height 9
click at [739, 587] on span "Play" at bounding box center [1210, 588] width 15 height 9
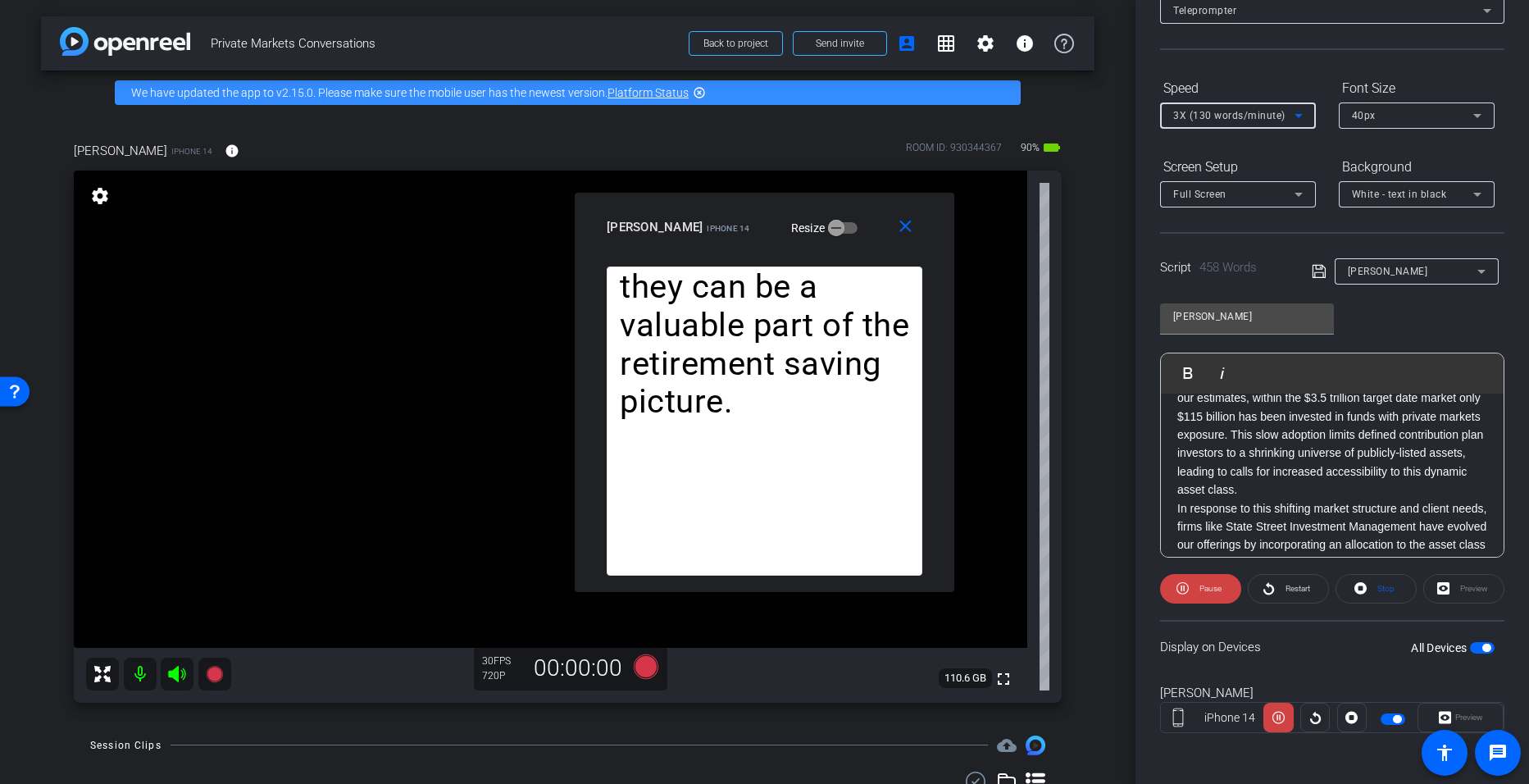
click at [739, 120] on icon at bounding box center [1299, 115] width 20 height 20
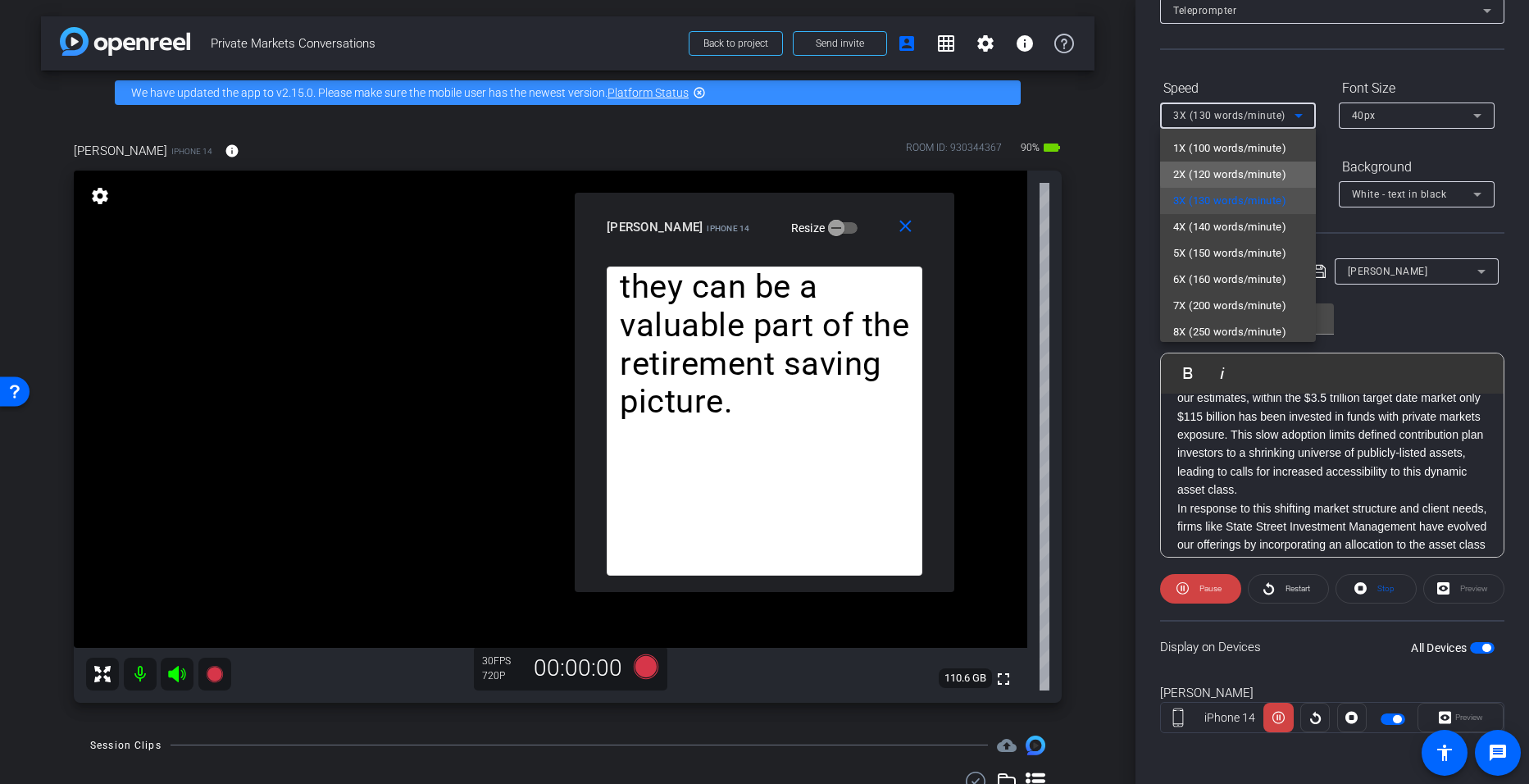
click at [739, 173] on span "2X (120 words/minute)" at bounding box center [1230, 174] width 113 height 20
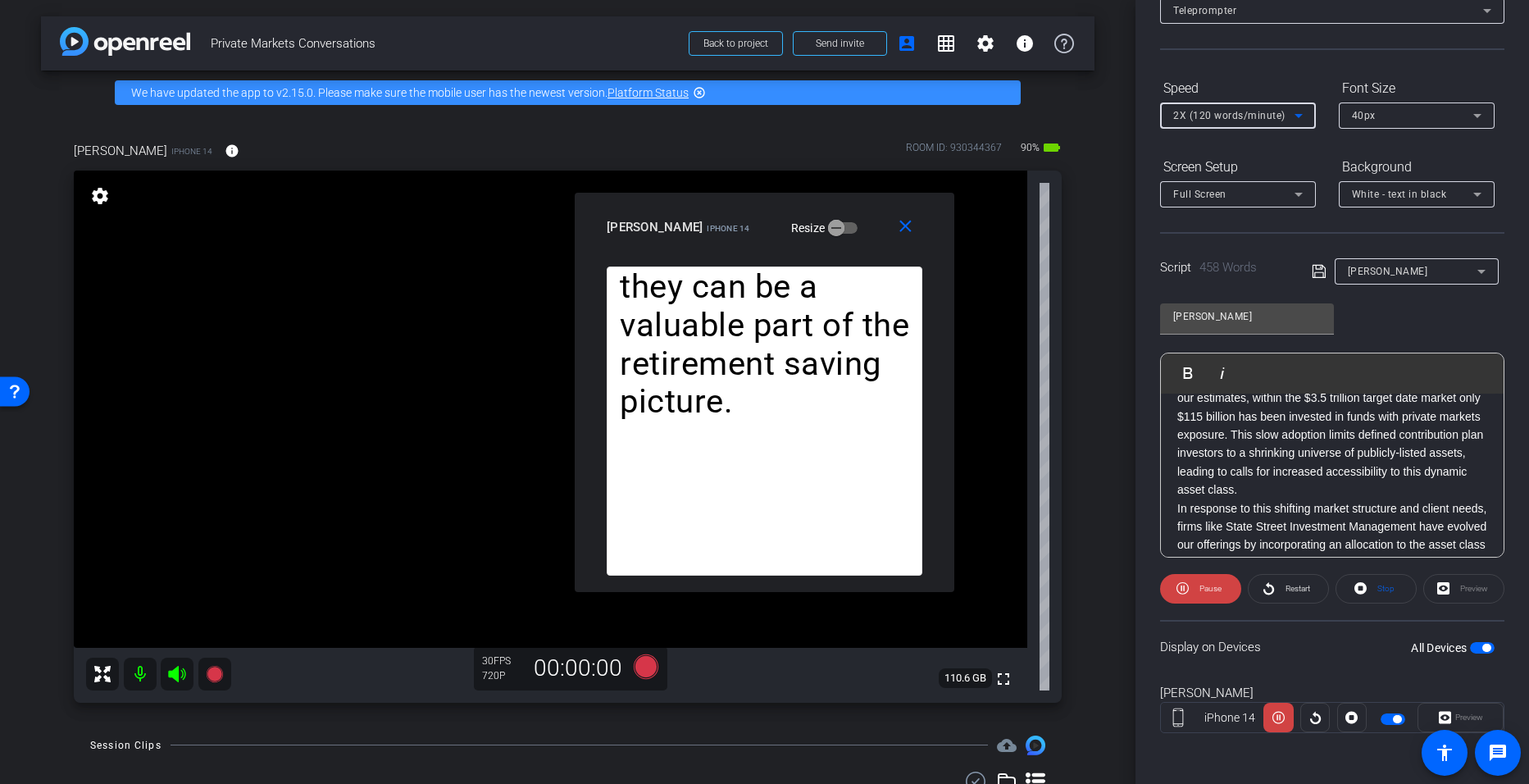
click at [739, 118] on icon at bounding box center [1299, 115] width 20 height 20
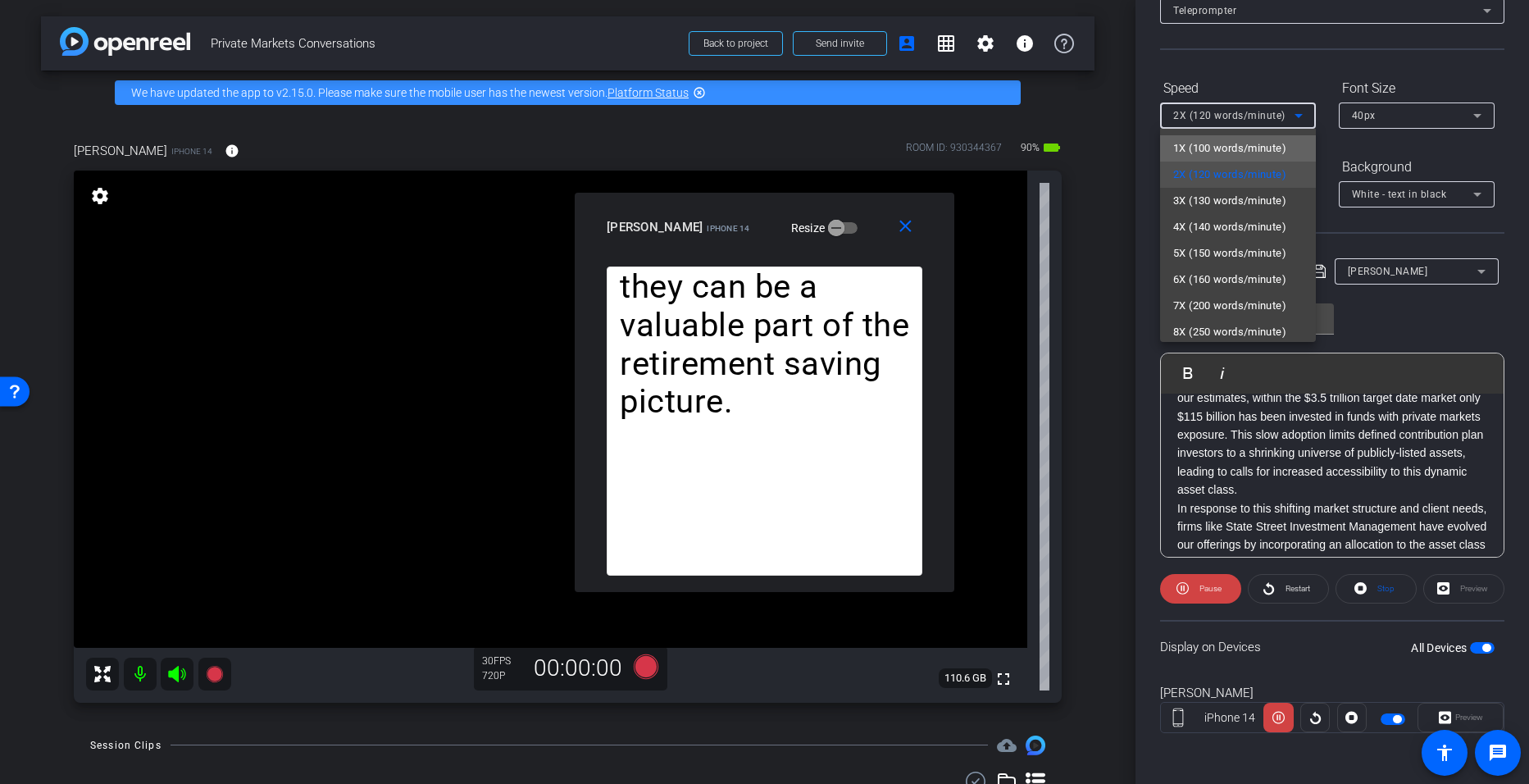
click at [739, 157] on span "1X (100 words/minute)" at bounding box center [1230, 148] width 113 height 20
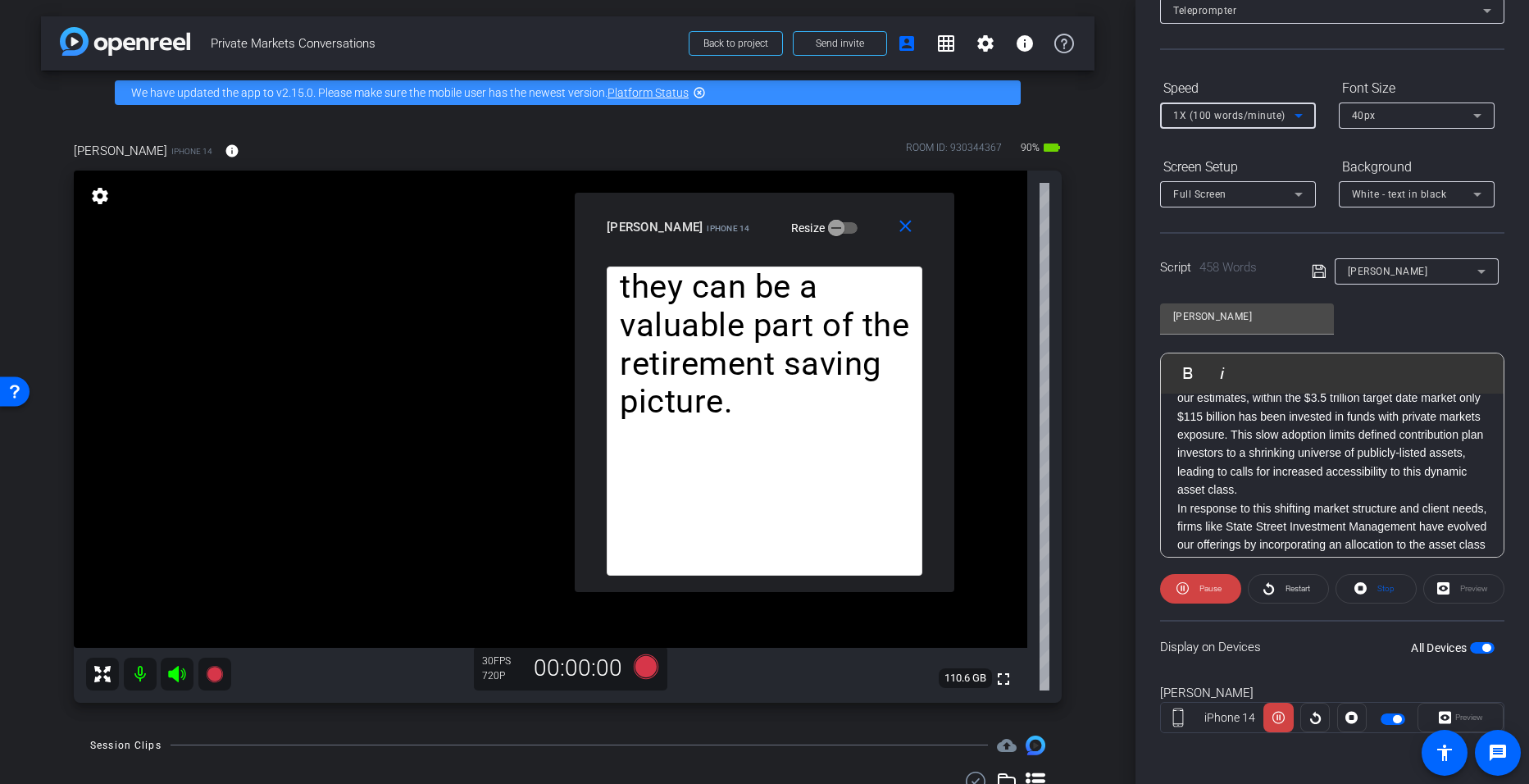
click at [739, 118] on icon at bounding box center [1299, 115] width 20 height 20
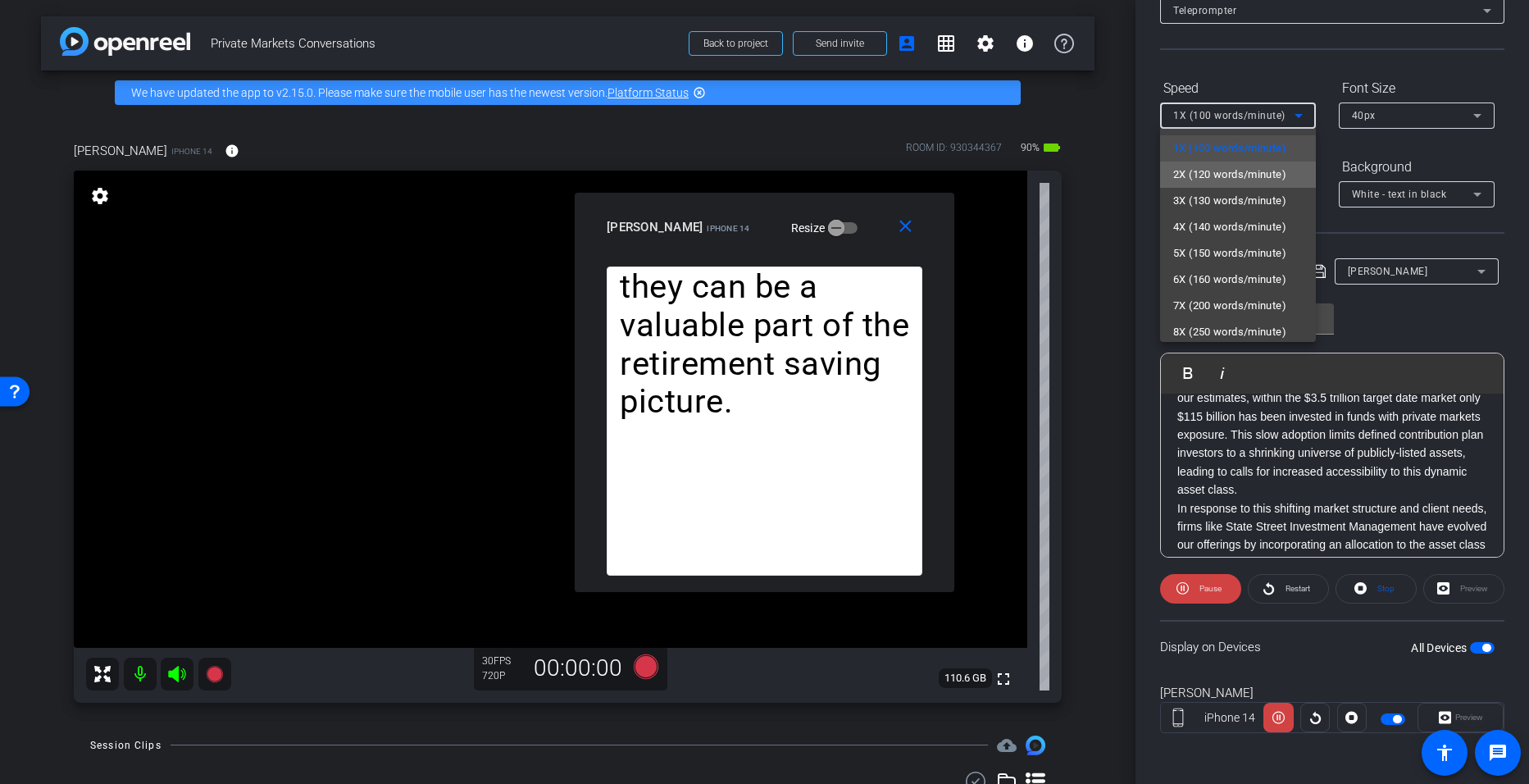
click at [739, 185] on mat-option "2X (120 words/minute)" at bounding box center [1238, 174] width 156 height 26
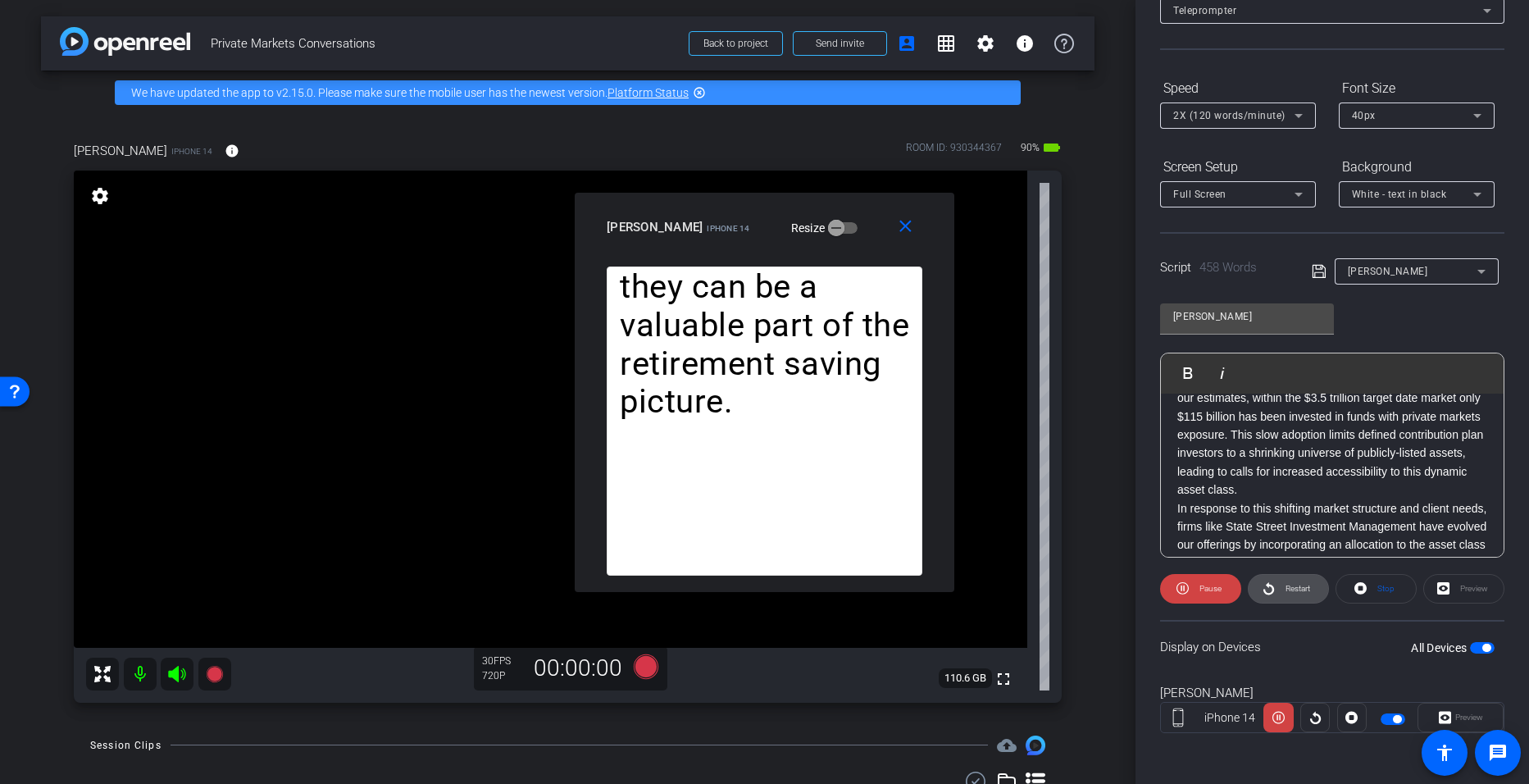
click at [739, 588] on span "Restart" at bounding box center [1298, 588] width 24 height 9
click at [739, 118] on icon at bounding box center [1299, 115] width 20 height 20
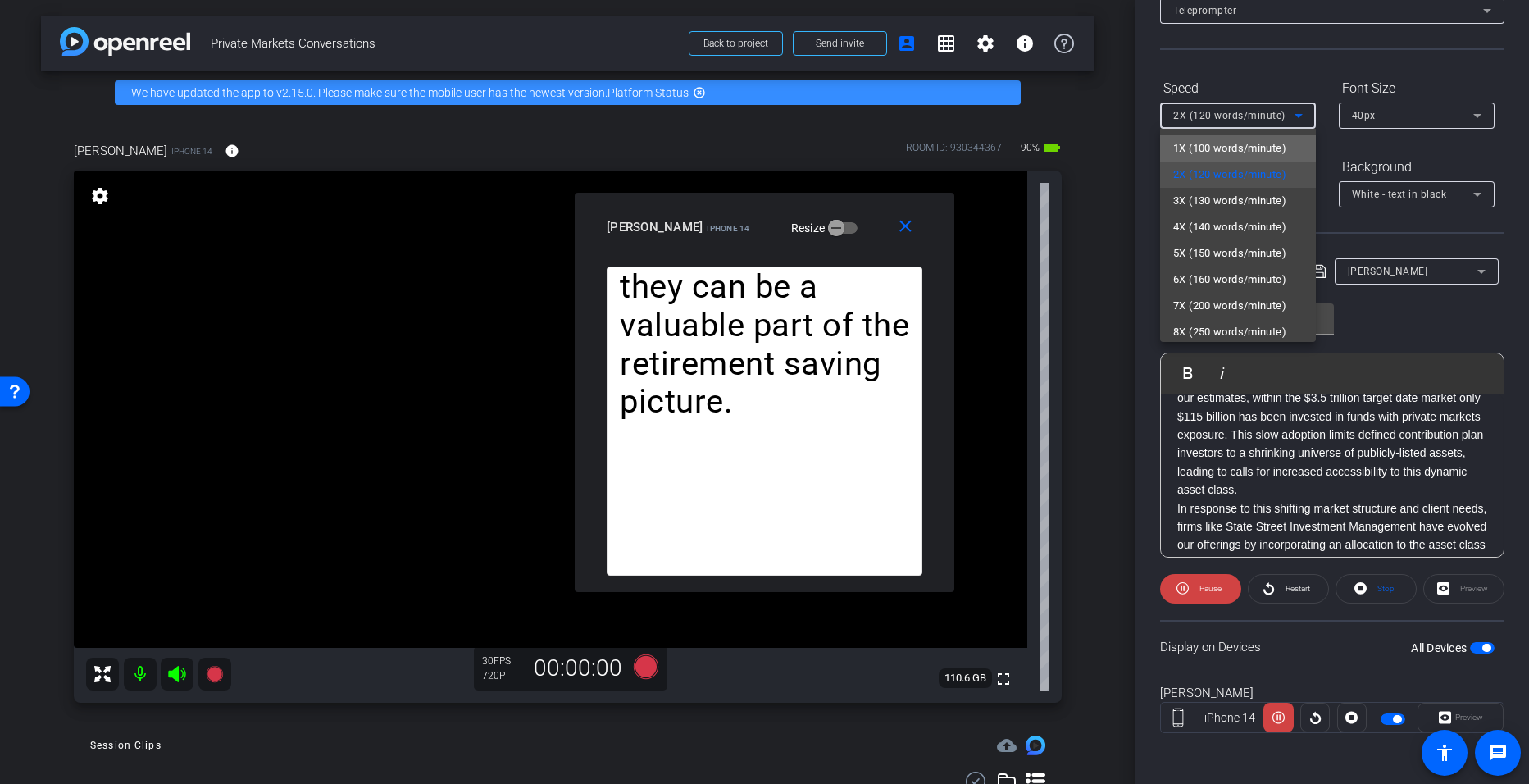
click at [739, 149] on span "1X (100 words/minute)" at bounding box center [1230, 148] width 113 height 20
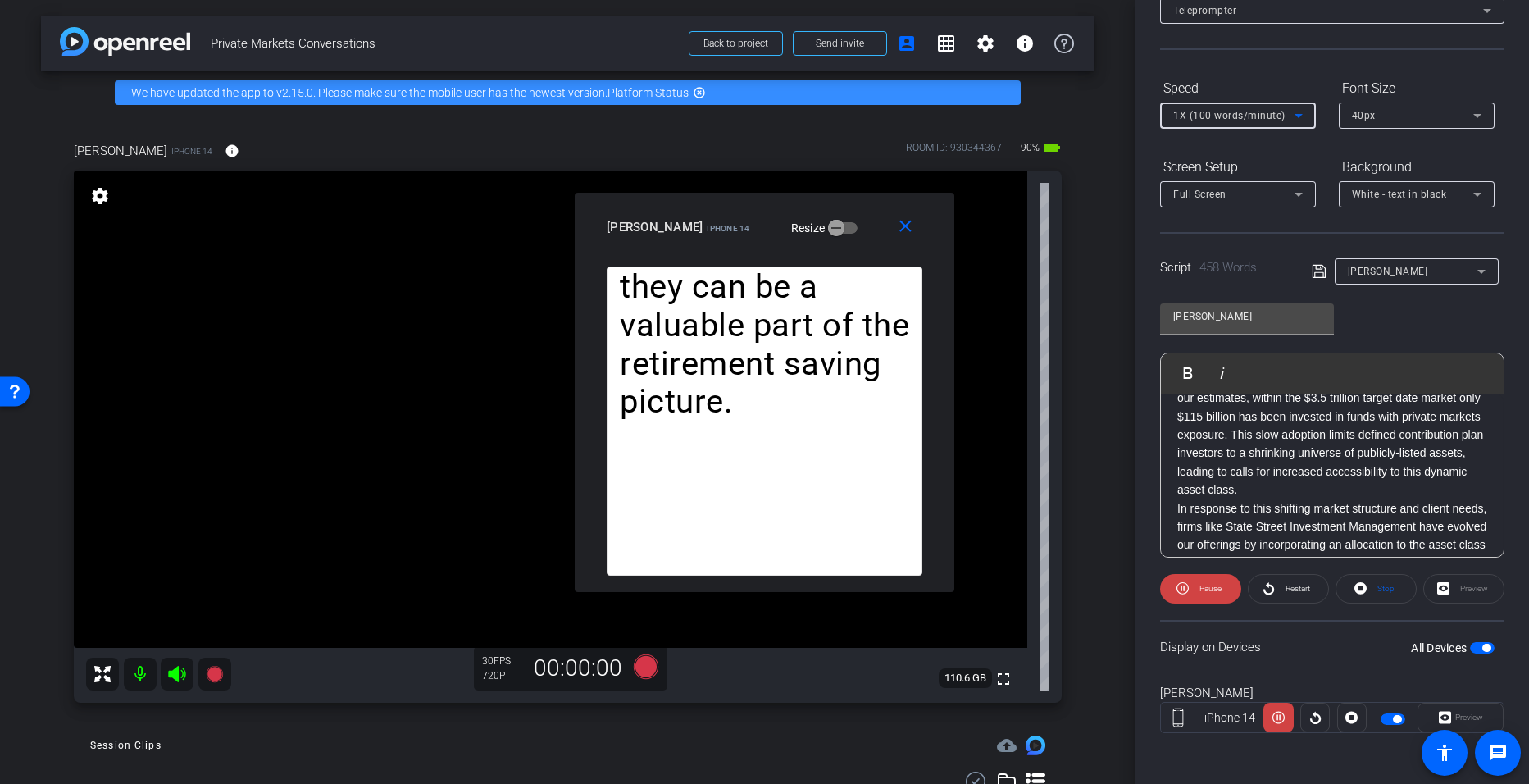
click at [739, 119] on icon at bounding box center [1299, 115] width 20 height 20
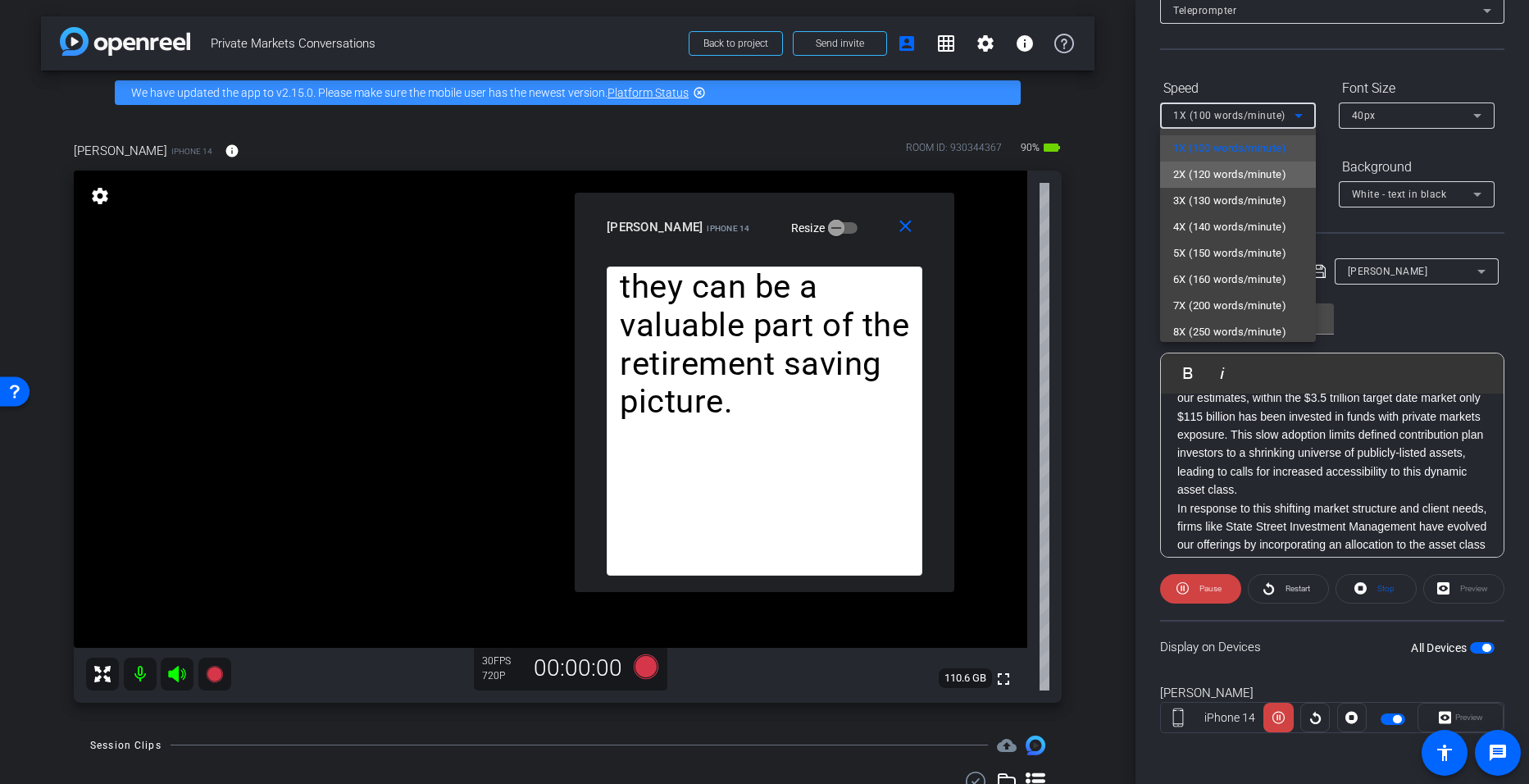
click at [739, 179] on span "2X (120 words/minute)" at bounding box center [1230, 174] width 113 height 20
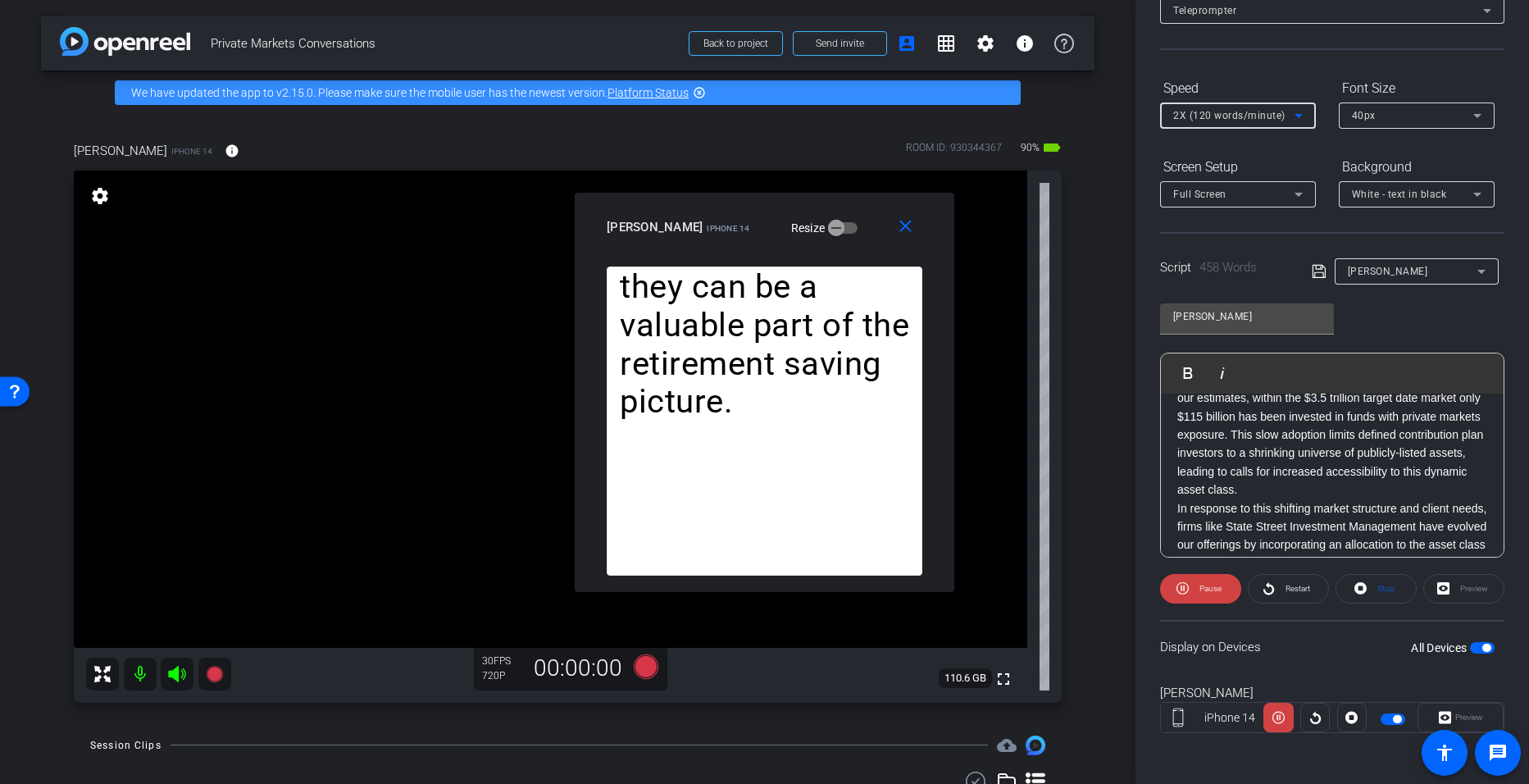
click at [739, 117] on icon at bounding box center [1299, 115] width 20 height 20
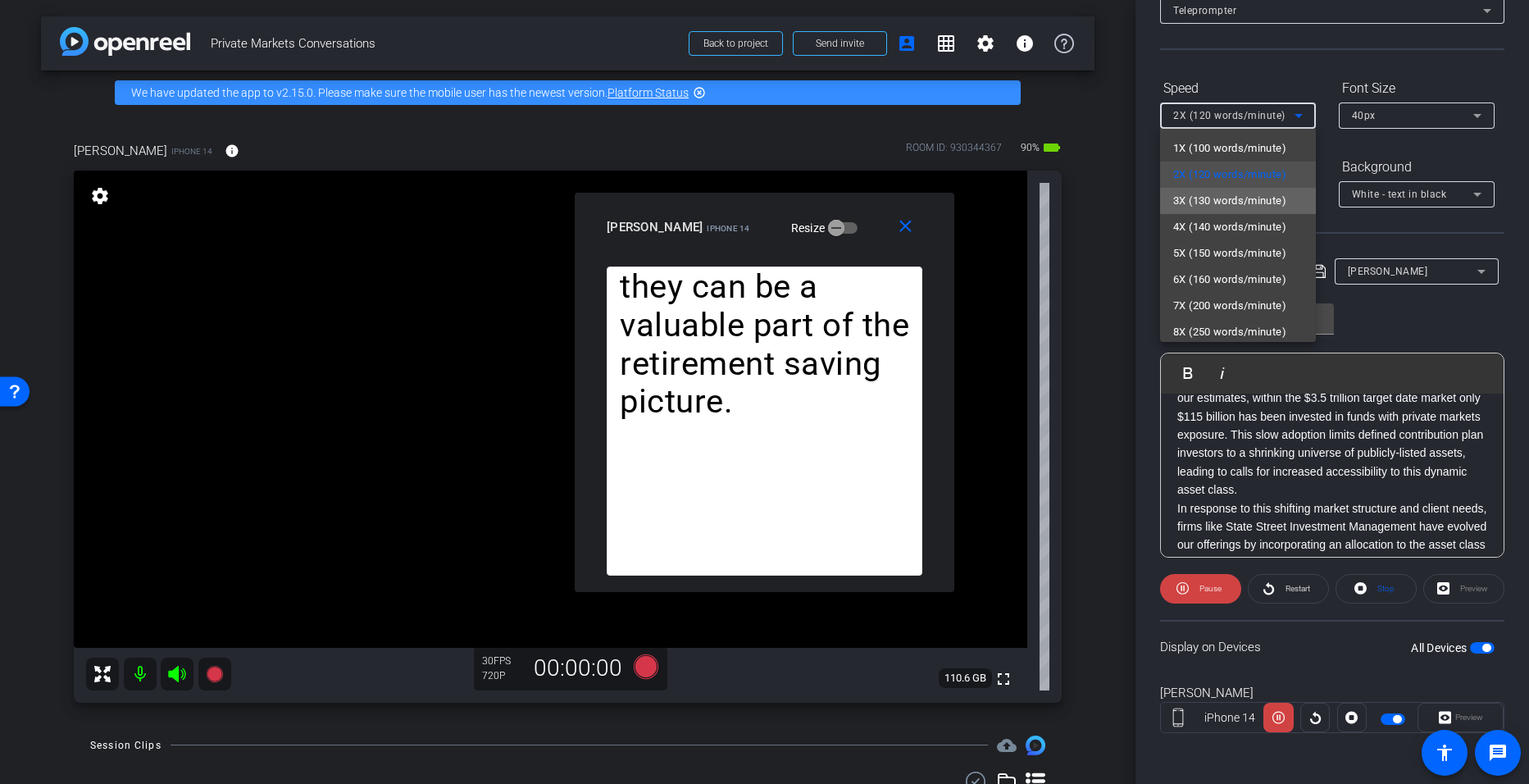
click at [739, 197] on span "3X (130 words/minute)" at bounding box center [1230, 200] width 113 height 20
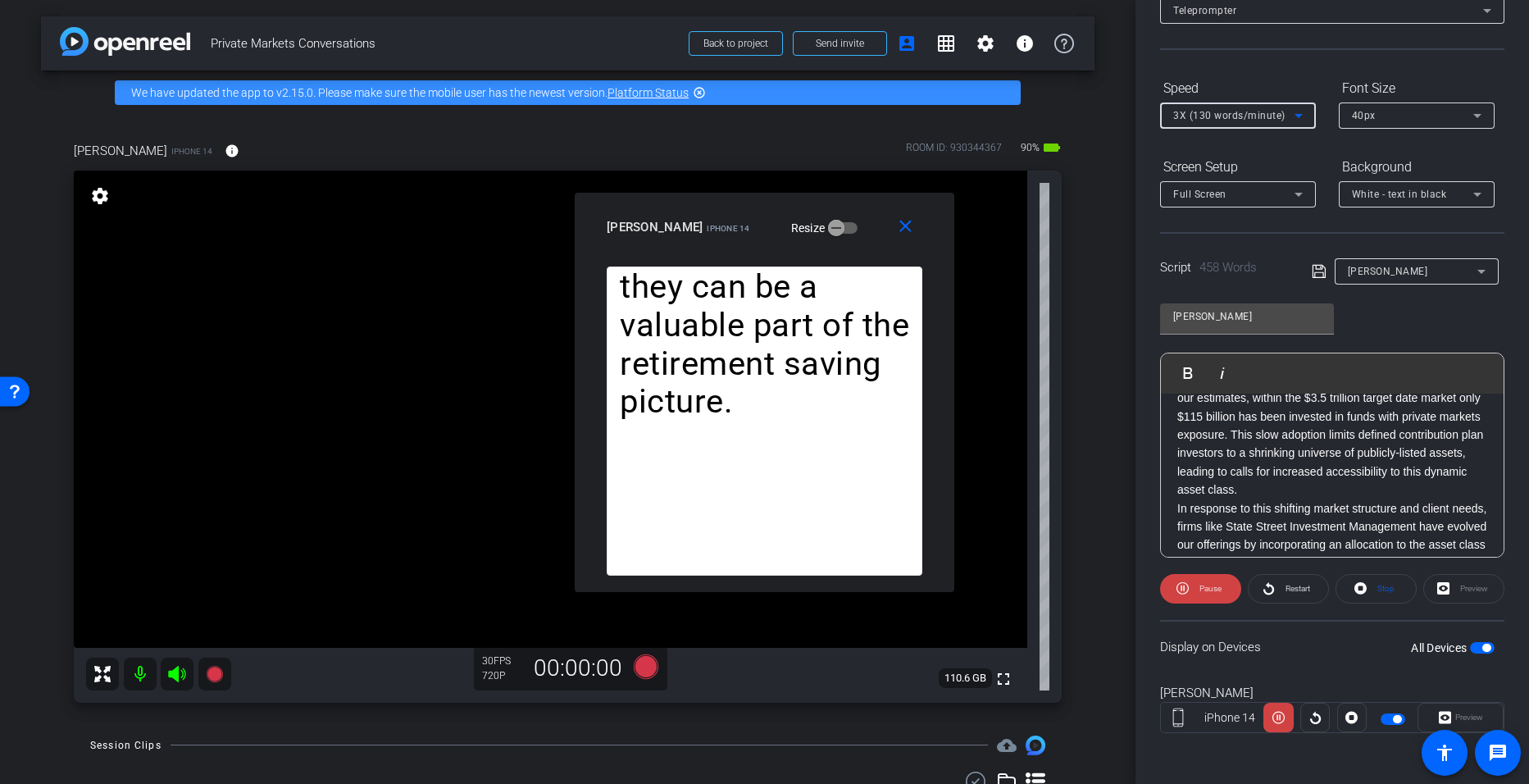
click at [739, 116] on icon at bounding box center [1299, 116] width 8 height 4
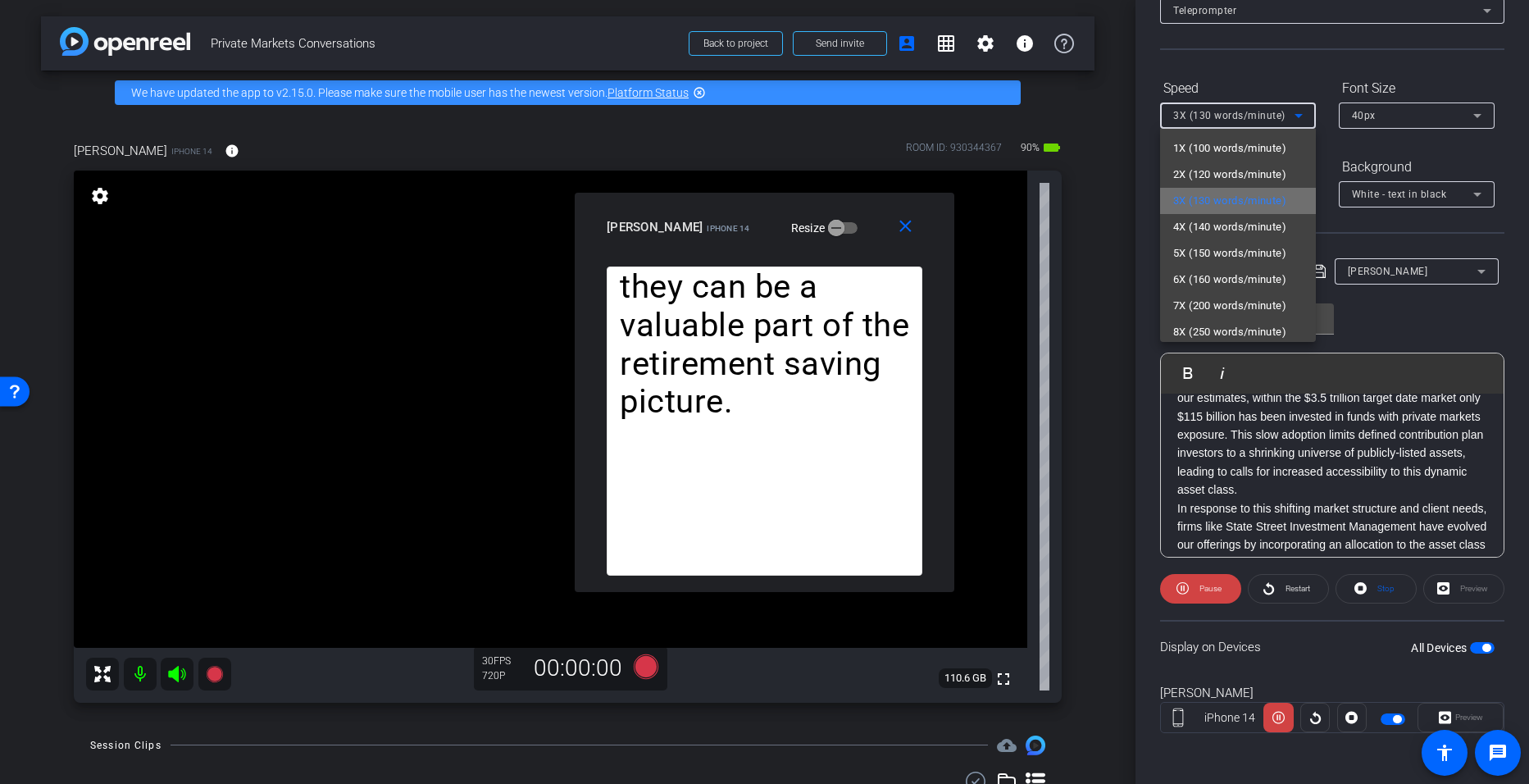
click at [739, 209] on span "3X (130 words/minute)" at bounding box center [1230, 200] width 113 height 20
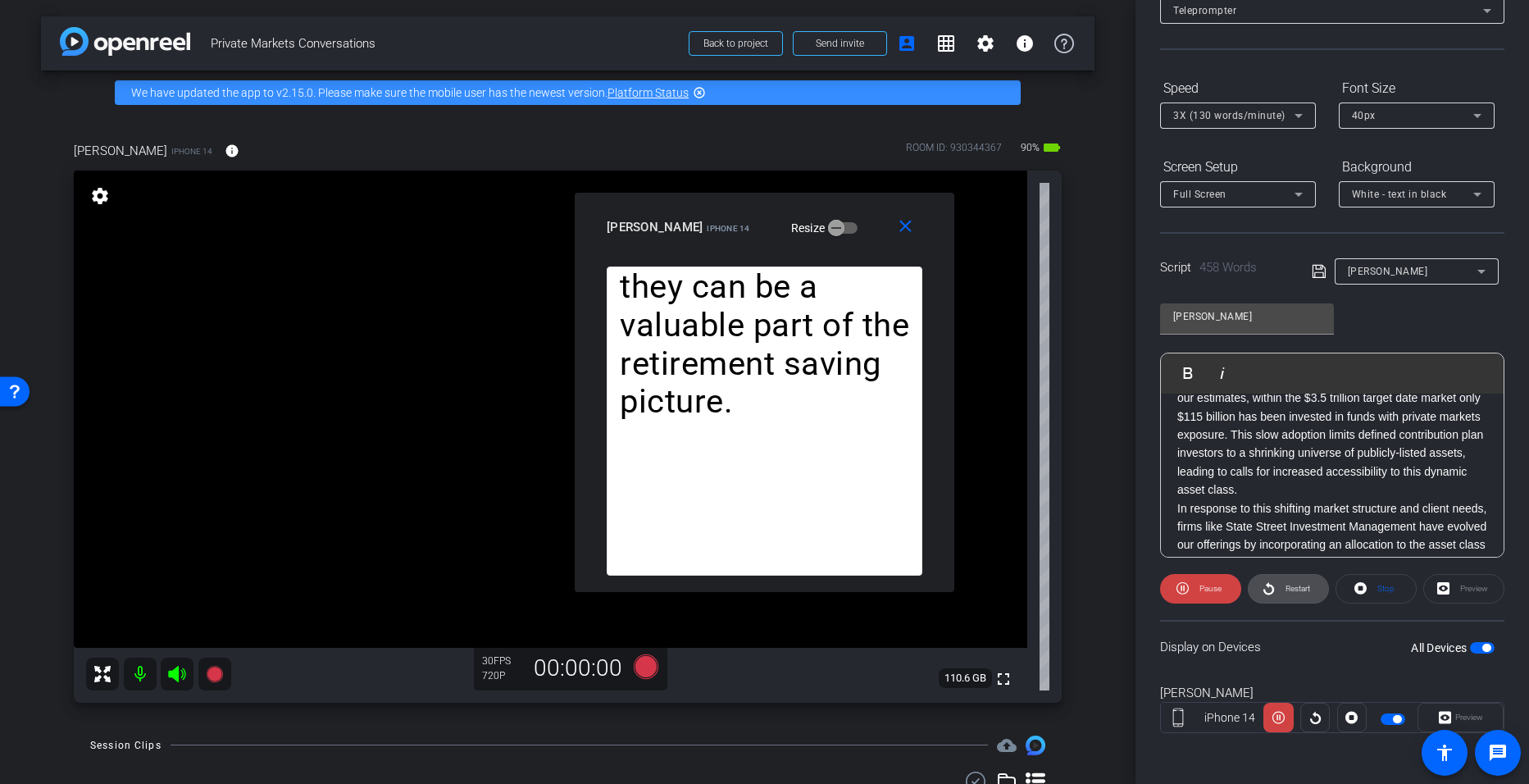
click at [739, 597] on span "Restart" at bounding box center [1296, 588] width 29 height 23
click at [739, 585] on icon at bounding box center [1182, 588] width 12 height 21
click at [739, 587] on span "Play" at bounding box center [1210, 588] width 15 height 9
click at [739, 587] on span "Restart" at bounding box center [1298, 588] width 24 height 9
click at [739, 114] on icon at bounding box center [1299, 116] width 8 height 4
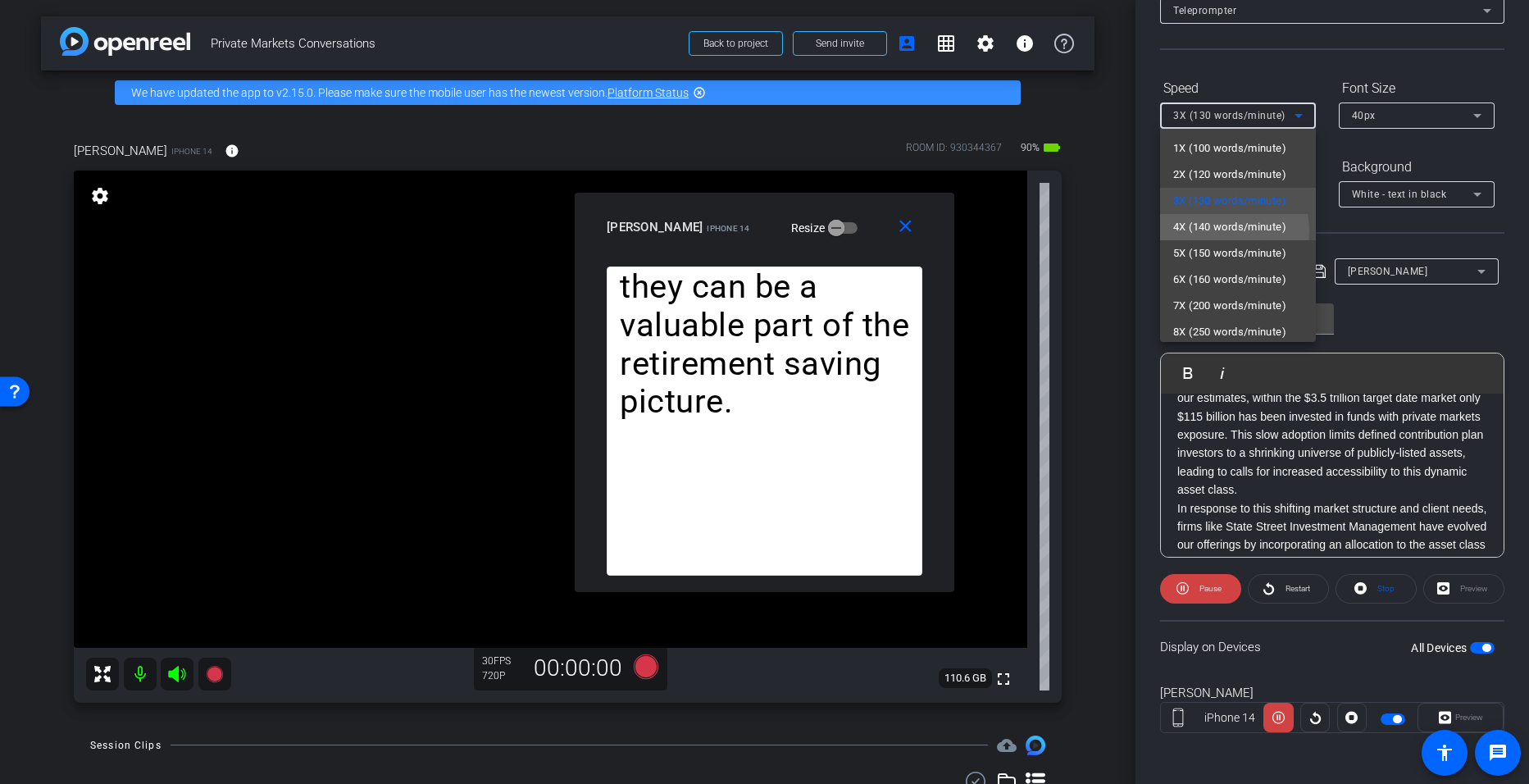
click at [739, 230] on span "4X (140 words/minute)" at bounding box center [1230, 227] width 113 height 20
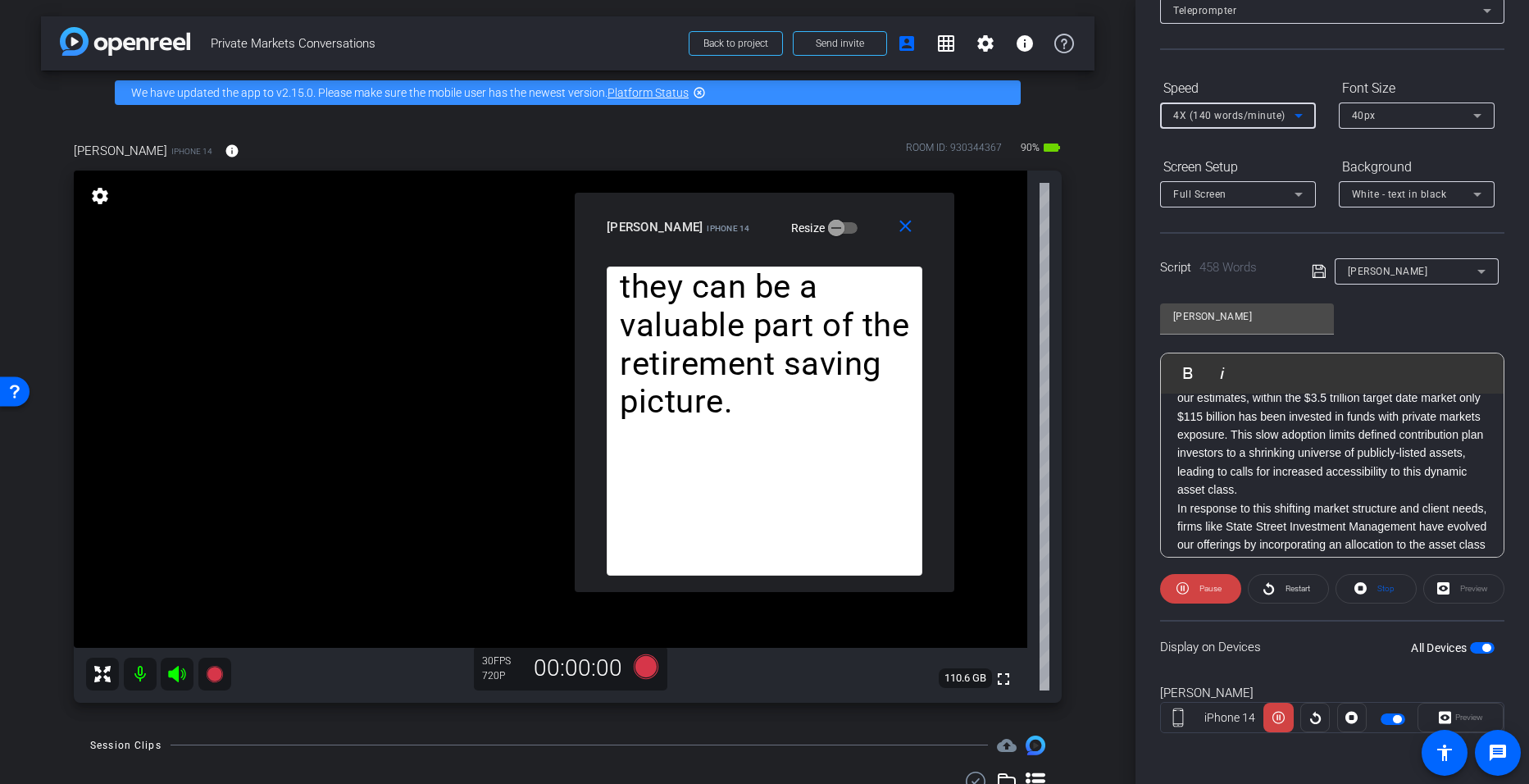
click at [739, 112] on icon at bounding box center [1299, 115] width 20 height 20
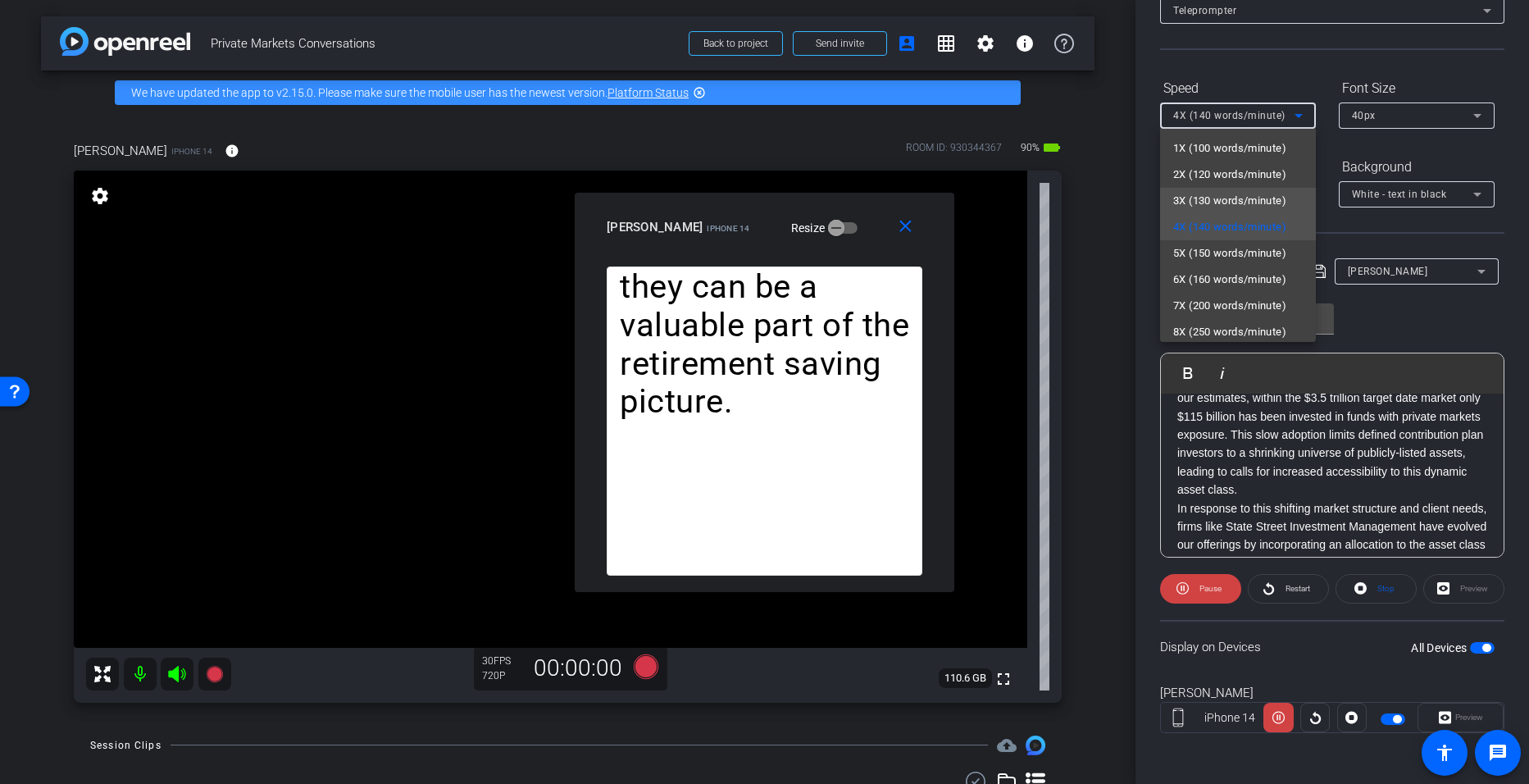
click at [739, 200] on span "3X (130 words/minute)" at bounding box center [1230, 200] width 113 height 20
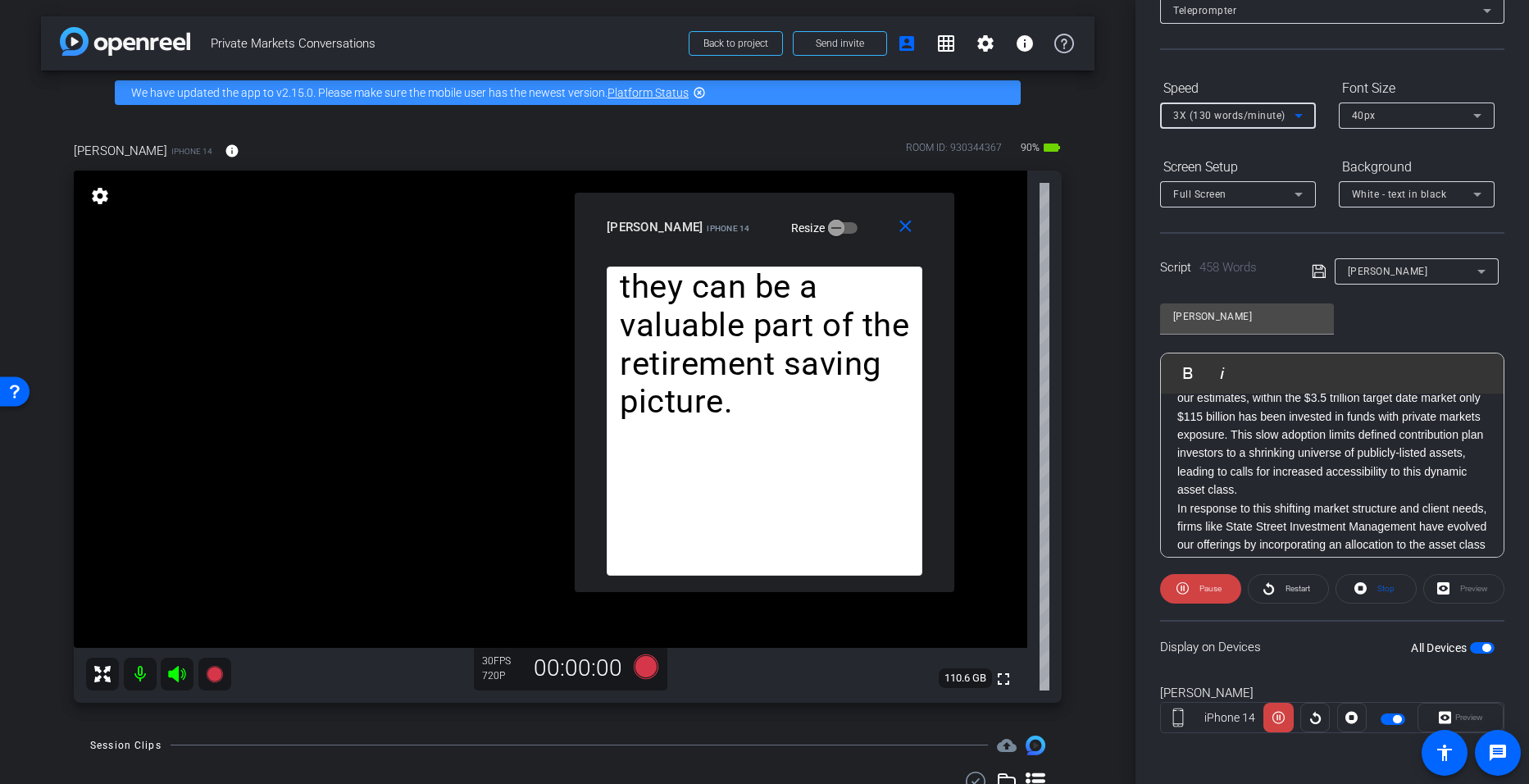
click at [739, 112] on icon at bounding box center [1299, 115] width 20 height 20
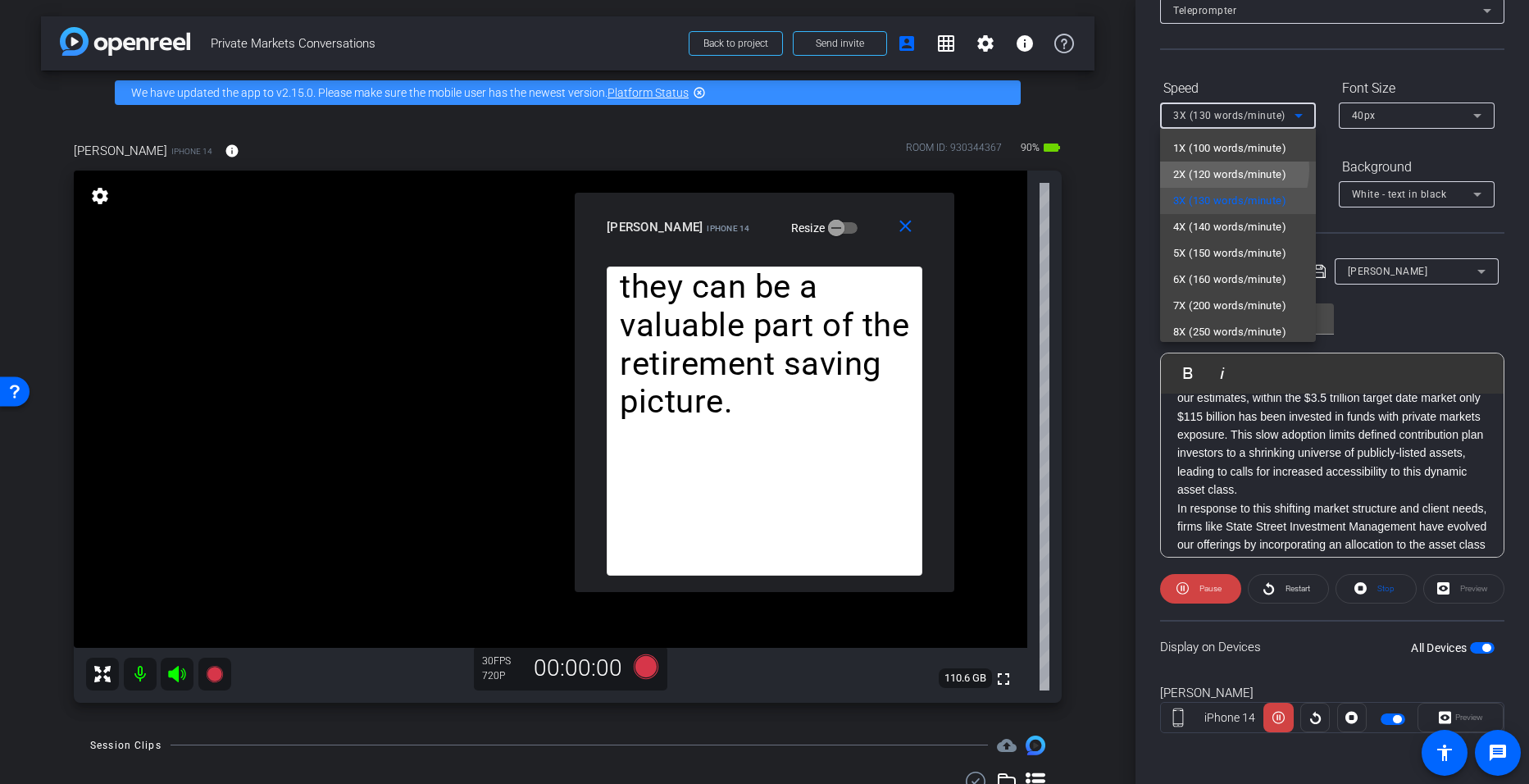
click at [739, 169] on span "2X (120 words/minute)" at bounding box center [1230, 174] width 113 height 20
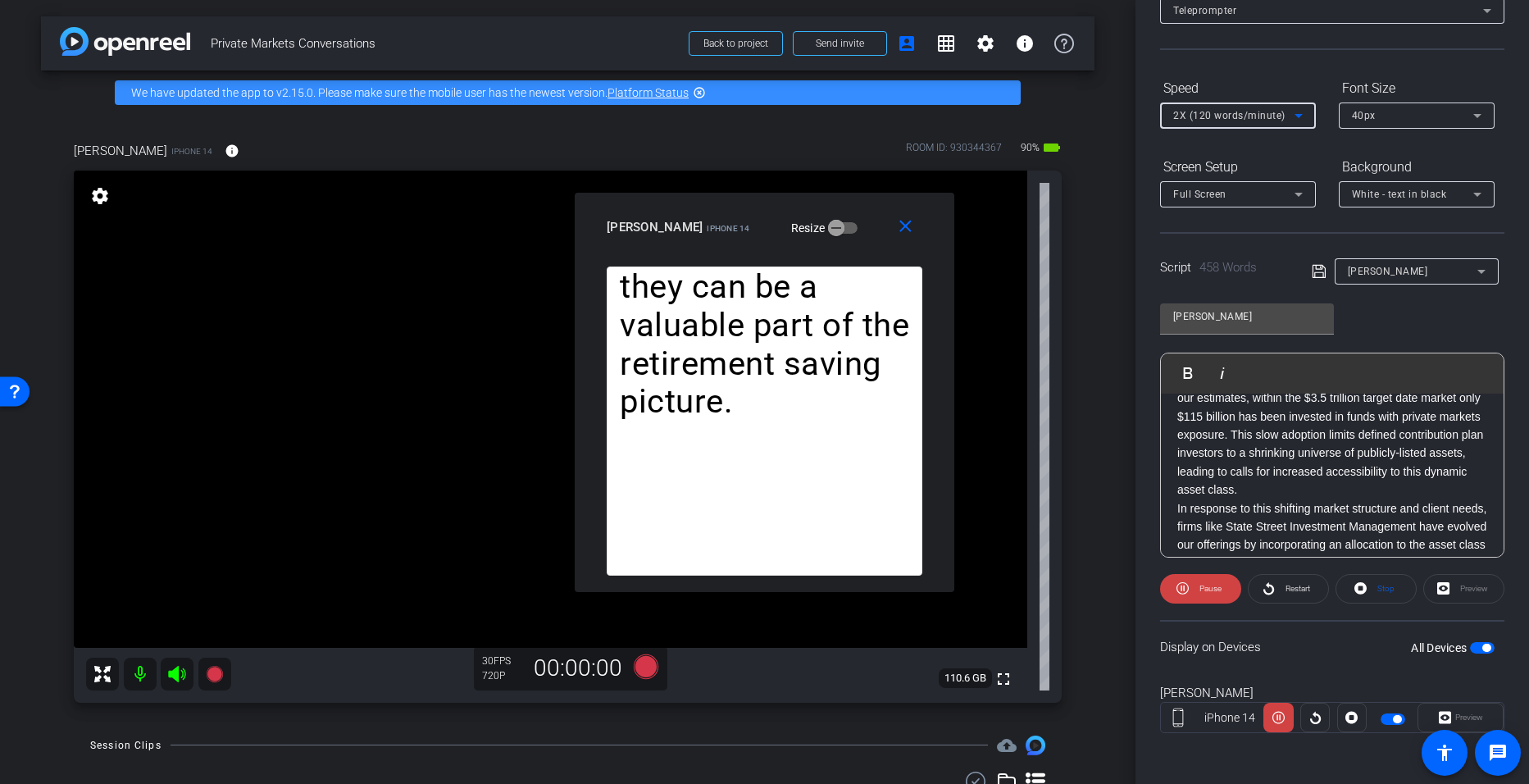
click at [739, 119] on icon at bounding box center [1299, 115] width 20 height 20
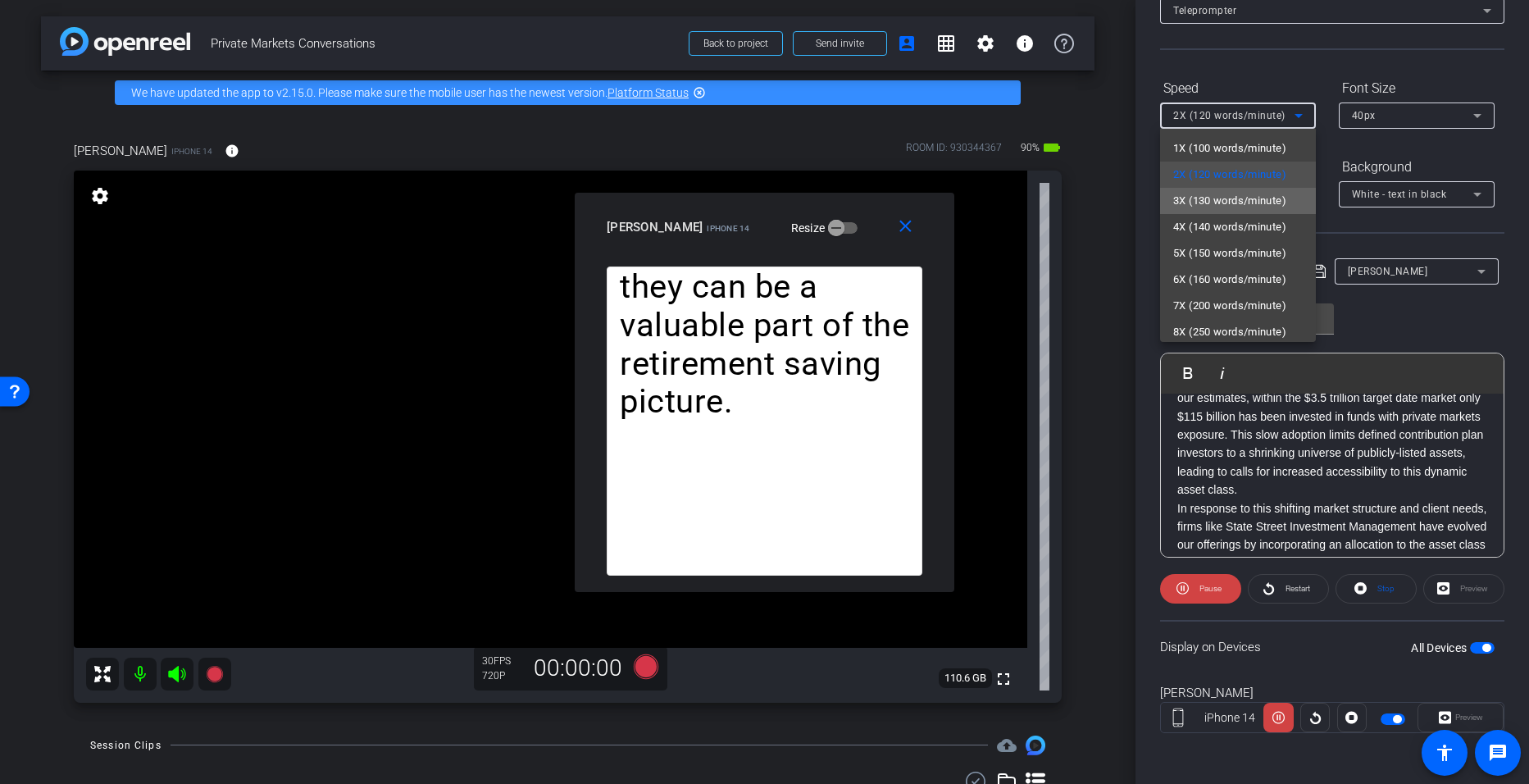
click at [739, 198] on span "3X (130 words/minute)" at bounding box center [1230, 200] width 113 height 20
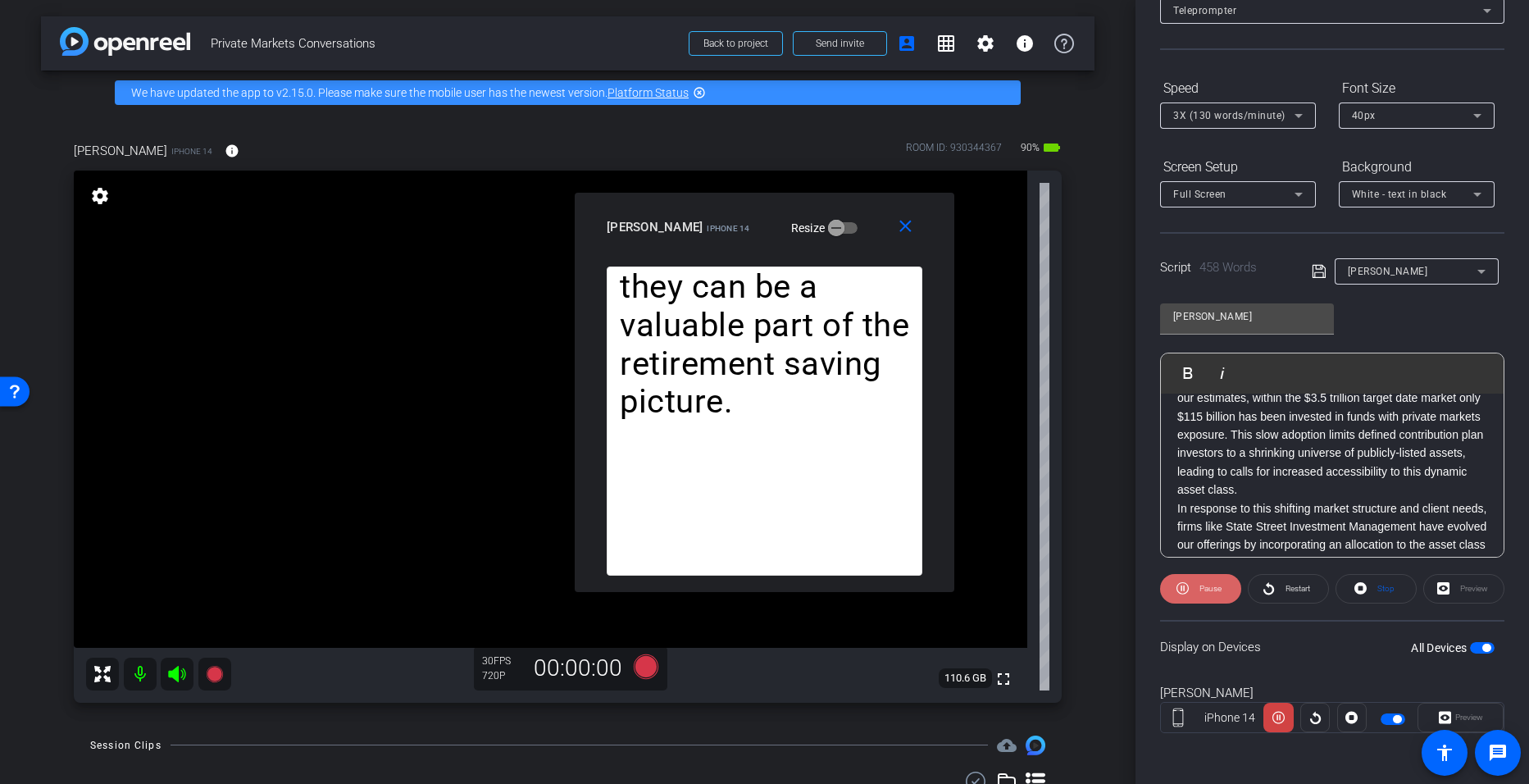
click at [739, 586] on span "Pause" at bounding box center [1211, 588] width 22 height 9
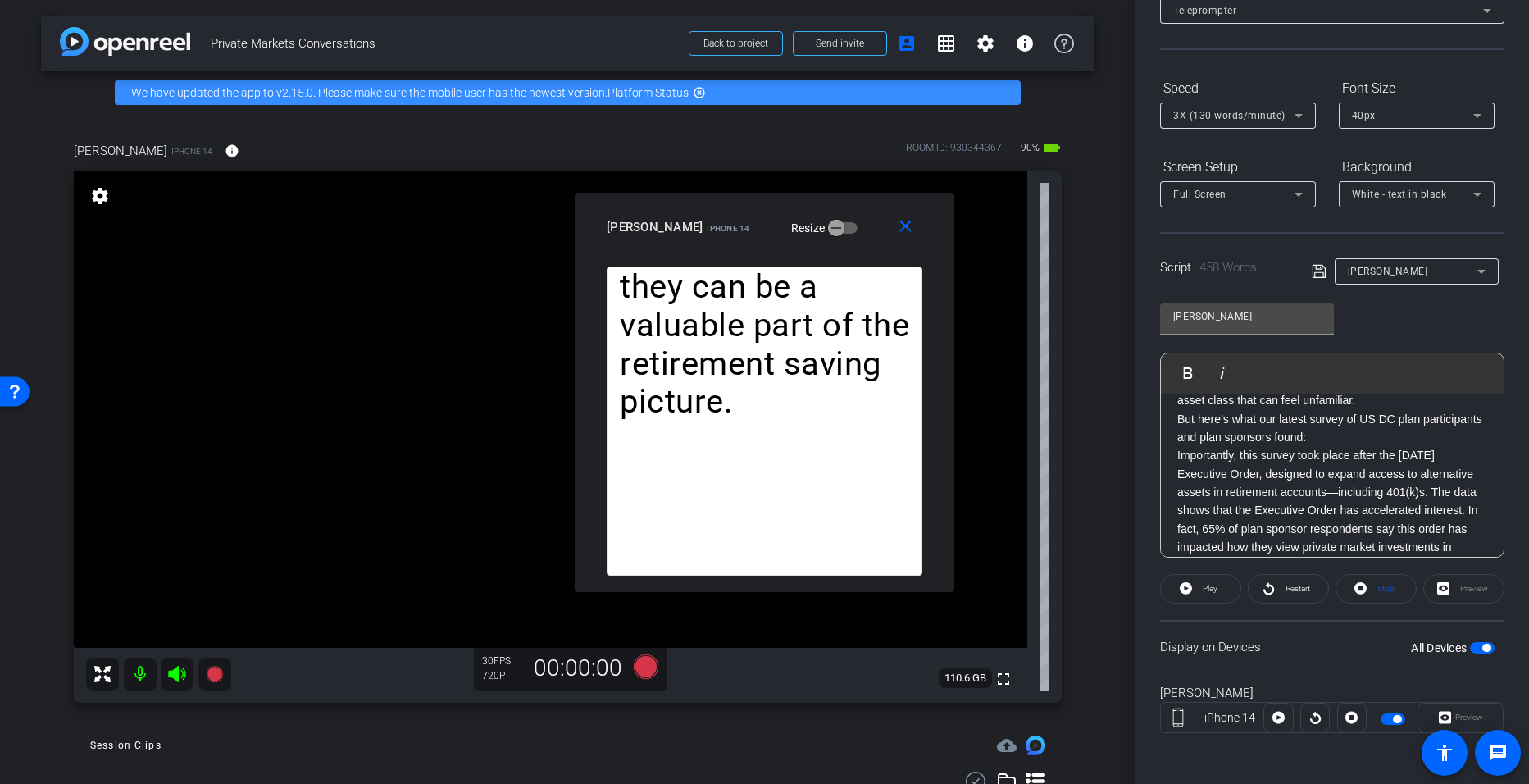
scroll to position [327, 0]
click at [739, 435] on p "But here’s what our latest survey of US DC plan participants and plan sponsors …" at bounding box center [1332, 432] width 310 height 37
click at [739, 378] on span "Play" at bounding box center [1198, 372] width 25 height 14
click at [739, 589] on span "Pause" at bounding box center [1211, 588] width 22 height 9
click at [739, 441] on p "But here’s what our latest survey of US DC plan participants and plan sponsors …" at bounding box center [1332, 432] width 310 height 37
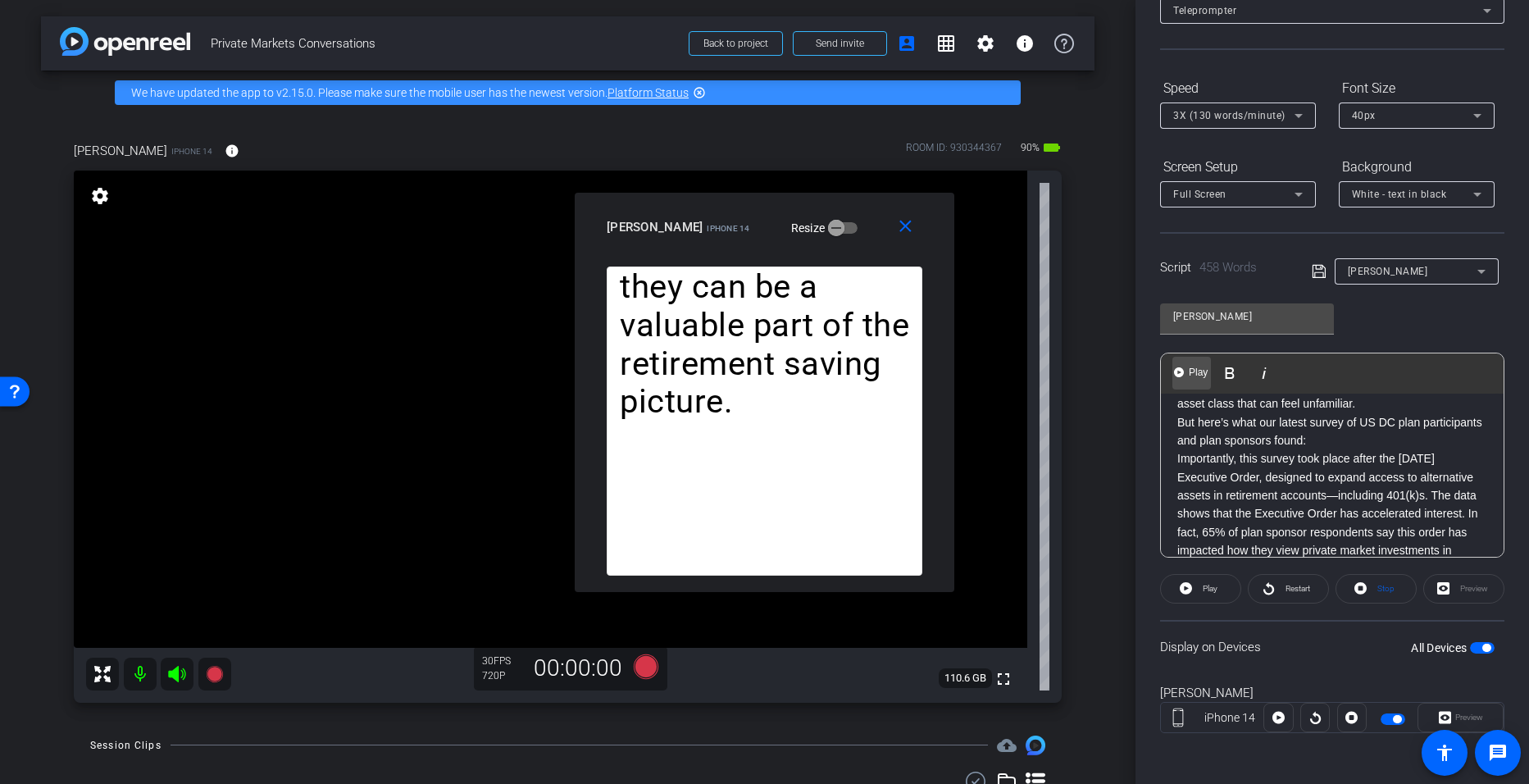
click at [739, 374] on span "Play" at bounding box center [1198, 372] width 25 height 14
click at [739, 282] on video at bounding box center [550, 409] width 954 height 477
click at [739, 227] on mat-icon "close" at bounding box center [905, 227] width 21 height 21
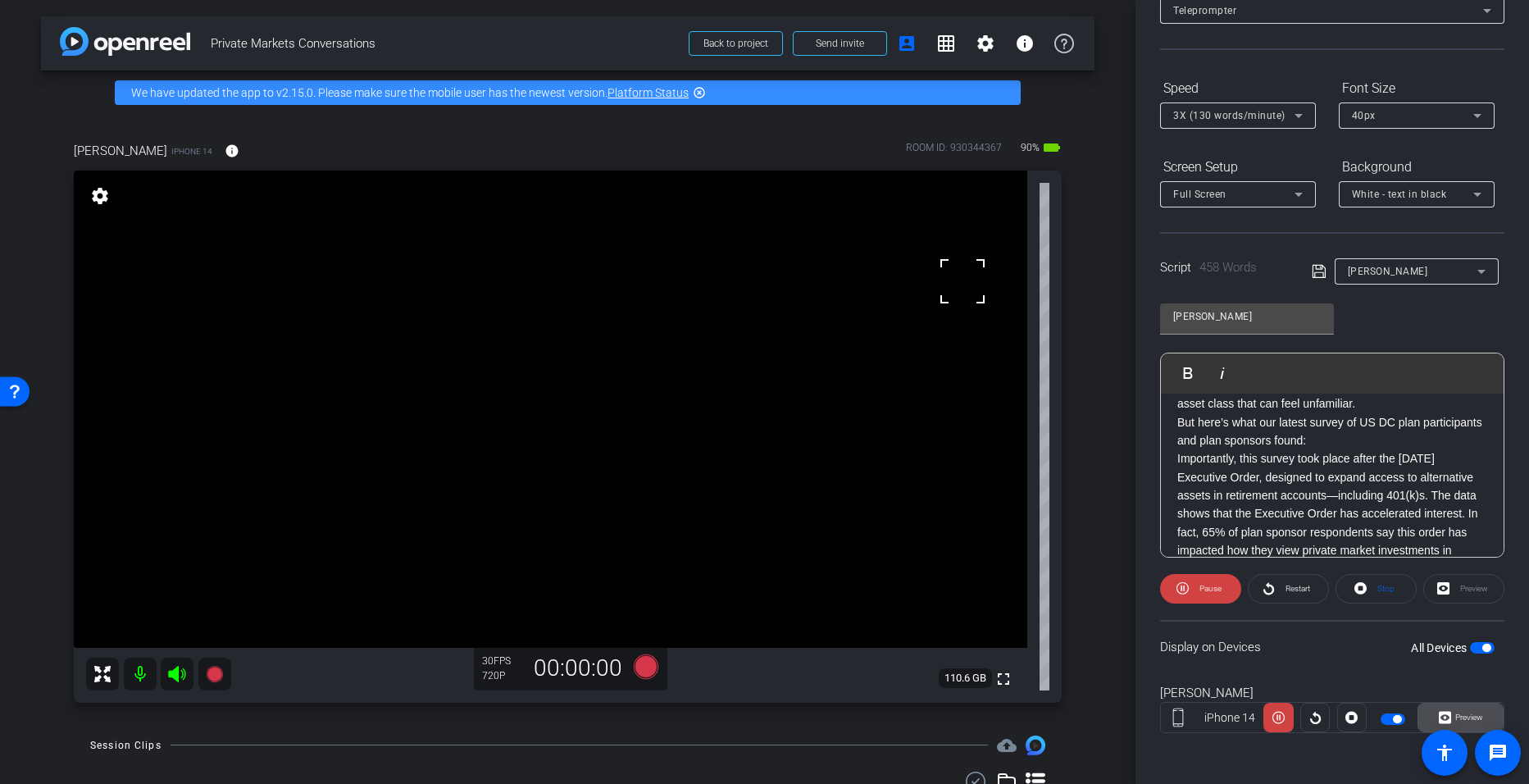
click at [739, 718] on span "Preview" at bounding box center [1469, 717] width 28 height 9
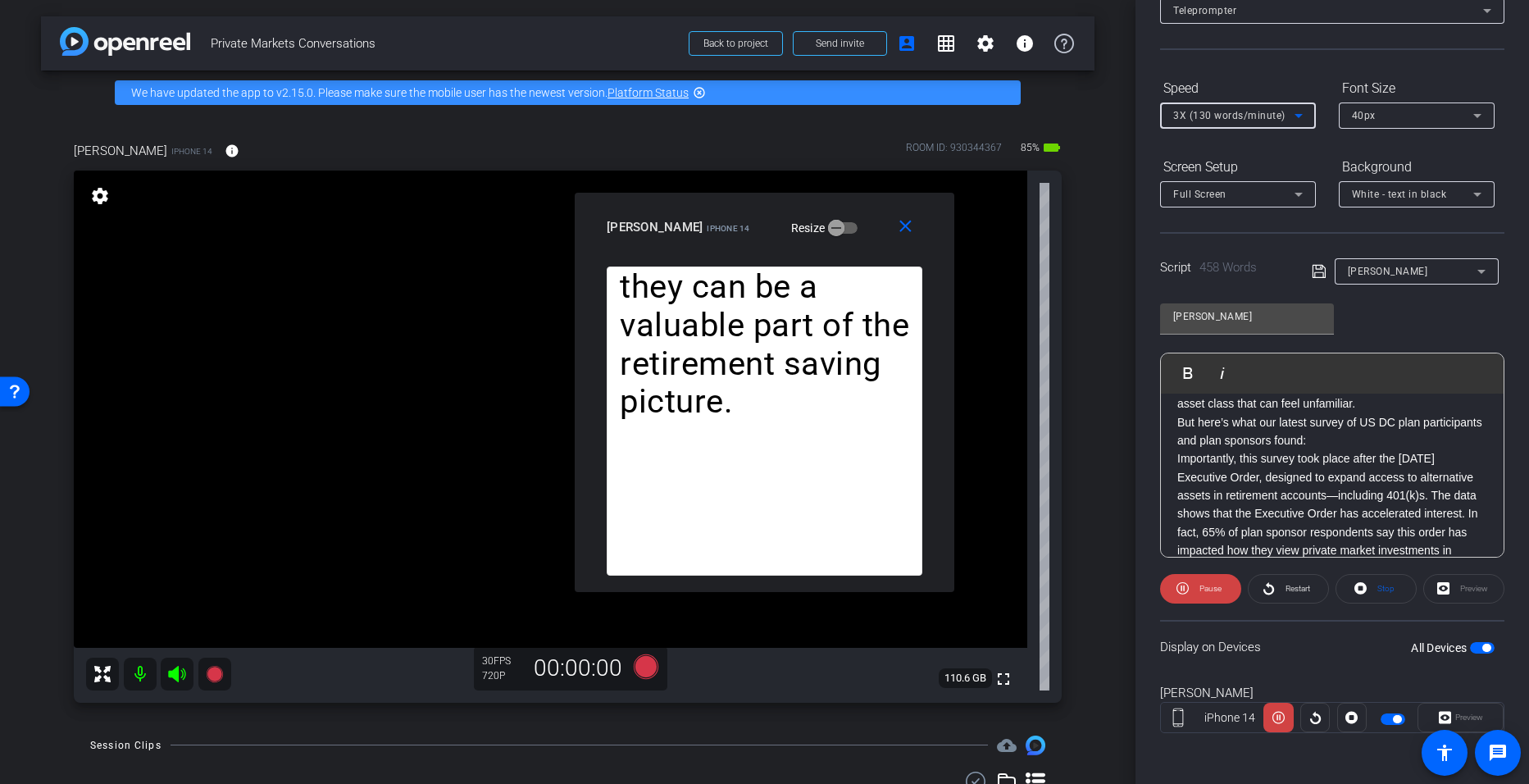
click at [739, 119] on icon at bounding box center [1299, 115] width 20 height 20
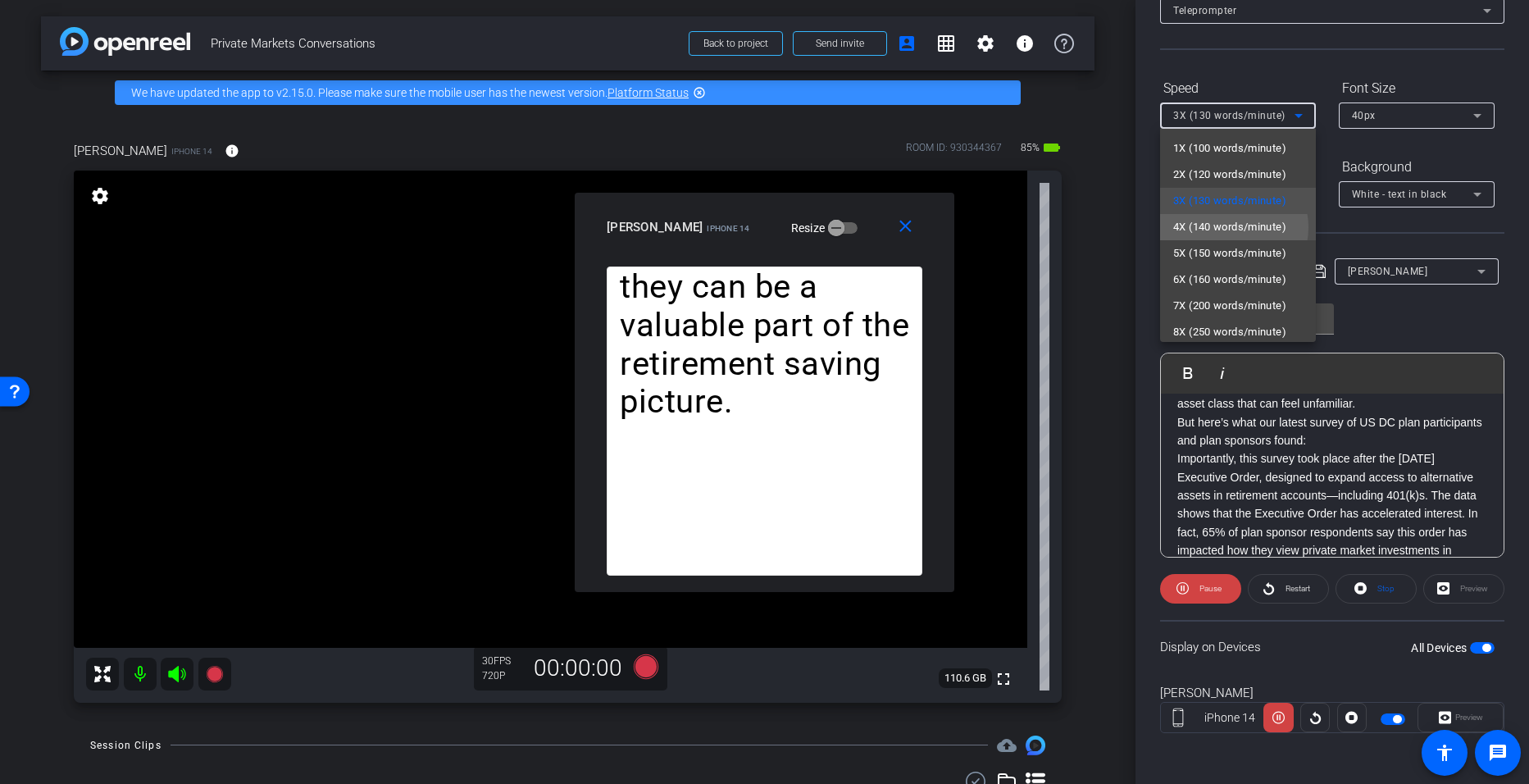
click at [739, 227] on span "4X (140 words/minute)" at bounding box center [1230, 227] width 113 height 20
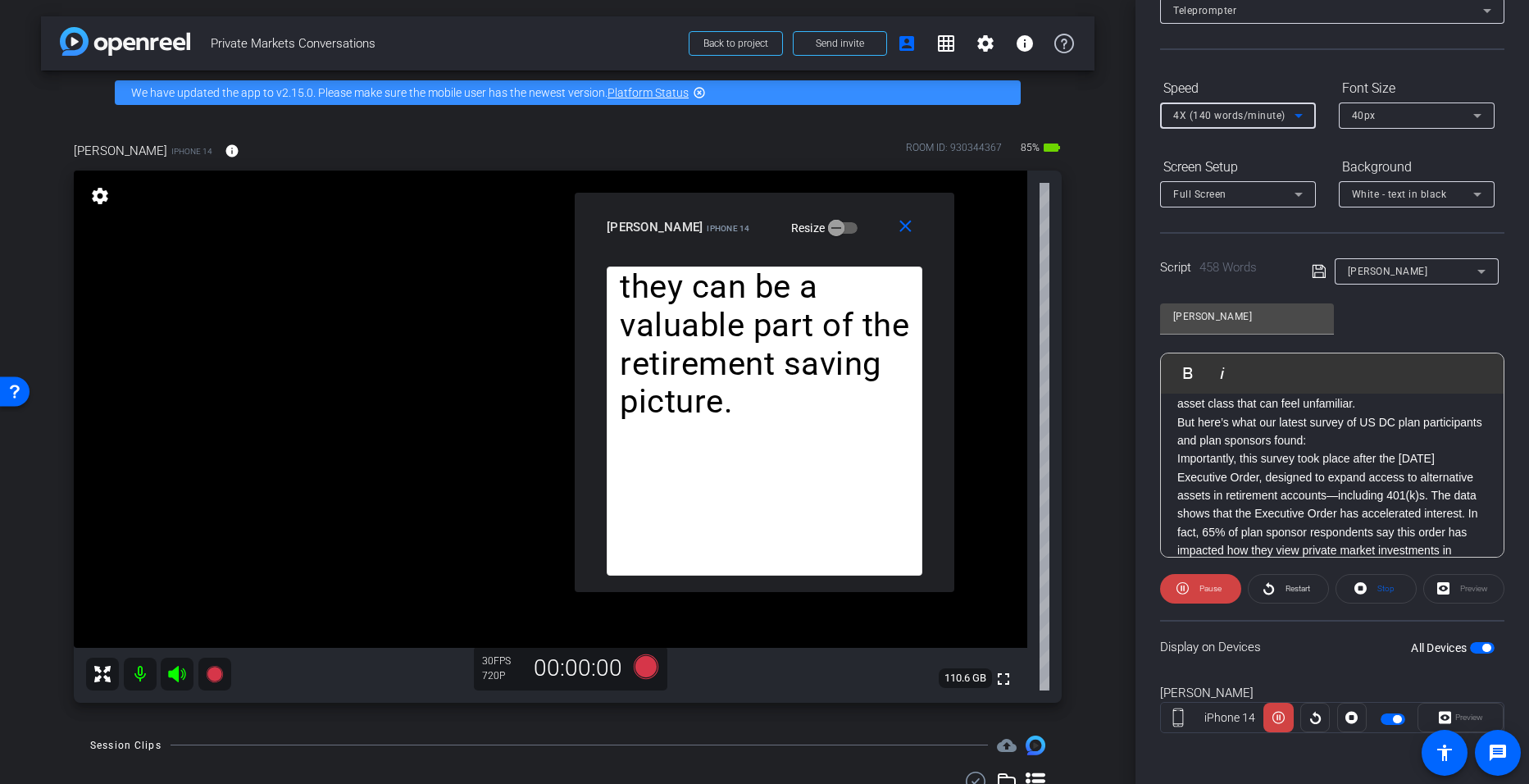
click at [739, 118] on icon at bounding box center [1299, 116] width 8 height 4
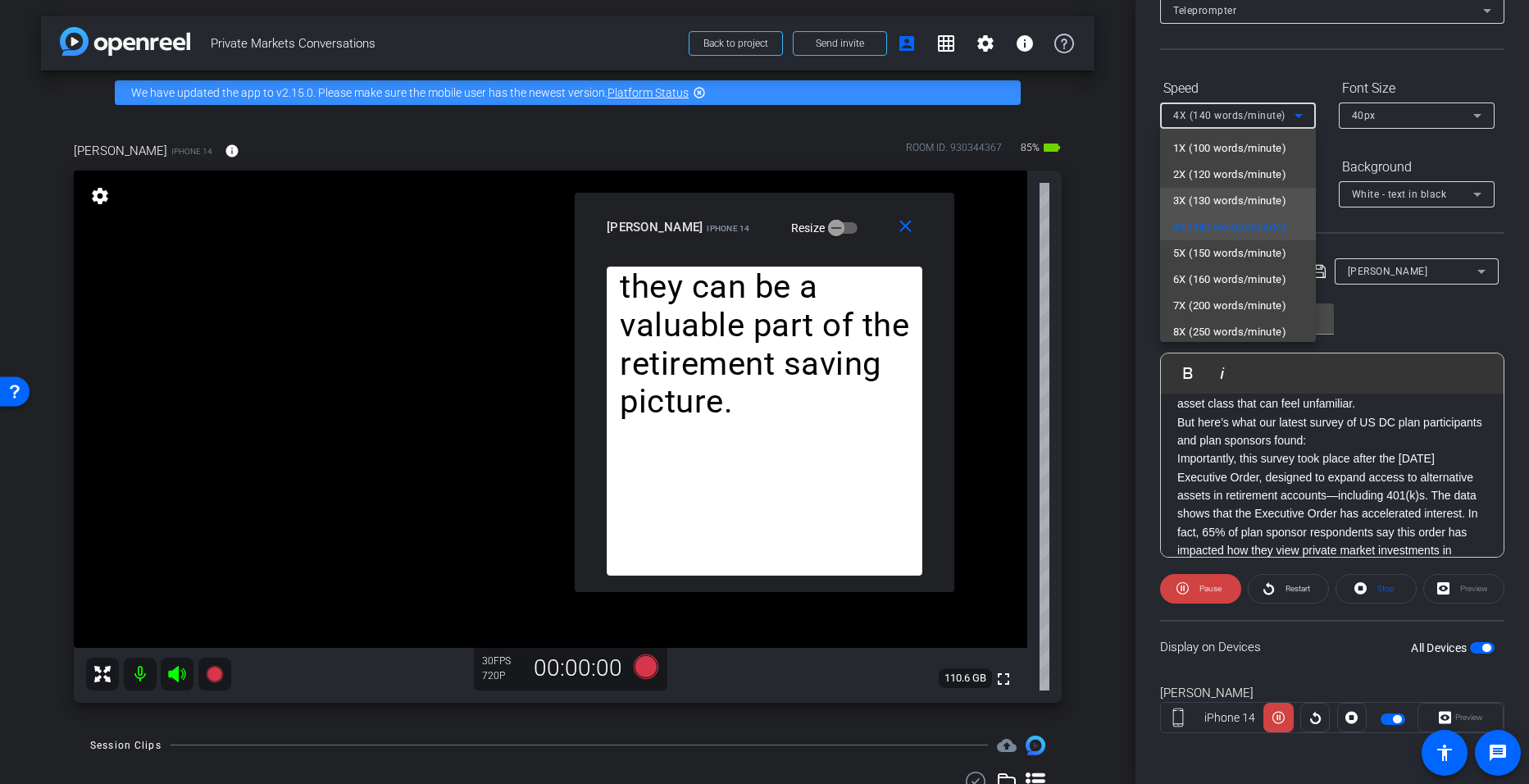
click at [739, 201] on span "3X (130 words/minute)" at bounding box center [1230, 200] width 113 height 20
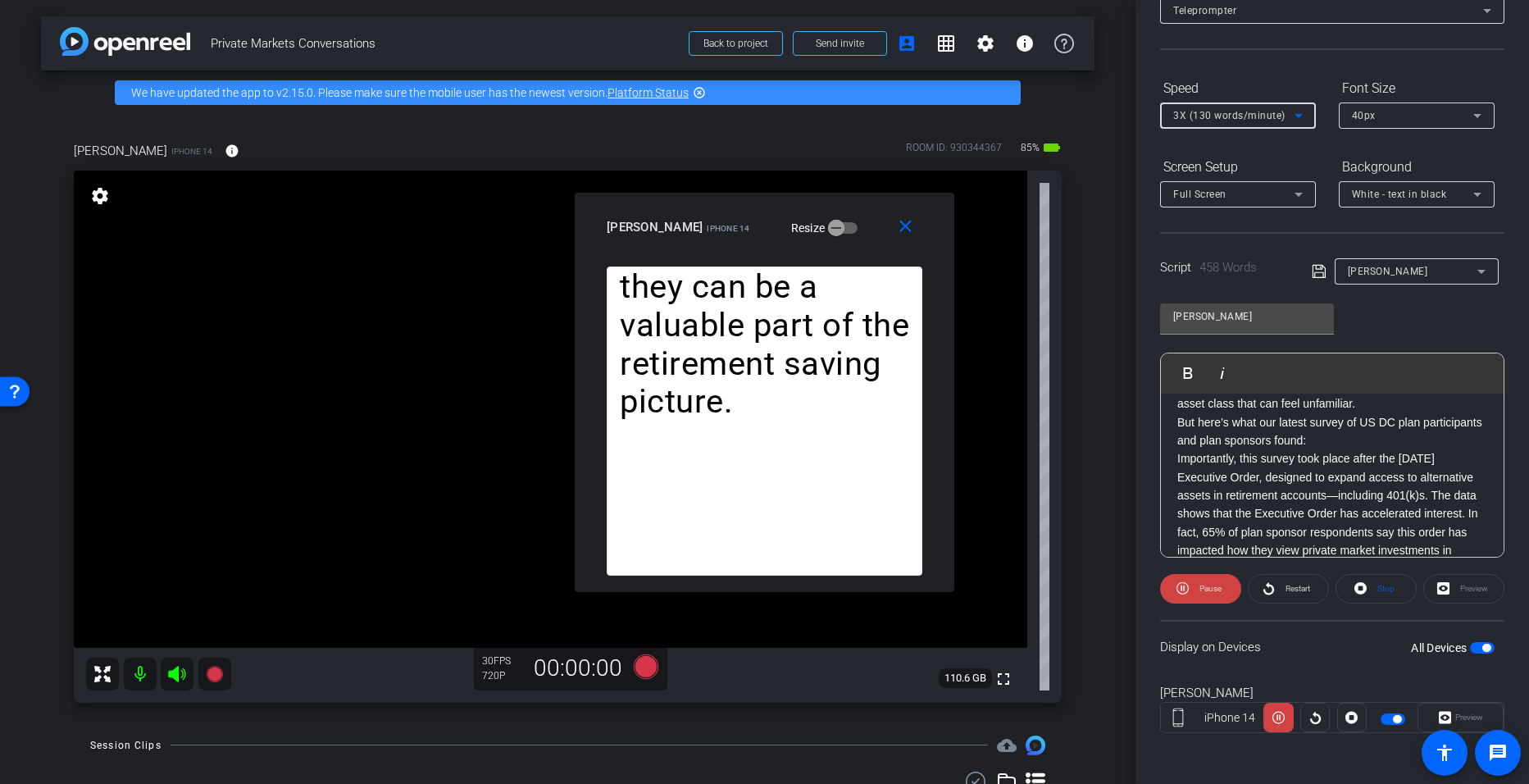
click at [739, 116] on icon at bounding box center [1299, 115] width 20 height 20
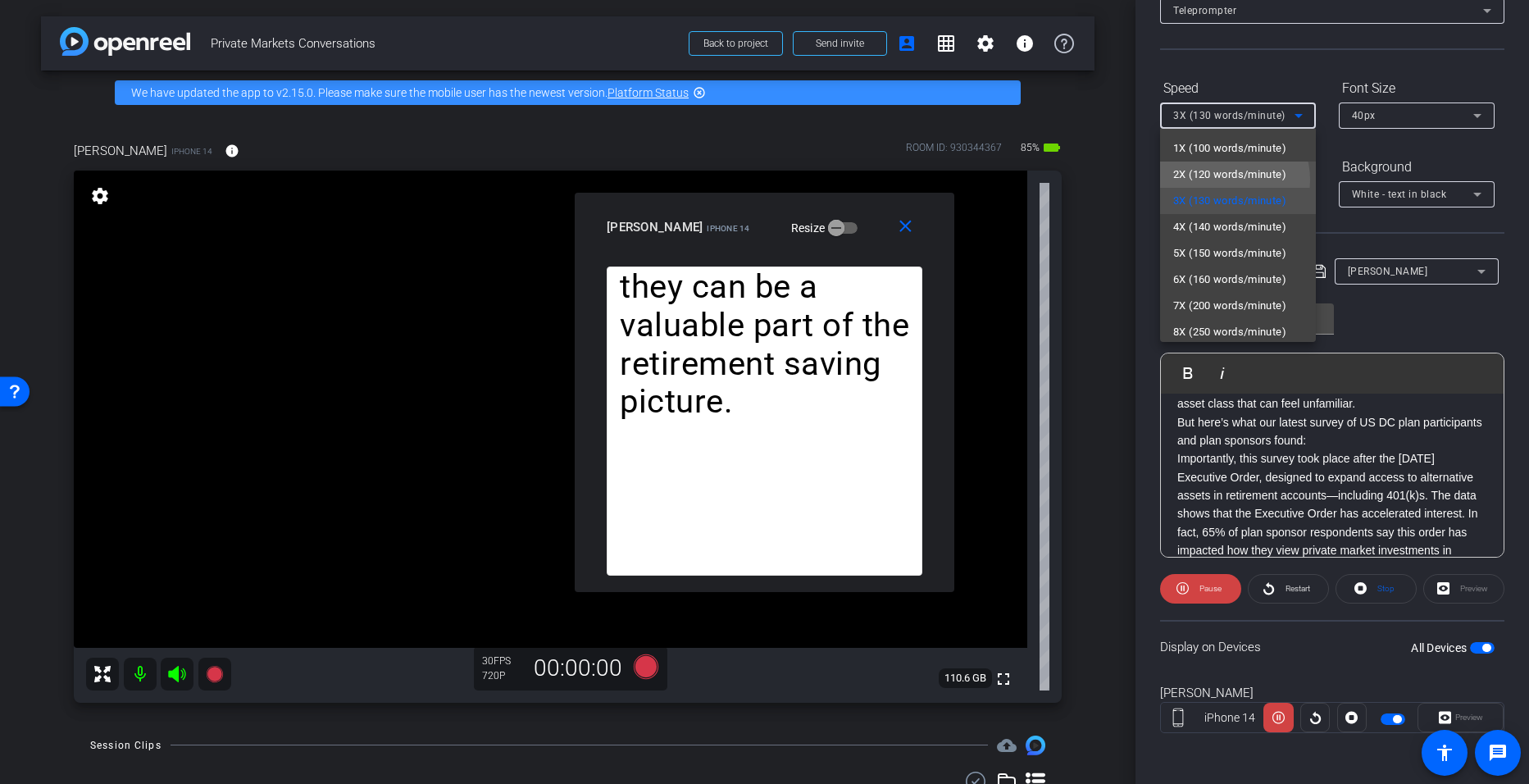
click at [739, 180] on span "2X (120 words/minute)" at bounding box center [1230, 174] width 113 height 20
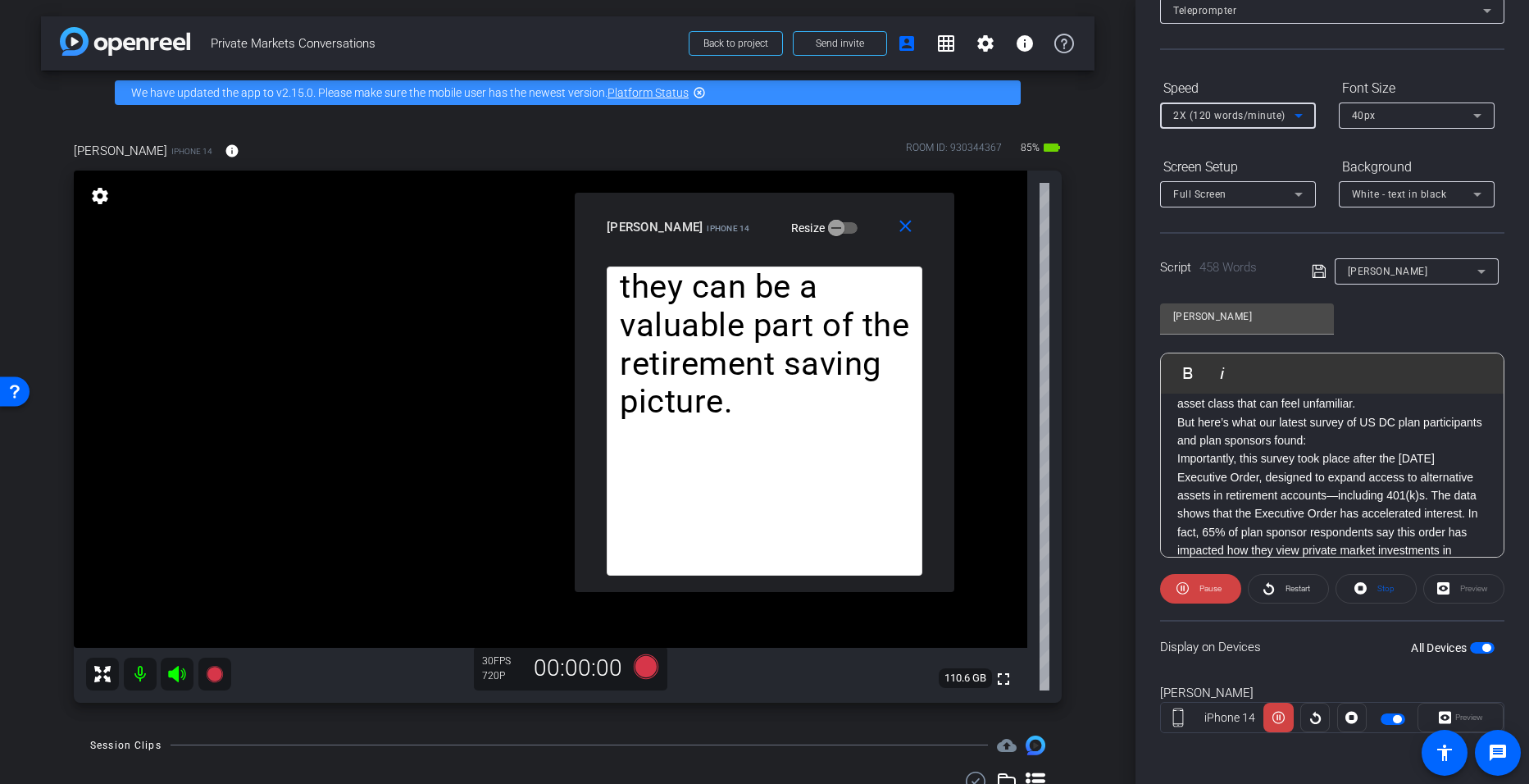
click at [739, 118] on icon at bounding box center [1299, 116] width 8 height 4
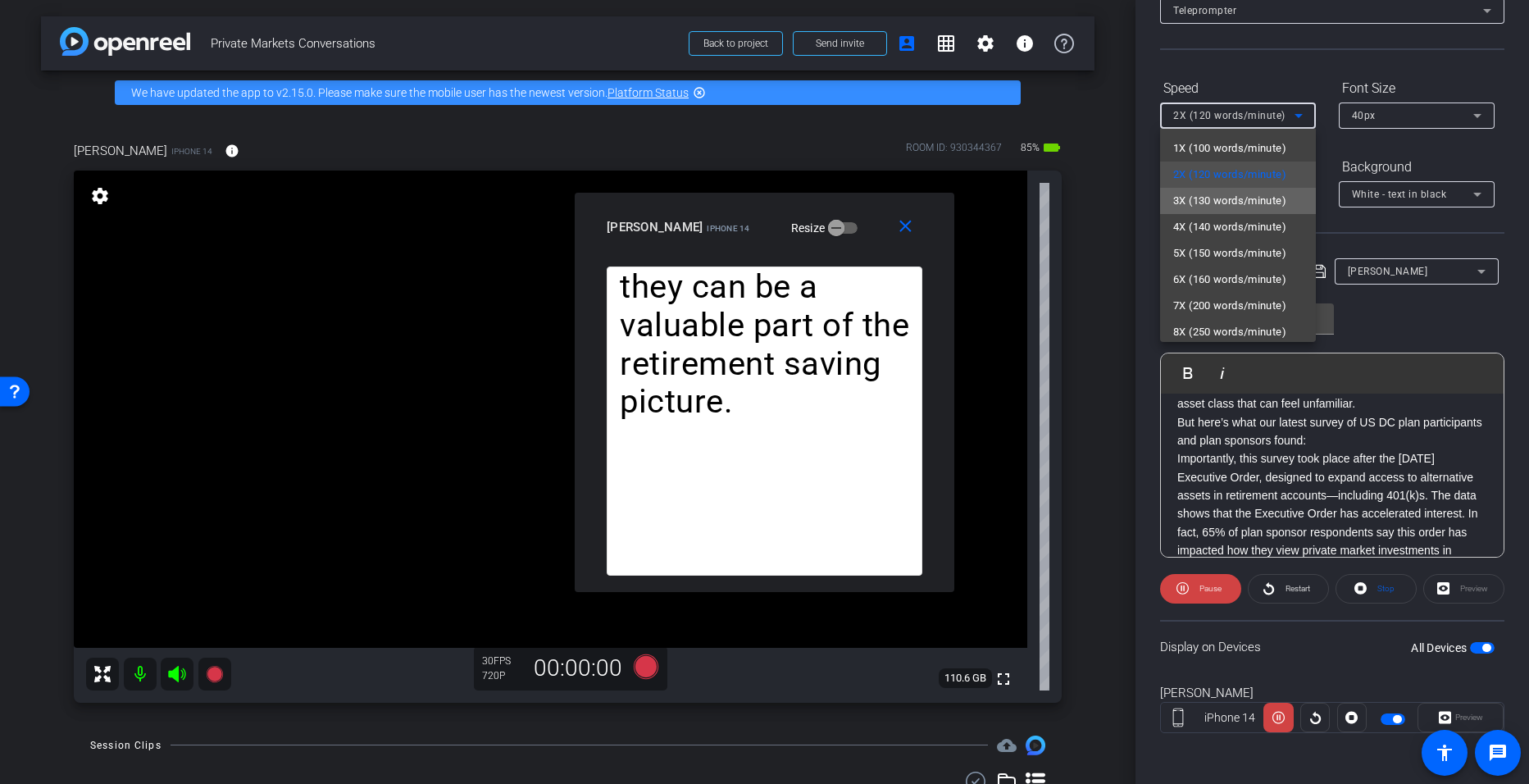
click at [739, 194] on span "3X (130 words/minute)" at bounding box center [1230, 200] width 113 height 20
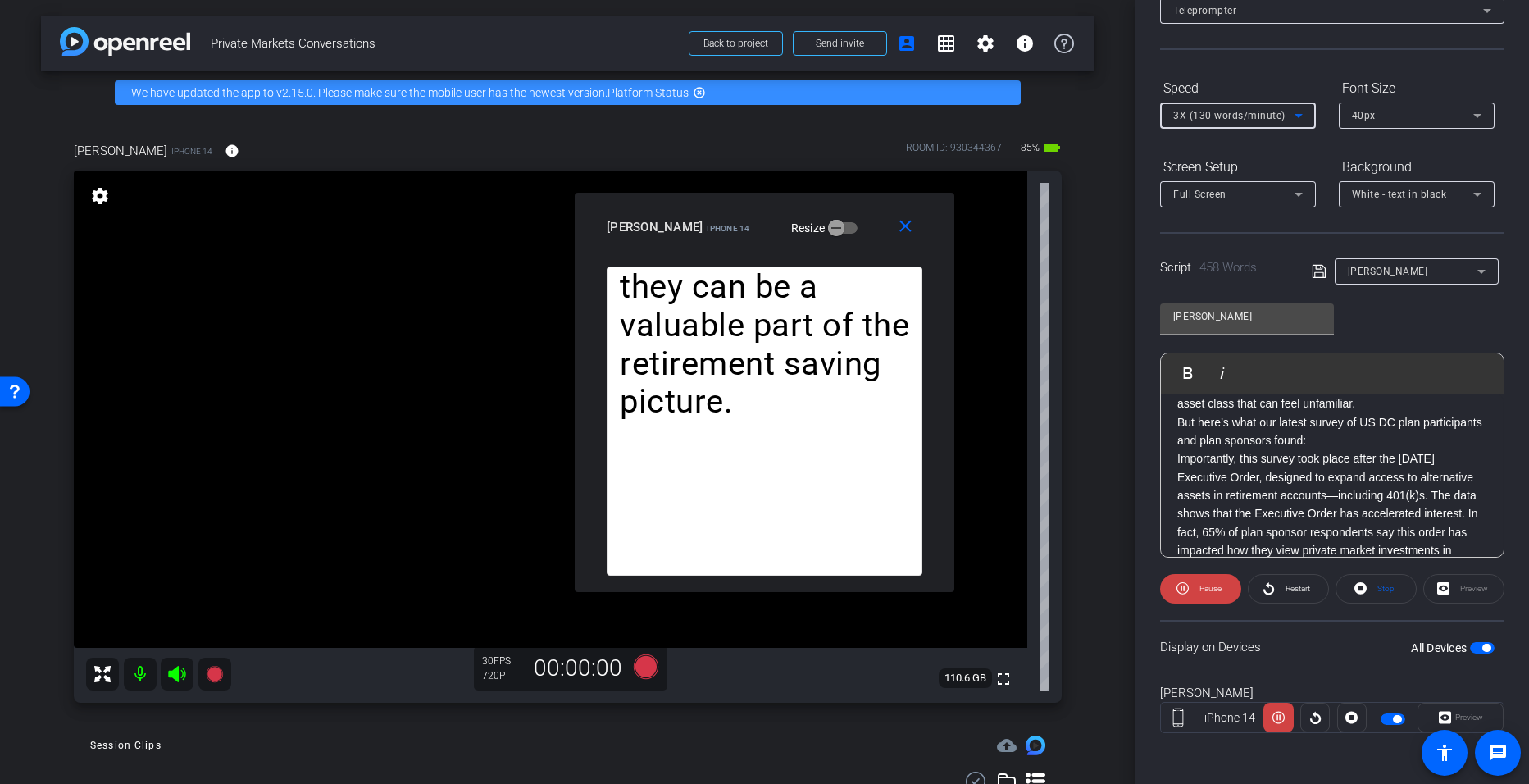
click at [739, 117] on icon at bounding box center [1299, 116] width 8 height 4
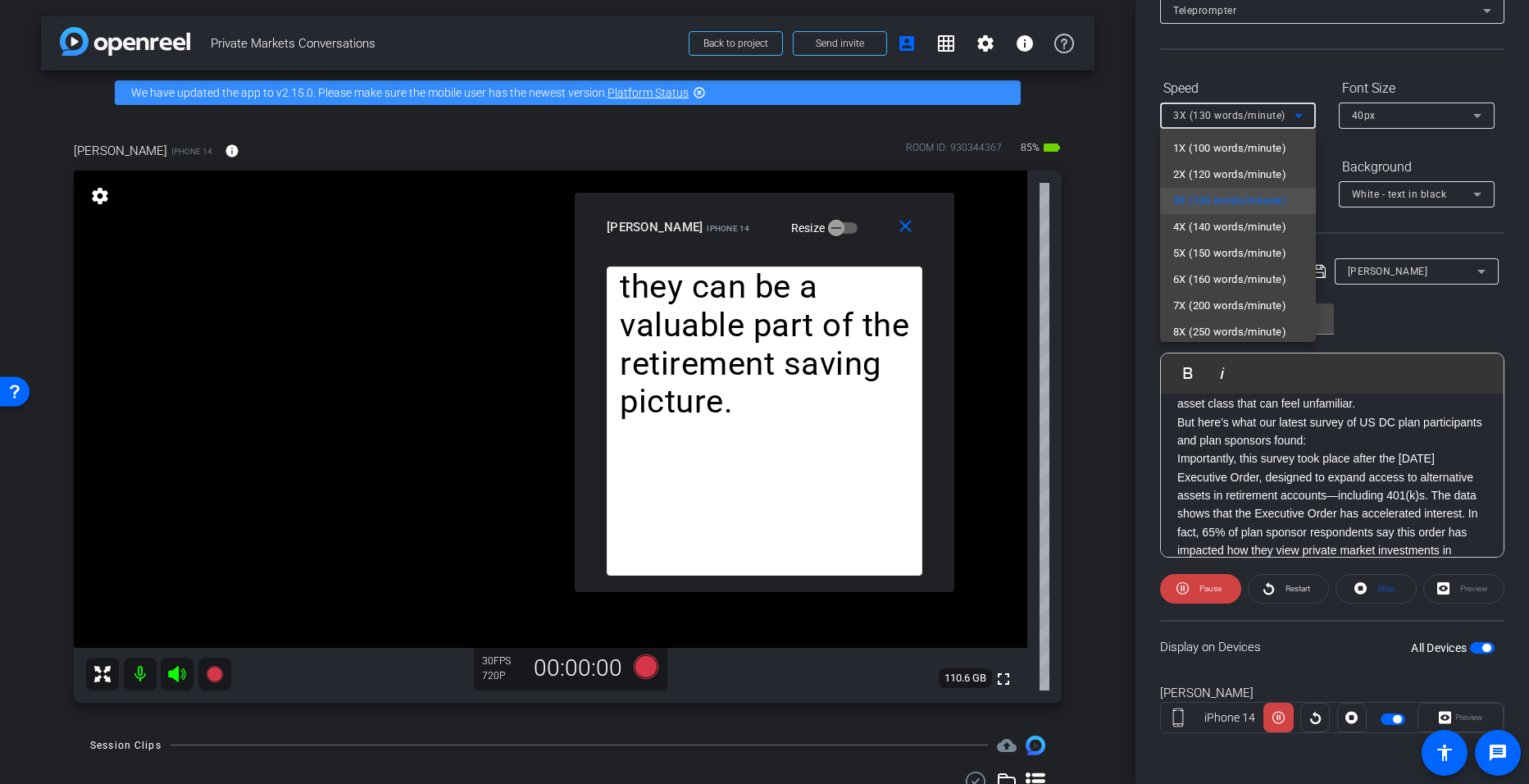
click at [739, 585] on div at bounding box center [764, 392] width 1529 height 784
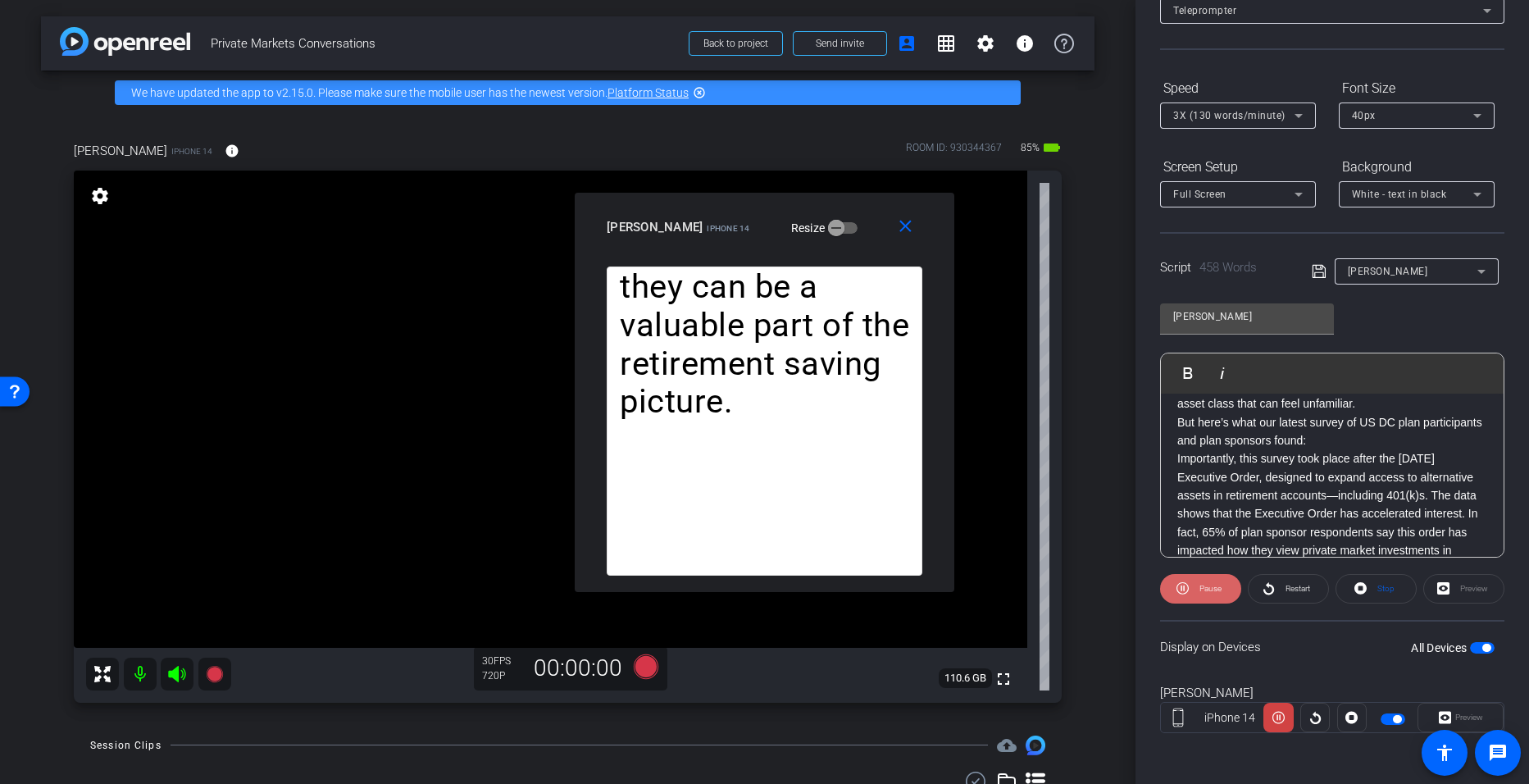
click at [739, 589] on span "Pause" at bounding box center [1211, 588] width 22 height 9
click at [739, 228] on mat-icon "close" at bounding box center [905, 227] width 21 height 21
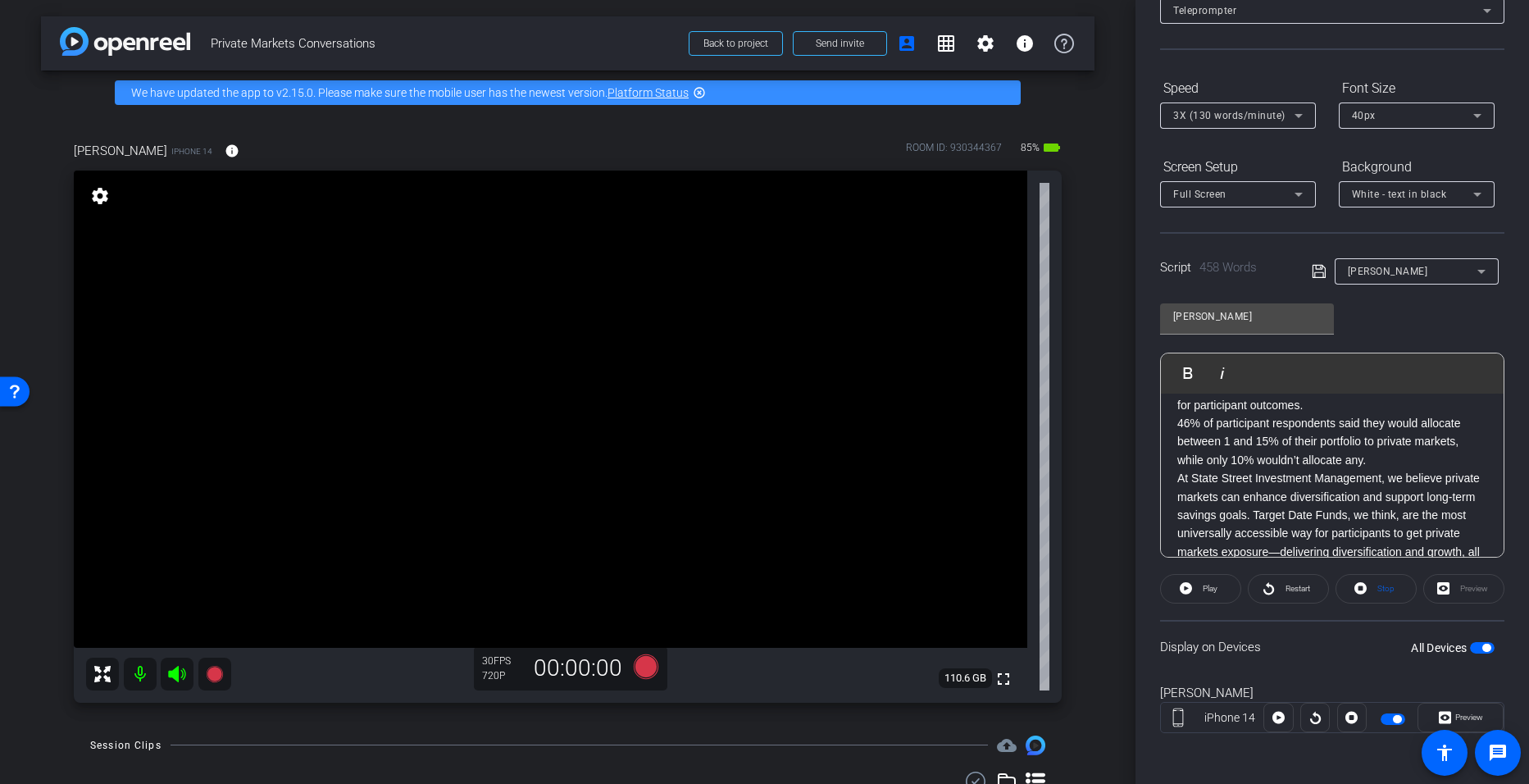
scroll to position [822, 0]
click at [739, 498] on div "Private markets have steadily grown as a percentage of the overall market over …" at bounding box center [1332, 120] width 343 height 1098
click at [739, 709] on span "Preview" at bounding box center [1467, 717] width 32 height 23
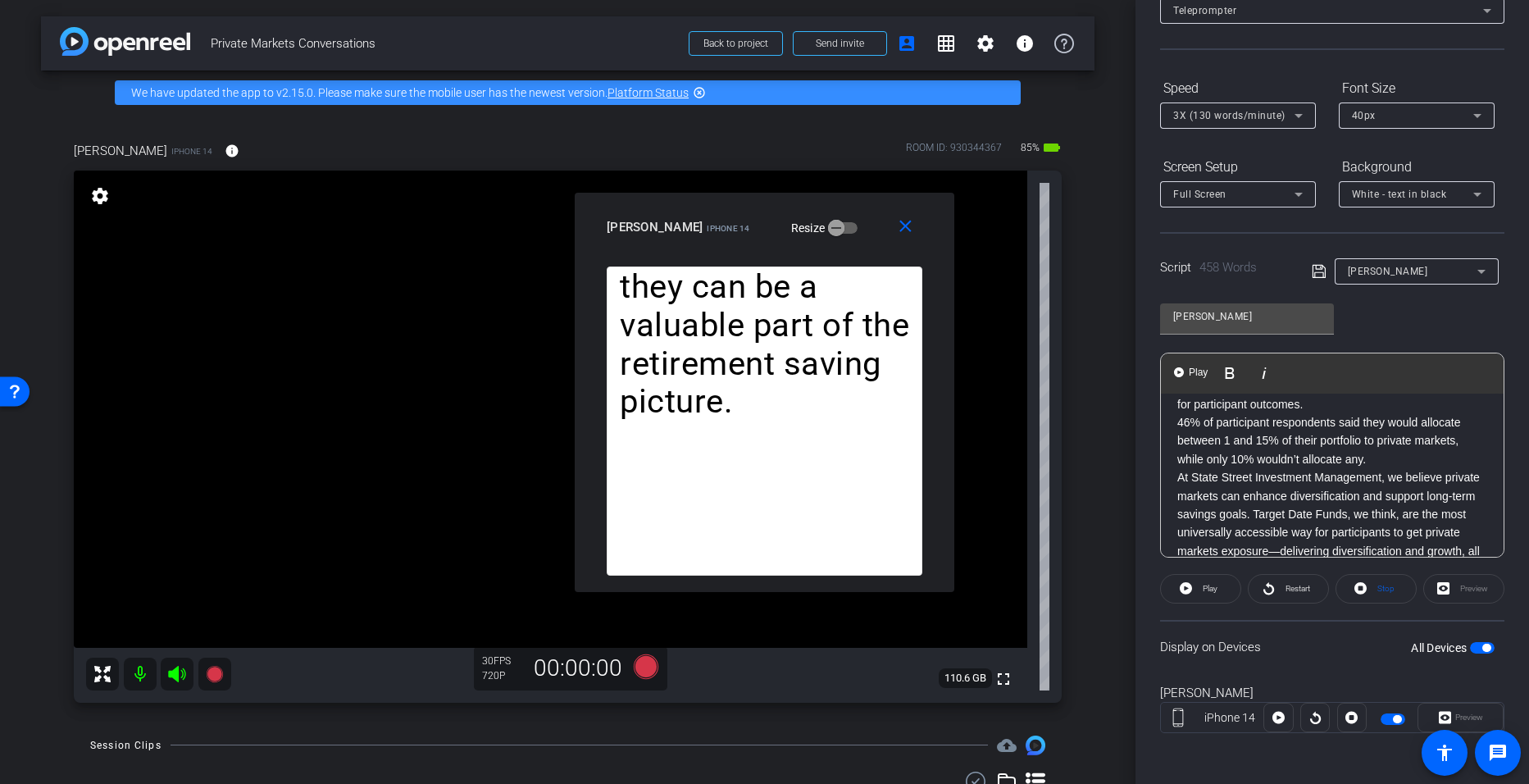
click at [739, 501] on div "Private markets have steadily grown as a percentage of the overall market over …" at bounding box center [1332, 120] width 343 height 1098
click at [739, 369] on button "Play Play from this location" at bounding box center [1192, 373] width 38 height 33
click at [739, 710] on div "Preview" at bounding box center [1461, 718] width 86 height 30
click at [739, 233] on mat-icon "close" at bounding box center [905, 227] width 21 height 21
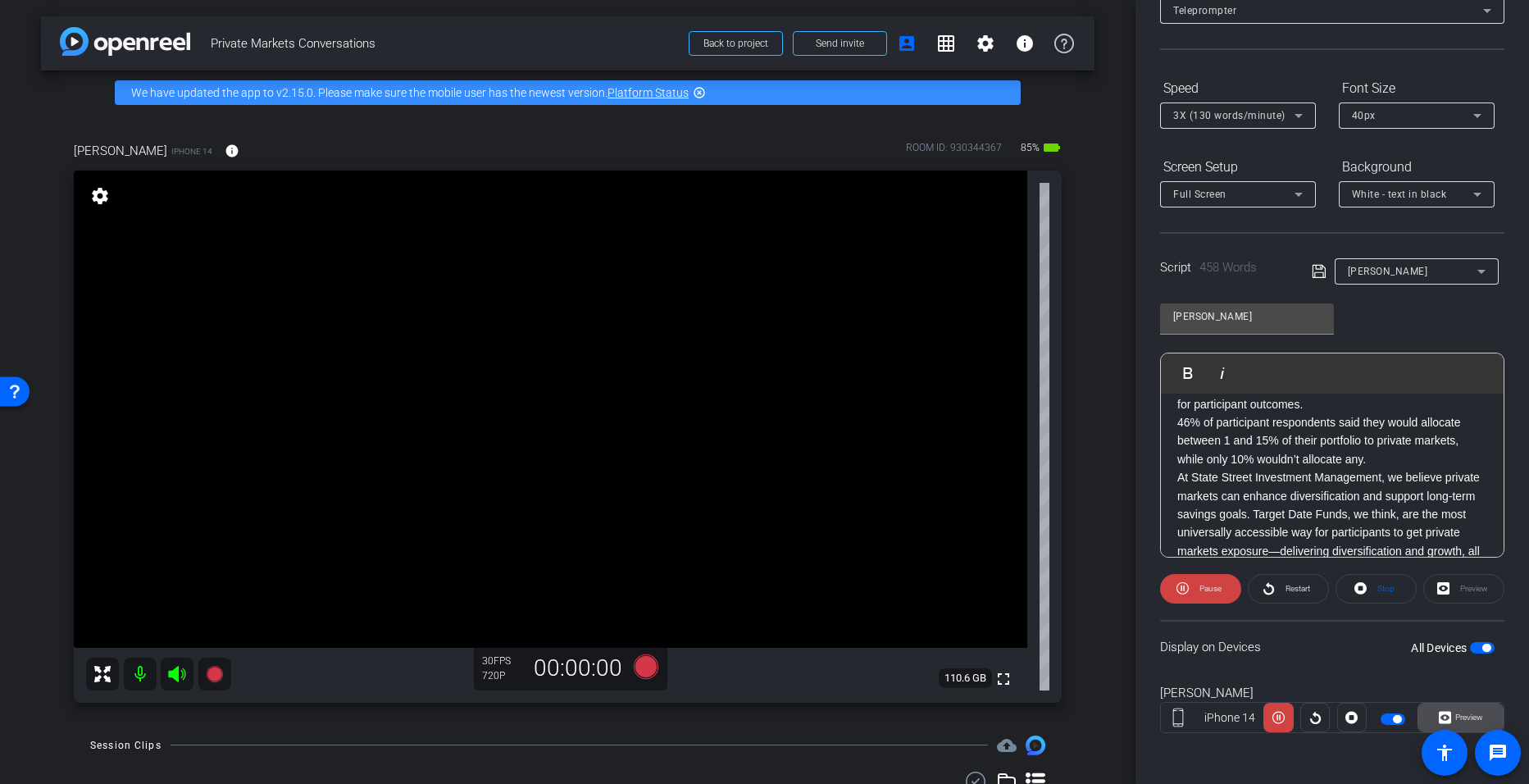
click at [739, 708] on span "Preview" at bounding box center [1467, 717] width 32 height 23
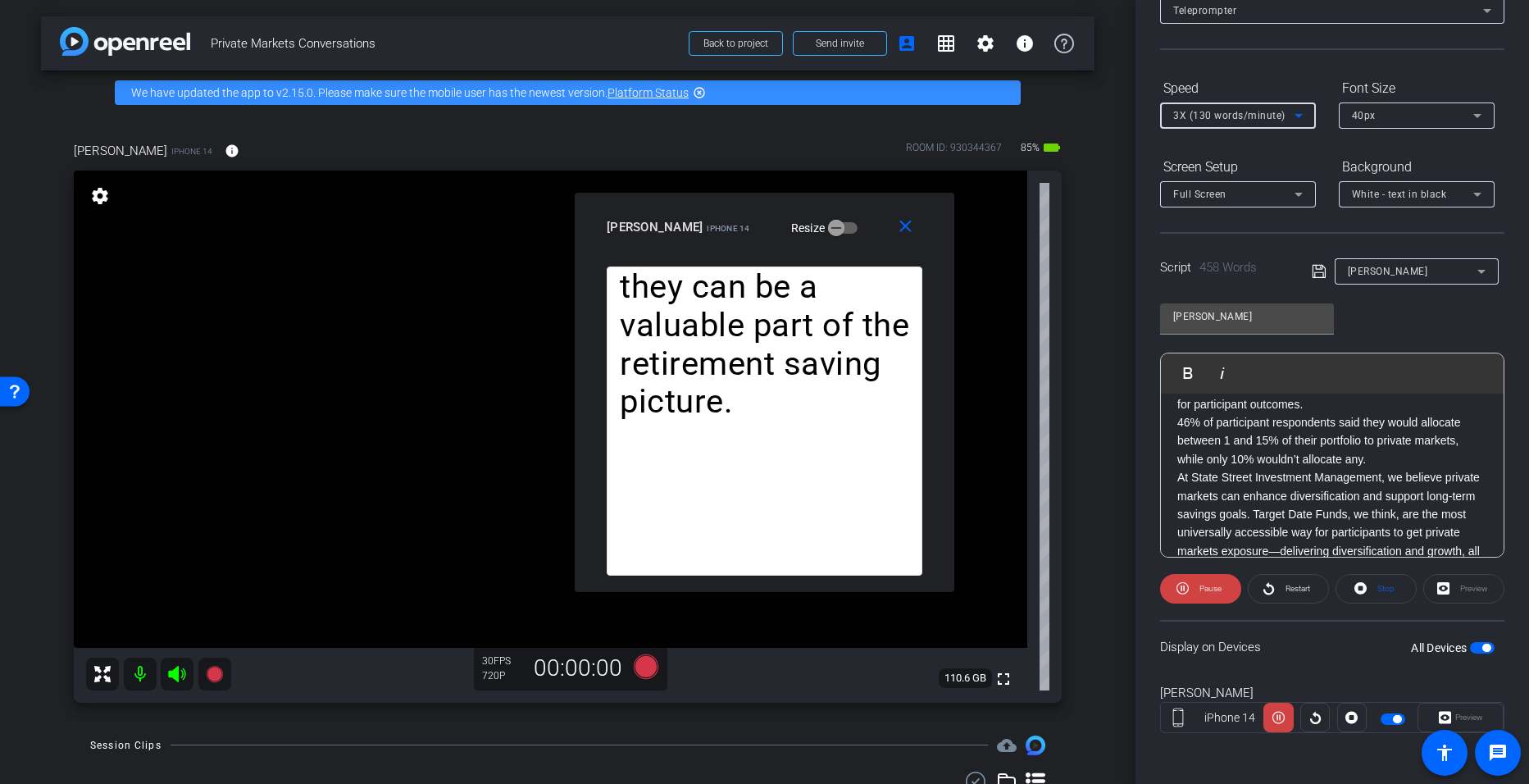
click at [739, 116] on icon at bounding box center [1299, 116] width 8 height 4
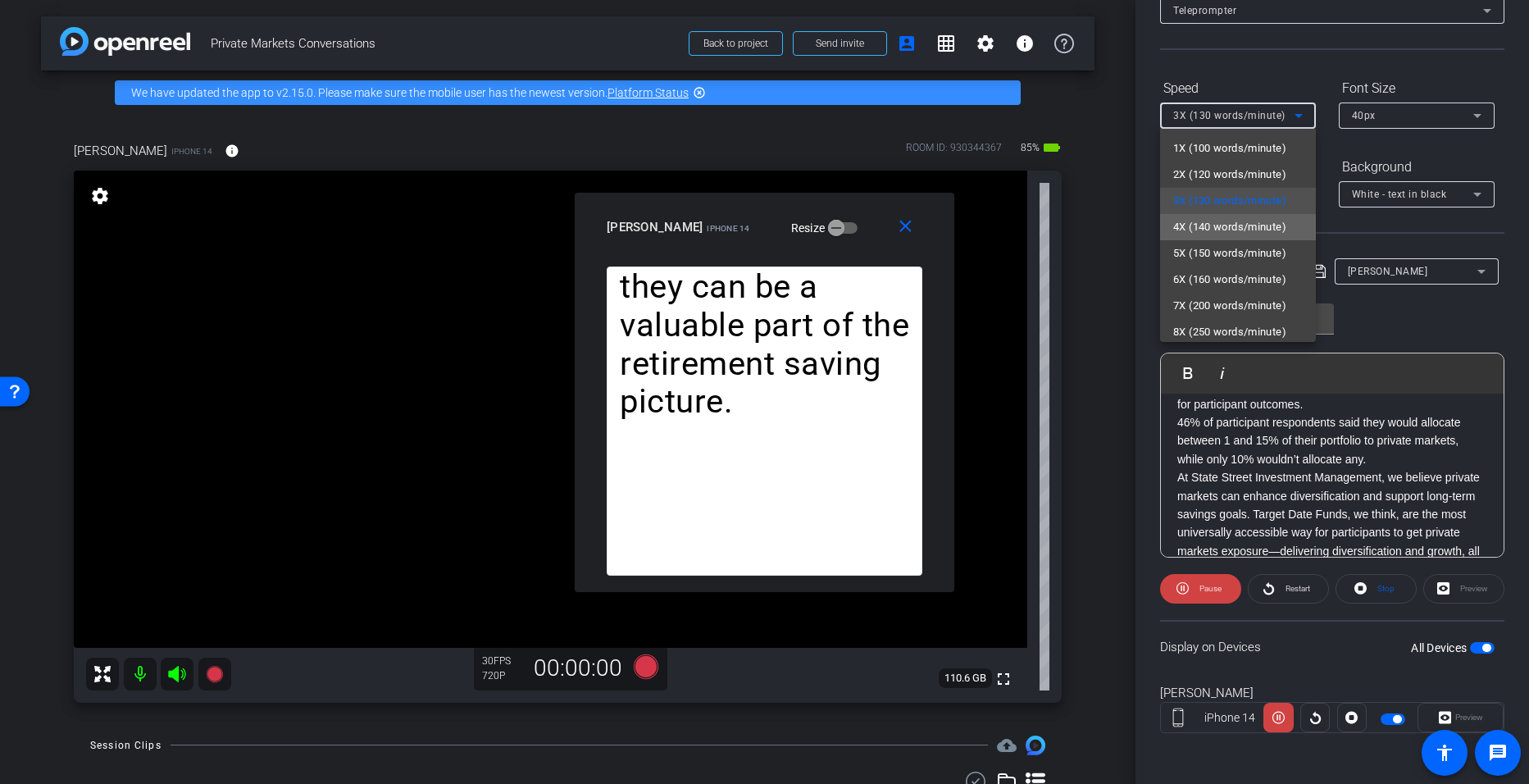
click at [739, 224] on span "4X (140 words/minute)" at bounding box center [1230, 227] width 113 height 20
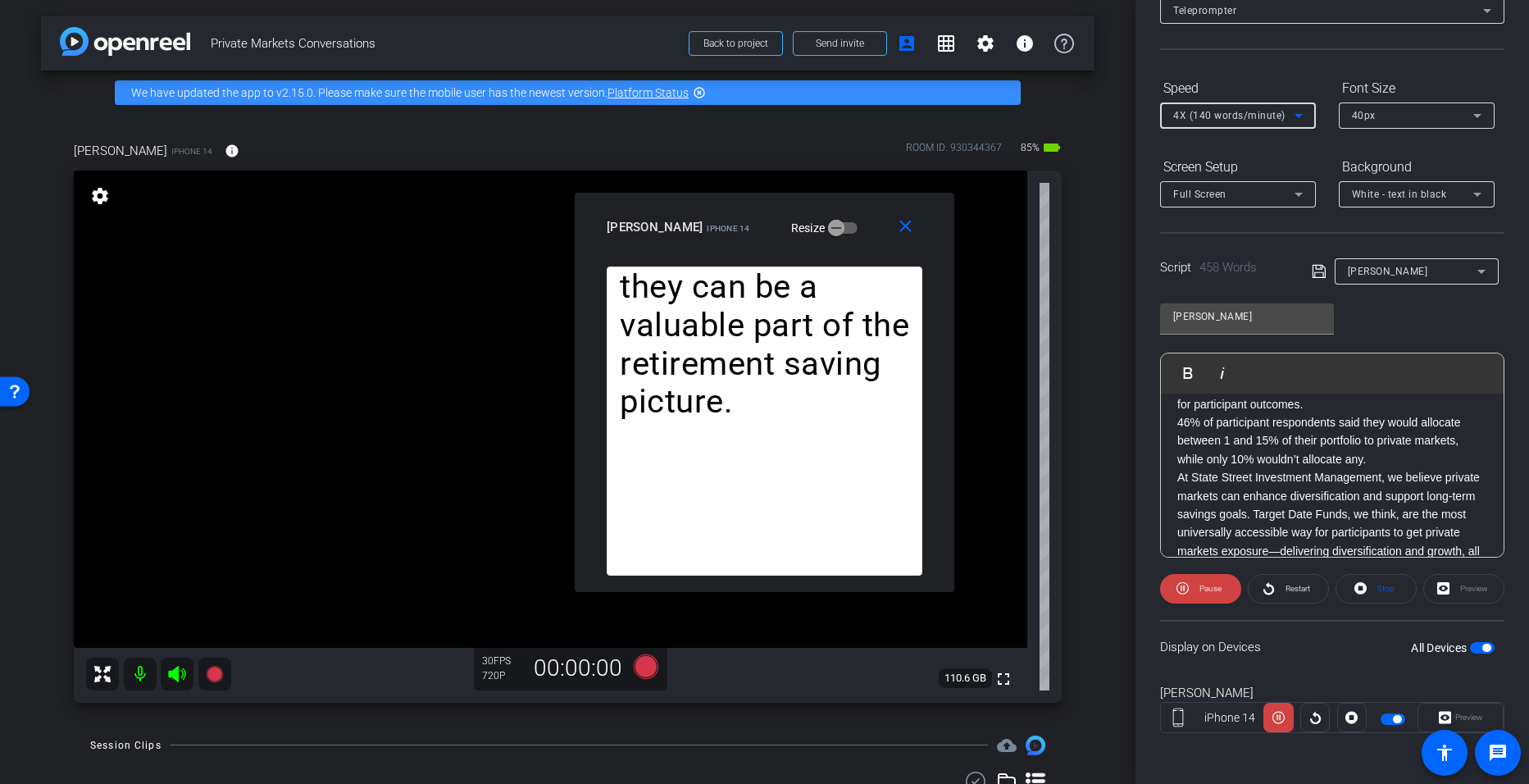
click at [739, 115] on icon at bounding box center [1299, 116] width 8 height 4
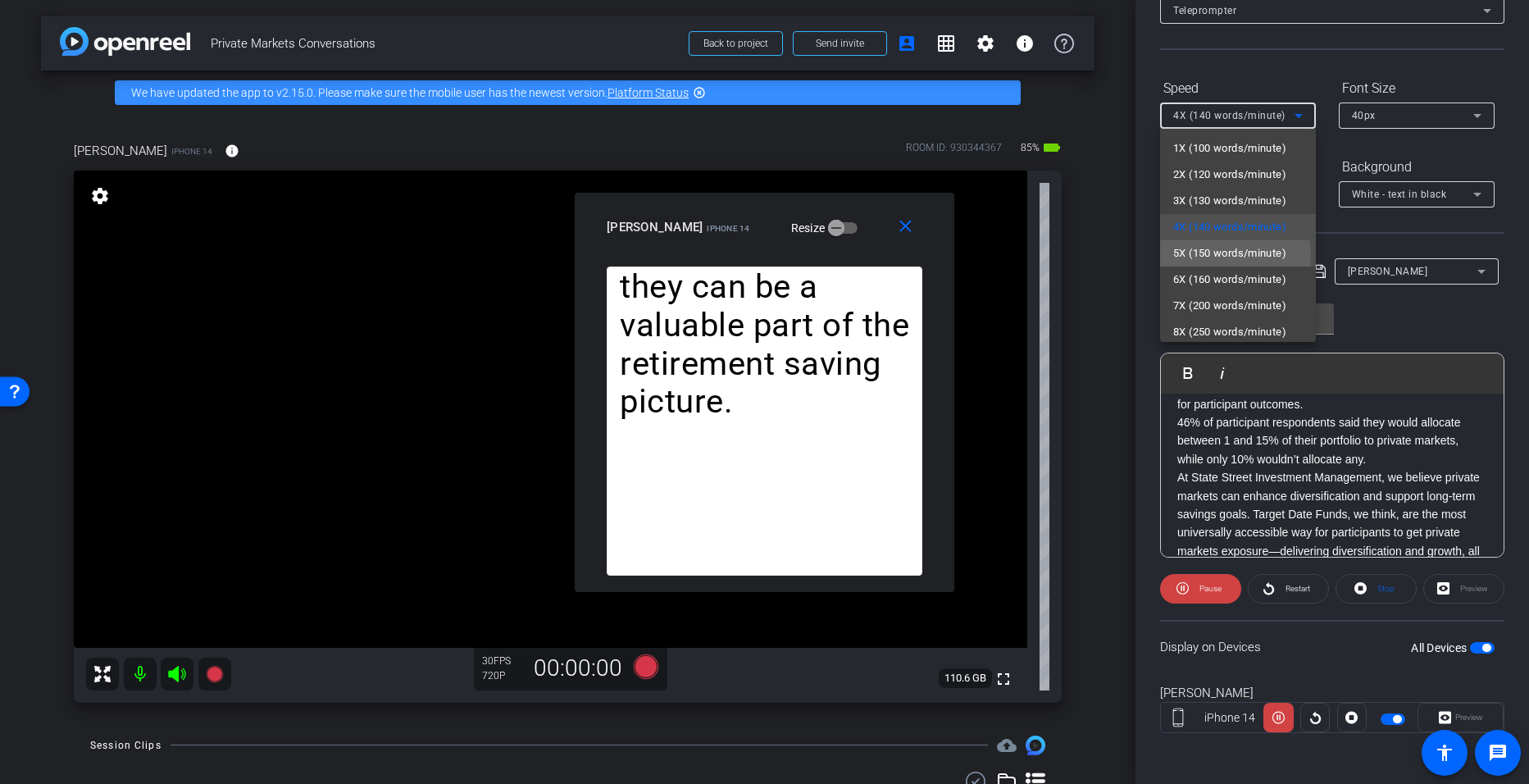
click at [739, 254] on span "5X (150 words/minute)" at bounding box center [1230, 253] width 113 height 20
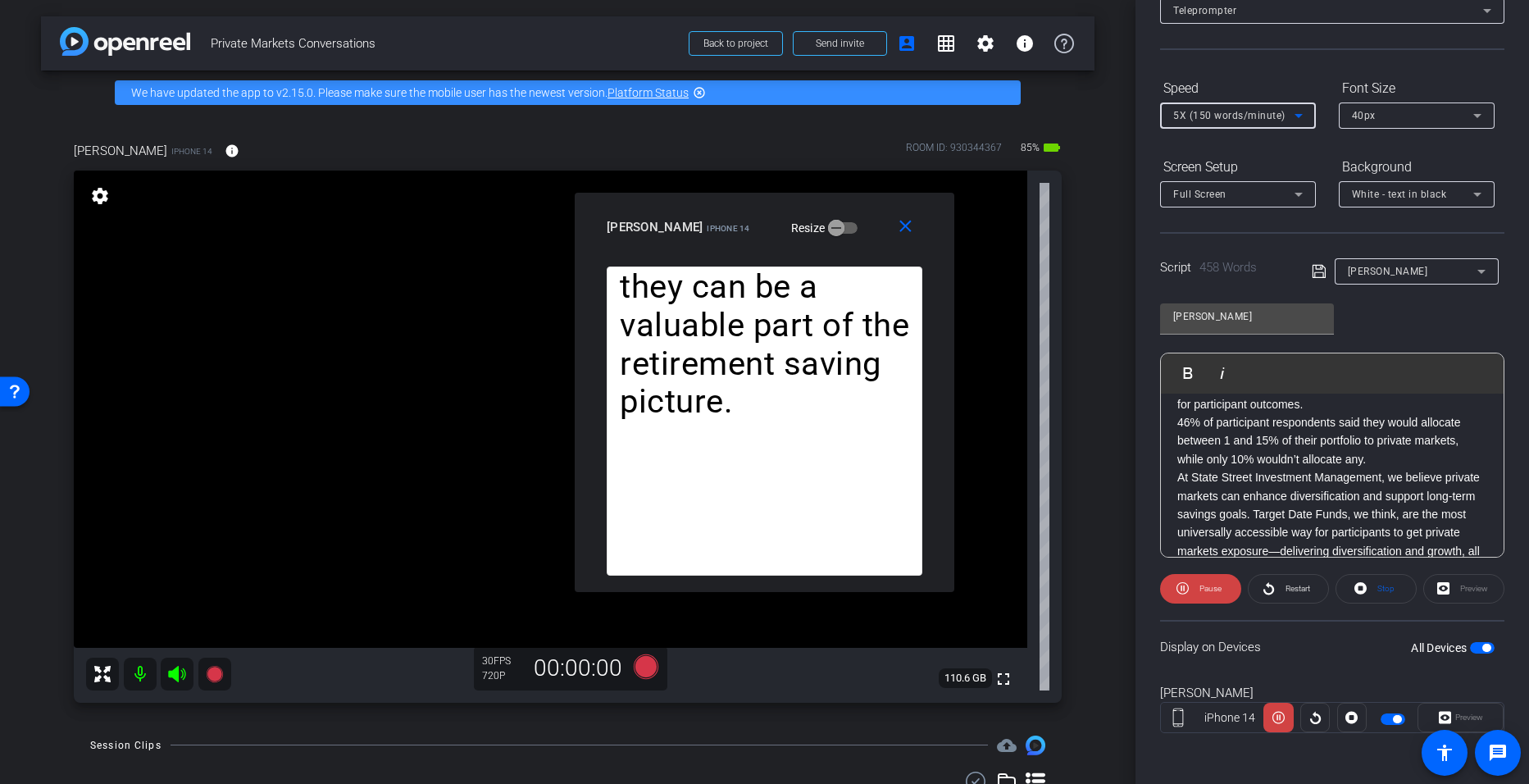
click at [739, 114] on icon at bounding box center [1299, 116] width 8 height 4
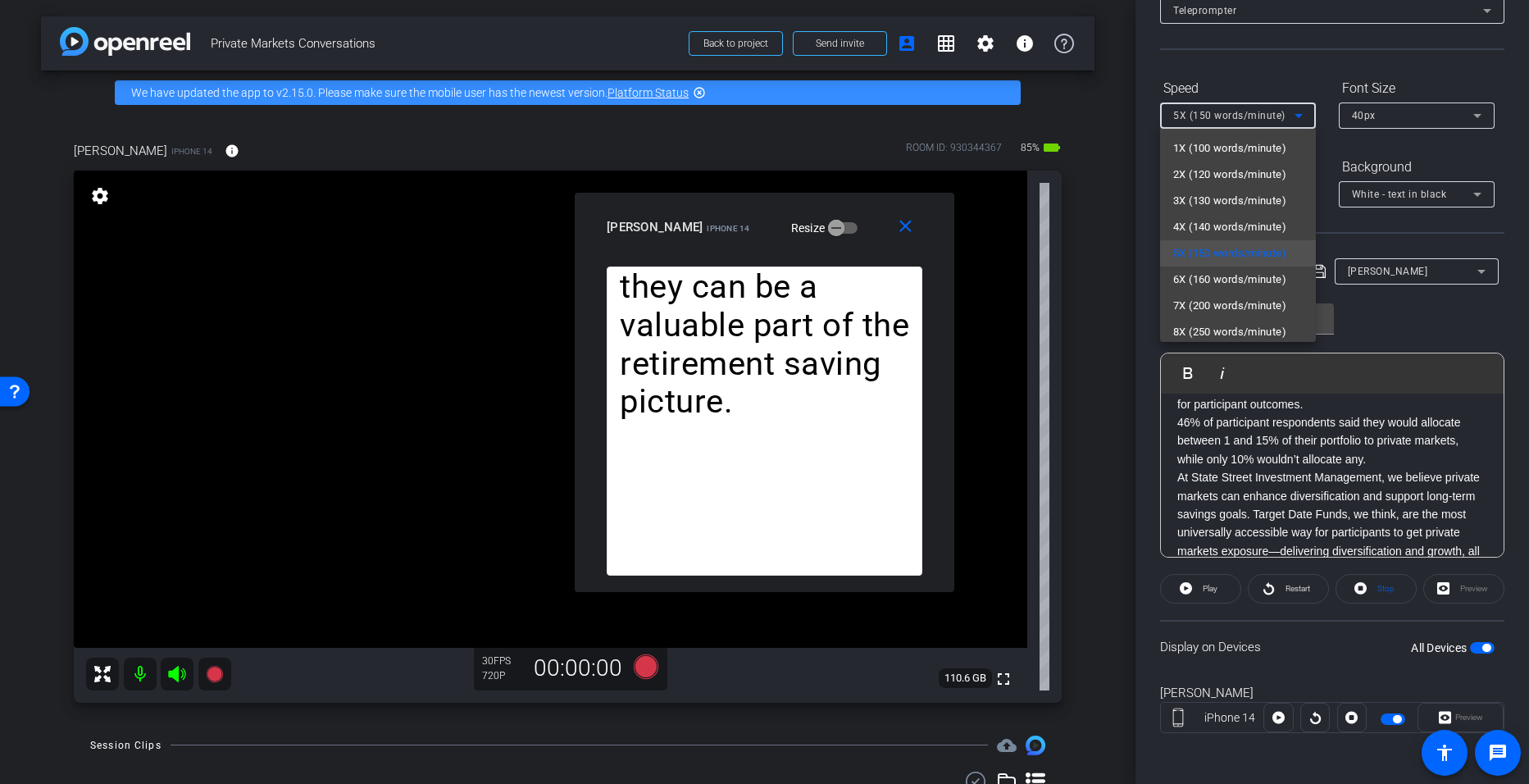
click at [739, 217] on div at bounding box center [764, 392] width 1529 height 784
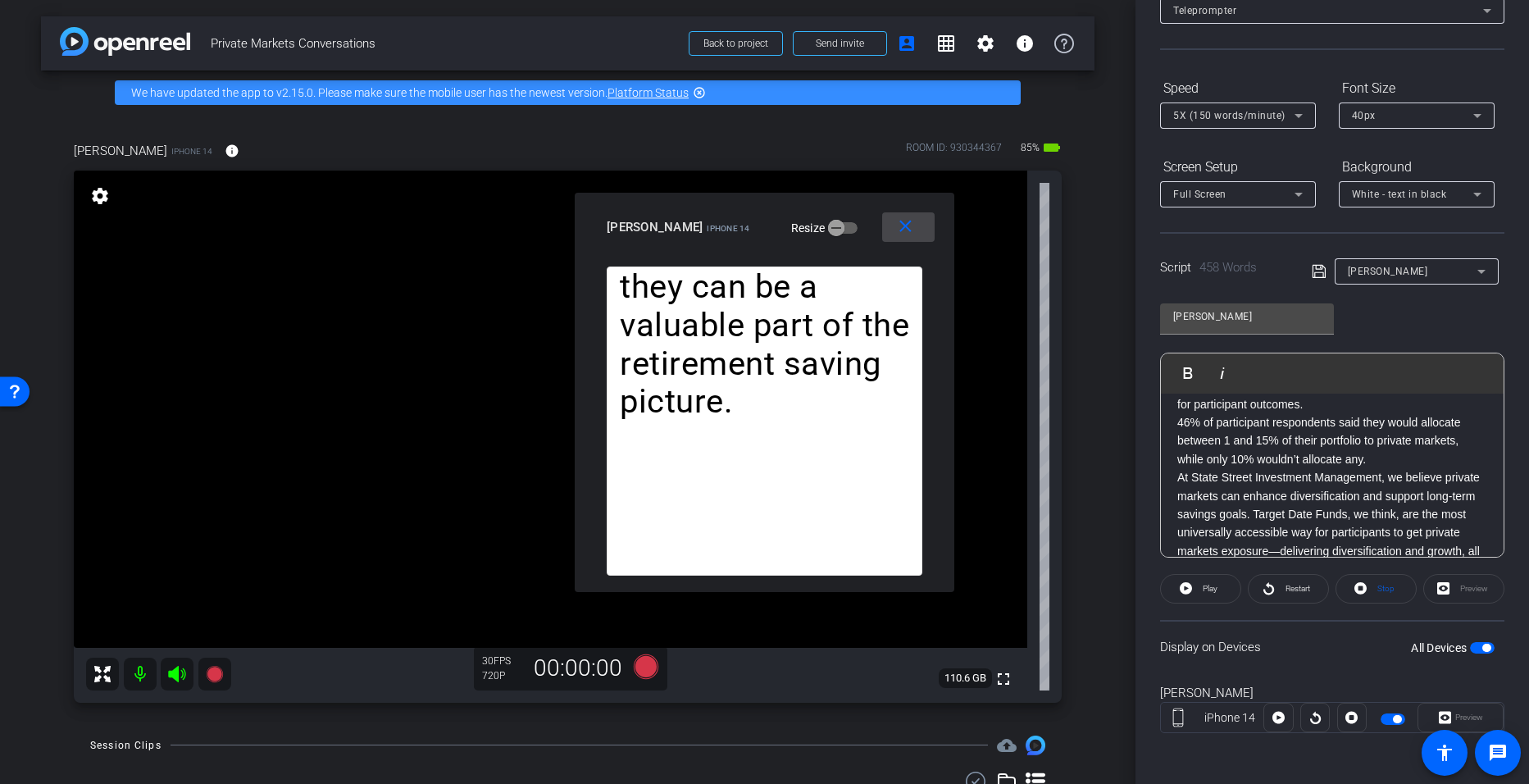
click at [739, 221] on mat-icon "close" at bounding box center [905, 227] width 21 height 21
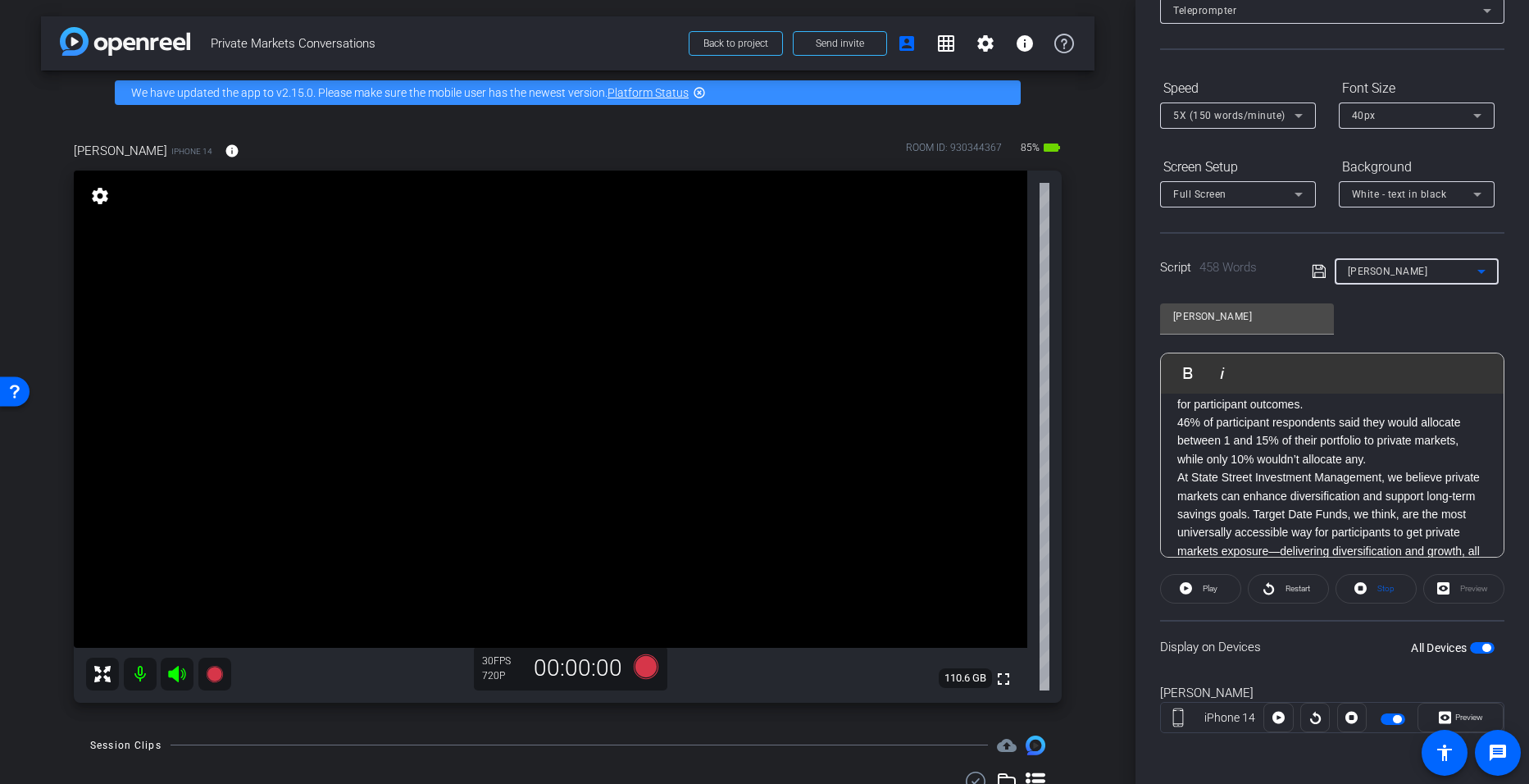
click at [739, 275] on icon at bounding box center [1481, 271] width 20 height 20
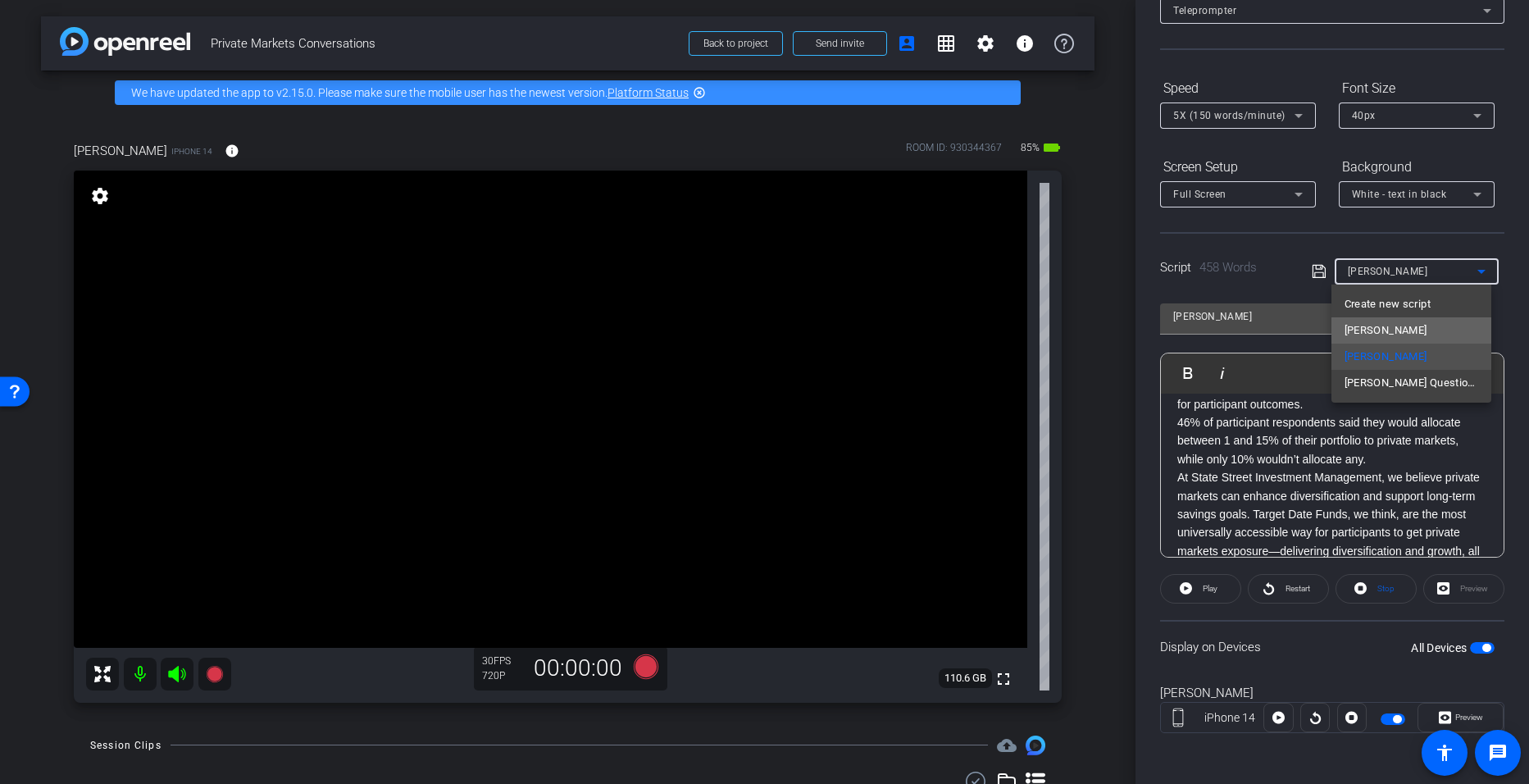
click at [739, 330] on mat-option "[PERSON_NAME]" at bounding box center [1412, 330] width 160 height 26
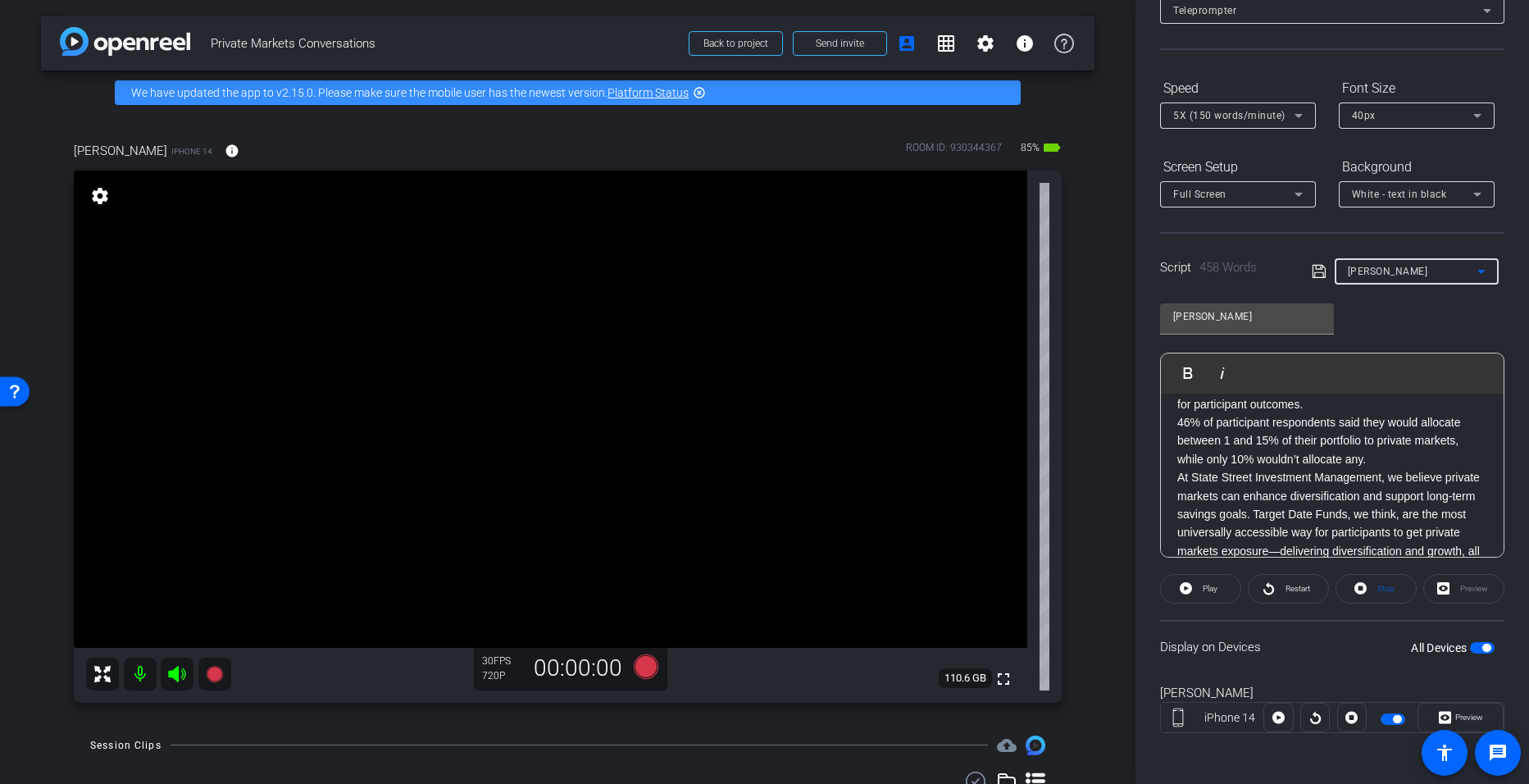
type input "[PERSON_NAME]"
click at [739, 705] on icon at bounding box center [1445, 717] width 12 height 24
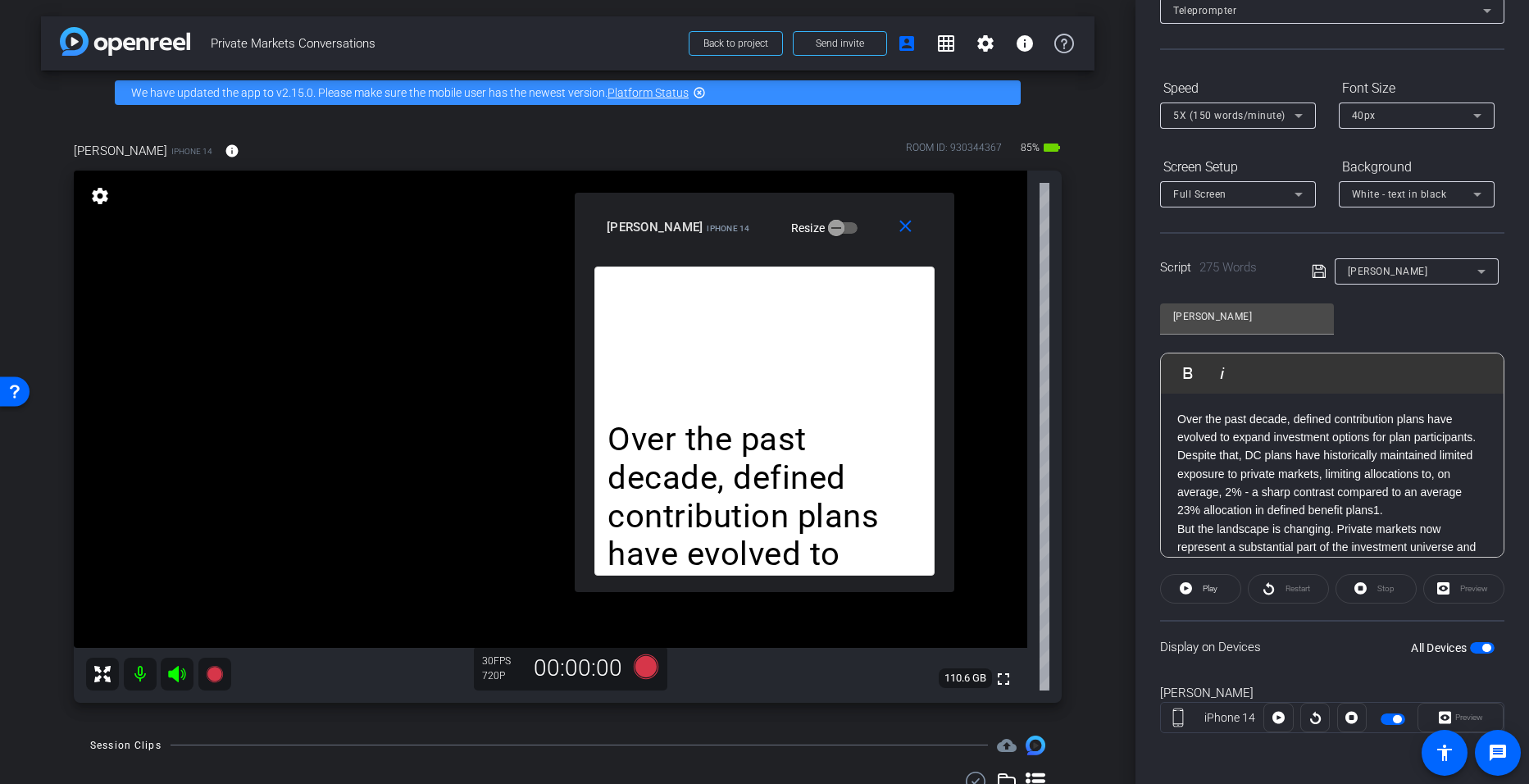
click at [739, 116] on div "5X (150 words/minute)" at bounding box center [1238, 116] width 156 height 26
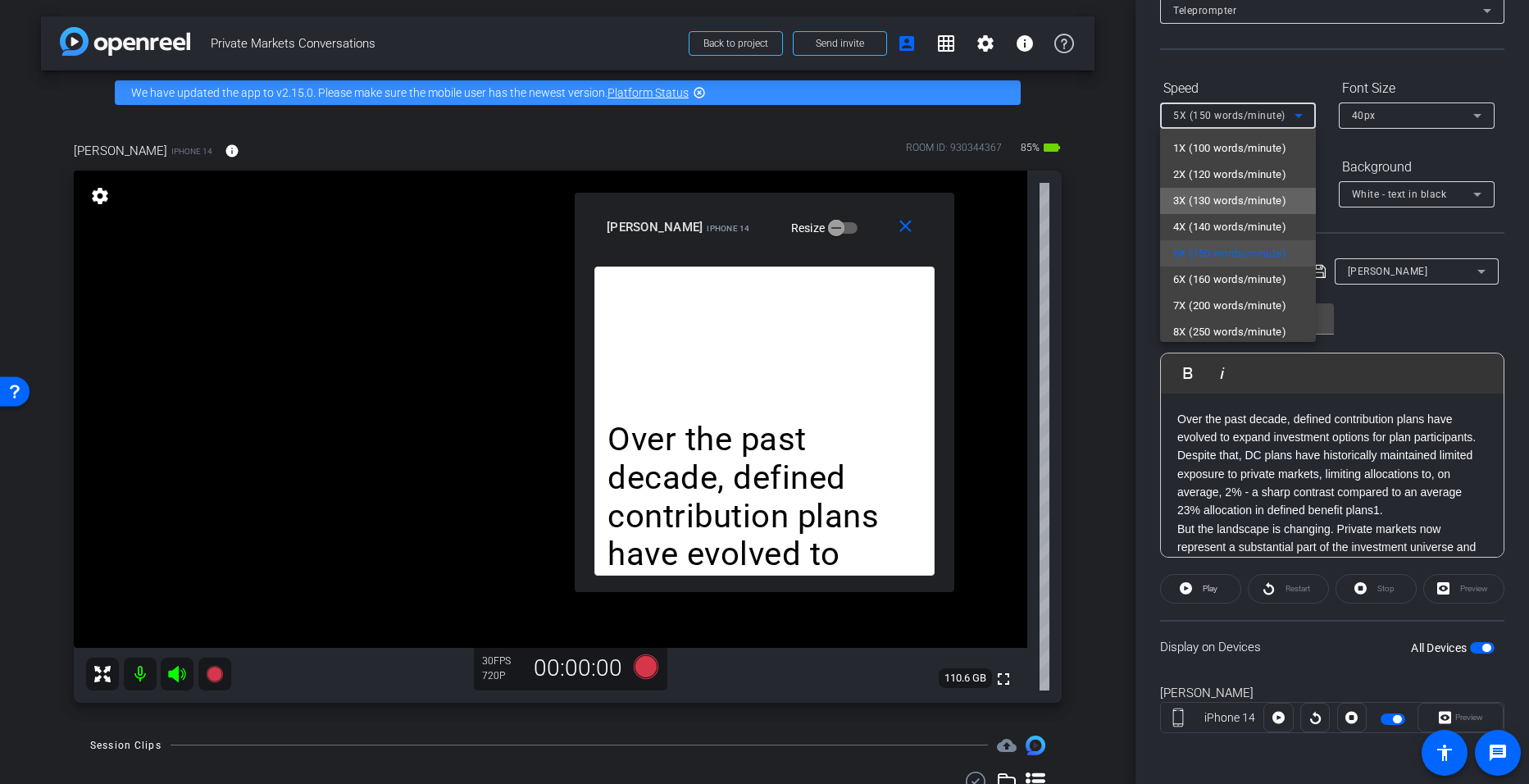
click at [739, 208] on span "3X (130 words/minute)" at bounding box center [1230, 200] width 113 height 20
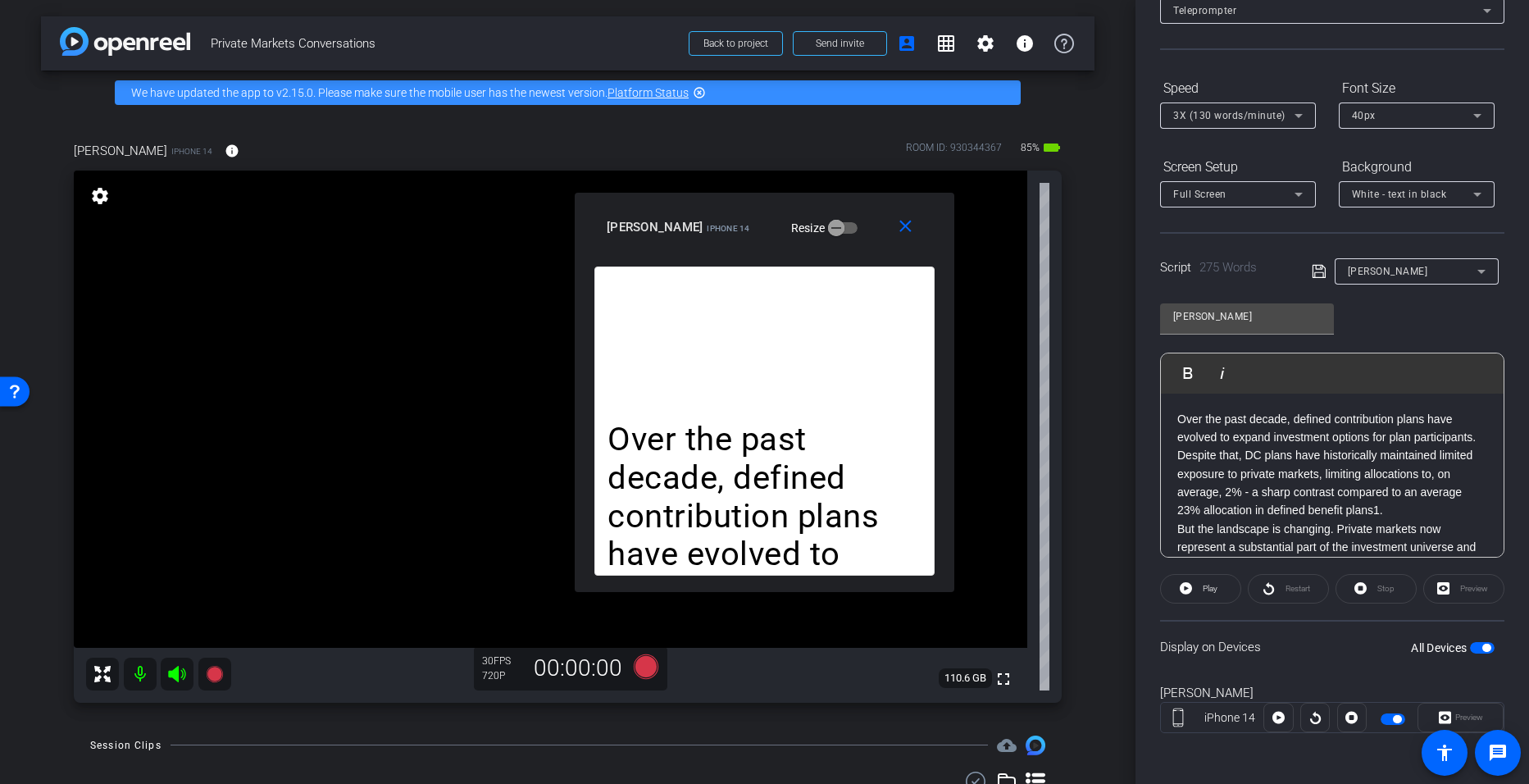
click at [739, 589] on div "Restart" at bounding box center [1288, 589] width 81 height 30
click at [739, 582] on span at bounding box center [1200, 588] width 79 height 39
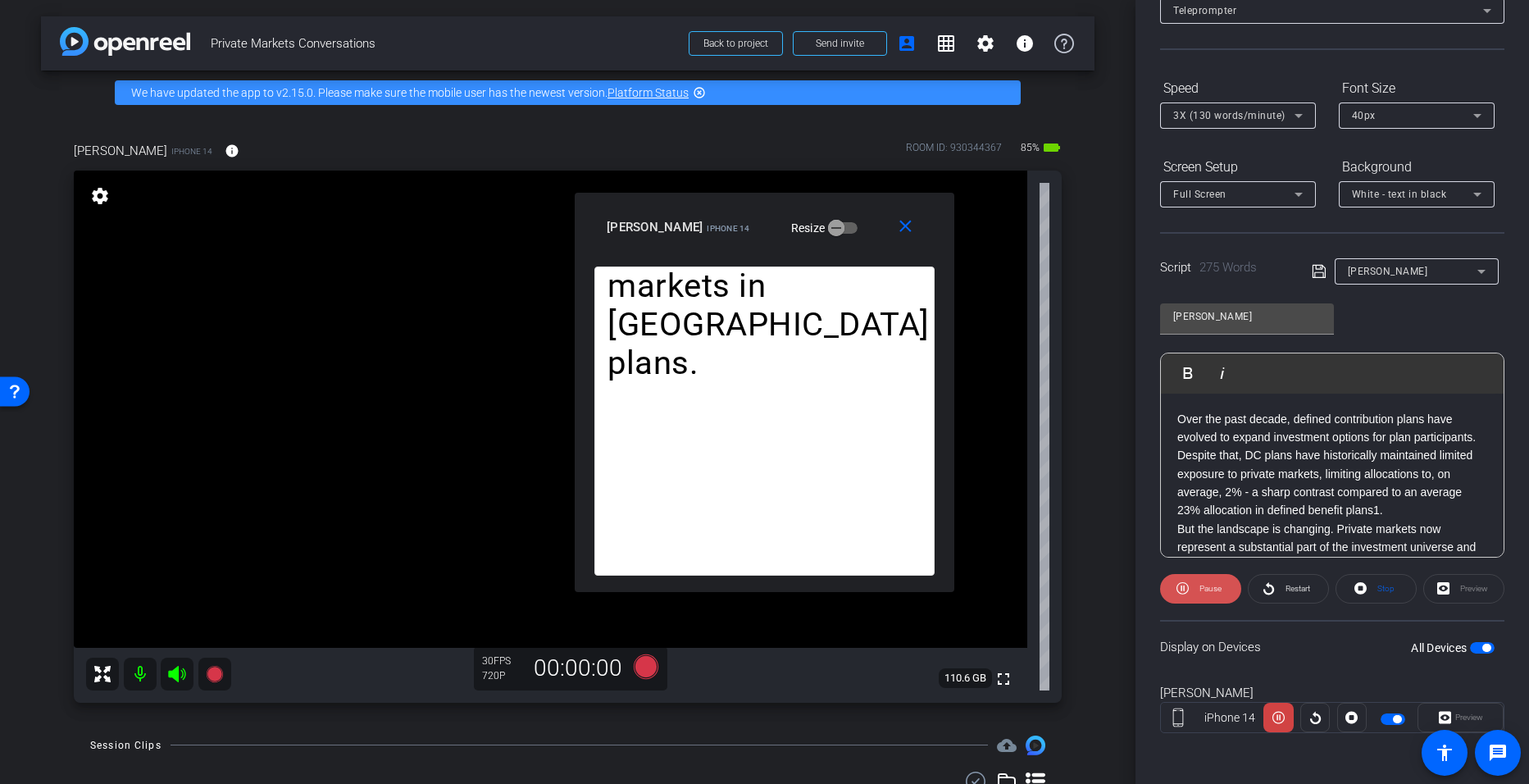
click at [739, 587] on span "Pause" at bounding box center [1211, 588] width 22 height 9
click at [739, 587] on span "Play" at bounding box center [1208, 588] width 19 height 23
click at [739, 117] on icon at bounding box center [1299, 115] width 20 height 20
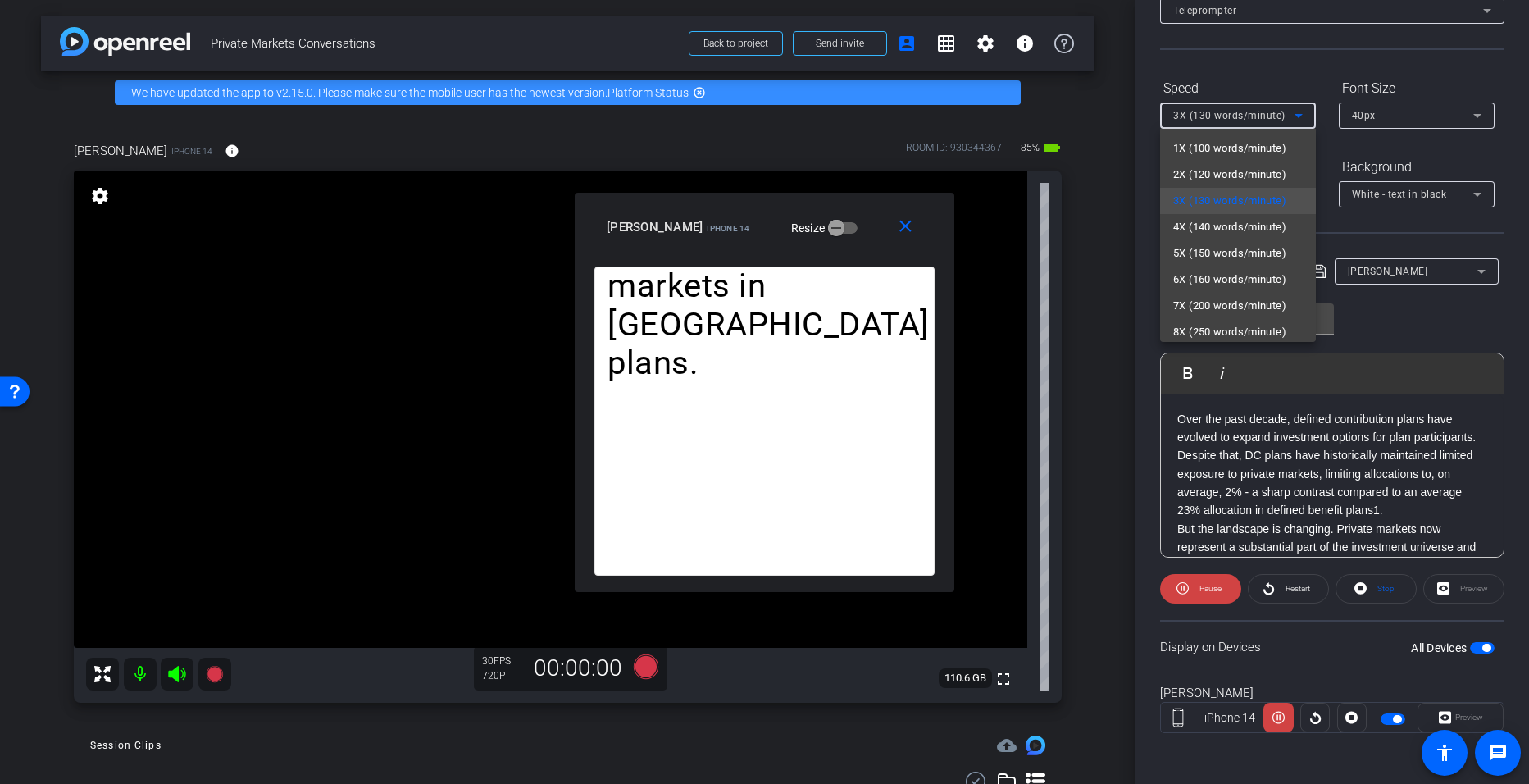
click at [739, 583] on div at bounding box center [764, 392] width 1529 height 784
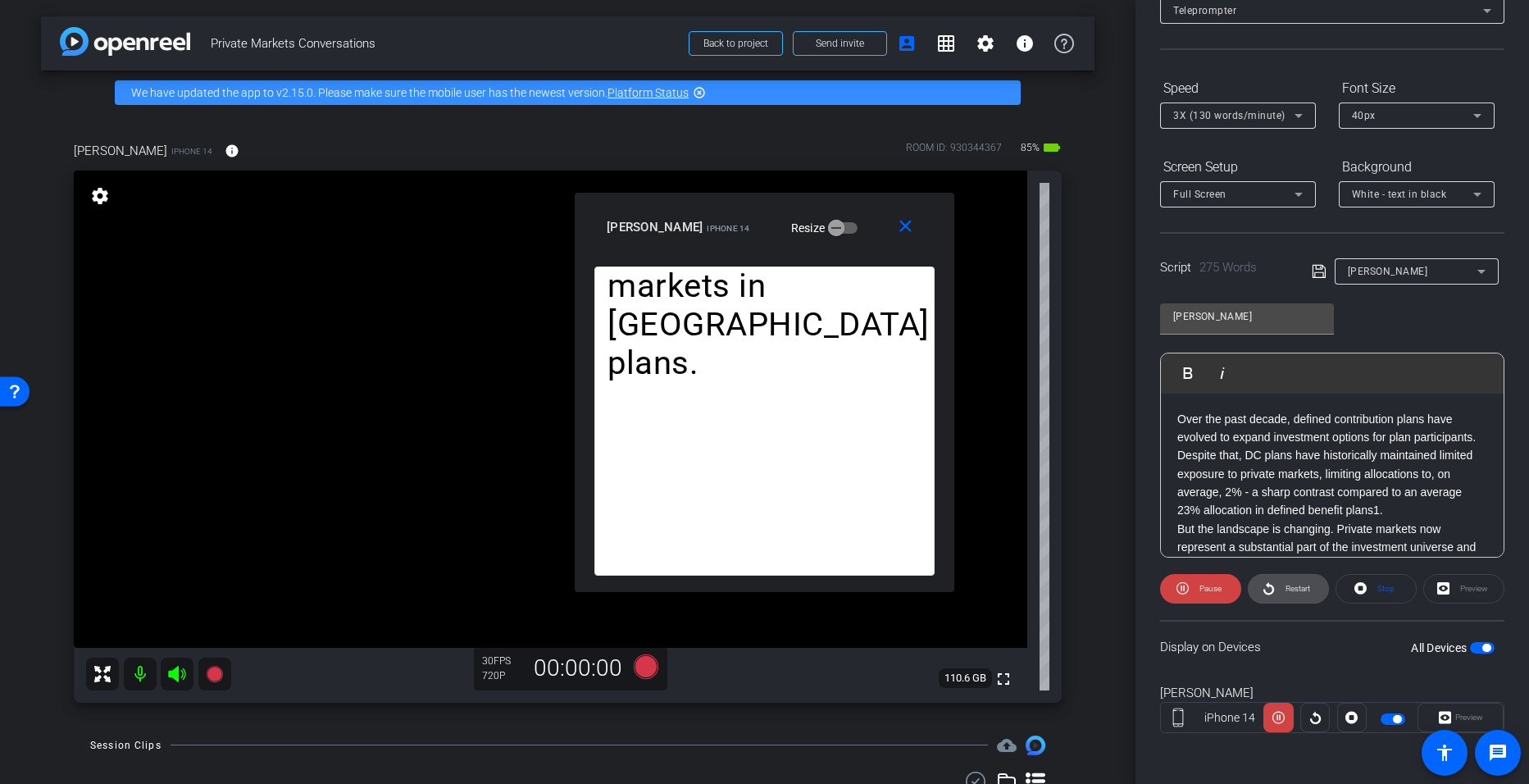
click at [739, 587] on span "Restart" at bounding box center [1298, 588] width 24 height 9
click at [739, 117] on icon at bounding box center [1299, 115] width 20 height 20
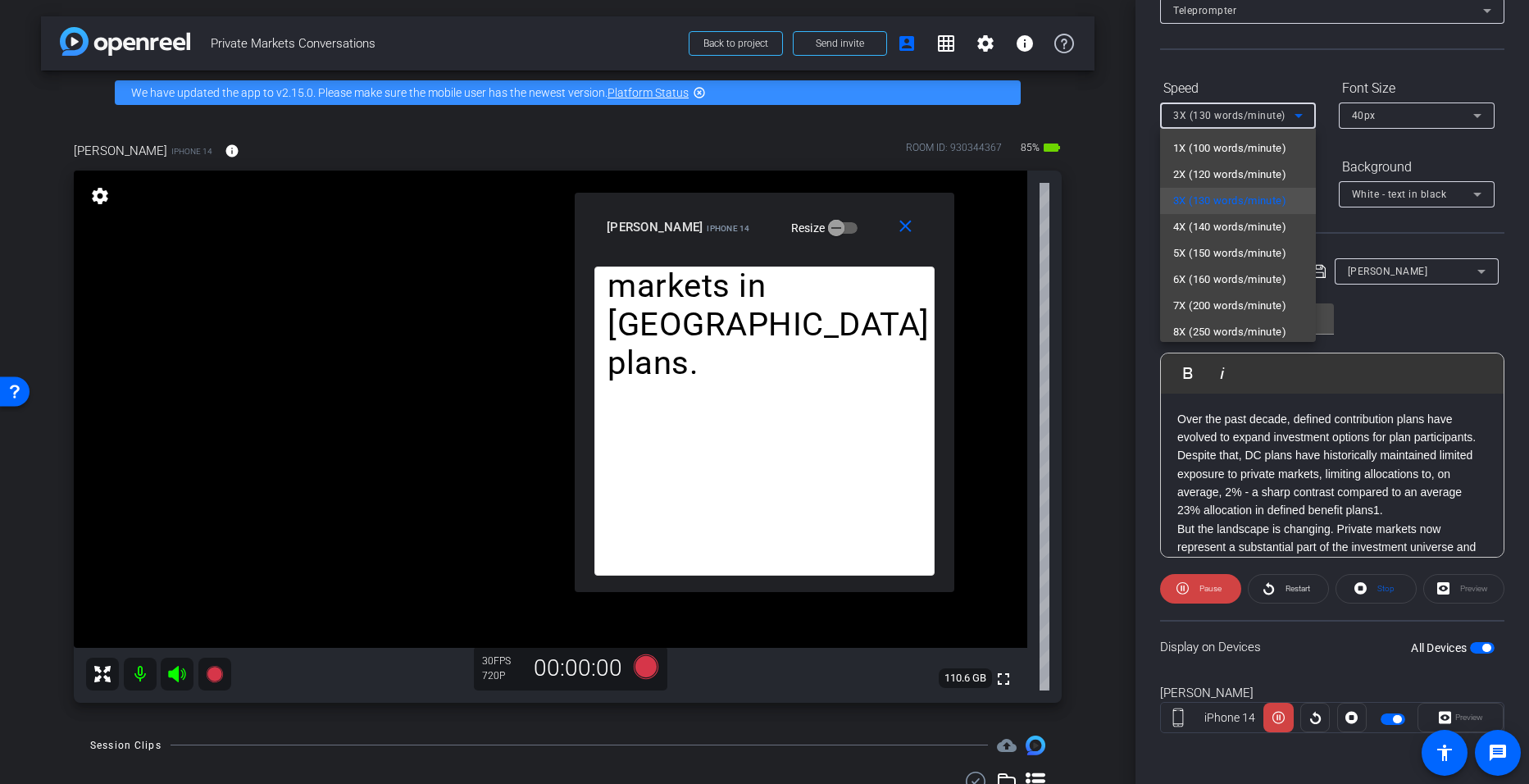
click at [739, 591] on div at bounding box center [764, 392] width 1529 height 784
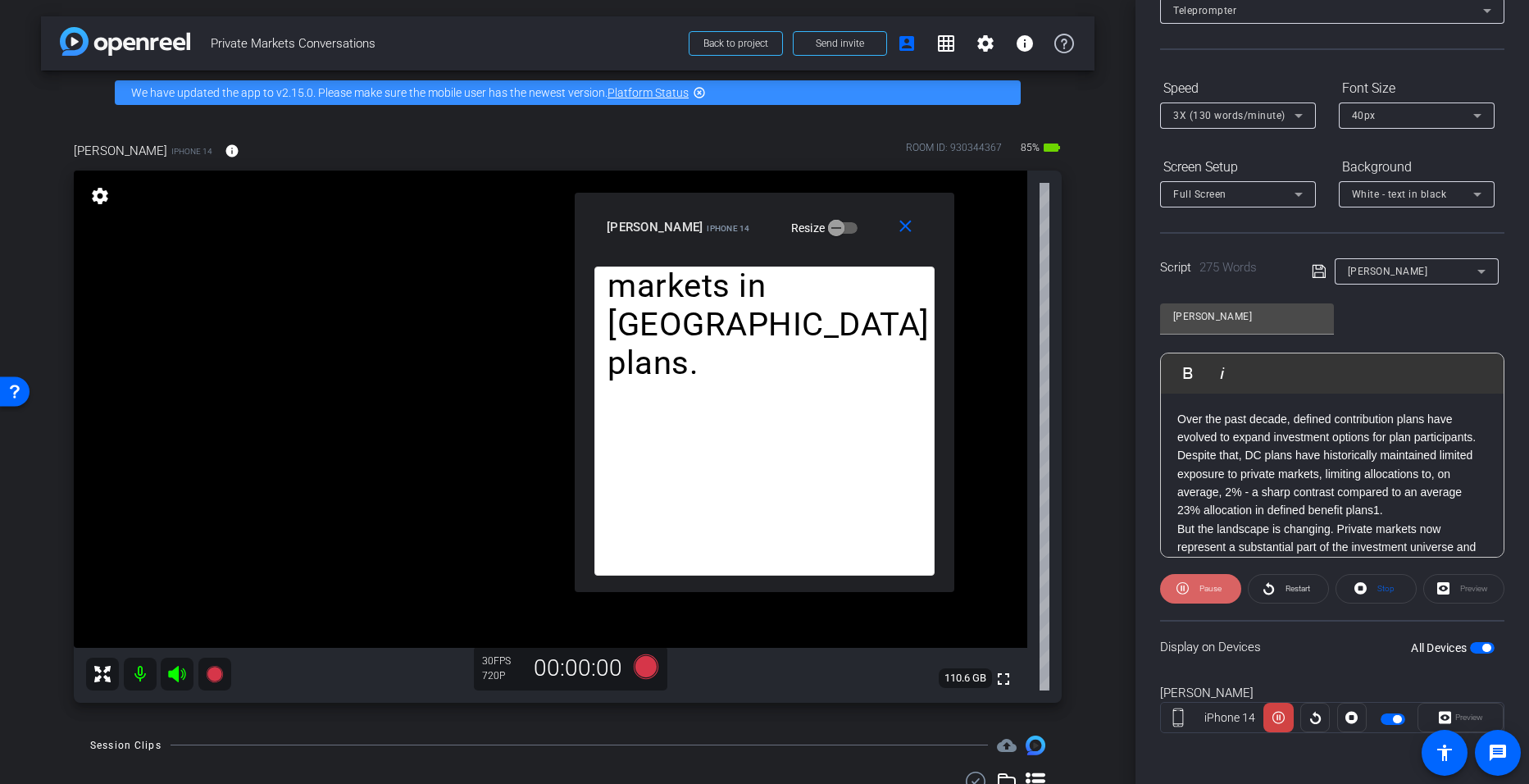
click at [739, 590] on span "Pause" at bounding box center [1211, 588] width 22 height 9
click at [739, 589] on span "Restart" at bounding box center [1298, 588] width 24 height 9
click at [739, 116] on icon at bounding box center [1299, 116] width 8 height 4
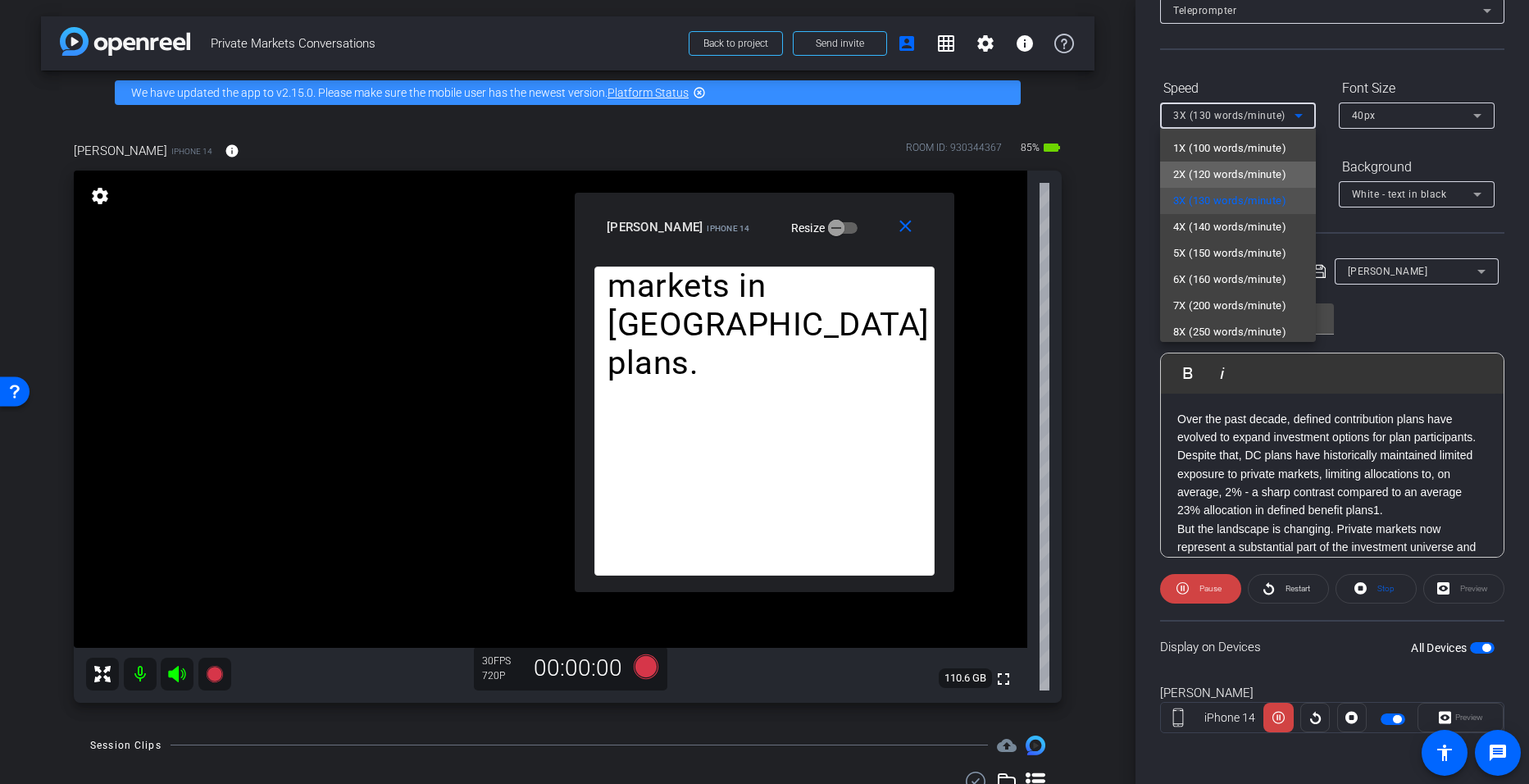
click at [739, 176] on span "2X (120 words/minute)" at bounding box center [1230, 174] width 113 height 20
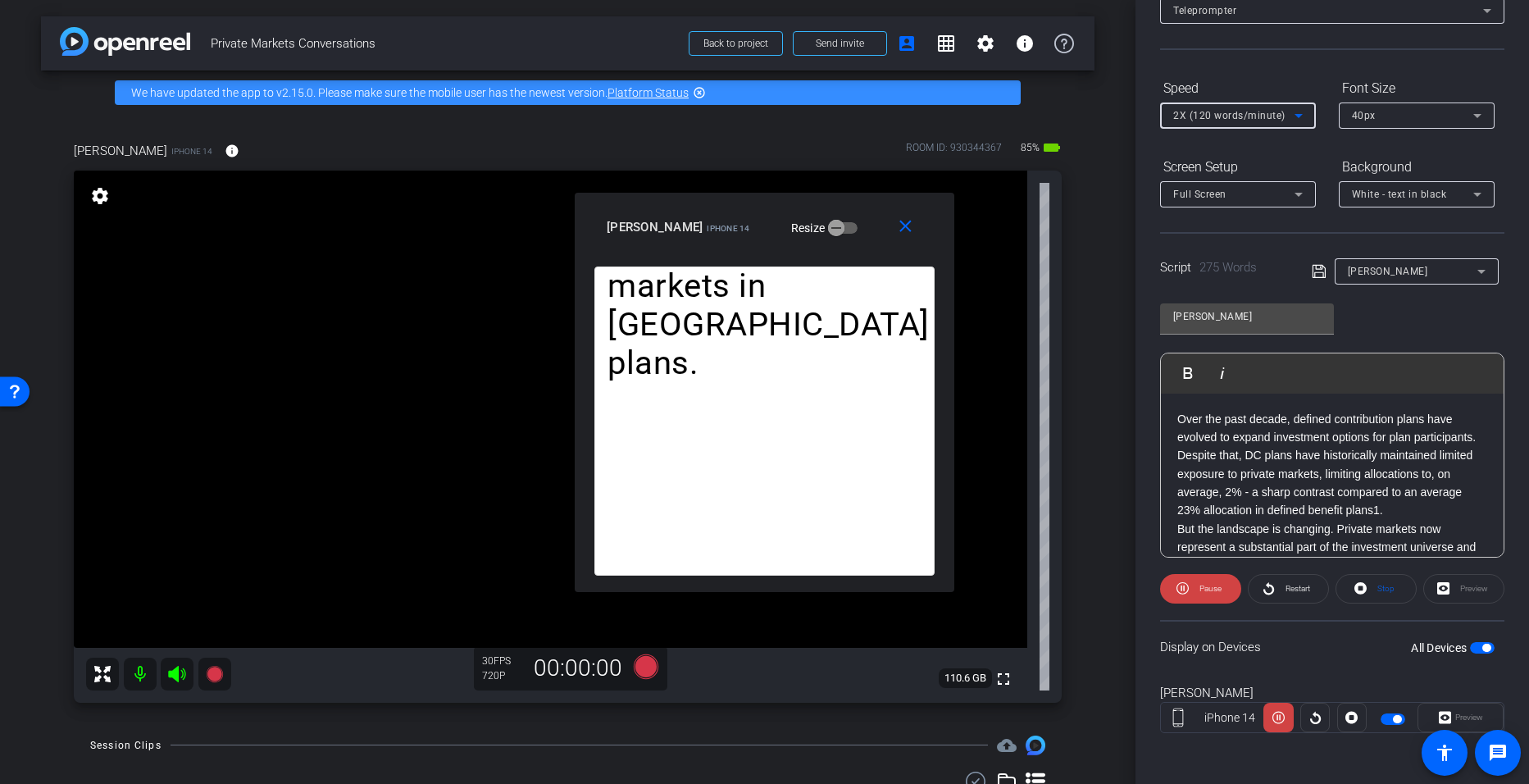
click at [739, 117] on icon at bounding box center [1299, 115] width 20 height 20
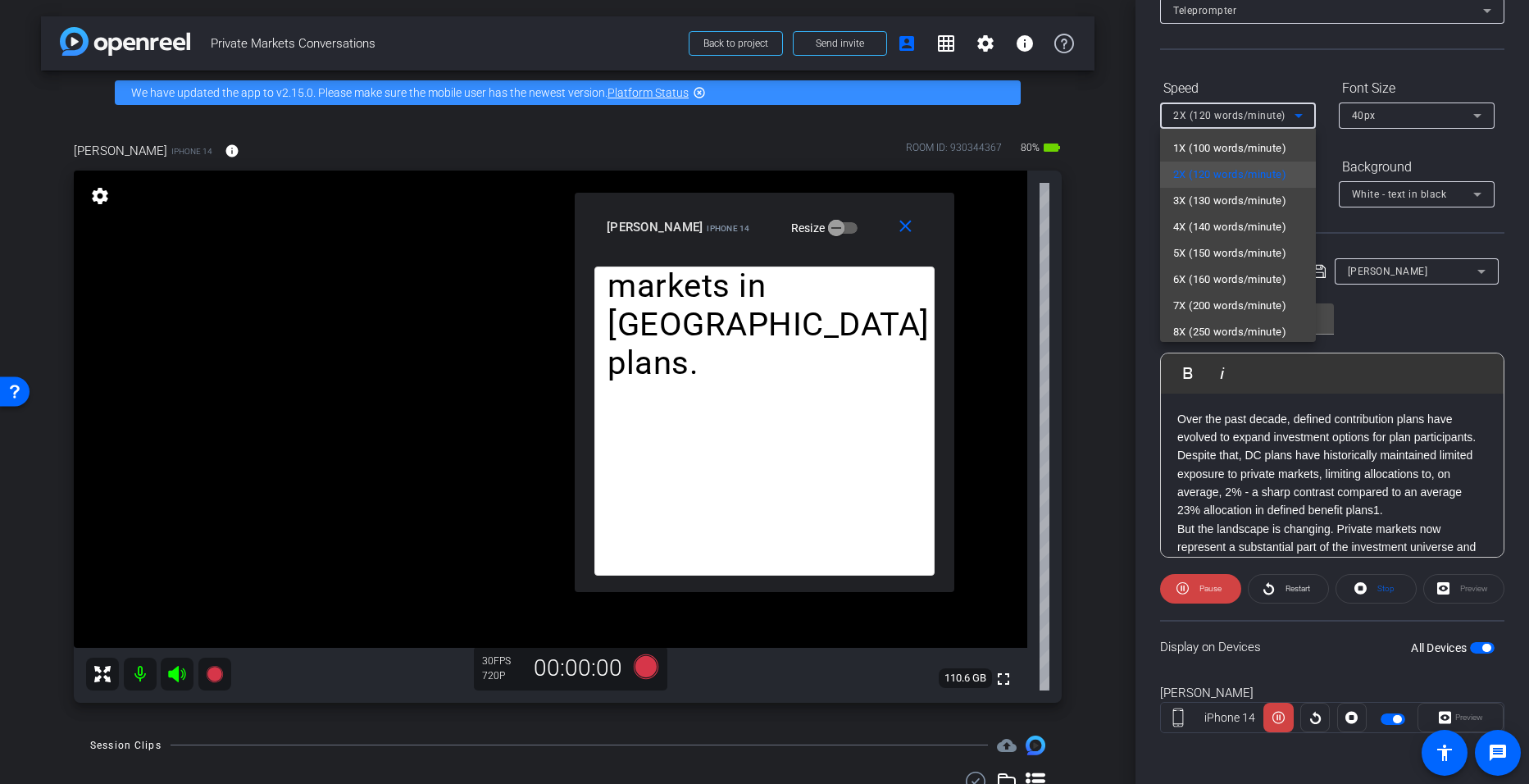
click at [739, 587] on div at bounding box center [764, 392] width 1529 height 784
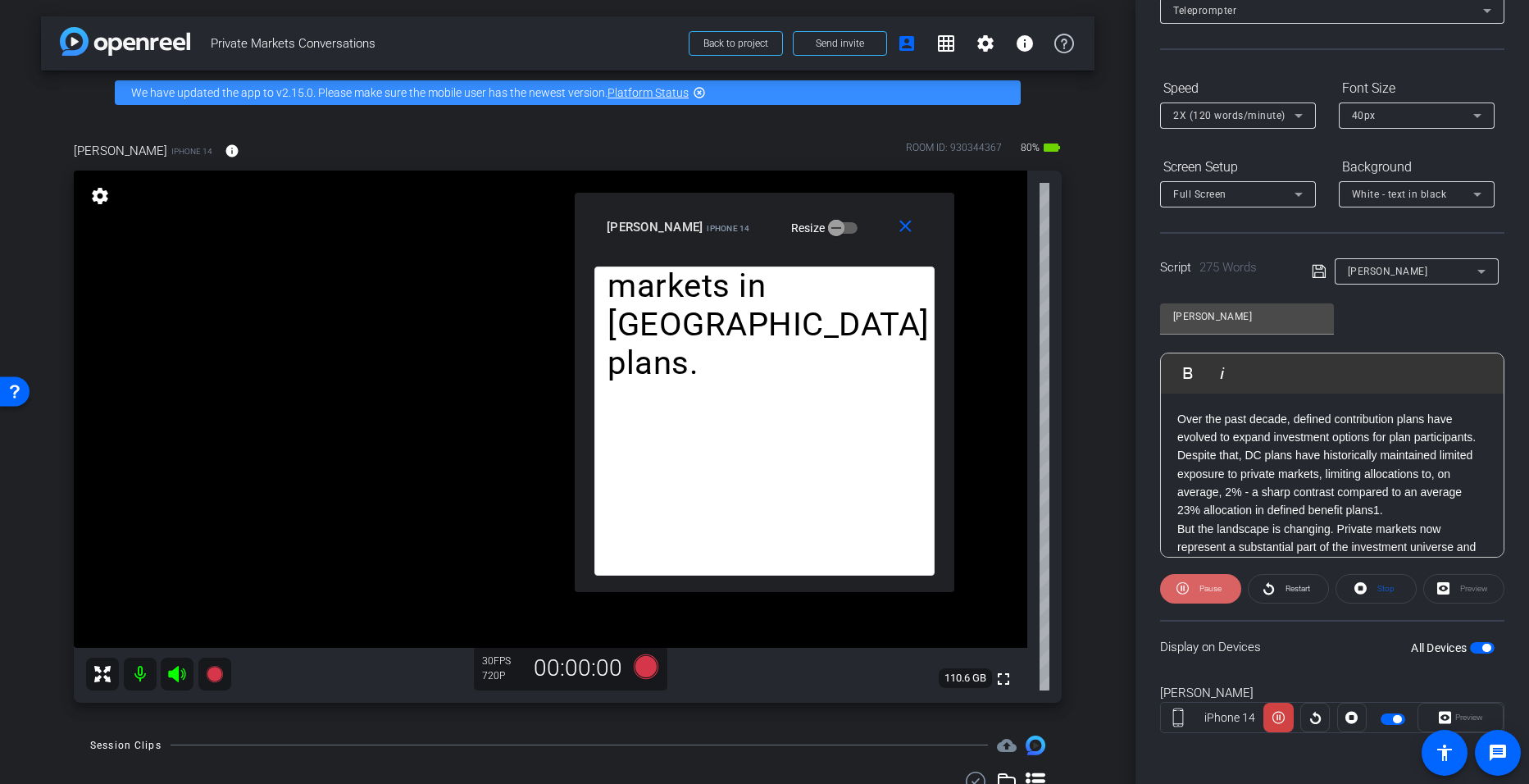
click at [739, 585] on span "Pause" at bounding box center [1211, 588] width 22 height 9
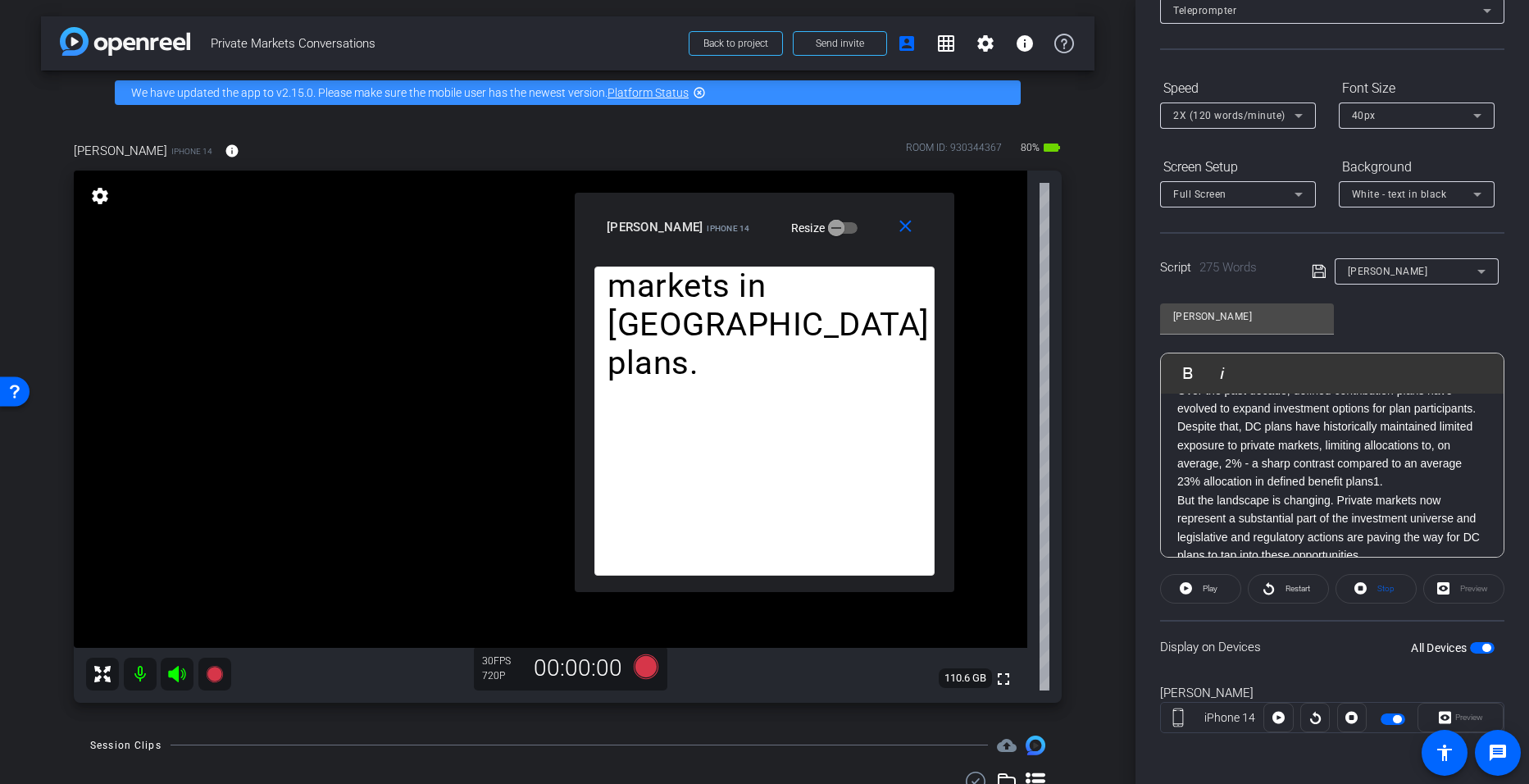
scroll to position [31, 0]
click at [739, 488] on p "Over the past decade, defined contribution plans have evolved to expand investm…" at bounding box center [1332, 433] width 310 height 110
click at [739, 271] on icon at bounding box center [1319, 271] width 15 height 20
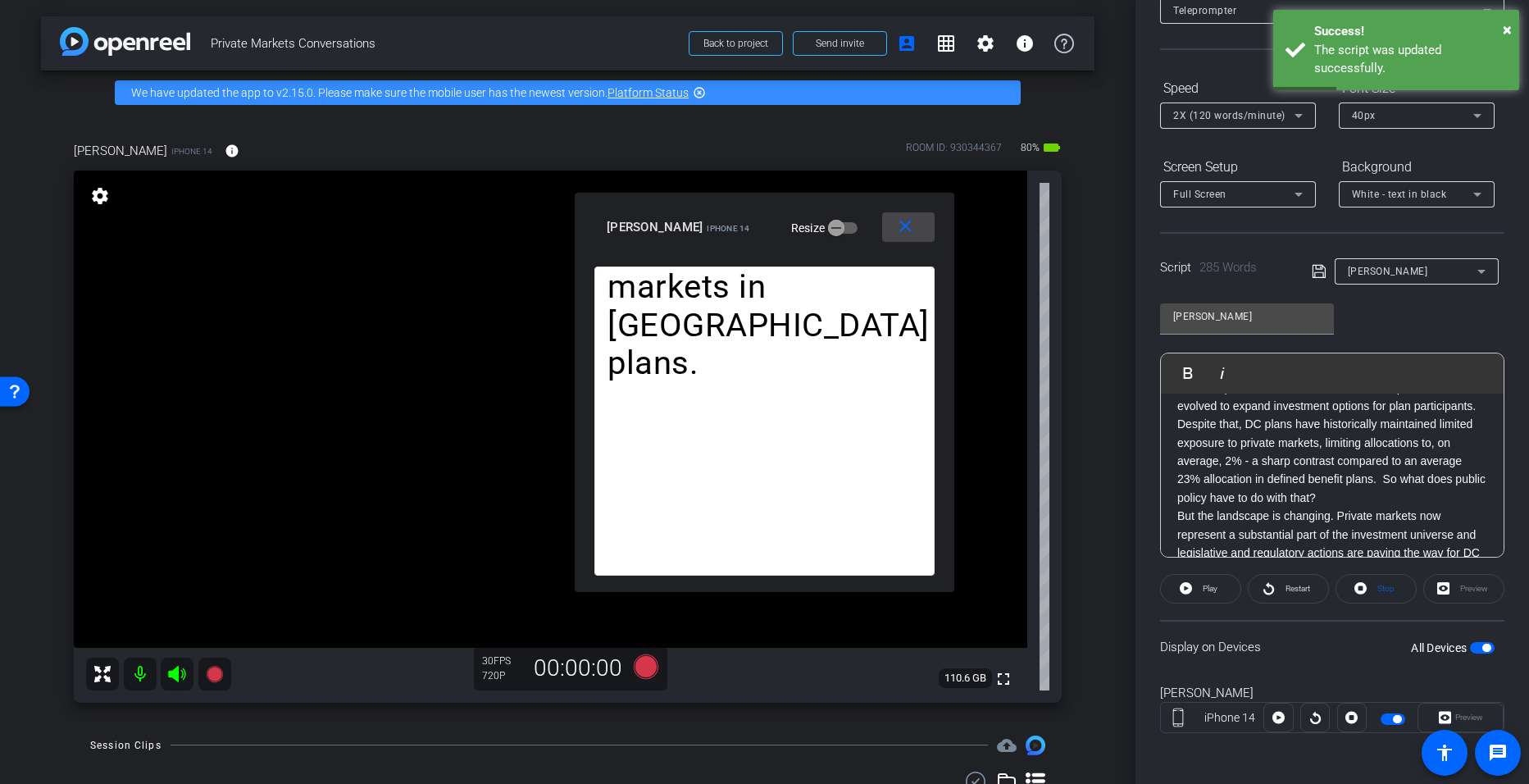
click at [739, 228] on mat-icon "close" at bounding box center [905, 227] width 21 height 21
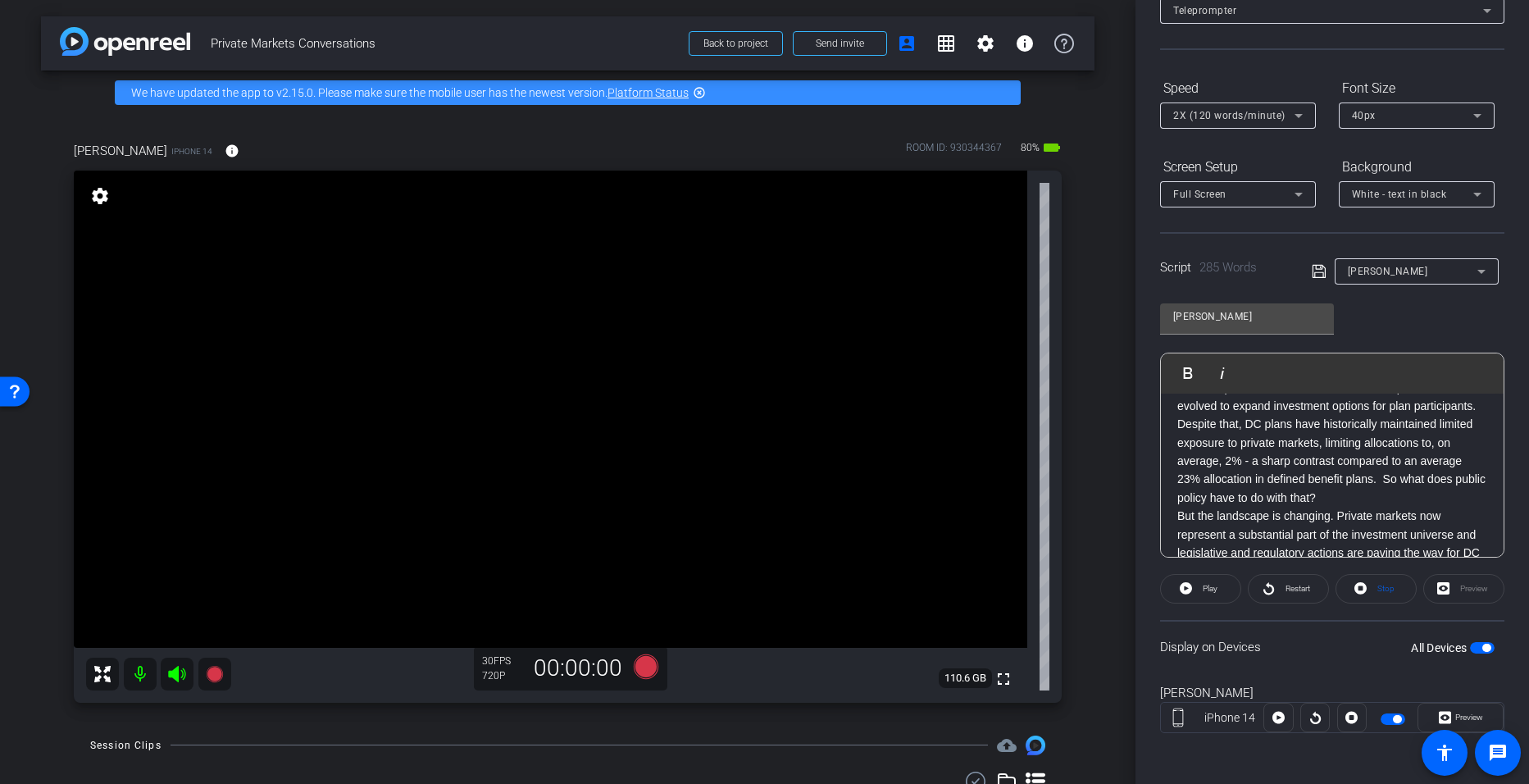
click at [739, 649] on span "button" at bounding box center [1486, 647] width 8 height 8
click at [739, 646] on span "button" at bounding box center [1475, 647] width 8 height 8
click at [739, 715] on span "Preview" at bounding box center [1469, 717] width 28 height 9
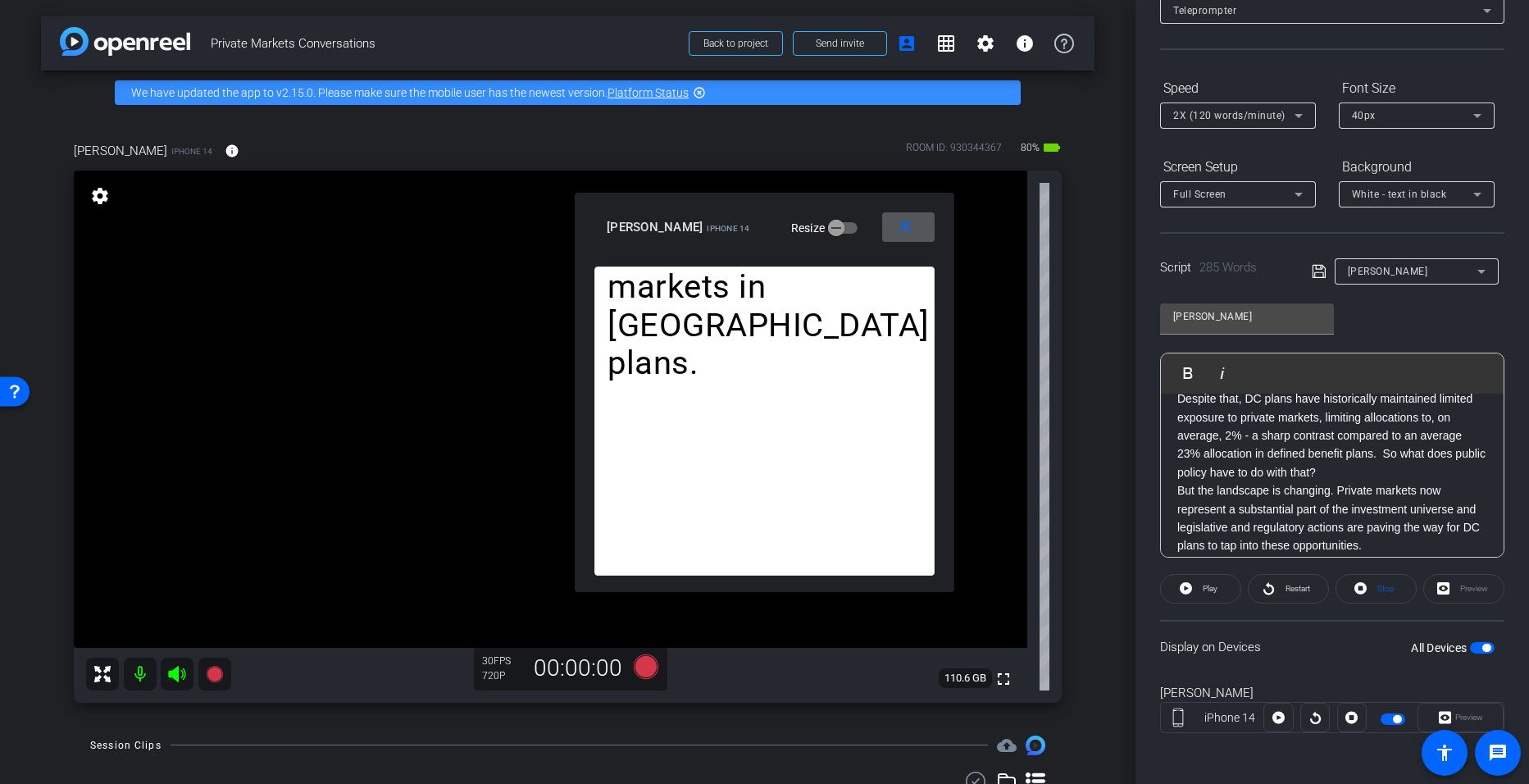
scroll to position [58, 0]
click at [739, 590] on span at bounding box center [1288, 588] width 79 height 39
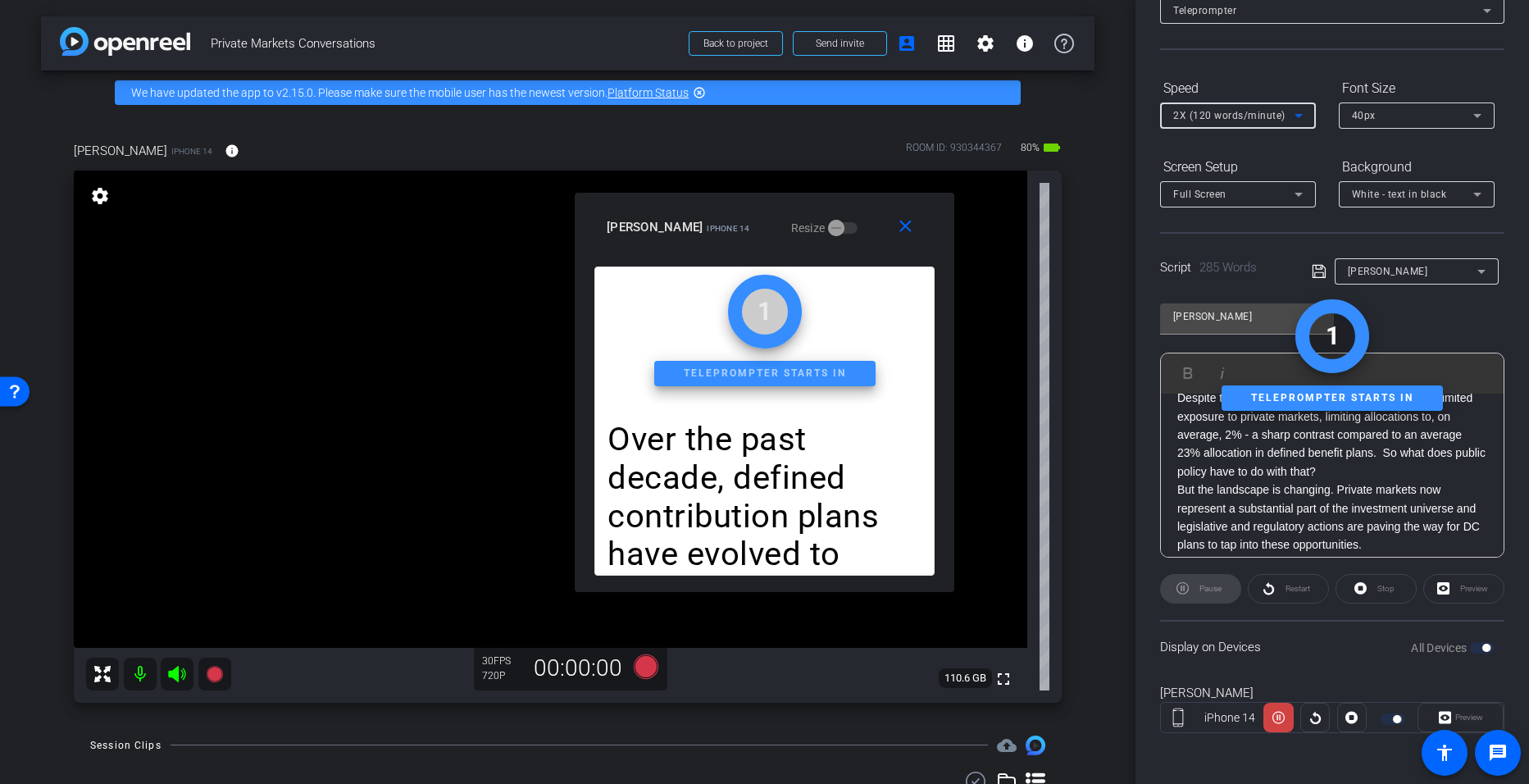
click at [739, 117] on icon at bounding box center [1299, 116] width 8 height 4
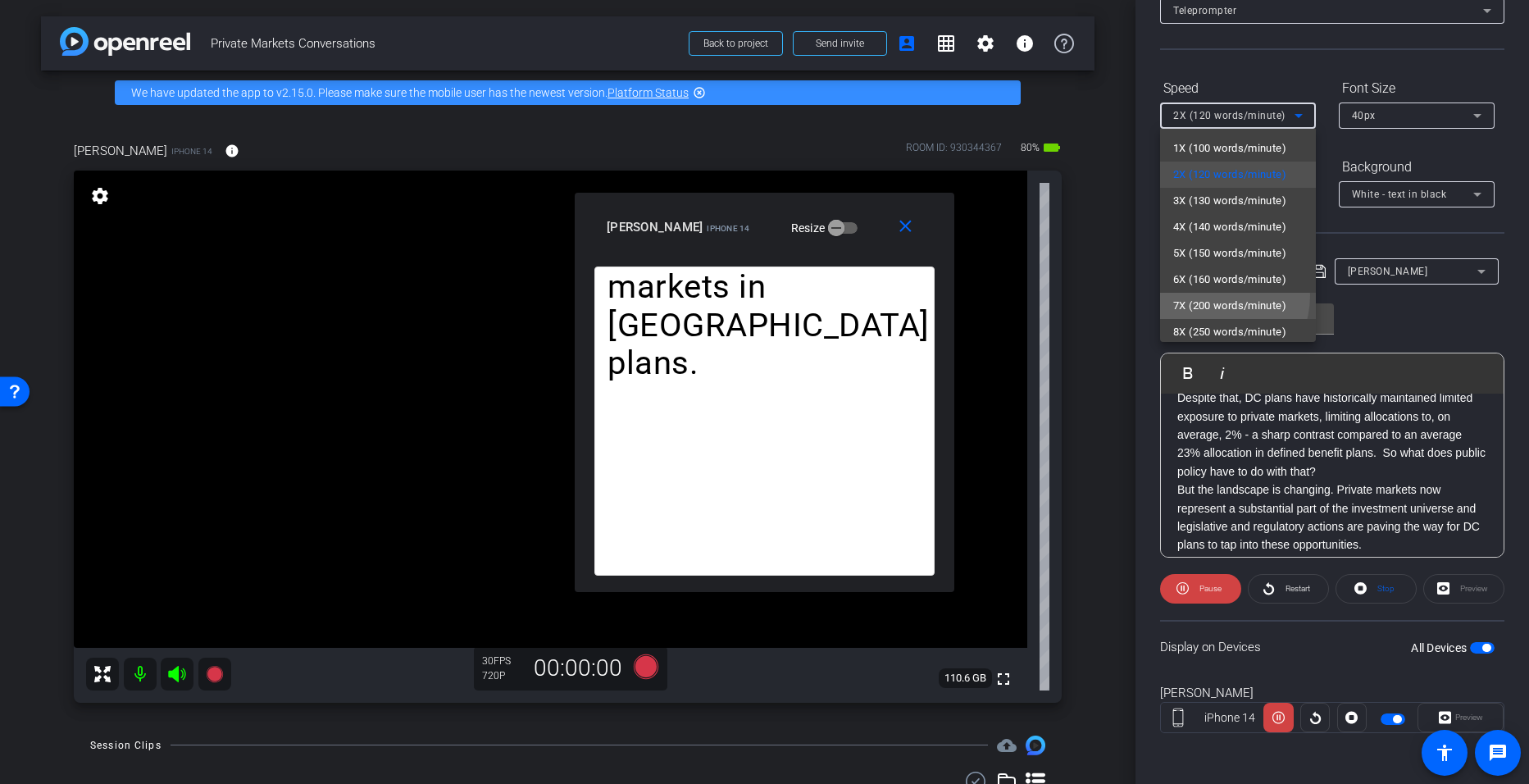
click at [739, 296] on span "7X (200 words/minute)" at bounding box center [1230, 306] width 113 height 20
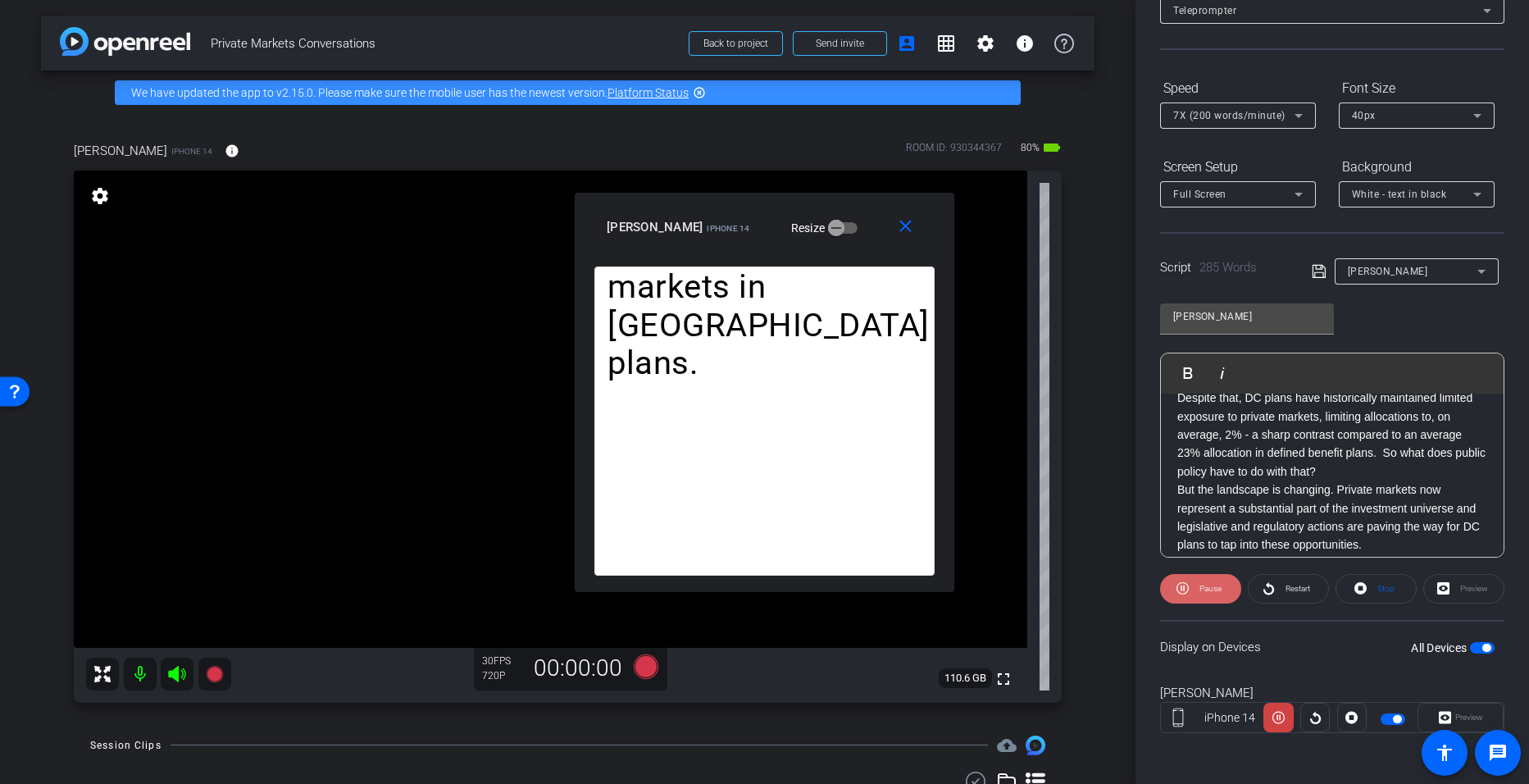
click at [739, 582] on span at bounding box center [1201, 588] width 81 height 39
click at [739, 578] on icon at bounding box center [1186, 588] width 12 height 21
click at [739, 598] on span at bounding box center [1288, 588] width 79 height 39
click at [739, 592] on span "Pause" at bounding box center [1208, 588] width 26 height 23
click at [739, 232] on mat-icon "close" at bounding box center [905, 227] width 21 height 21
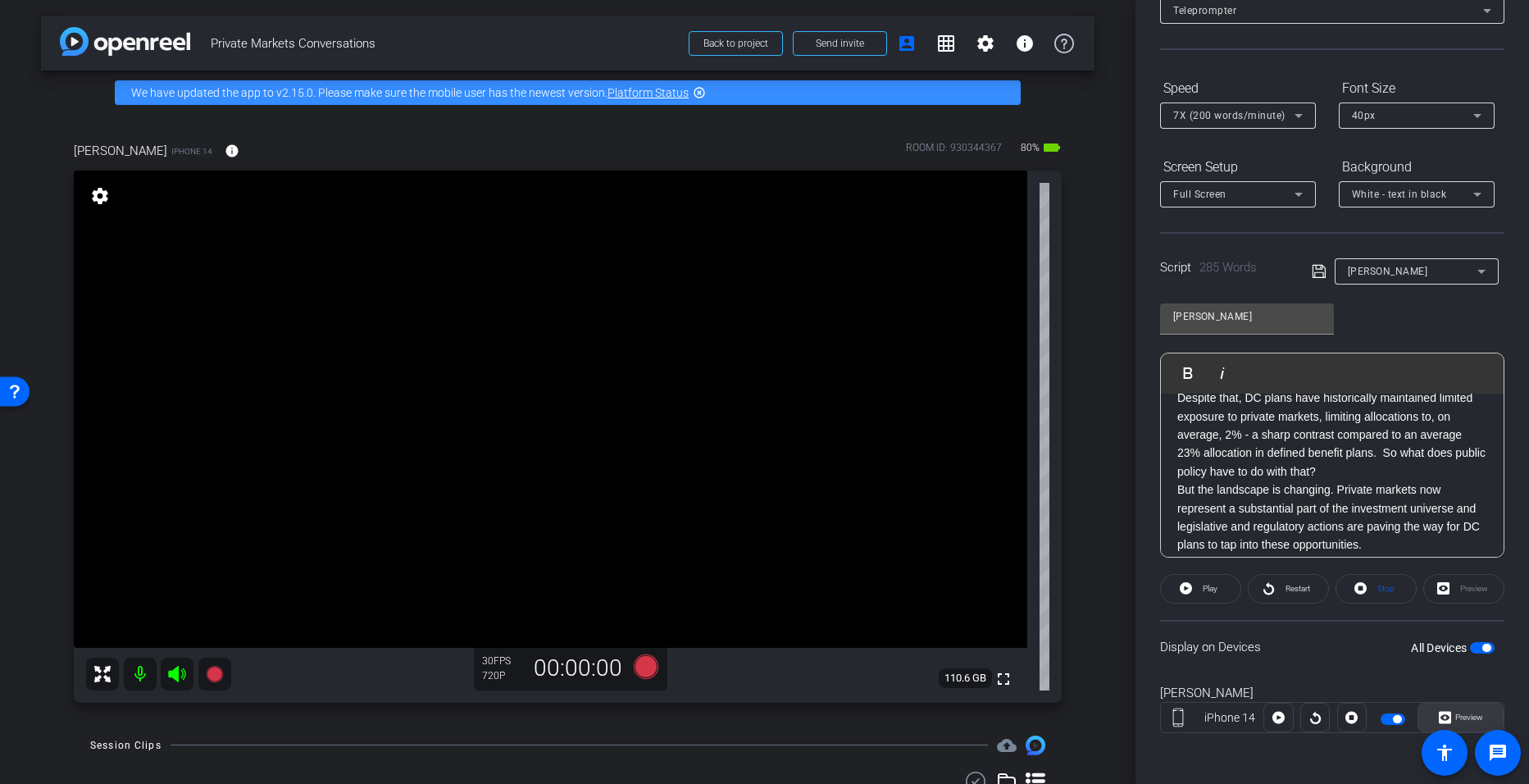
click at [739, 715] on span "Preview" at bounding box center [1469, 717] width 28 height 9
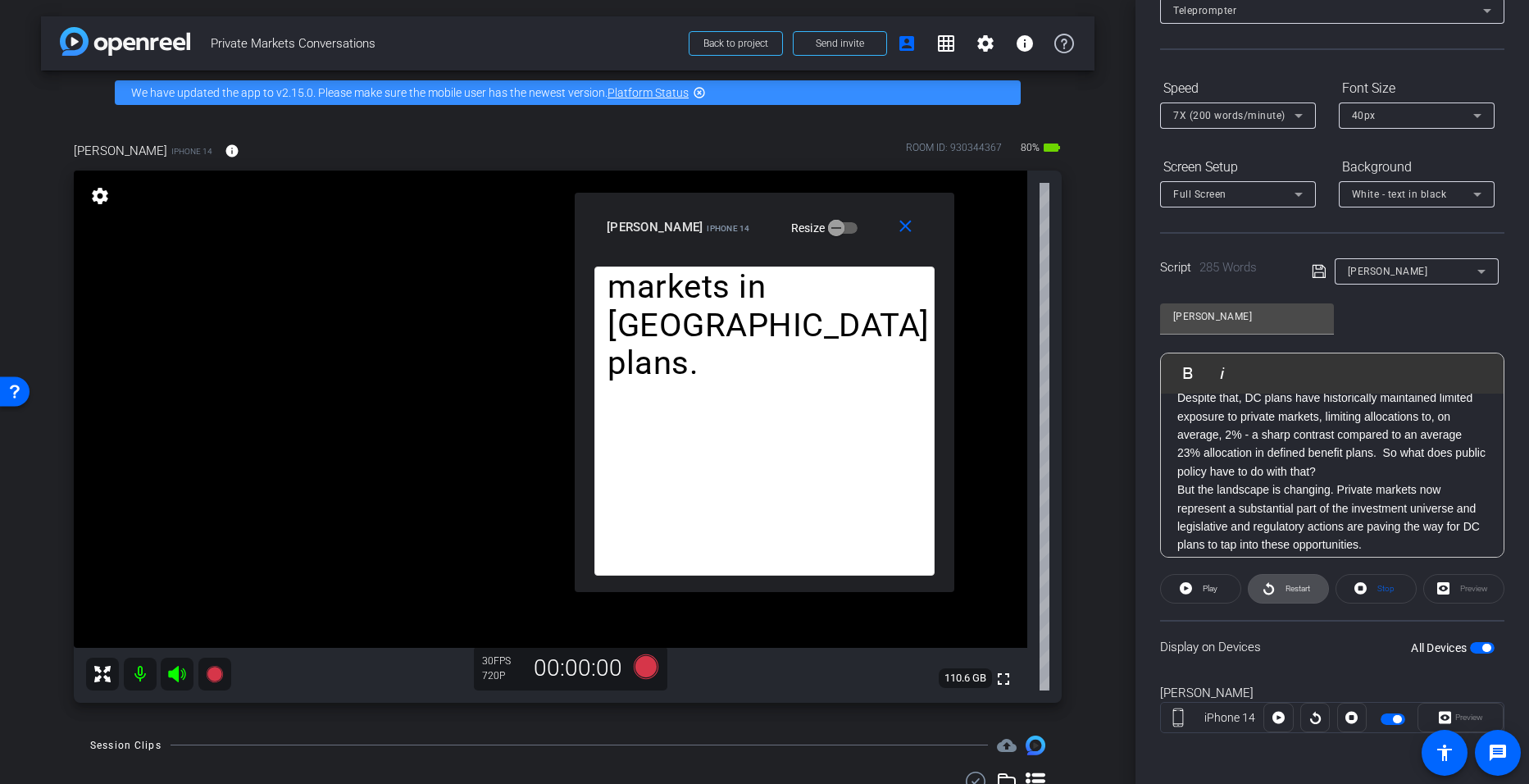
click at [739, 585] on span "Restart" at bounding box center [1296, 588] width 29 height 23
drag, startPoint x: 1339, startPoint y: 435, endPoint x: 1366, endPoint y: 436, distance: 27.0
click at [739, 436] on p "Over the past decade, defined contribution plans have evolved to expand investm…" at bounding box center [1332, 417] width 310 height 129
click at [739, 433] on p "Over the past decade, defined contribution plans have evolved to expand investm…" at bounding box center [1332, 417] width 310 height 129
click at [739, 434] on p "Over the past decade, defined contribution plans have evolved to expand investm…" at bounding box center [1332, 417] width 310 height 129
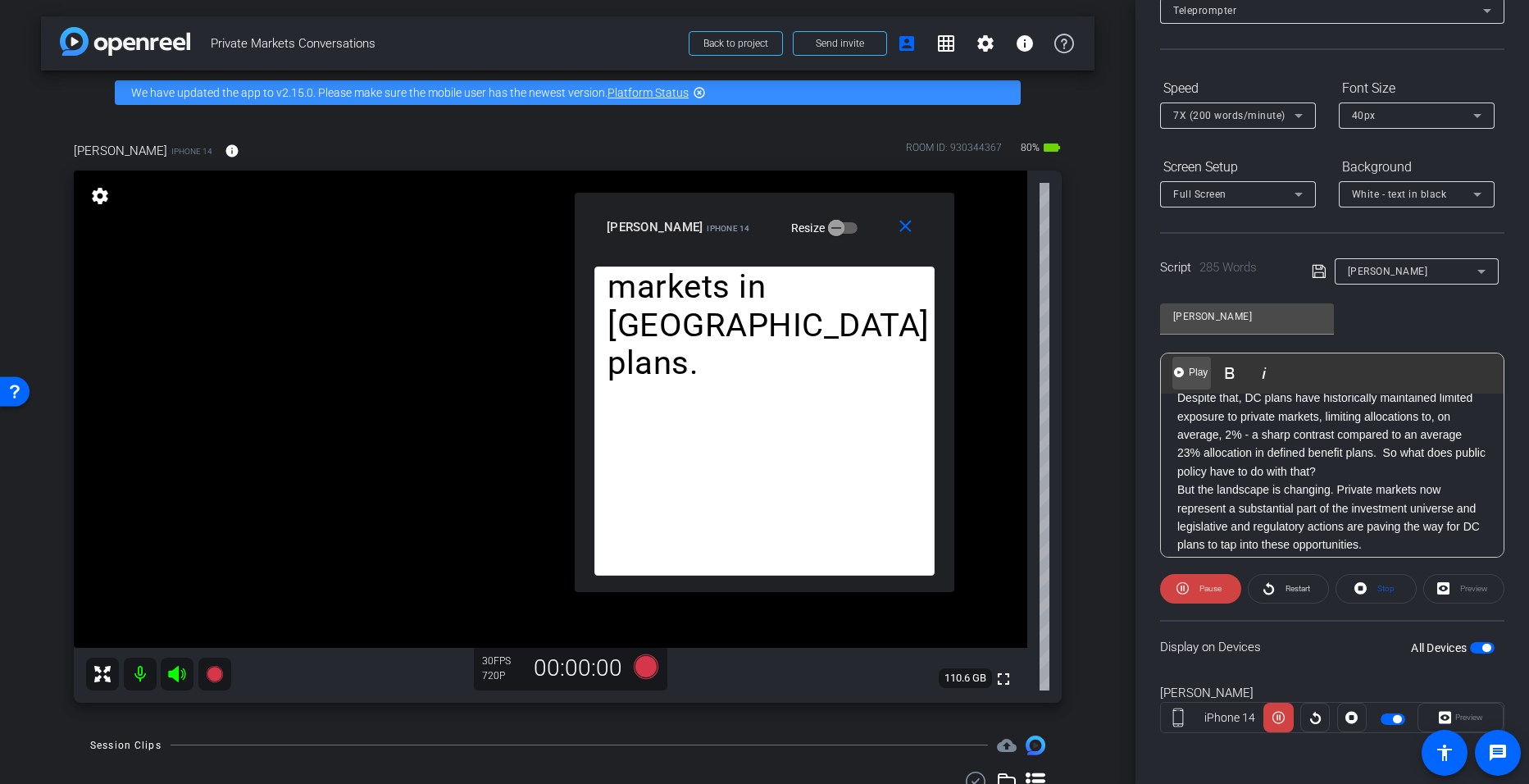
click at [739, 373] on span "Play" at bounding box center [1198, 372] width 25 height 14
click at [739, 589] on span "Pause" at bounding box center [1211, 588] width 22 height 9
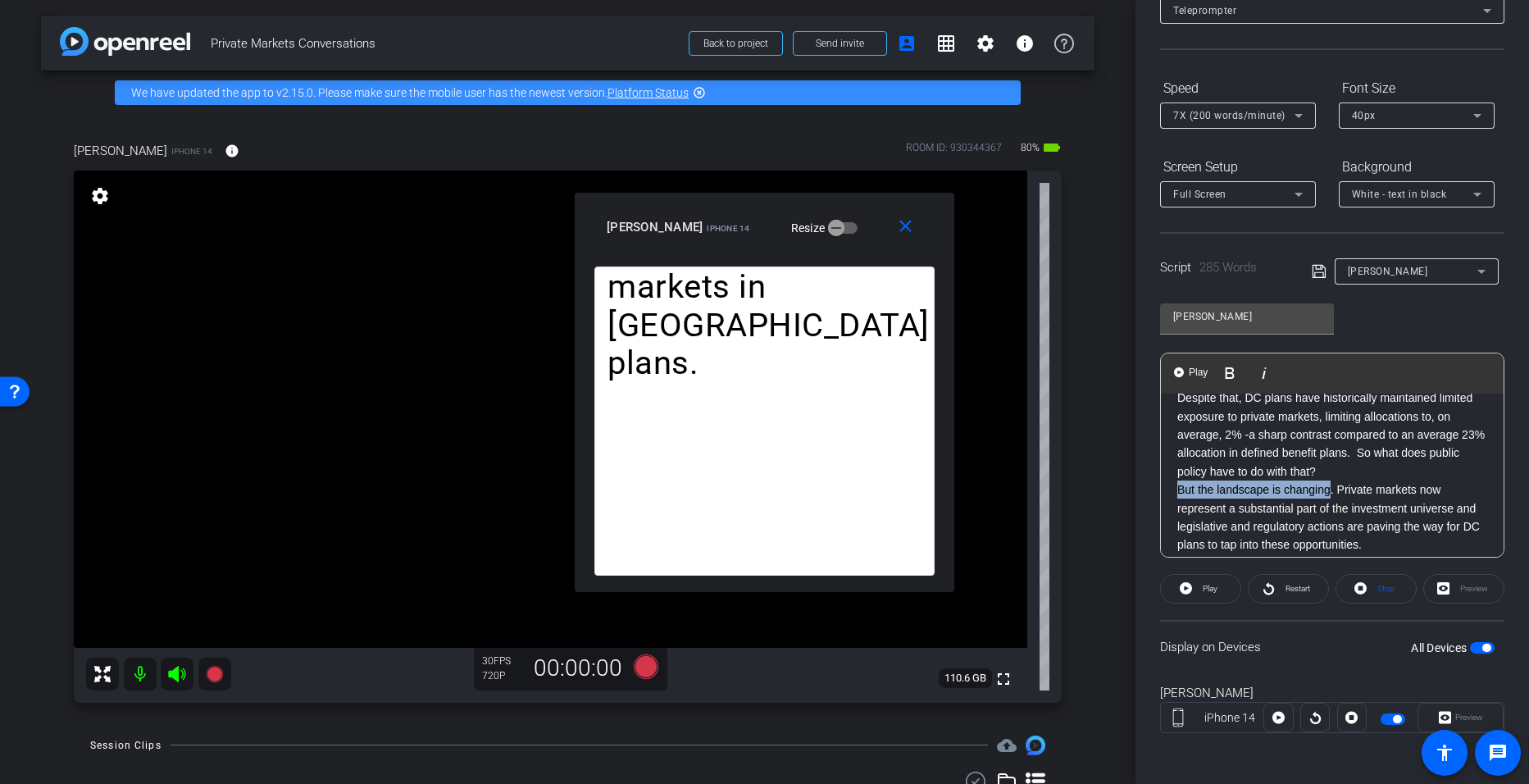
drag, startPoint x: 1329, startPoint y: 488, endPoint x: 1178, endPoint y: 493, distance: 151.1
click at [739, 493] on p "But the landscape is changing. Private markets now represent a substantial part…" at bounding box center [1332, 516] width 310 height 74
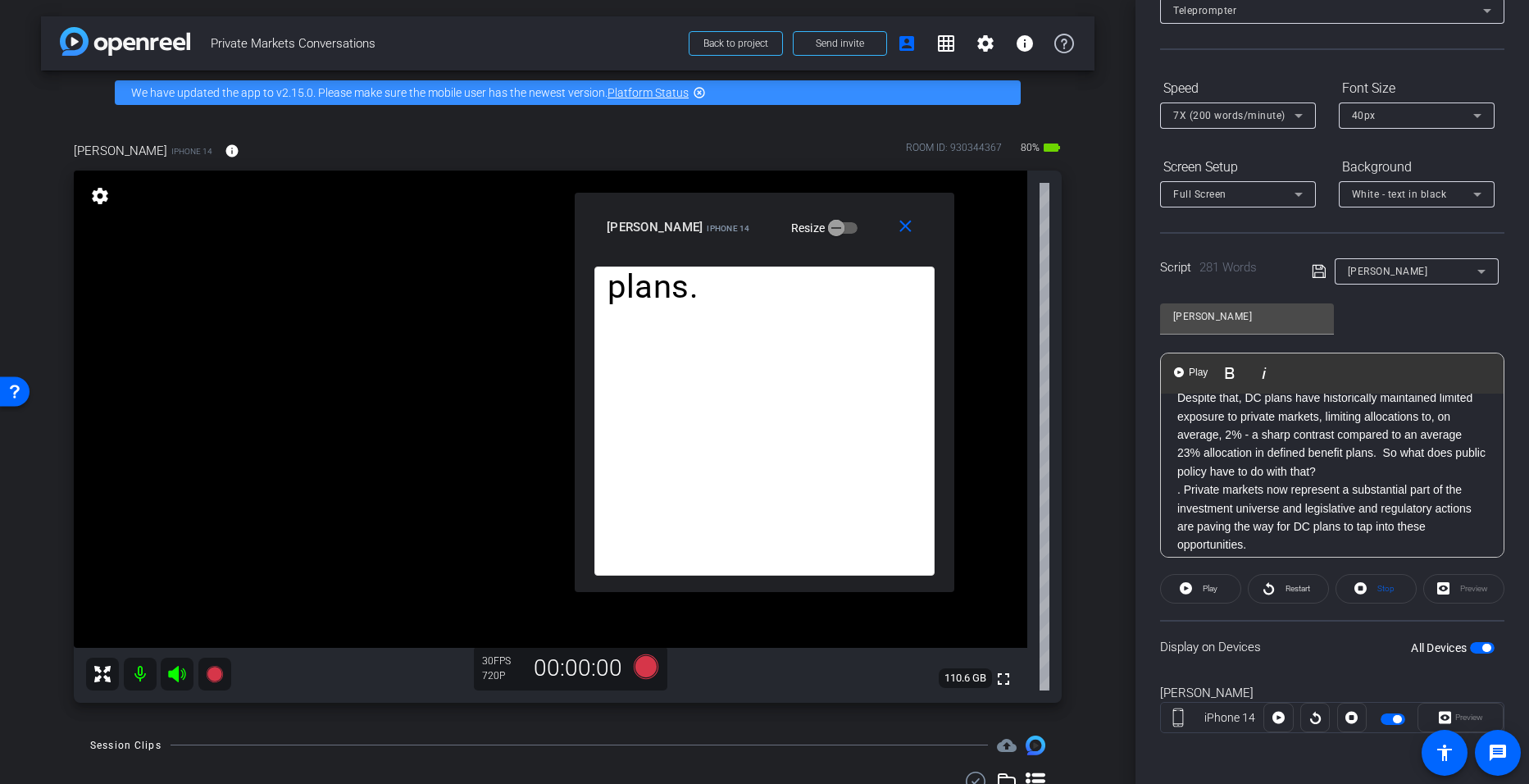
click at [739, 492] on p ". Private markets now represent a substantial part of the investment universe a…" at bounding box center [1332, 516] width 310 height 74
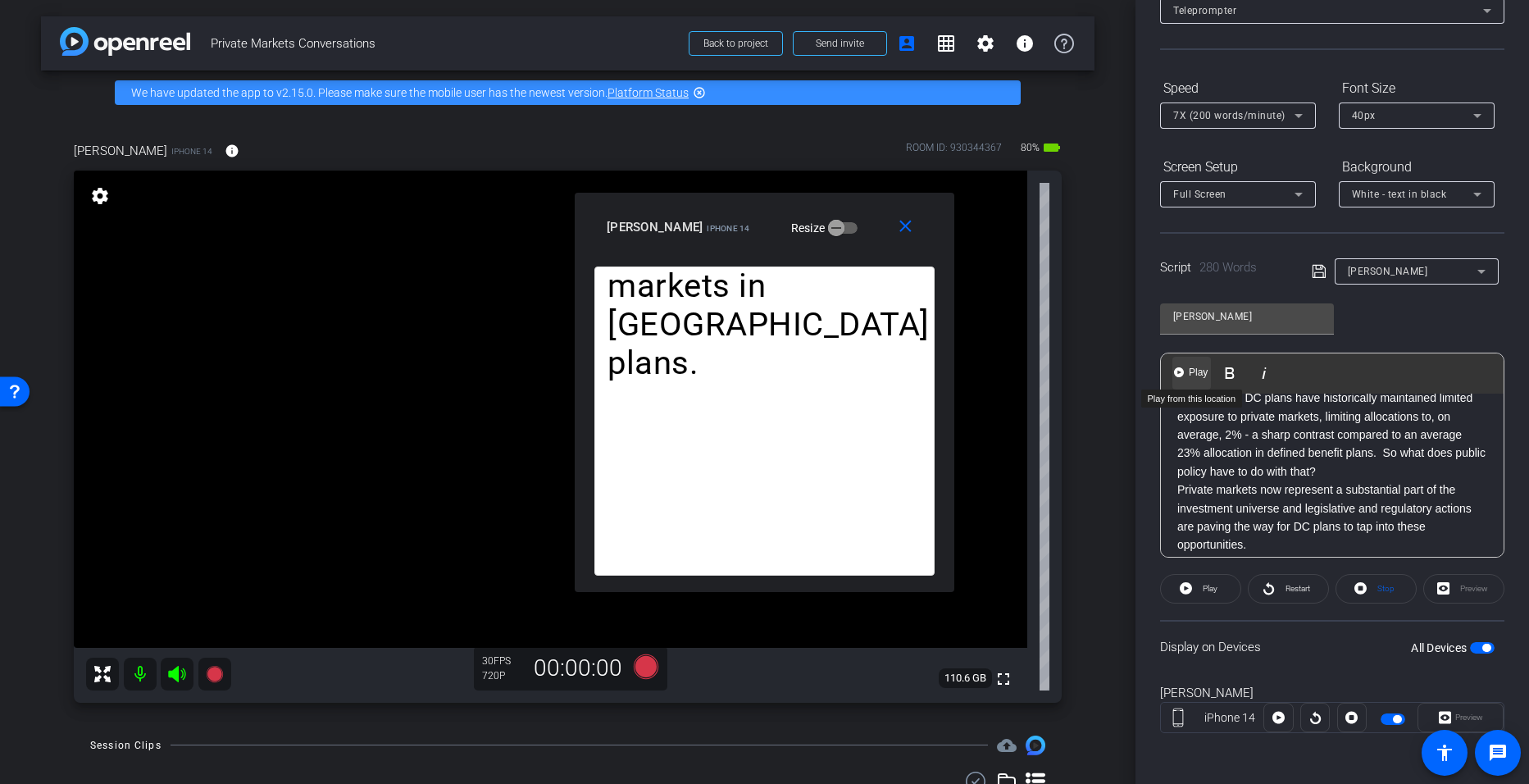
click at [739, 373] on span "Play" at bounding box center [1198, 372] width 25 height 14
click at [739, 595] on span "Pause" at bounding box center [1208, 588] width 26 height 23
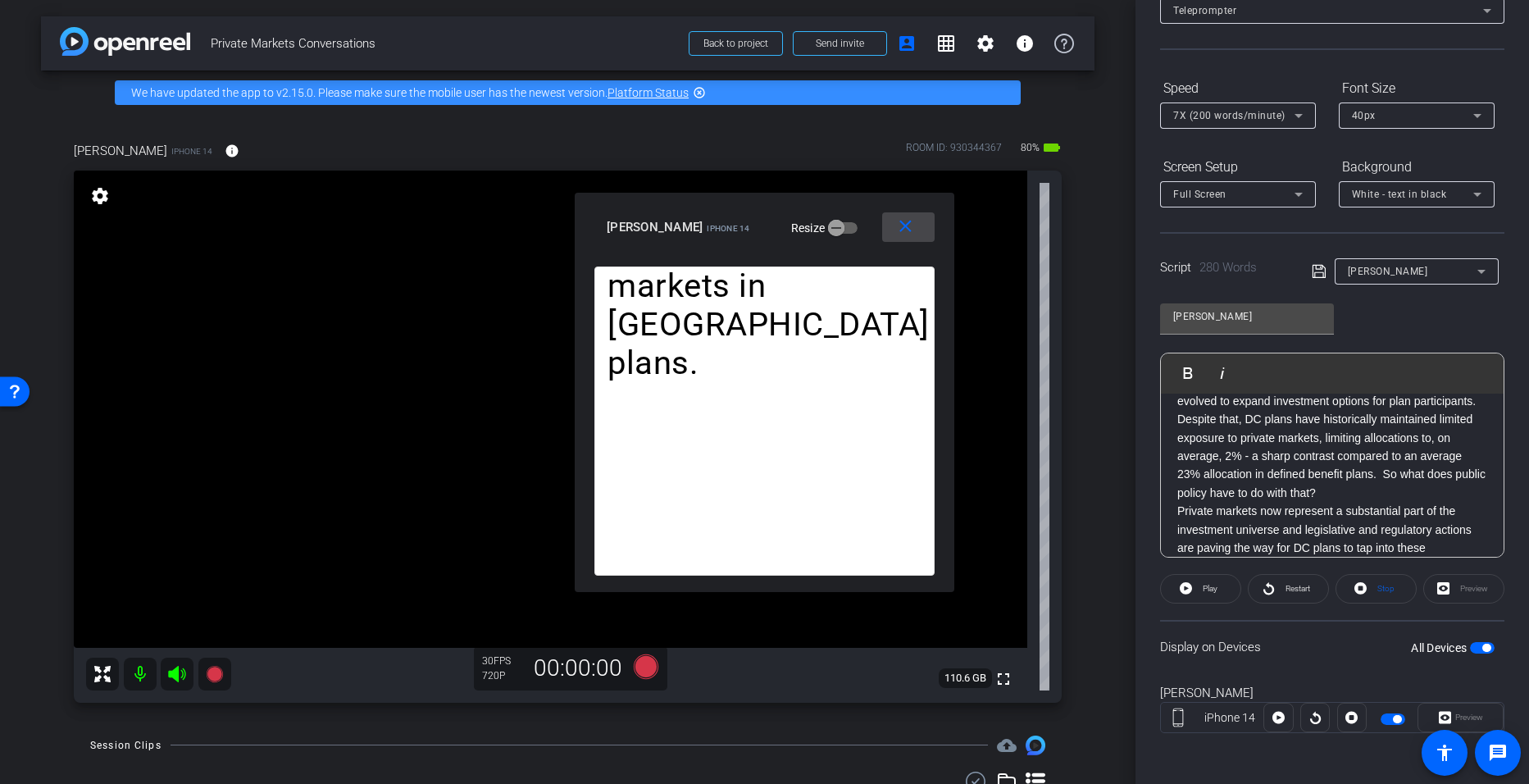
click at [739, 233] on mat-icon "close" at bounding box center [905, 227] width 21 height 21
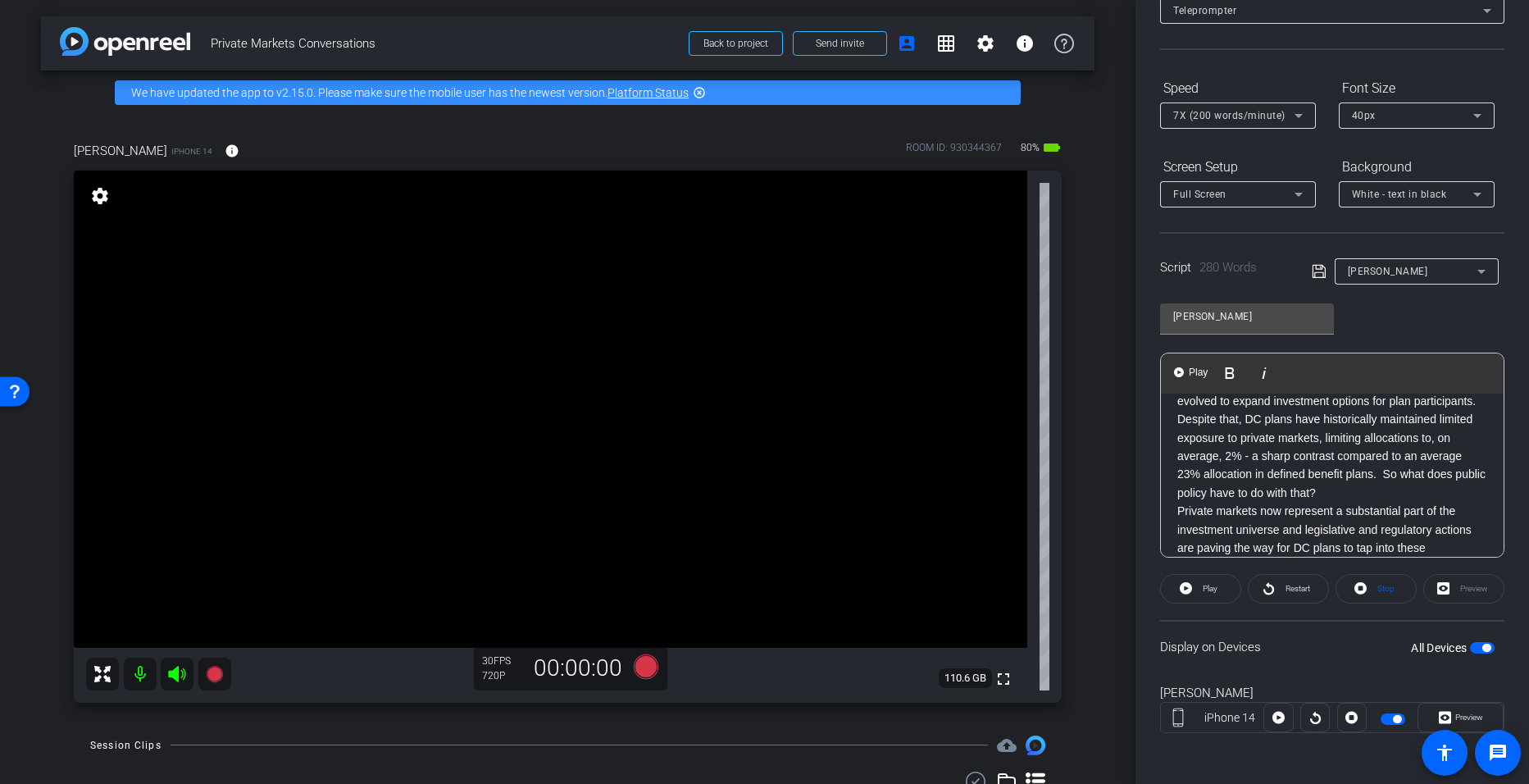
click at [739, 493] on p "Over the past decade, defined contribution plans have evolved to expand investm…" at bounding box center [1332, 438] width 310 height 129
click at [739, 711] on span "Preview" at bounding box center [1467, 717] width 32 height 23
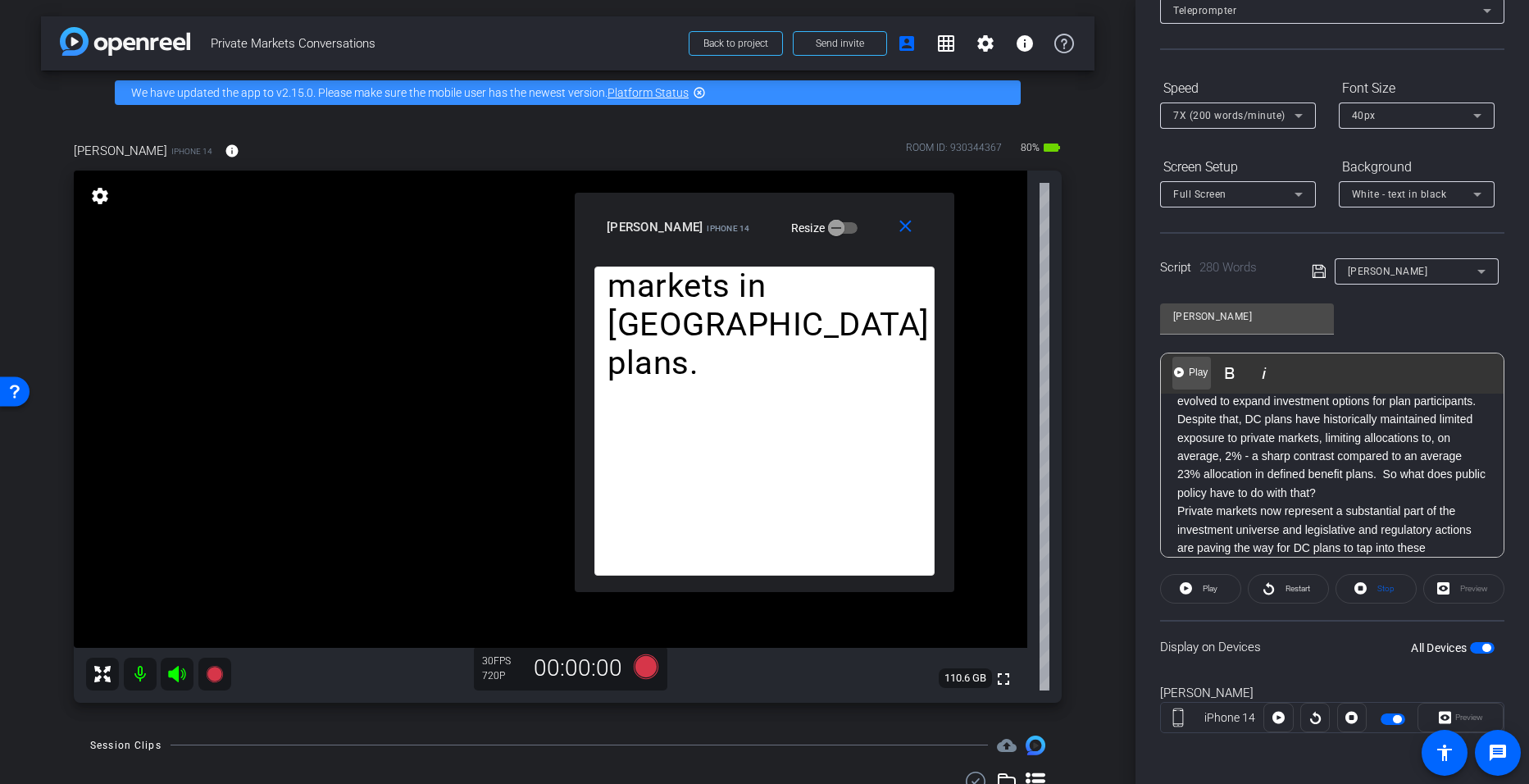
click at [739, 368] on span "Play" at bounding box center [1198, 372] width 25 height 14
click at [739, 714] on div "Preview" at bounding box center [1461, 718] width 86 height 30
click at [739, 223] on mat-icon "close" at bounding box center [905, 227] width 21 height 21
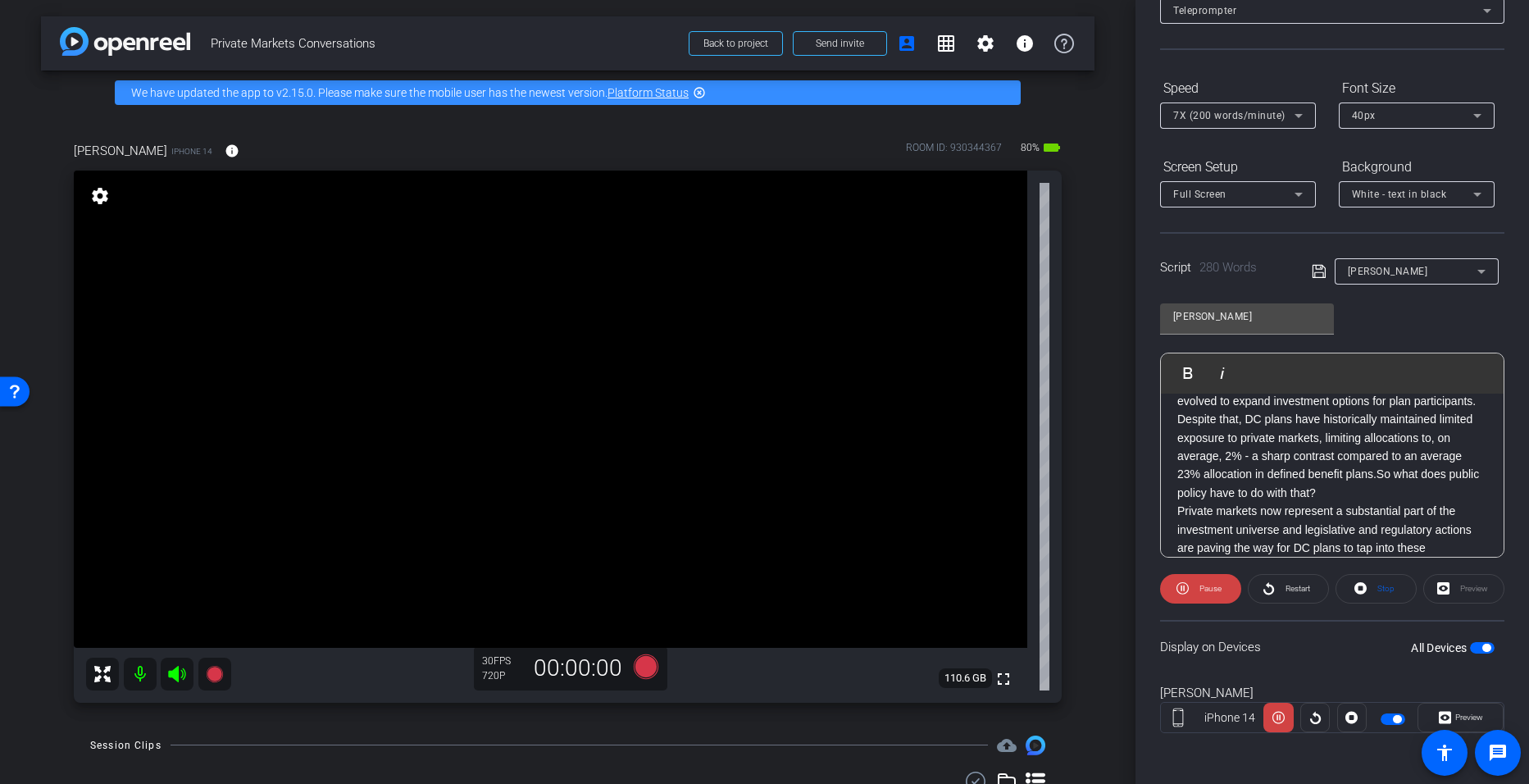
click at [739, 500] on p "Over the past decade, defined contribution plans have evolved to expand investm…" at bounding box center [1332, 438] width 310 height 129
click at [739, 371] on span "Play" at bounding box center [1198, 372] width 25 height 14
click at [739, 715] on span "Preview" at bounding box center [1469, 717] width 28 height 9
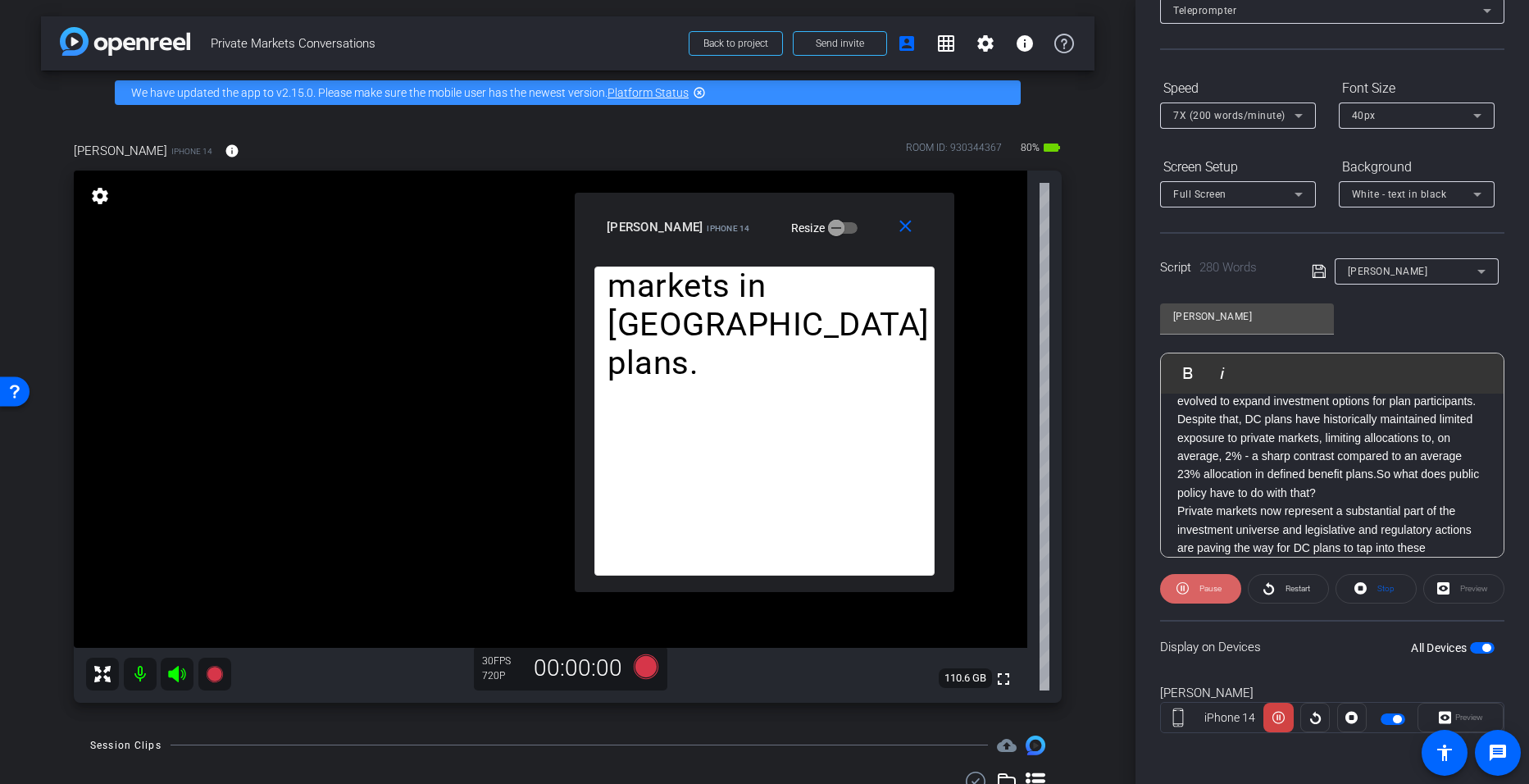
click at [739, 589] on span "Pause" at bounding box center [1211, 588] width 22 height 9
click at [739, 215] on span at bounding box center [908, 227] width 52 height 39
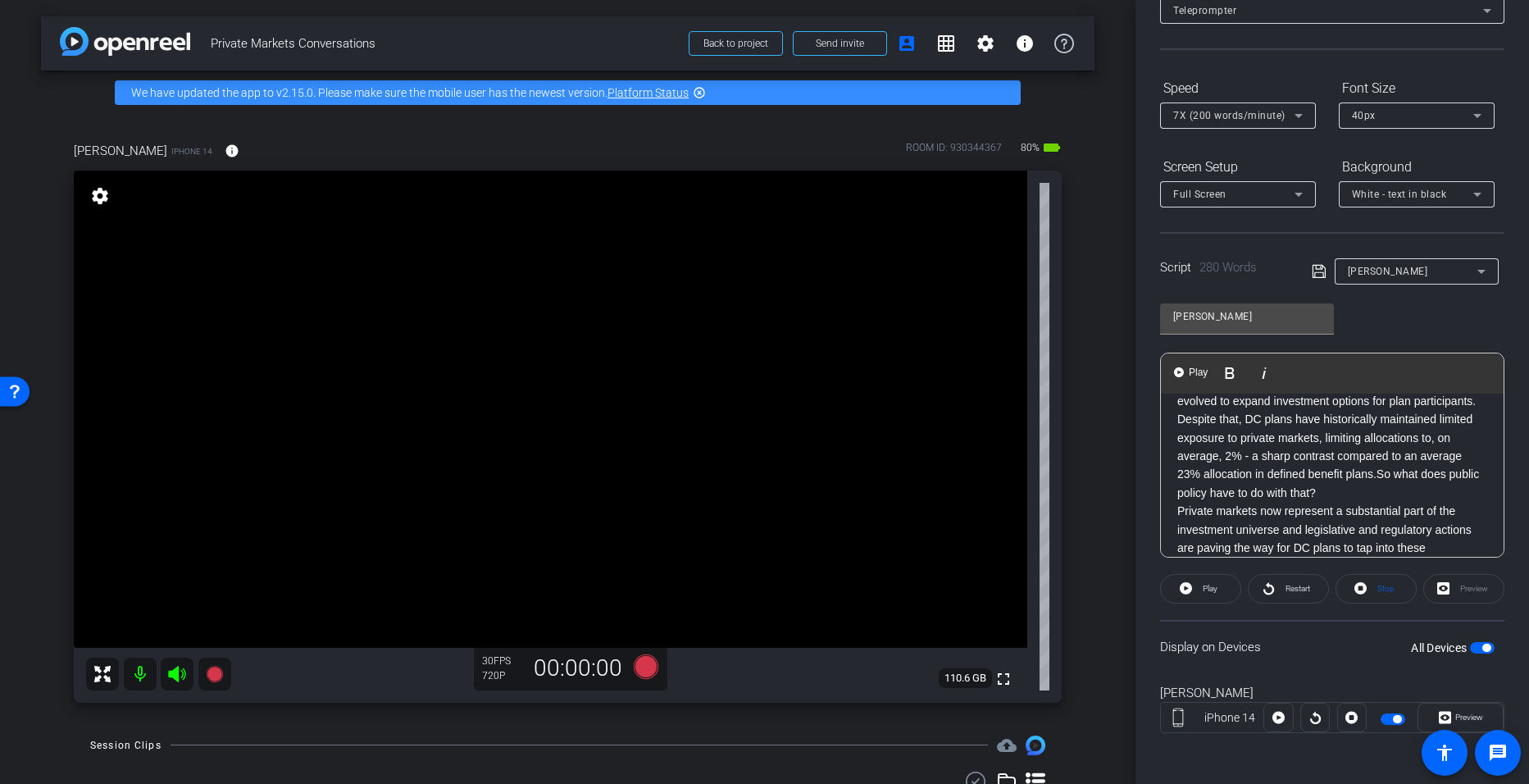
click at [739, 493] on p "Over the past decade, defined contribution plans have evolved to expand investm…" at bounding box center [1332, 438] width 310 height 129
click at [739, 499] on p "Over the past decade, defined contribution plans have evolved to expand investm…" at bounding box center [1332, 438] width 310 height 129
click at [739, 373] on span "Play" at bounding box center [1198, 372] width 25 height 14
click at [739, 713] on span "Preview" at bounding box center [1469, 717] width 28 height 9
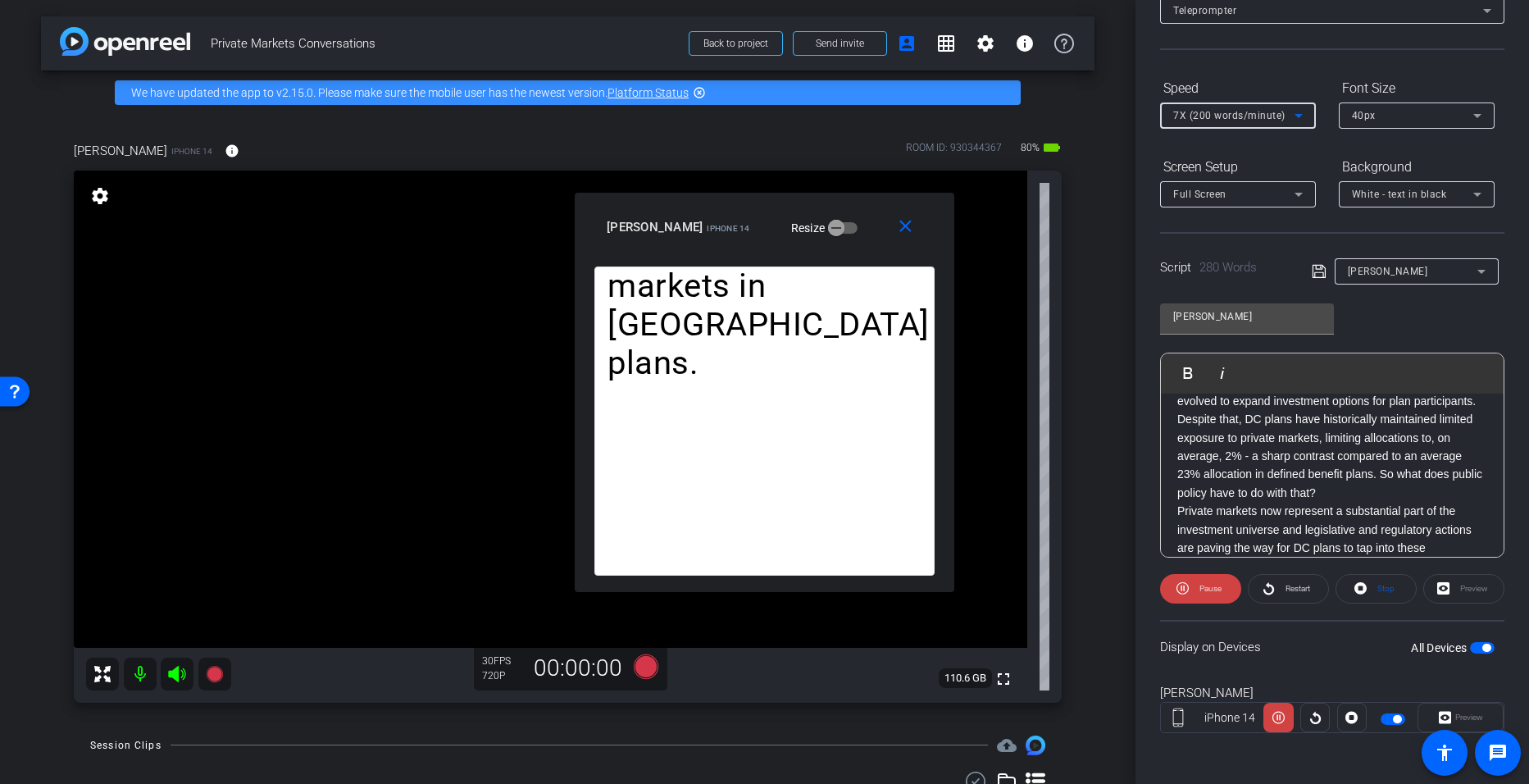
click at [739, 116] on icon at bounding box center [1299, 116] width 8 height 4
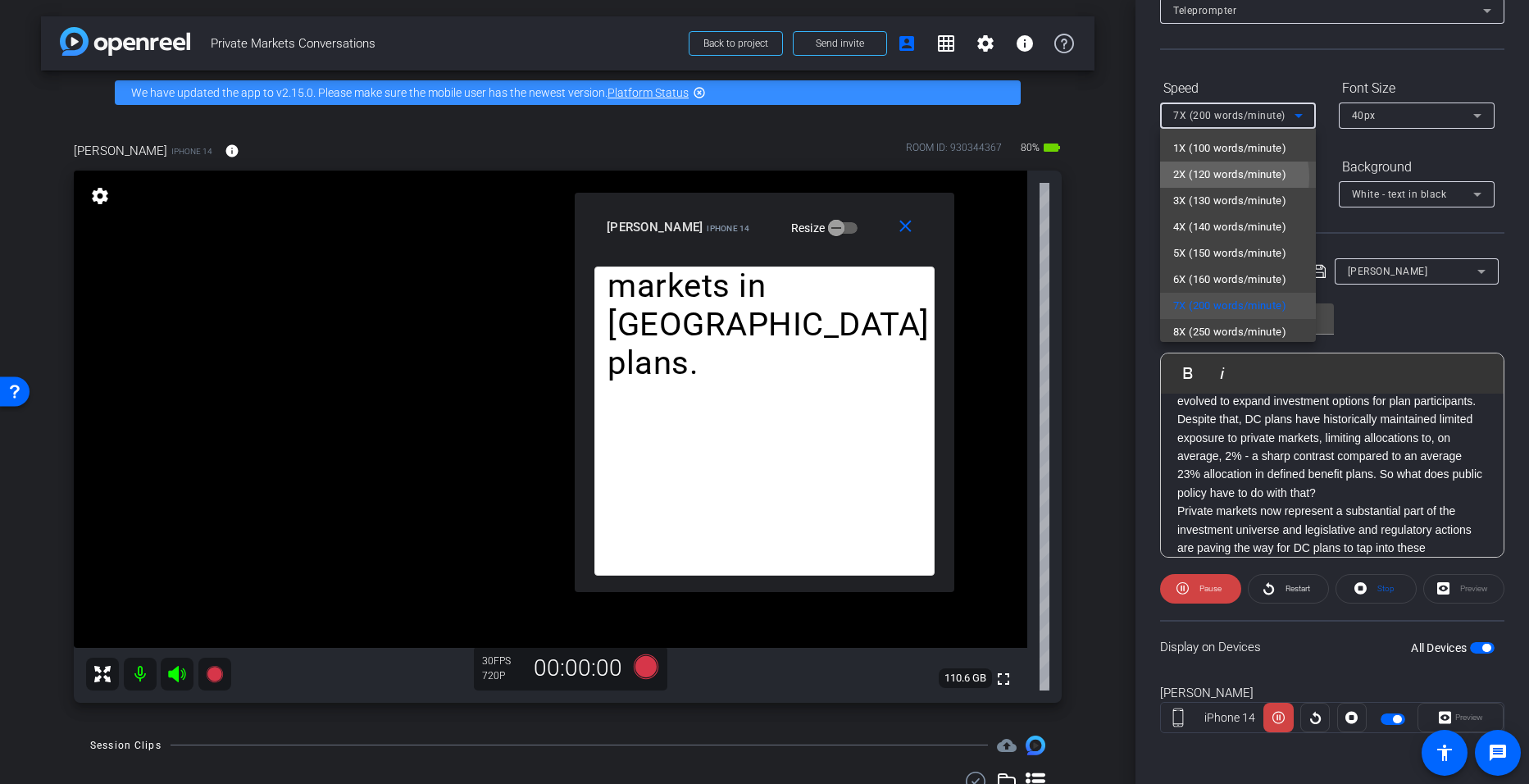
click at [739, 177] on span "2X (120 words/minute)" at bounding box center [1230, 174] width 113 height 20
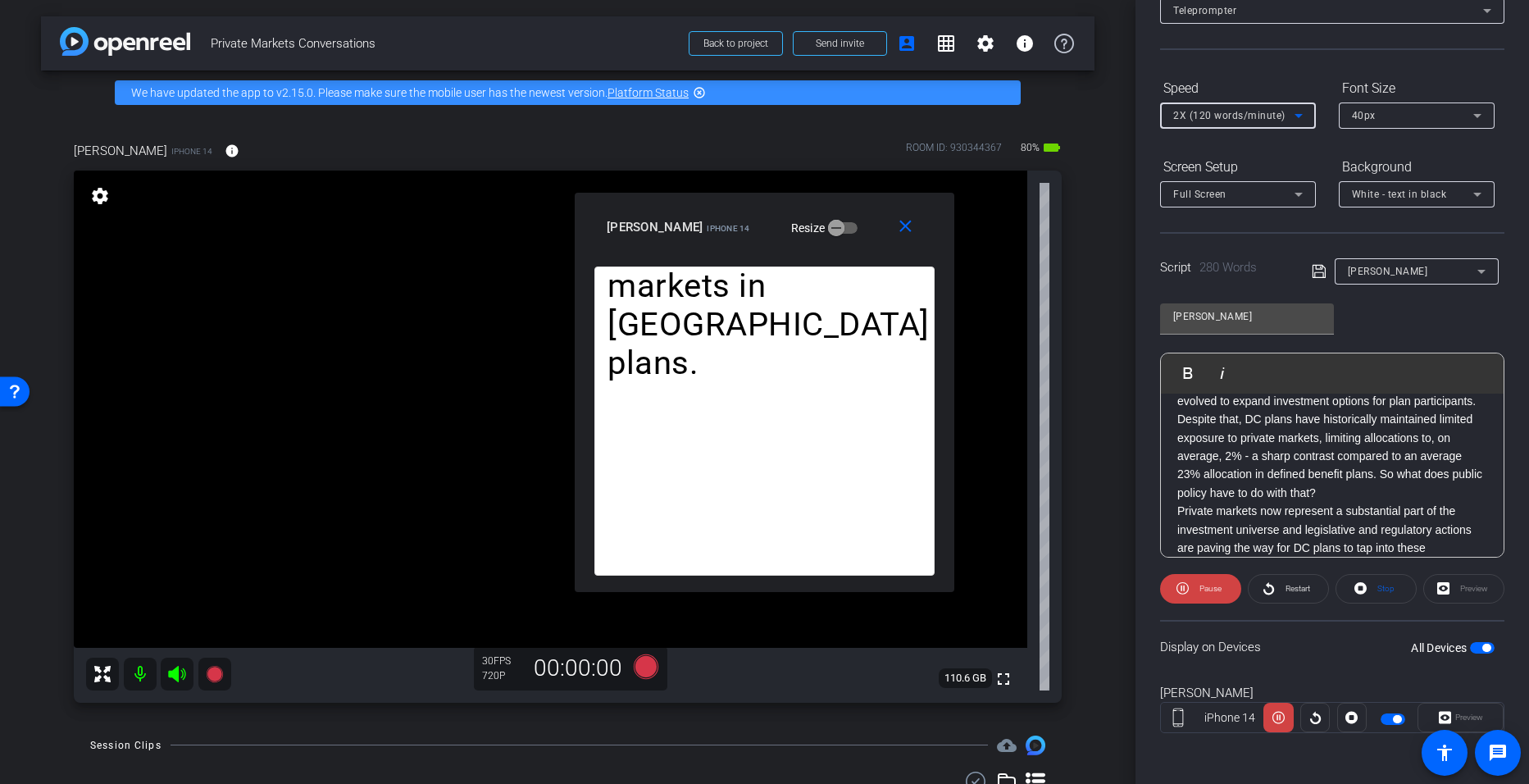
click at [739, 117] on icon at bounding box center [1299, 116] width 8 height 4
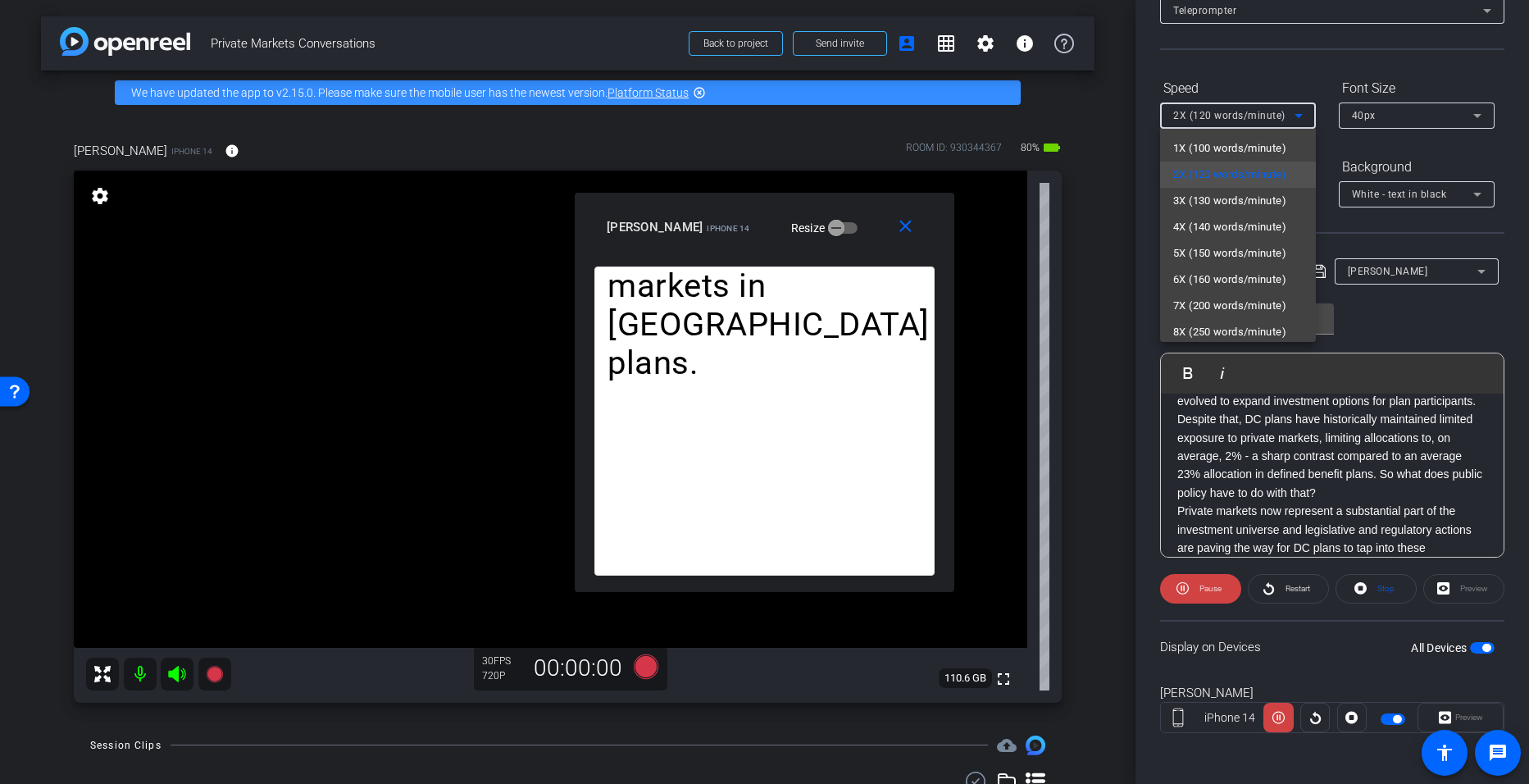
click at [739, 600] on div at bounding box center [764, 392] width 1529 height 784
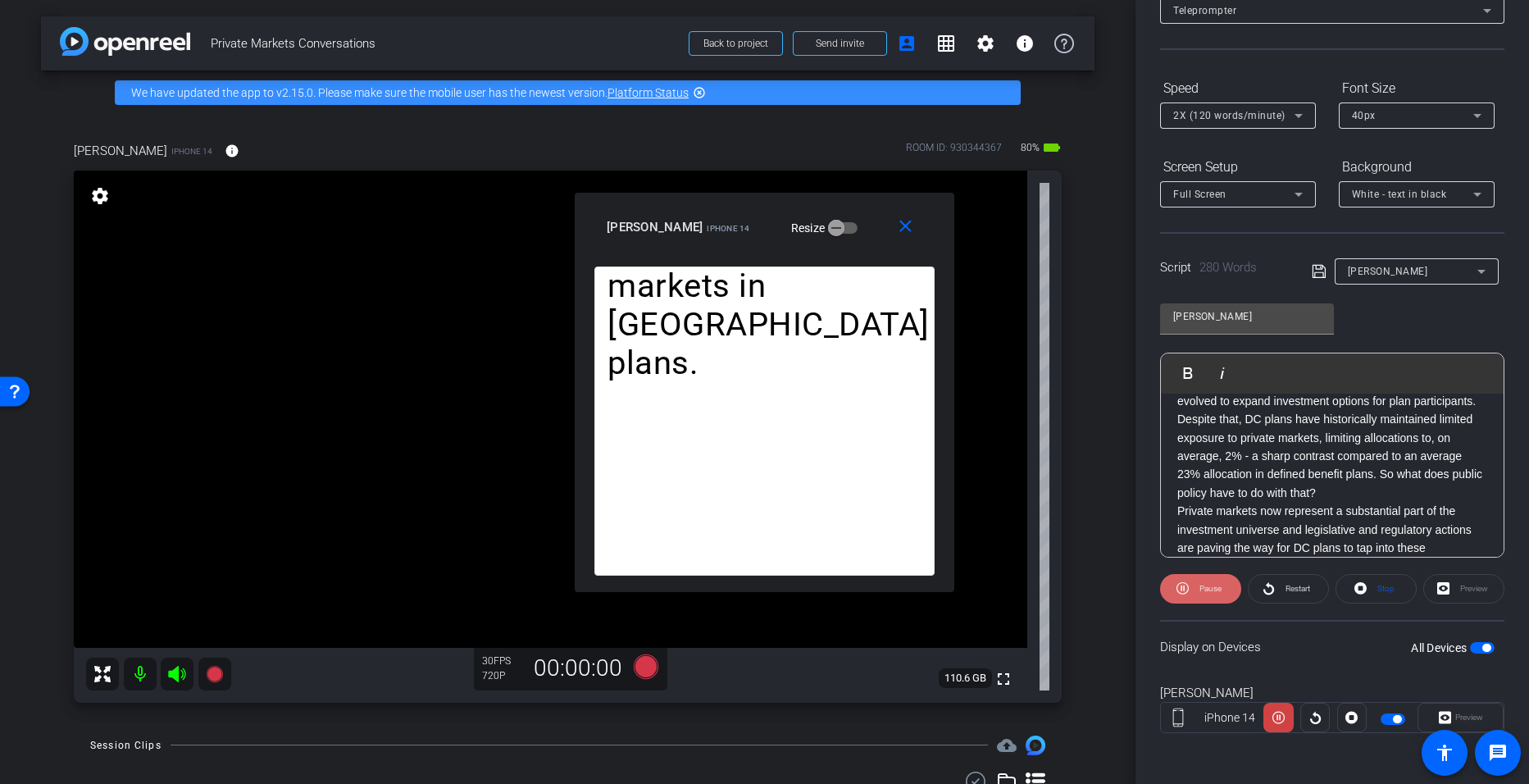
click at [739, 585] on span "Pause" at bounding box center [1211, 588] width 22 height 9
click at [739, 119] on icon at bounding box center [1299, 115] width 20 height 20
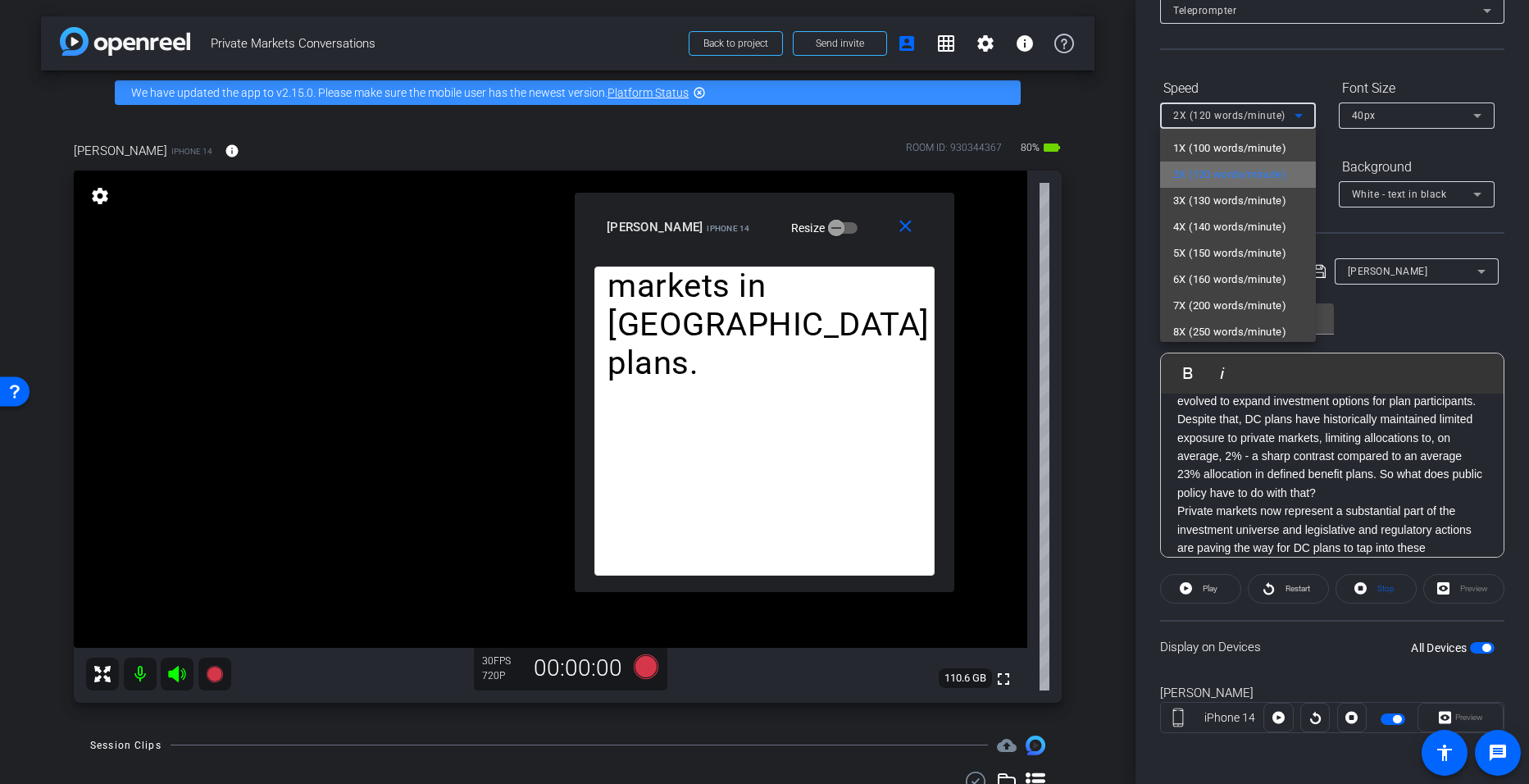
click at [739, 177] on span "2X (120 words/minute)" at bounding box center [1230, 174] width 113 height 20
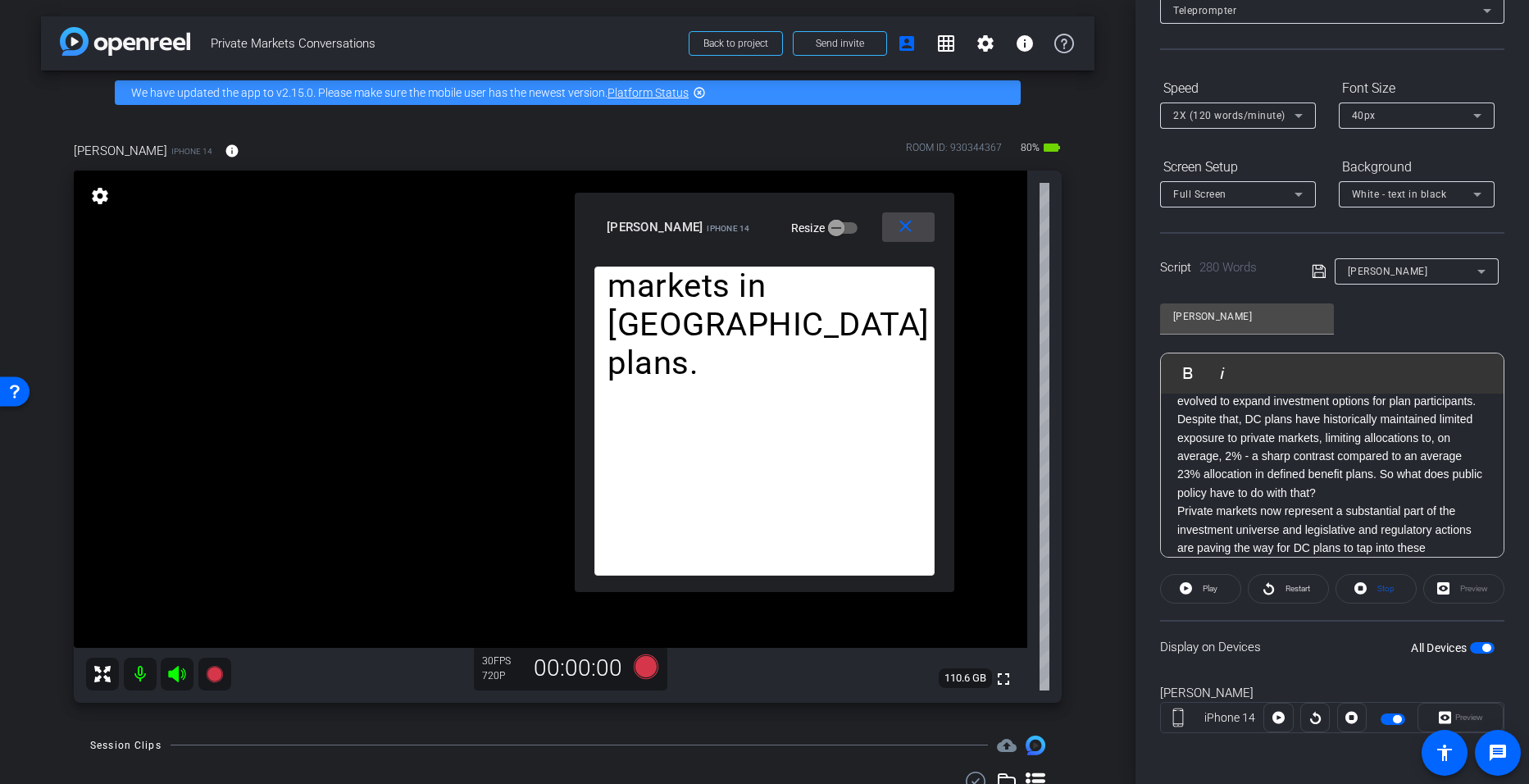
click at [739, 234] on mat-icon "close" at bounding box center [905, 227] width 21 height 21
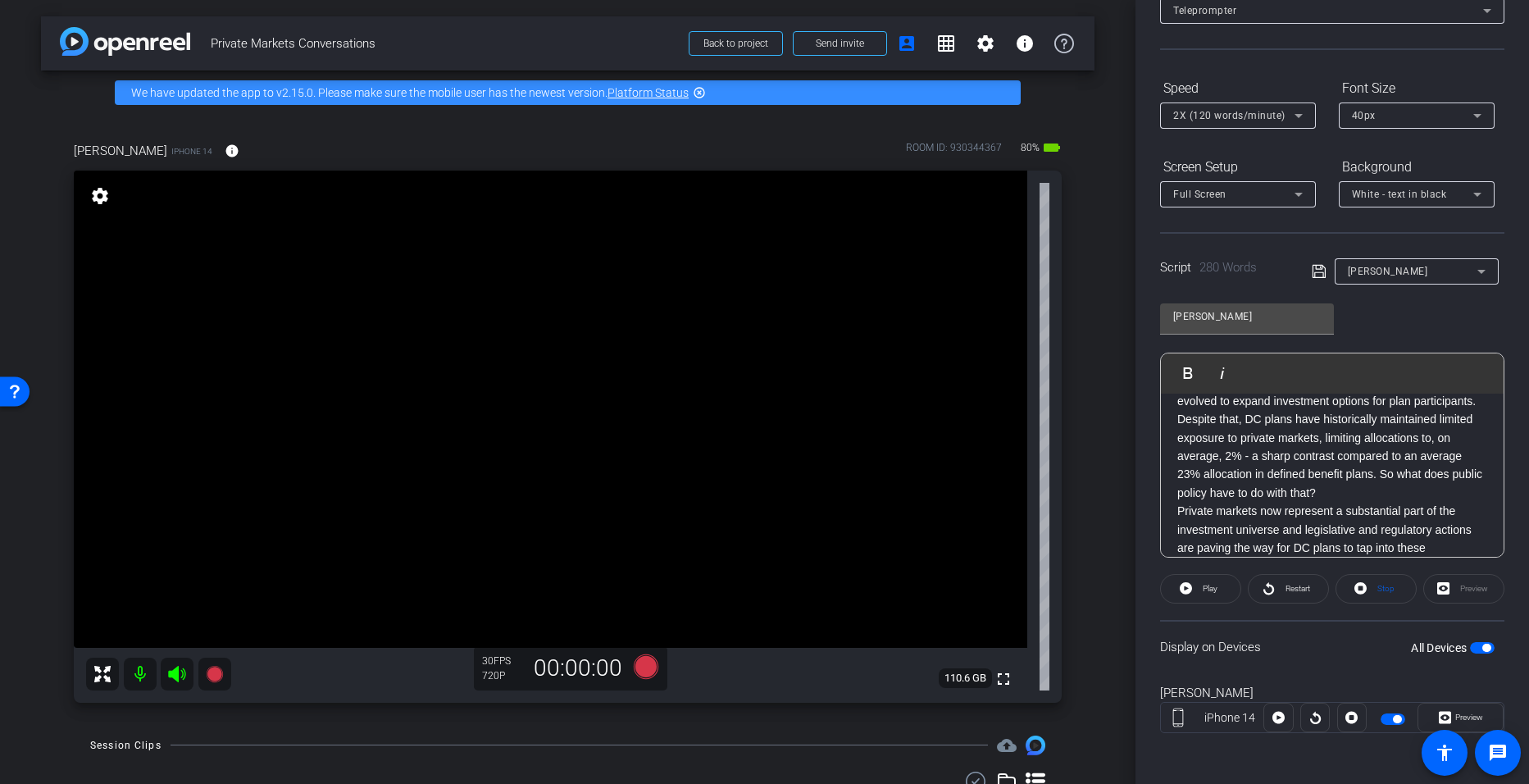
click at [739, 493] on p "Over the past decade, defined contribution plans have evolved to expand investm…" at bounding box center [1332, 438] width 310 height 129
click at [739, 369] on span "Play" at bounding box center [1198, 372] width 25 height 14
click at [739, 708] on span "Preview" at bounding box center [1467, 717] width 32 height 23
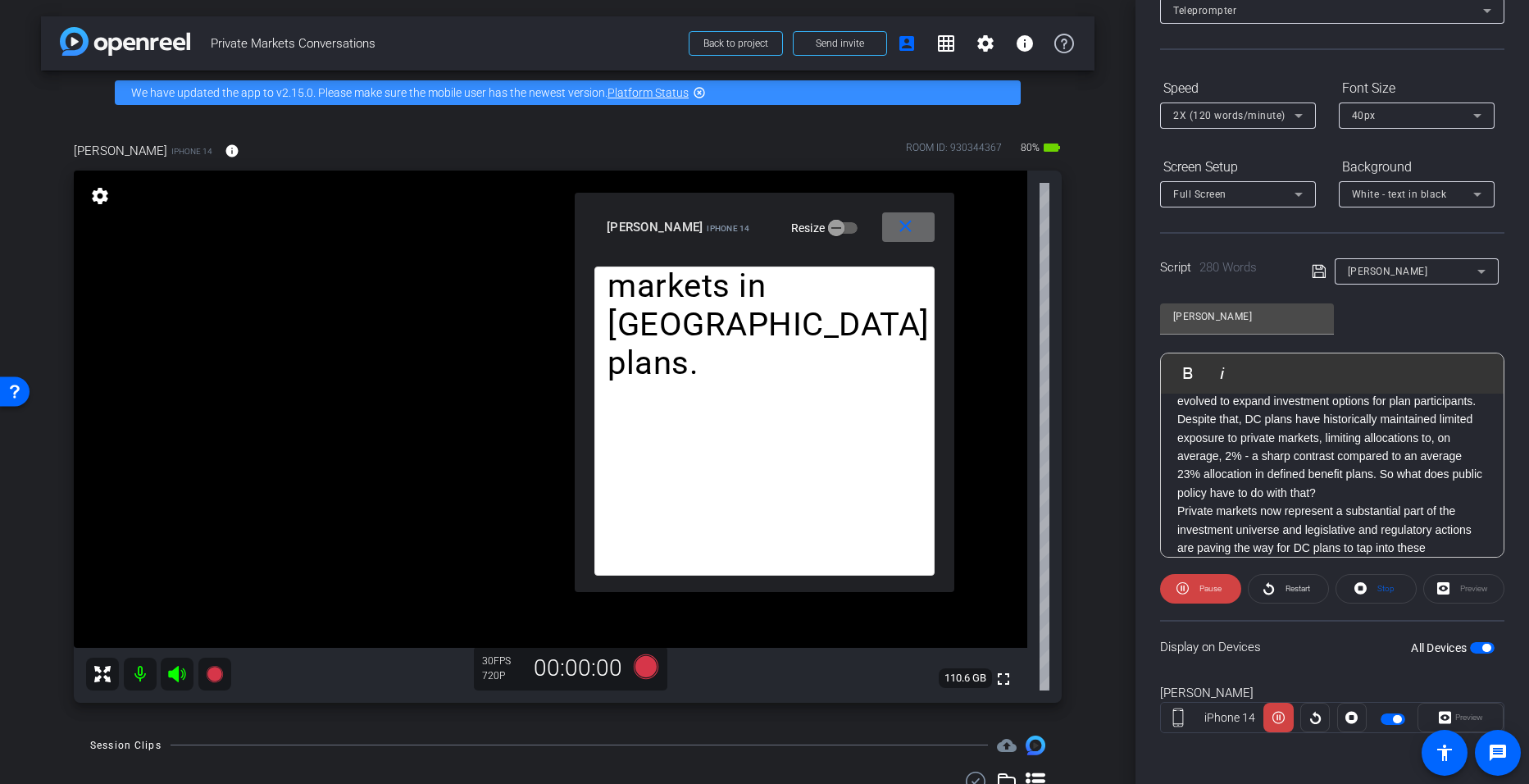
click at [739, 229] on mat-icon "close" at bounding box center [905, 227] width 21 height 21
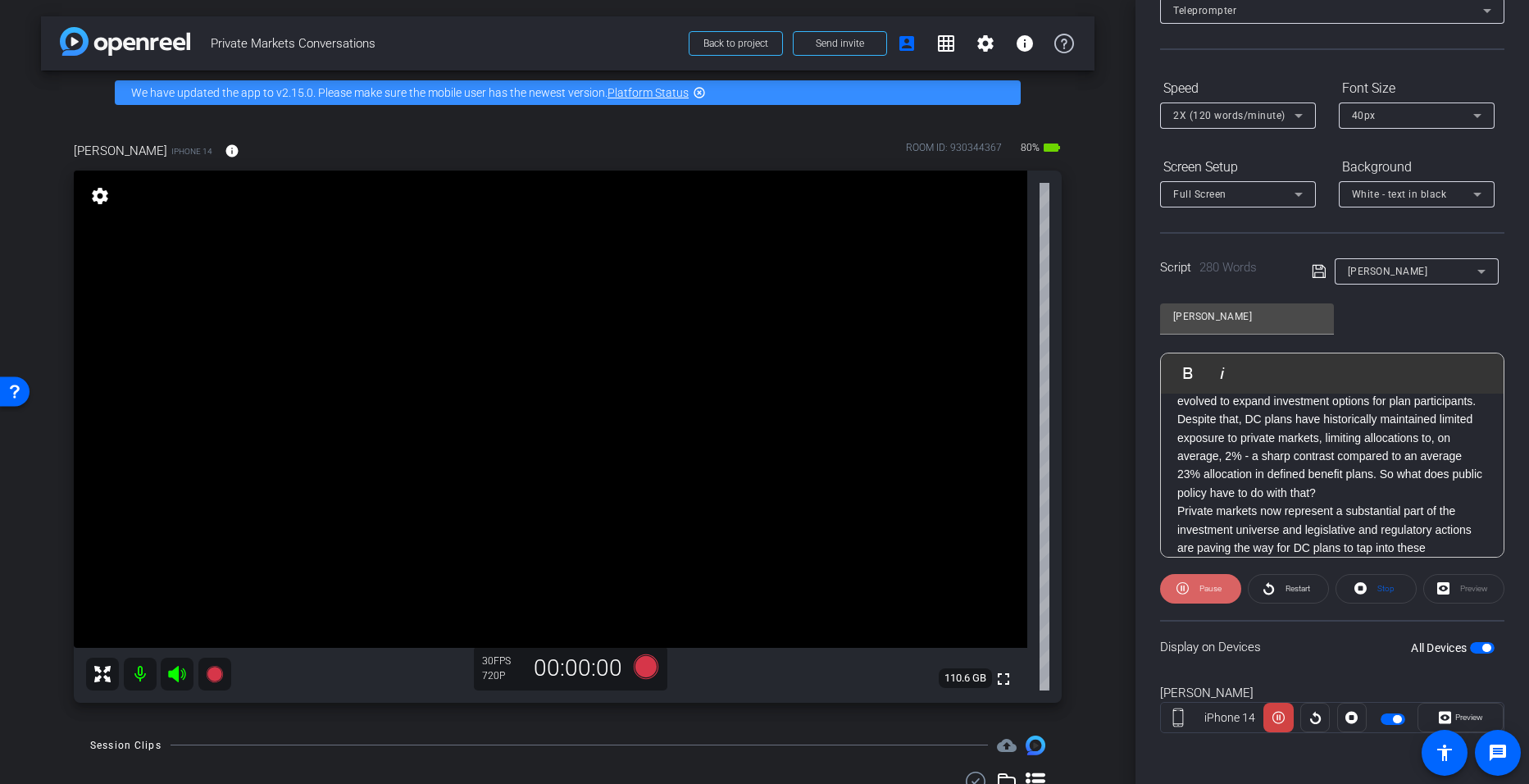
click at [739, 581] on span "Pause" at bounding box center [1208, 588] width 26 height 23
click at [739, 491] on p "Over the past decade, defined contribution plans have evolved to expand investm…" at bounding box center [1332, 438] width 310 height 129
click at [739, 371] on span "Play" at bounding box center [1198, 372] width 25 height 14
click at [739, 717] on span "Preview" at bounding box center [1469, 717] width 28 height 9
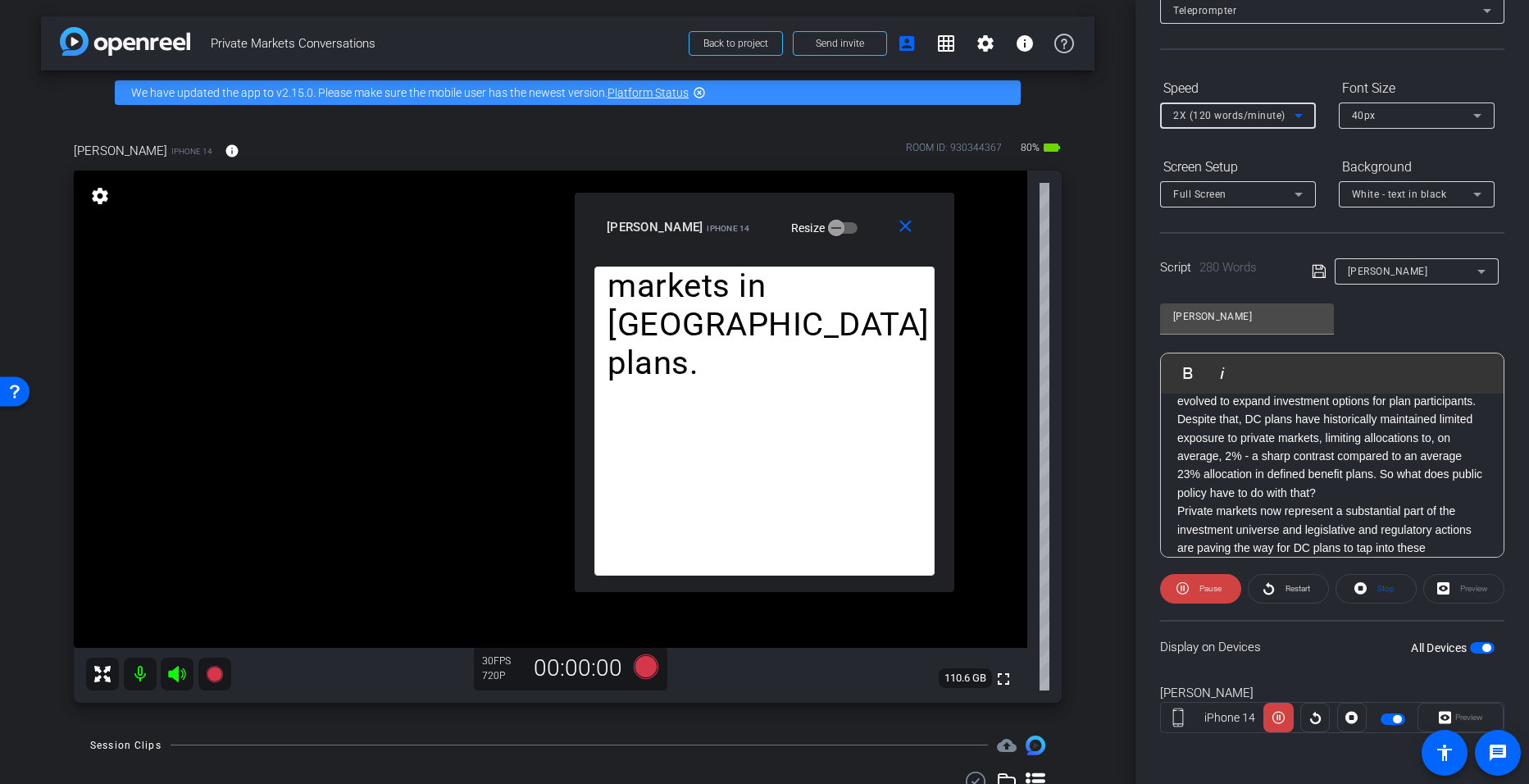
click at [739, 112] on icon at bounding box center [1299, 115] width 20 height 20
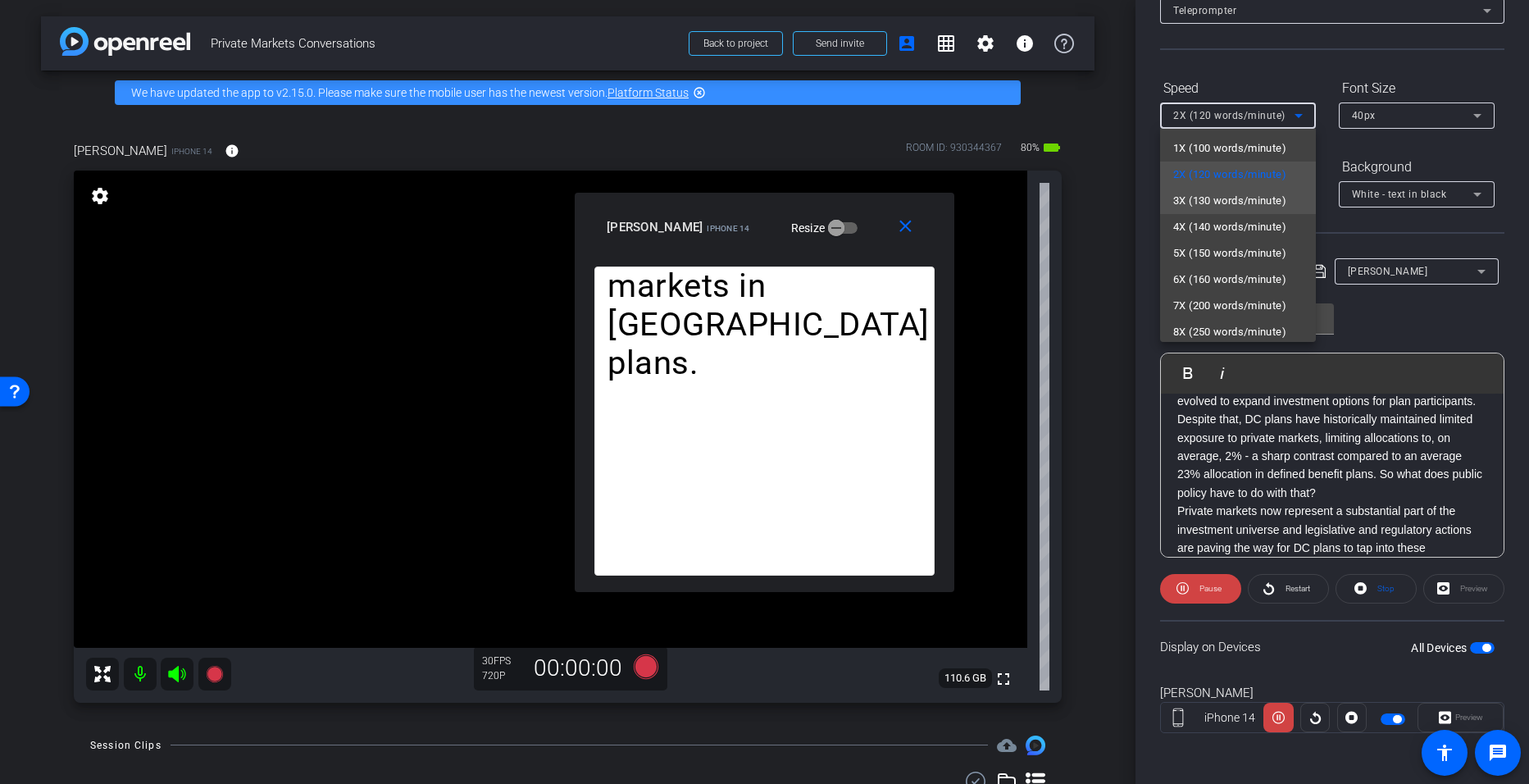
click at [739, 201] on span "3X (130 words/minute)" at bounding box center [1230, 200] width 113 height 20
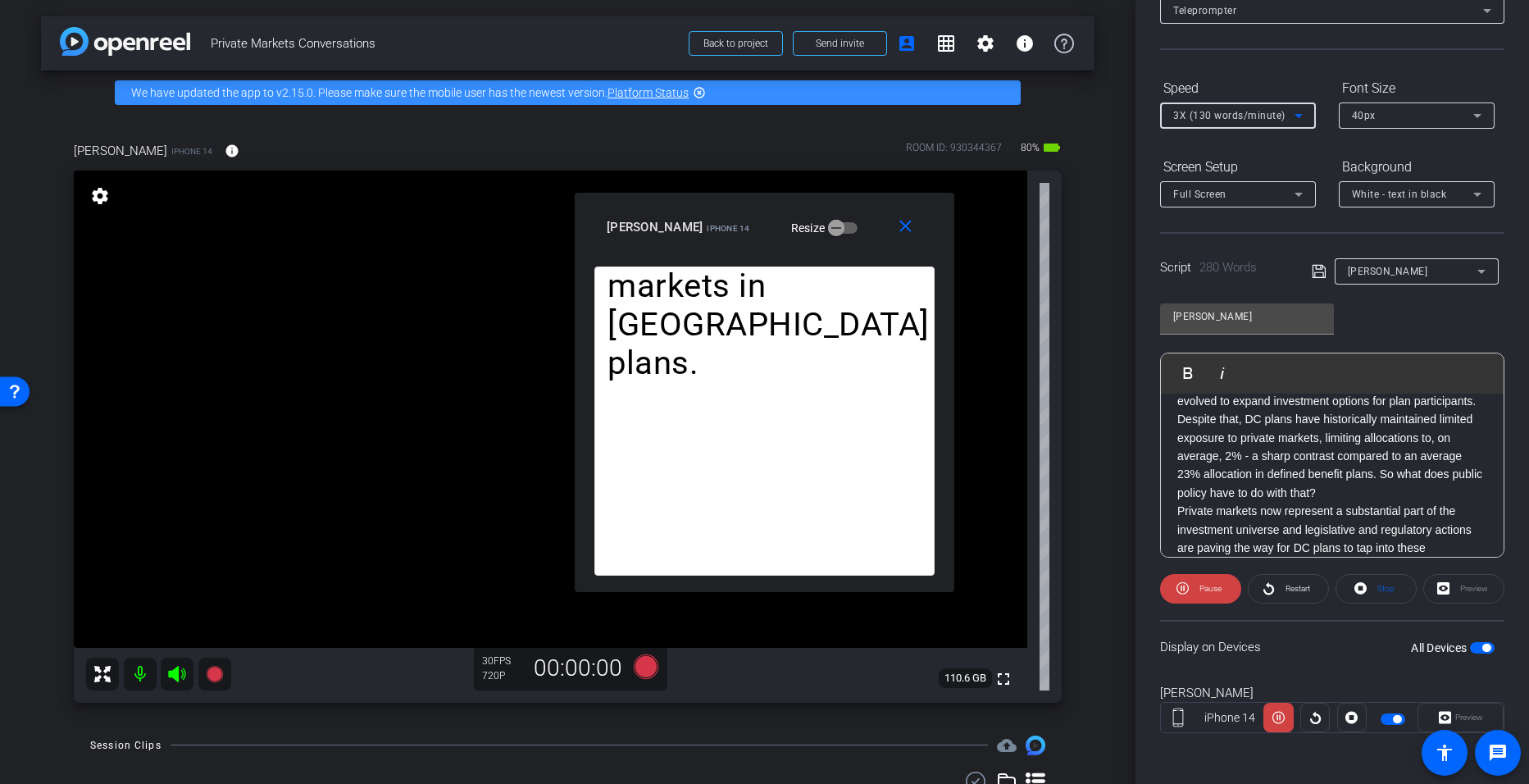
click at [739, 117] on icon at bounding box center [1299, 115] width 20 height 20
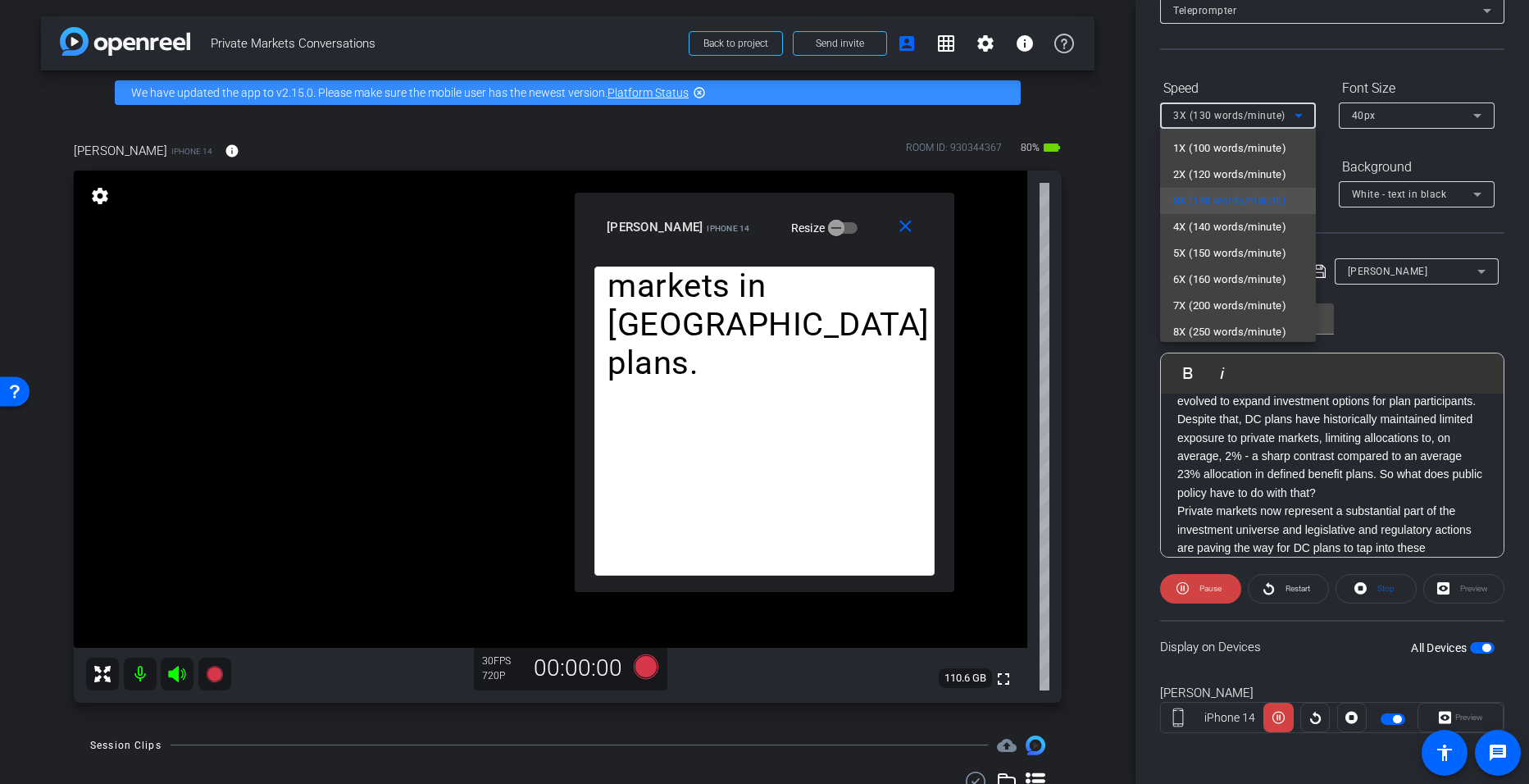
click at [739, 593] on div at bounding box center [764, 392] width 1529 height 784
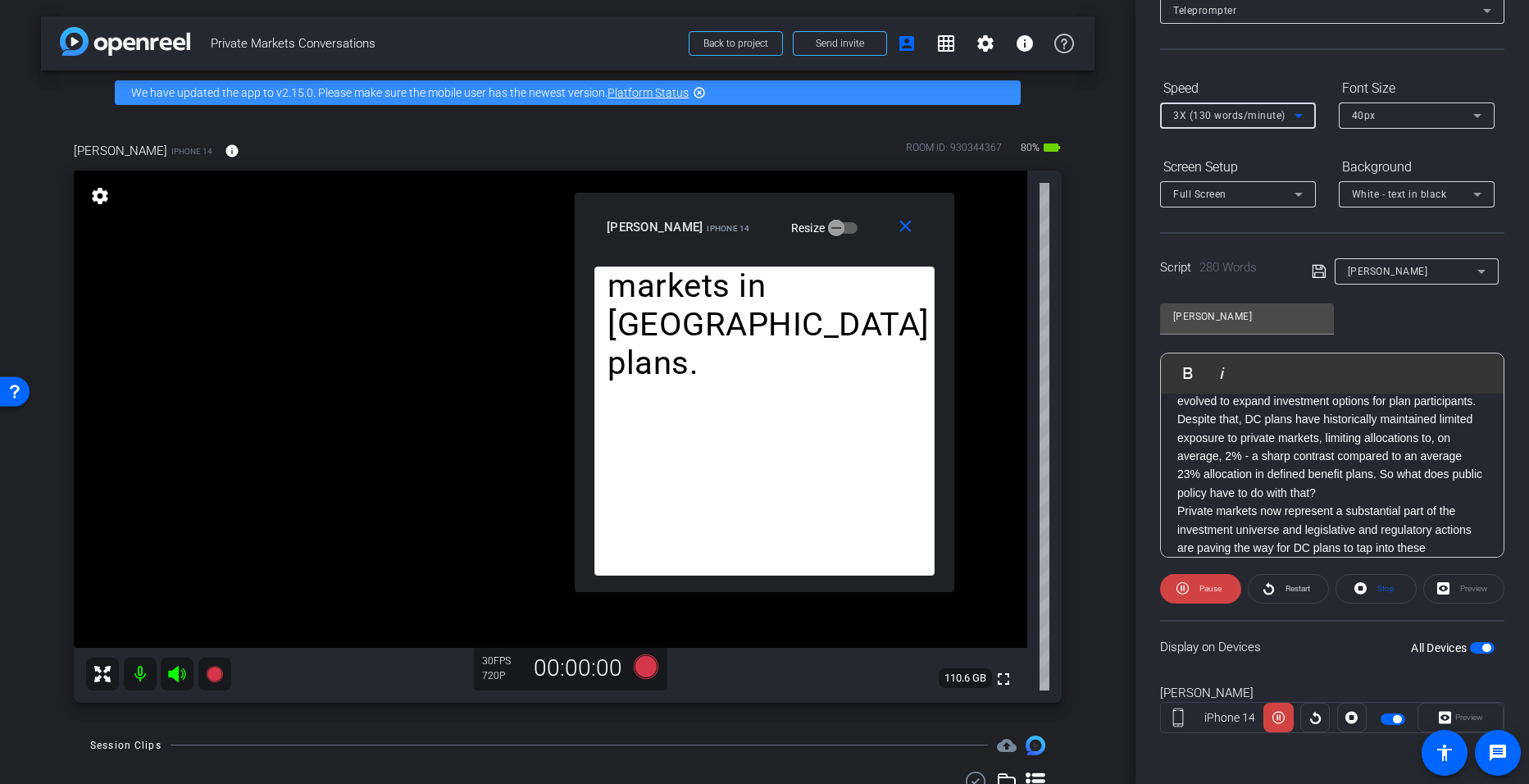
click at [739, 117] on icon at bounding box center [1299, 115] width 20 height 20
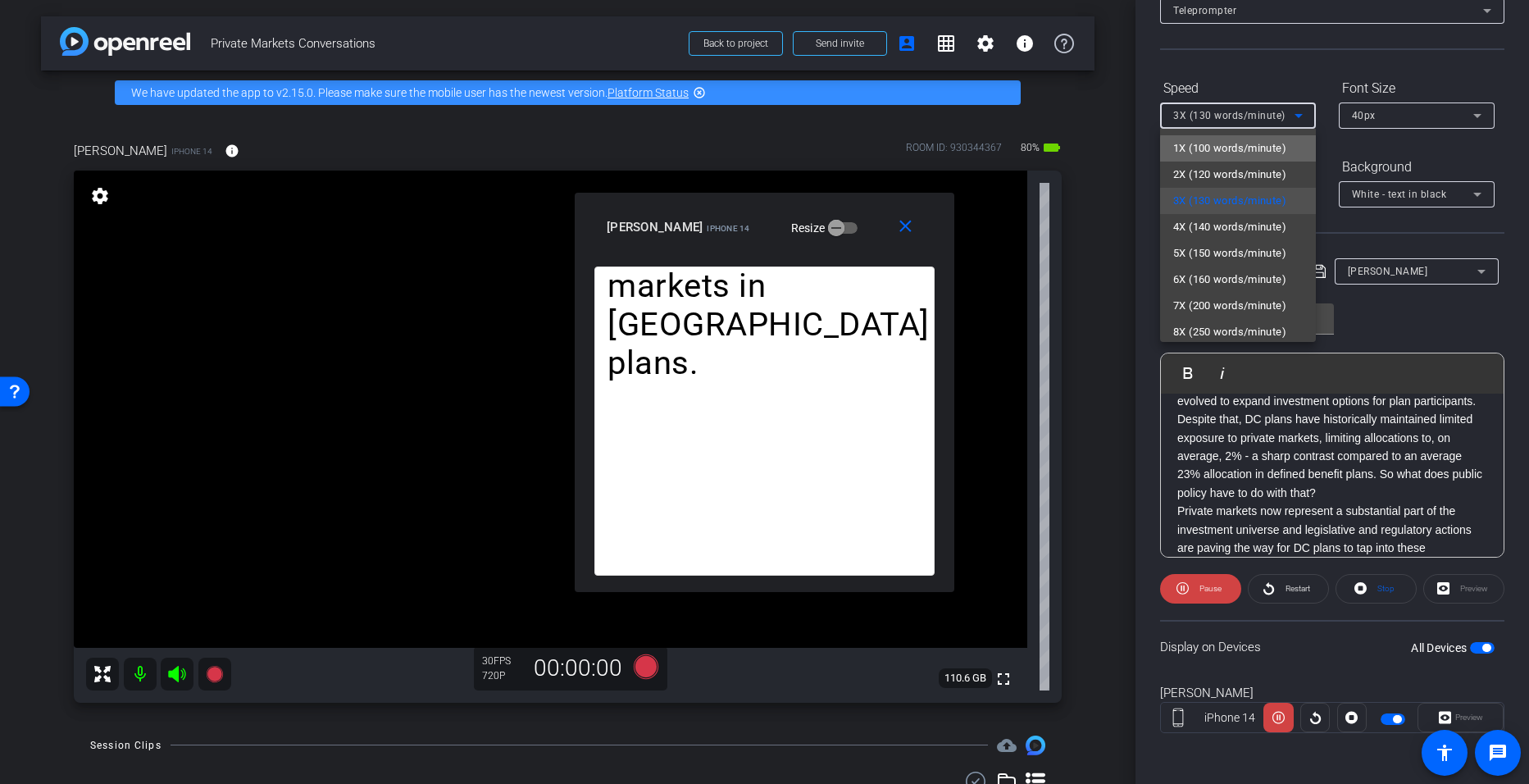
click at [739, 150] on span "1X (100 words/minute)" at bounding box center [1230, 148] width 113 height 20
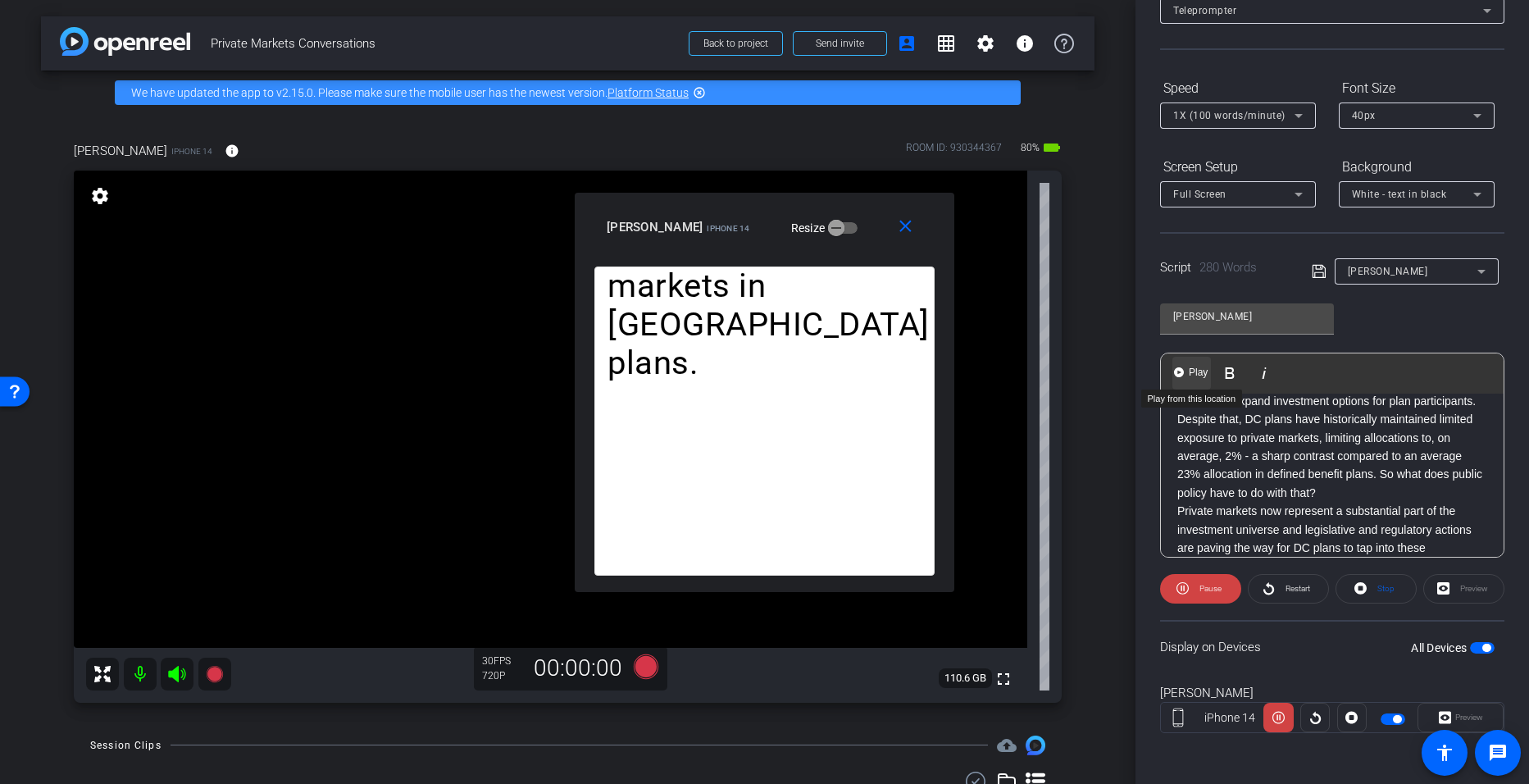
click at [739, 372] on img "button" at bounding box center [1179, 372] width 10 height 10
click at [739, 108] on icon at bounding box center [1299, 115] width 20 height 20
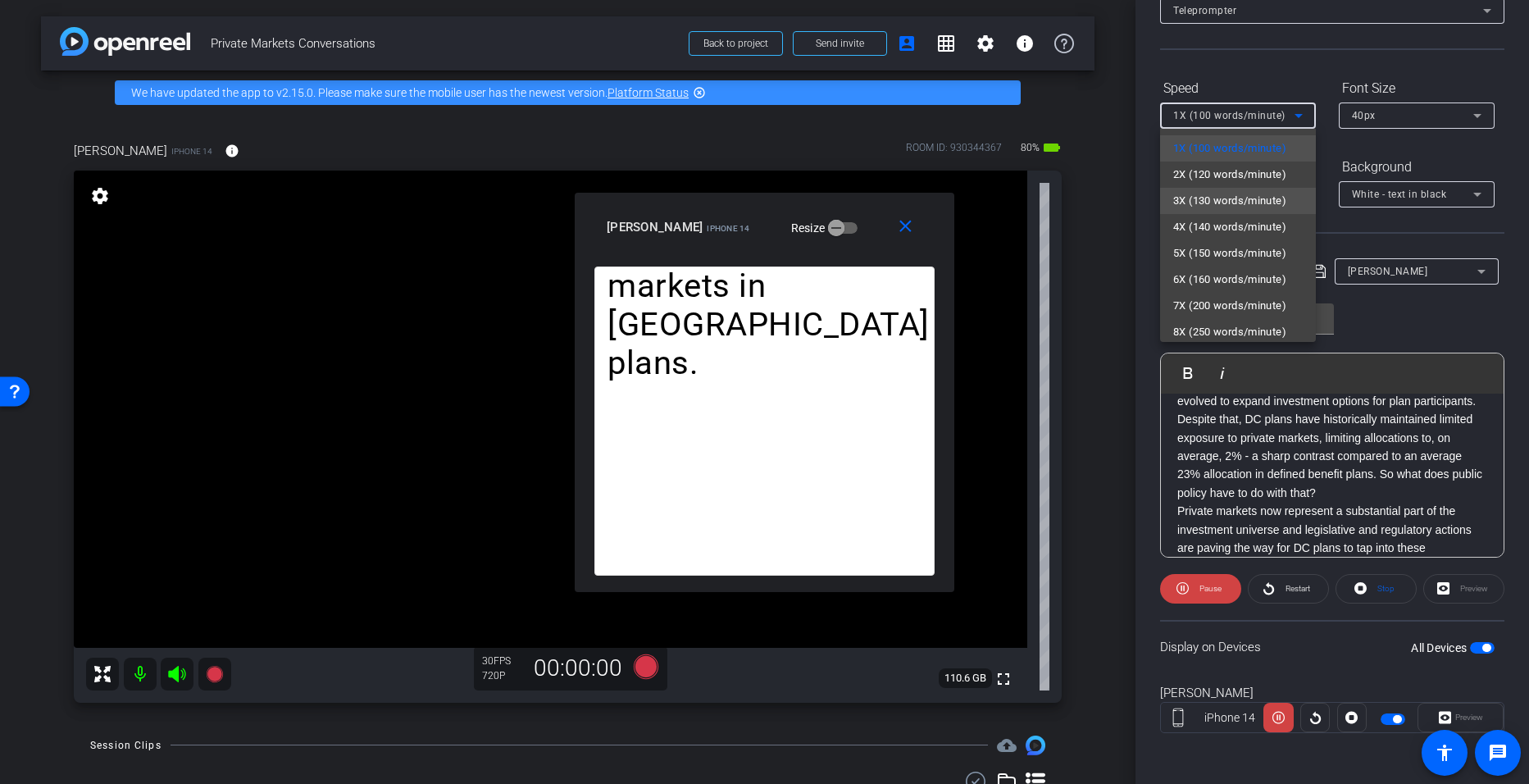
click at [739, 193] on span "3X (130 words/minute)" at bounding box center [1230, 200] width 113 height 20
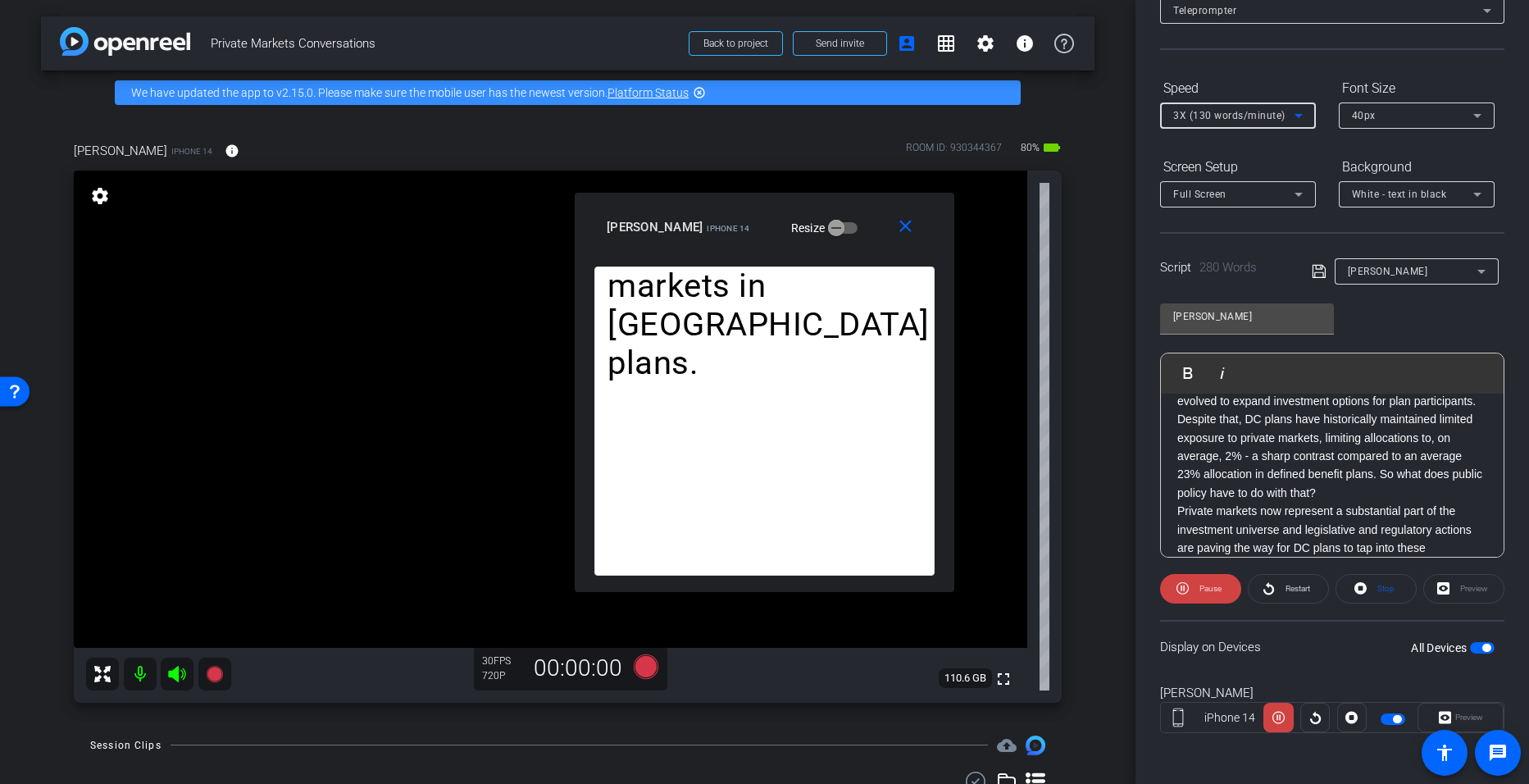
click at [739, 113] on icon at bounding box center [1299, 115] width 20 height 20
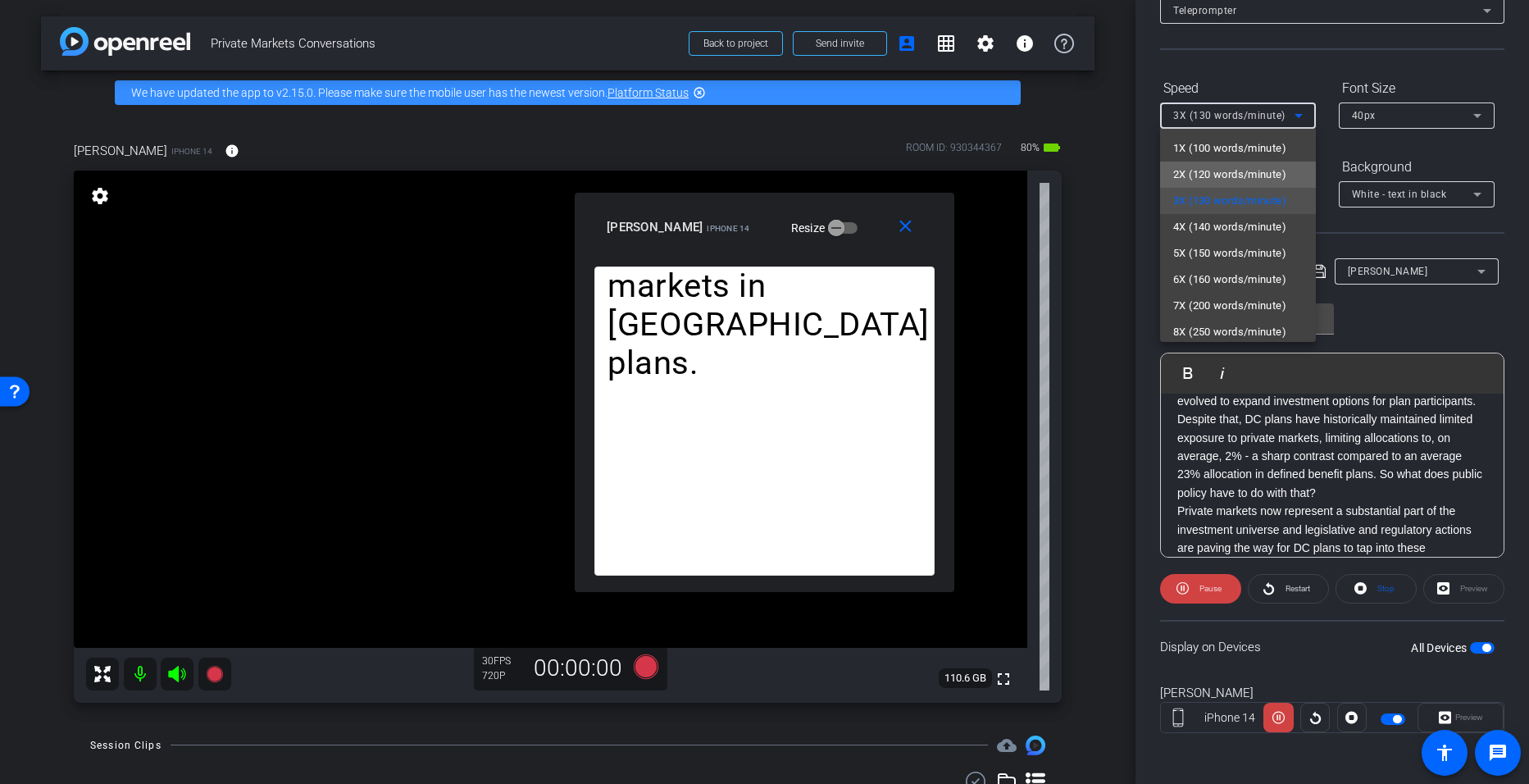
click at [739, 171] on span "2X (120 words/minute)" at bounding box center [1230, 174] width 113 height 20
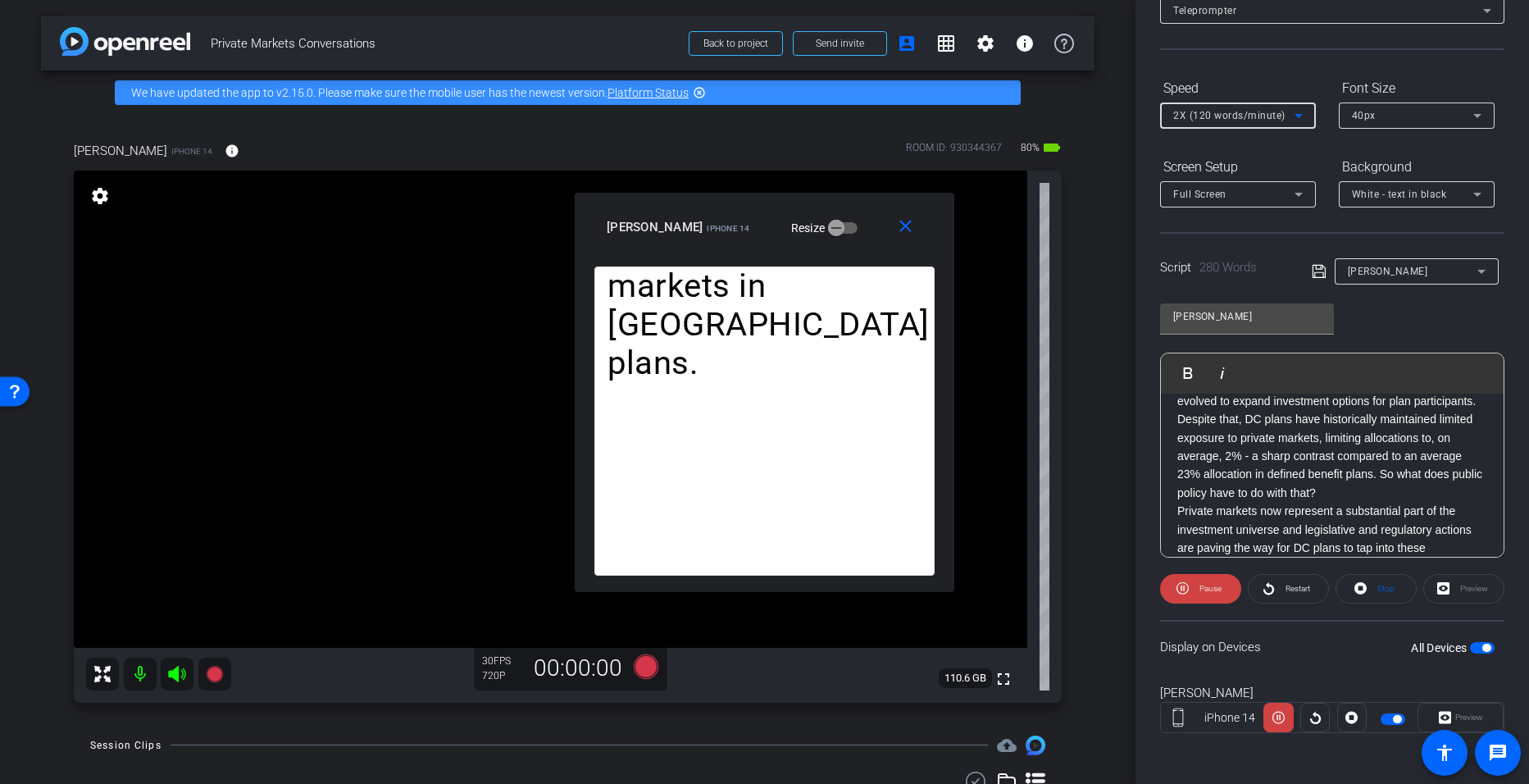
click at [739, 115] on icon at bounding box center [1299, 116] width 8 height 4
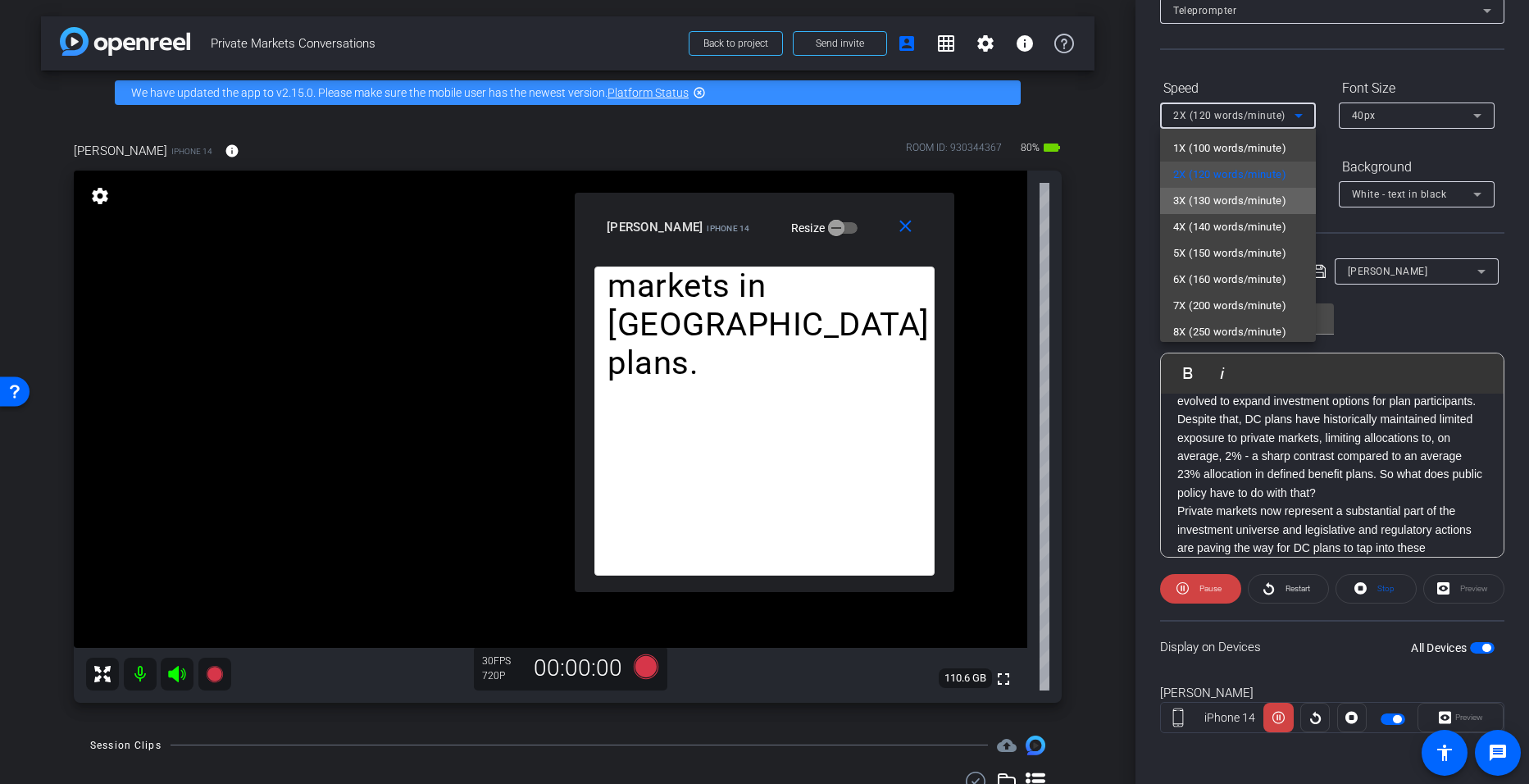
click at [739, 199] on span "3X (130 words/minute)" at bounding box center [1230, 200] width 113 height 20
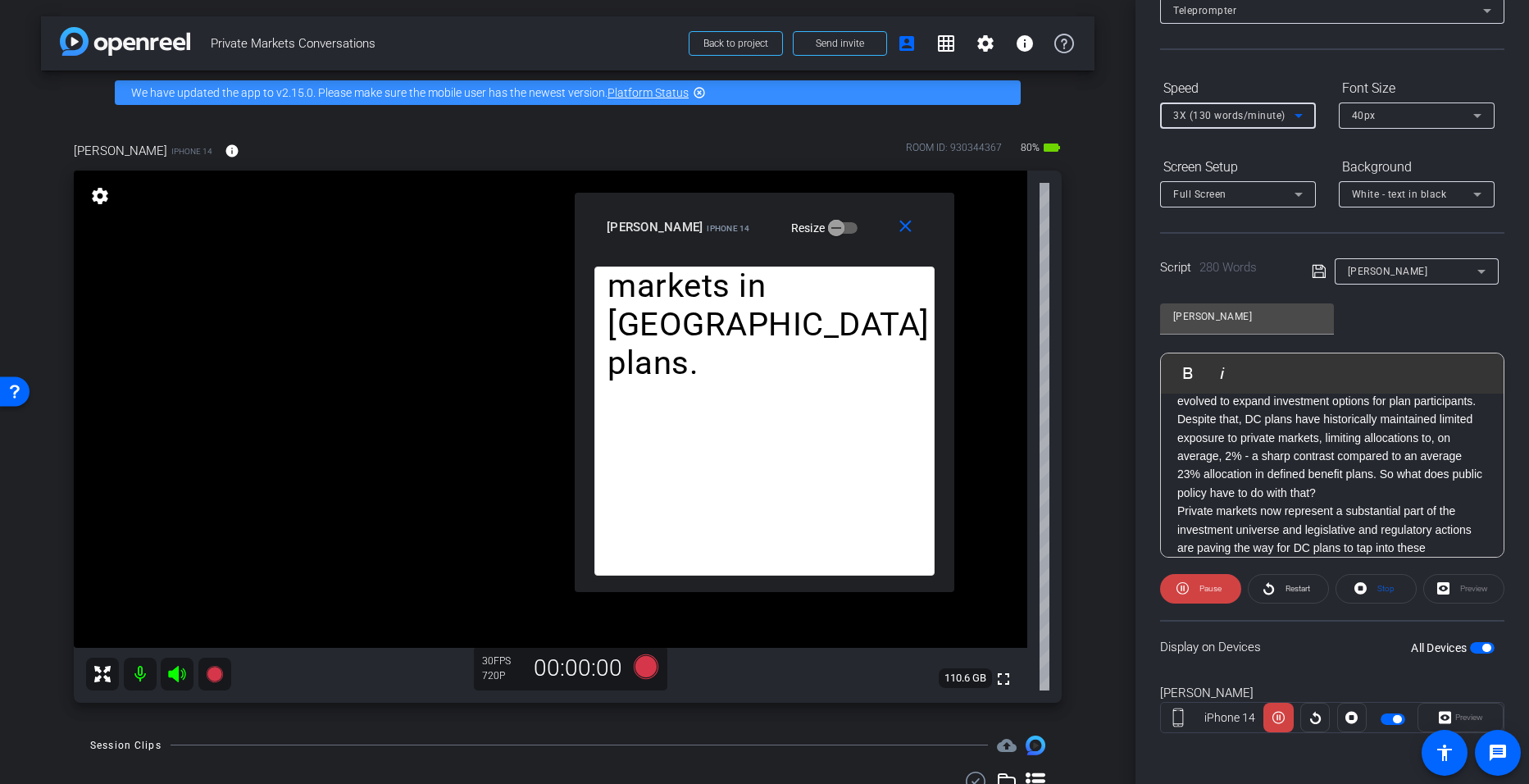
click at [739, 113] on icon at bounding box center [1299, 115] width 20 height 20
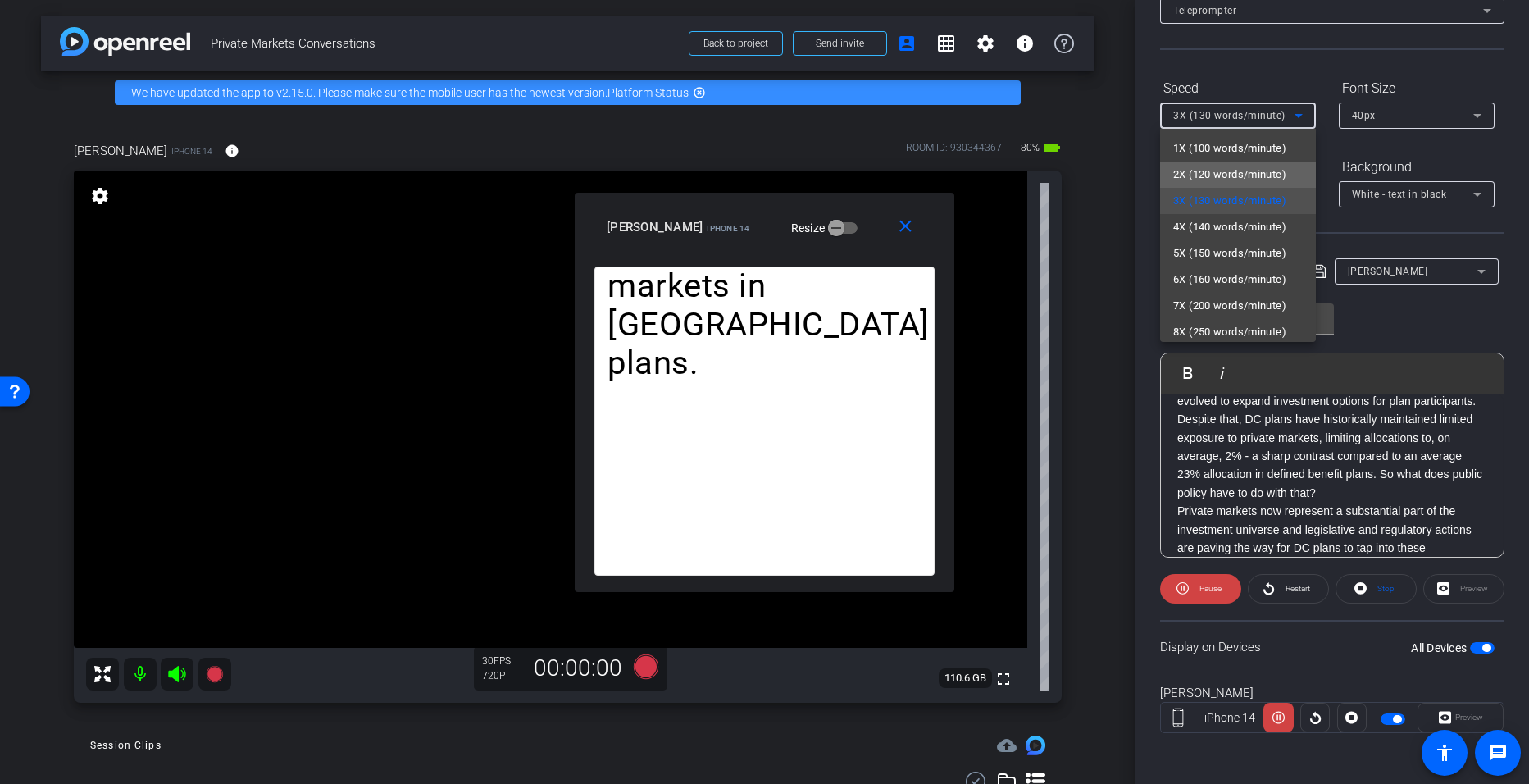
click at [739, 171] on span "2X (120 words/minute)" at bounding box center [1230, 174] width 113 height 20
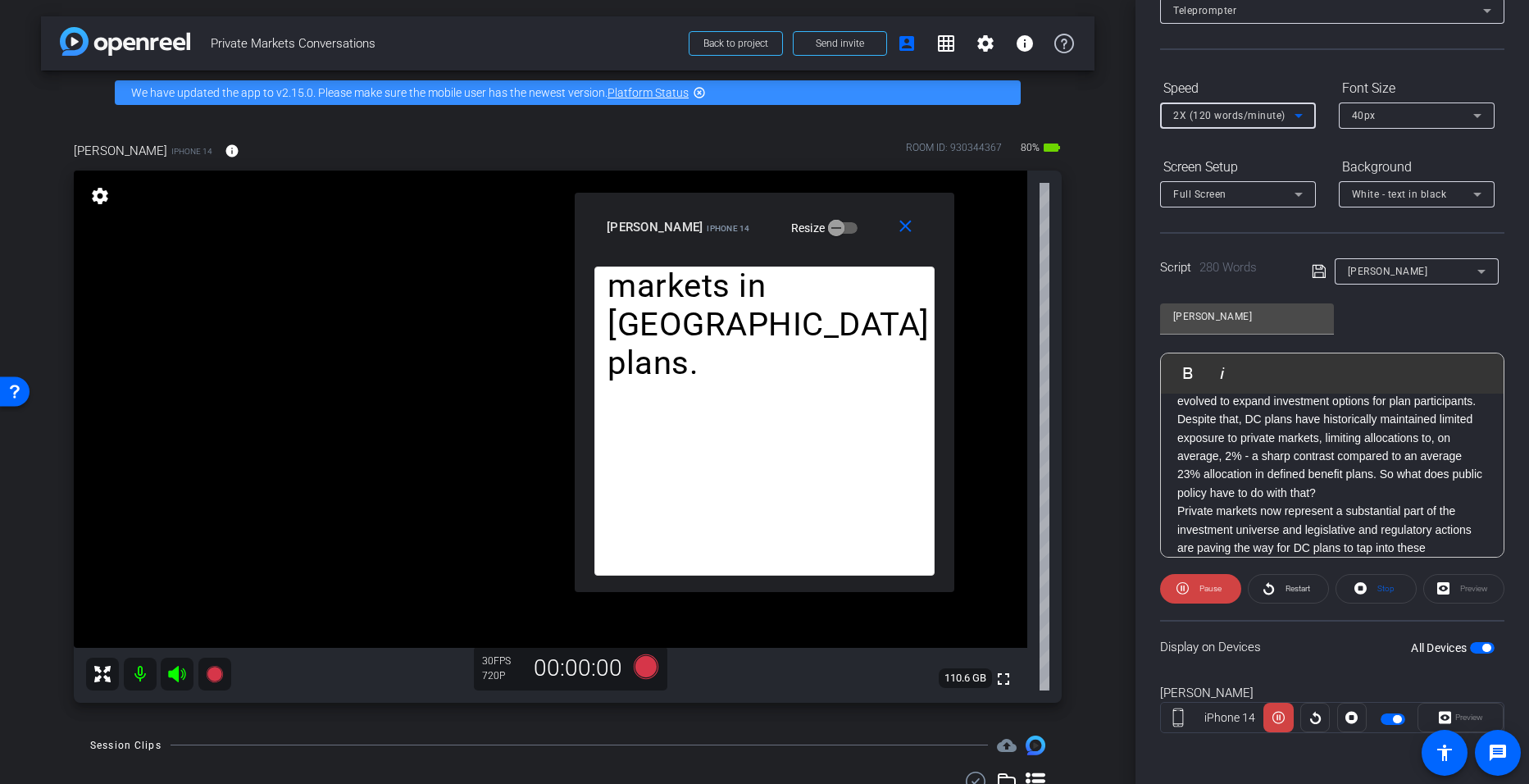
click at [739, 119] on icon at bounding box center [1299, 115] width 20 height 20
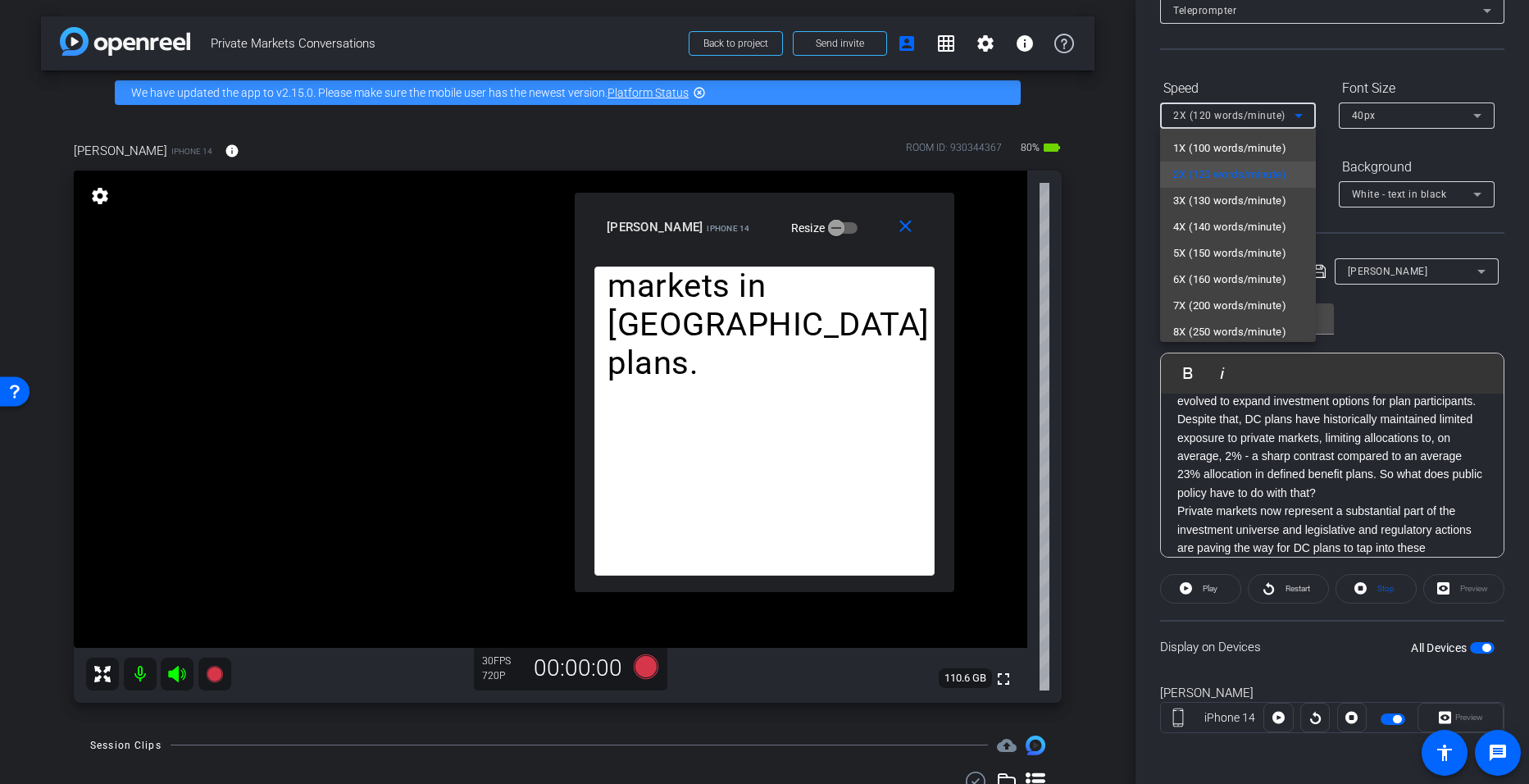
drag, startPoint x: 1492, startPoint y: 432, endPoint x: 1489, endPoint y: 466, distance: 34.1
click at [739, 466] on div at bounding box center [764, 392] width 1529 height 784
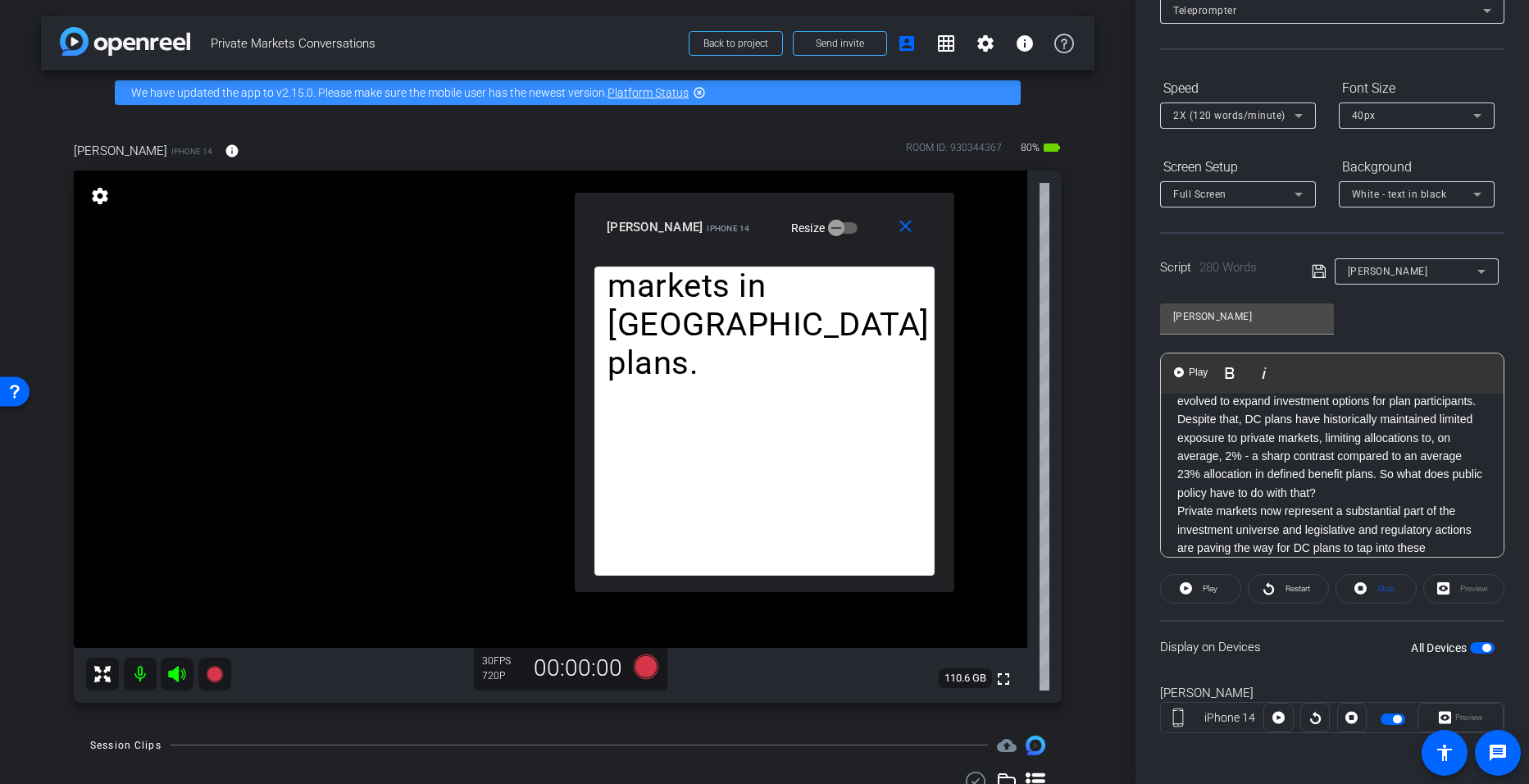
click at [739, 502] on p "Private markets now represent a substantial part of the investment universe and…" at bounding box center [1332, 538] width 310 height 74
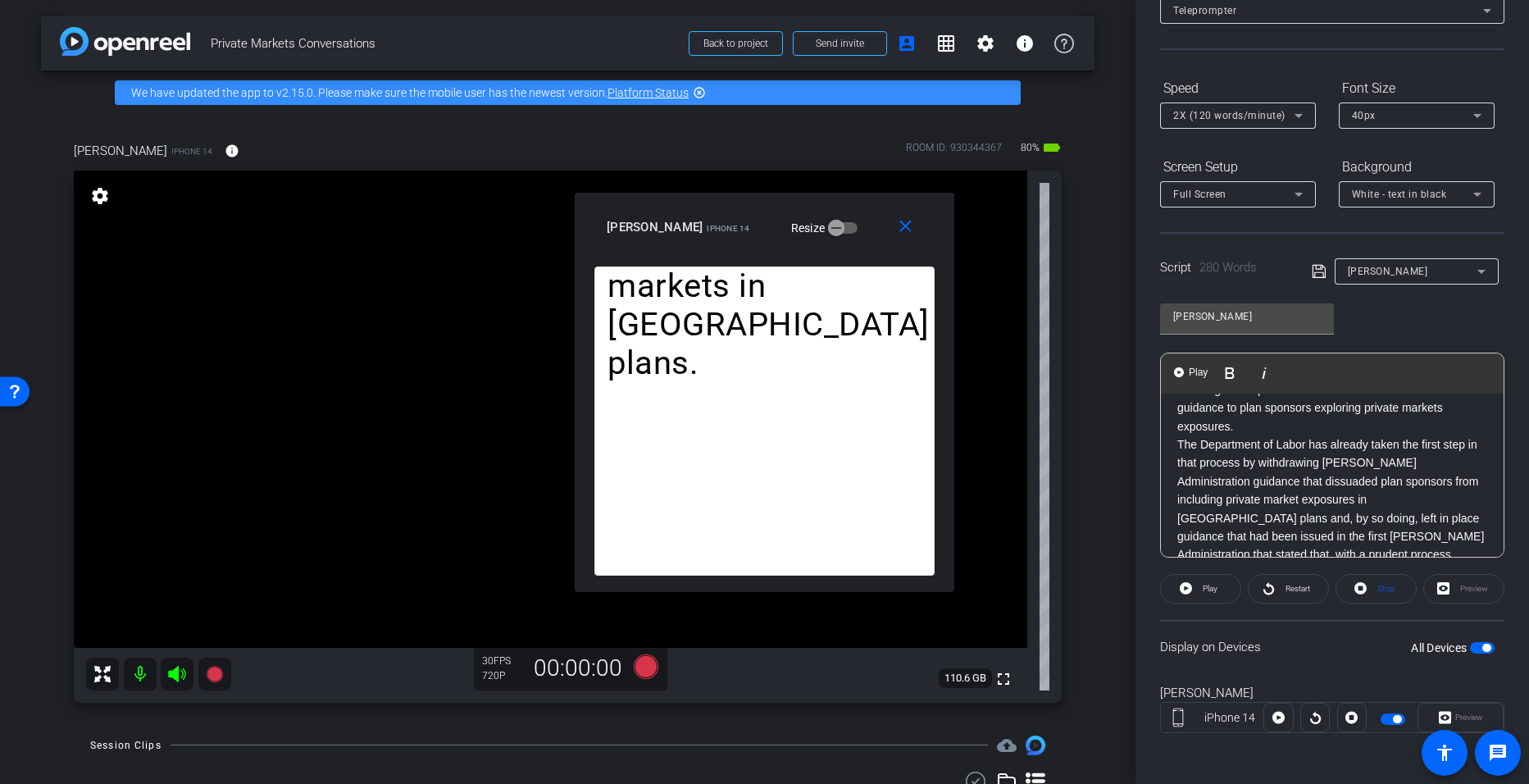
scroll to position [391, 0]
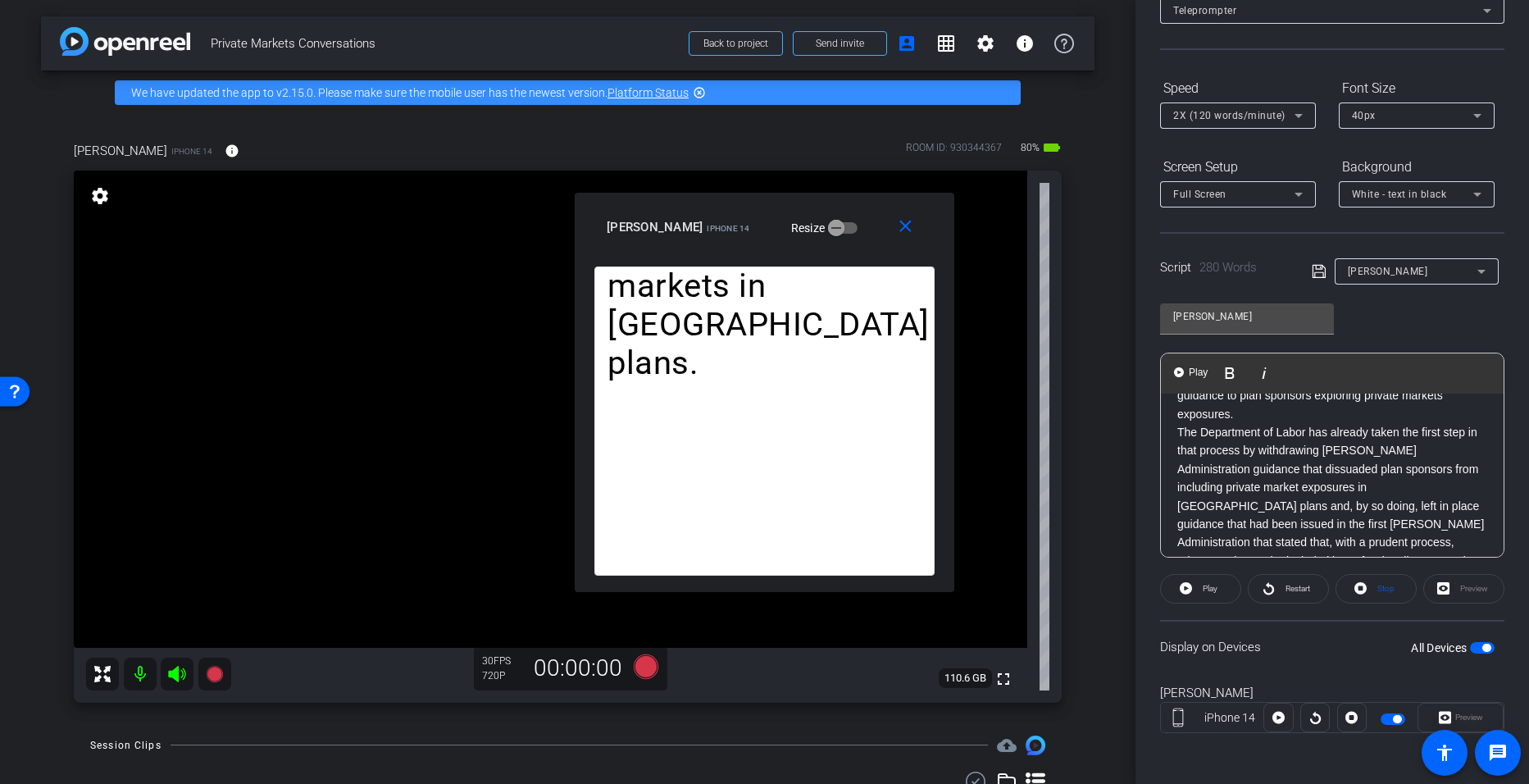
click at [739, 505] on div "Over the past decade, defined contribution plans have evolved to expand investm…" at bounding box center [1332, 475] width 343 height 164
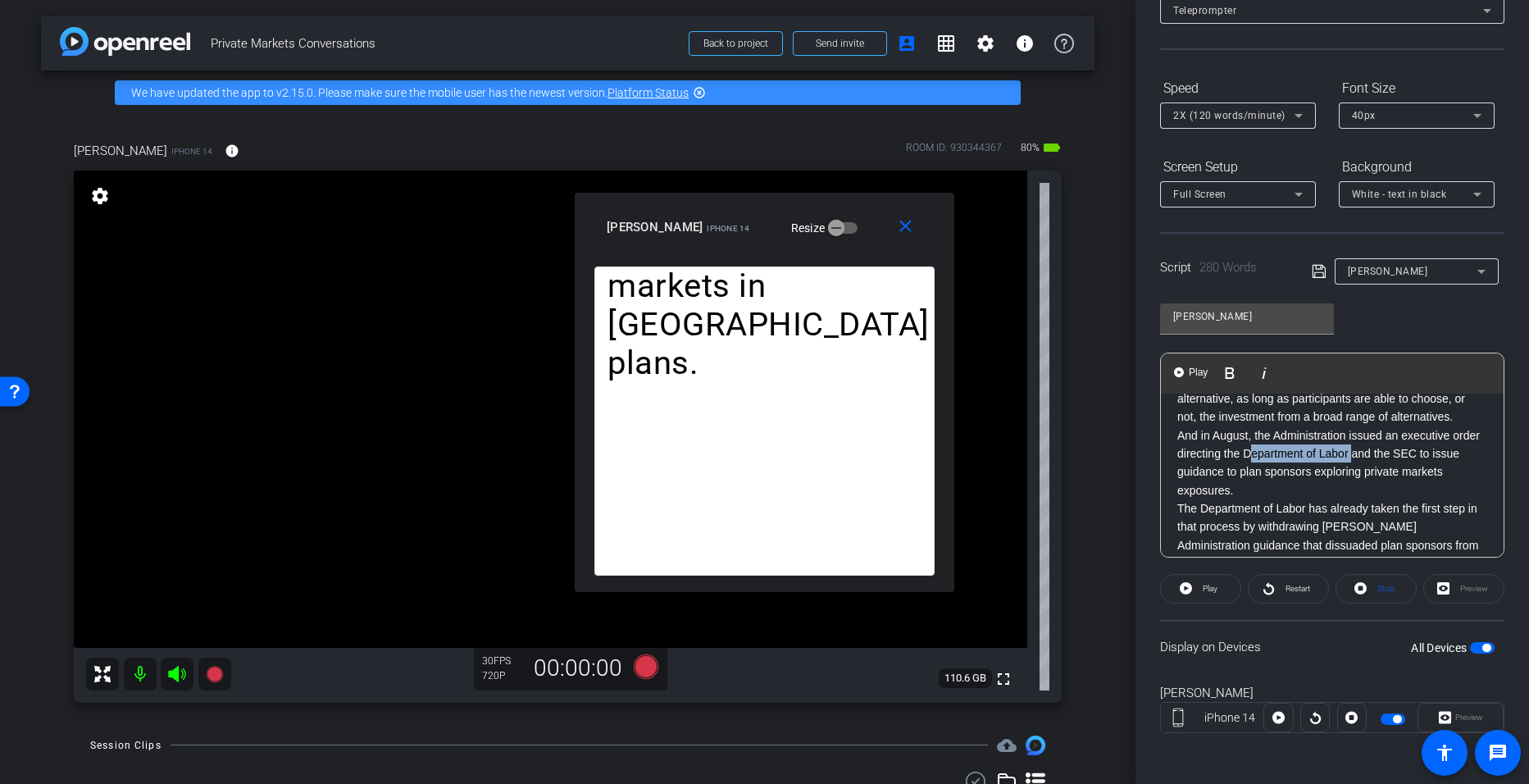
drag, startPoint x: 1381, startPoint y: 467, endPoint x: 1283, endPoint y: 469, distance: 98.0
click at [739, 469] on p "And in August, the Administration issued an executive order directing the Depar…" at bounding box center [1332, 462] width 310 height 74
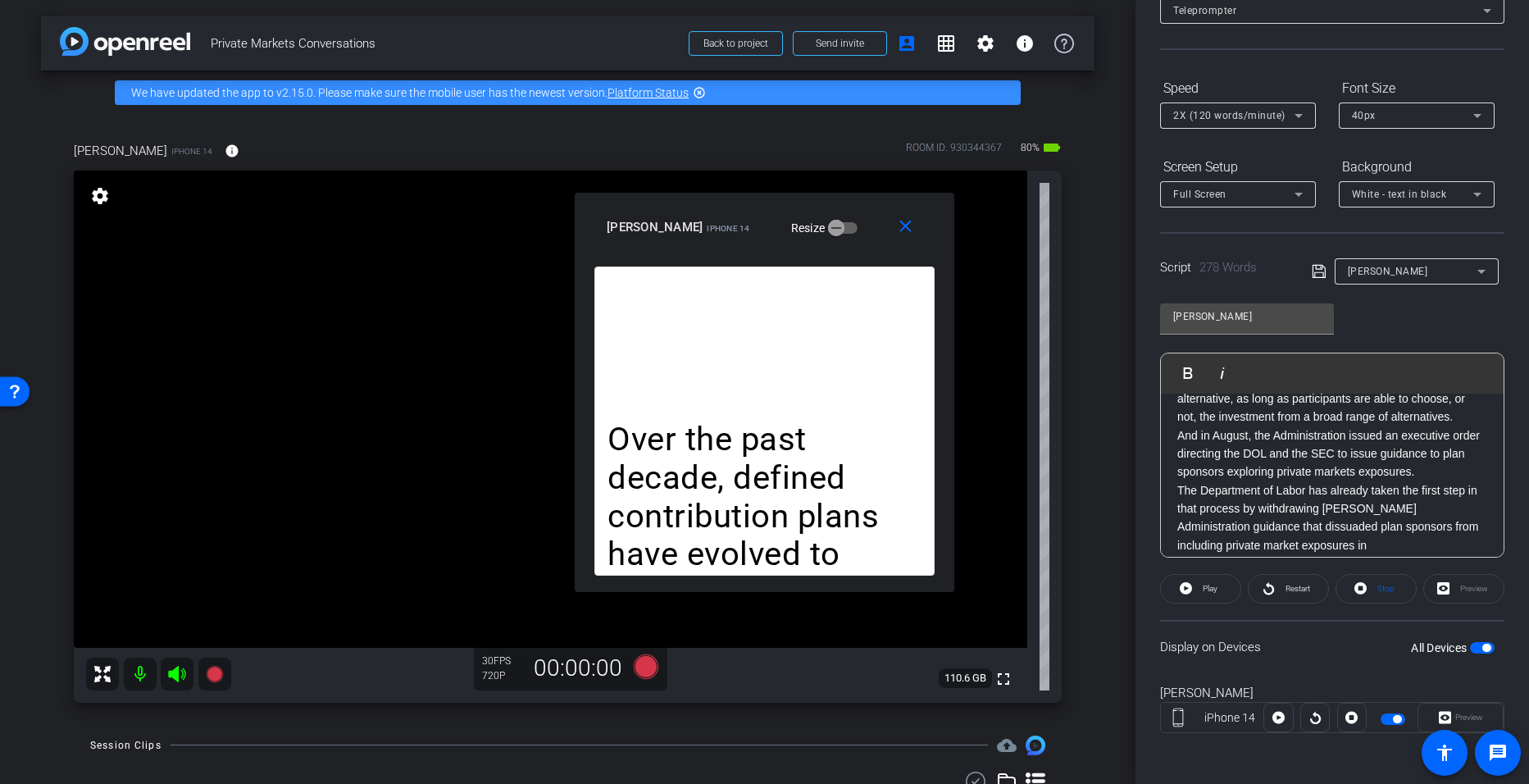
click at [739, 270] on icon at bounding box center [1319, 271] width 15 height 20
click at [739, 459] on div "Over the past decade, defined contribution plans have evolved to expand investm…" at bounding box center [1332, 218] width 343 height 676
click at [739, 374] on span "Play" at bounding box center [1198, 371] width 25 height 14
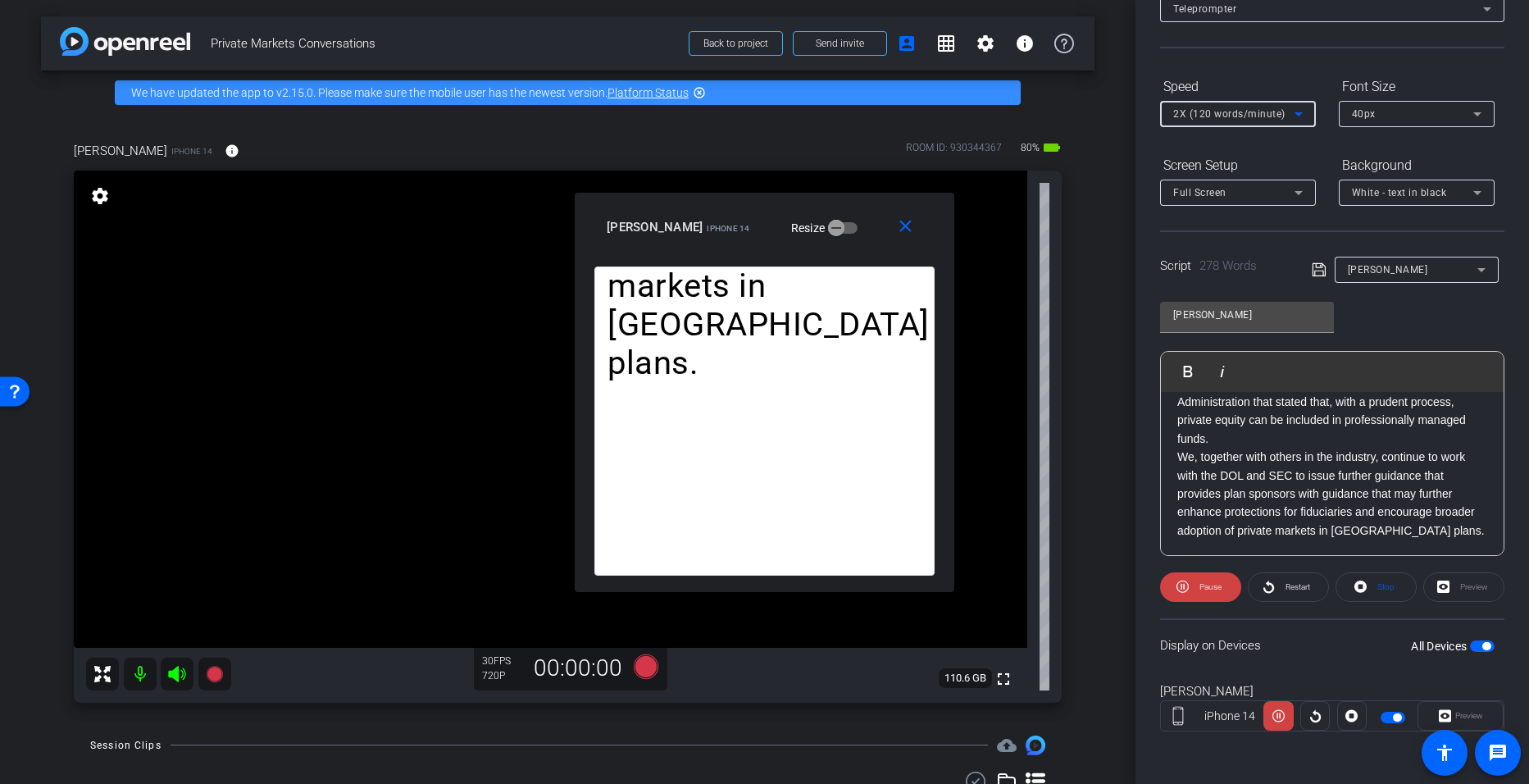
click at [739, 110] on icon at bounding box center [1299, 114] width 20 height 20
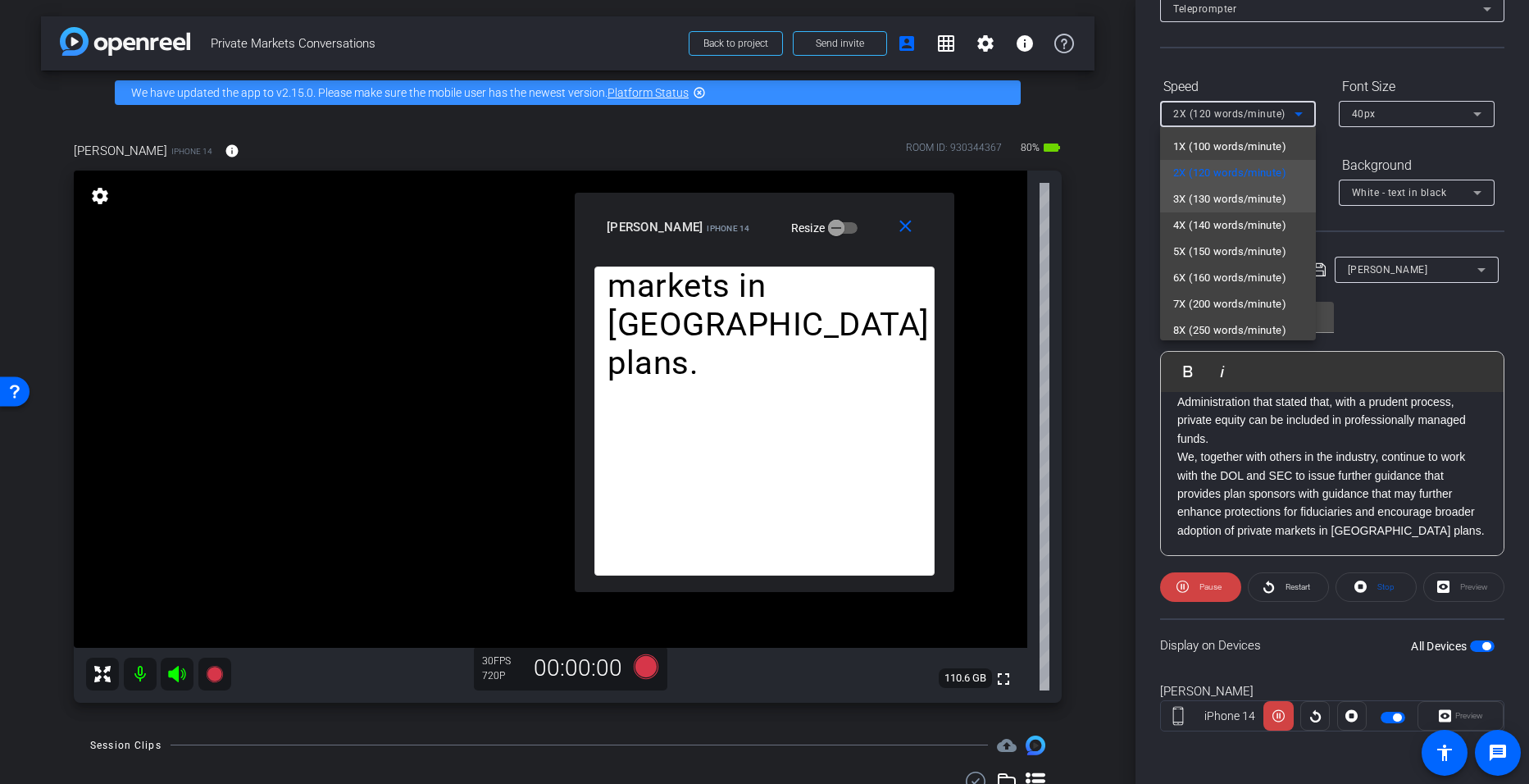
click at [739, 194] on span "3X (130 words/minute)" at bounding box center [1230, 199] width 113 height 20
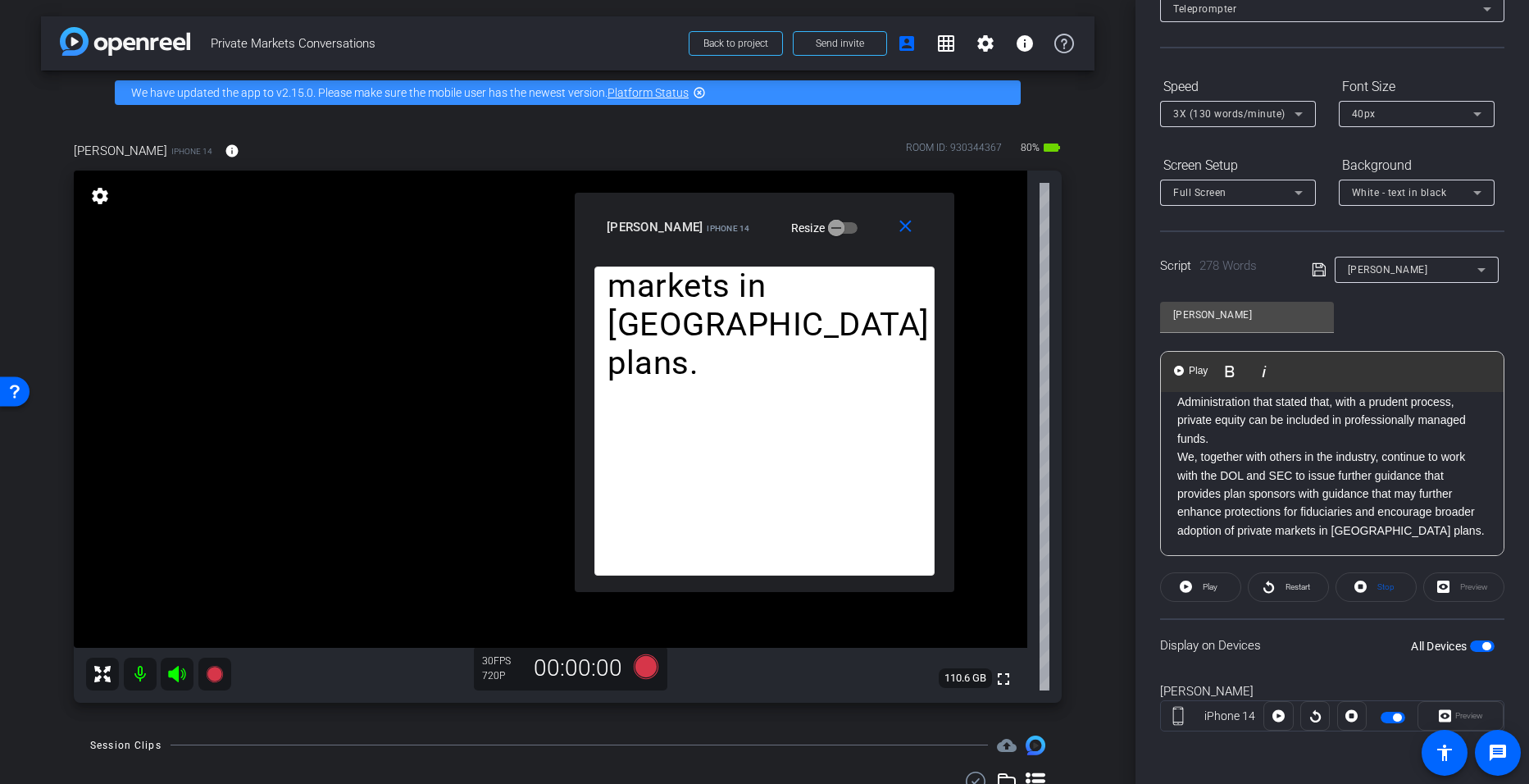
click at [739, 453] on div "Over the past decade, defined contribution plans have evolved to expand investm…" at bounding box center [1332, 218] width 343 height 676
click at [739, 372] on span "Play" at bounding box center [1198, 371] width 25 height 14
click at [739, 369] on span "Play" at bounding box center [1198, 371] width 25 height 14
click at [739, 111] on icon at bounding box center [1299, 114] width 20 height 20
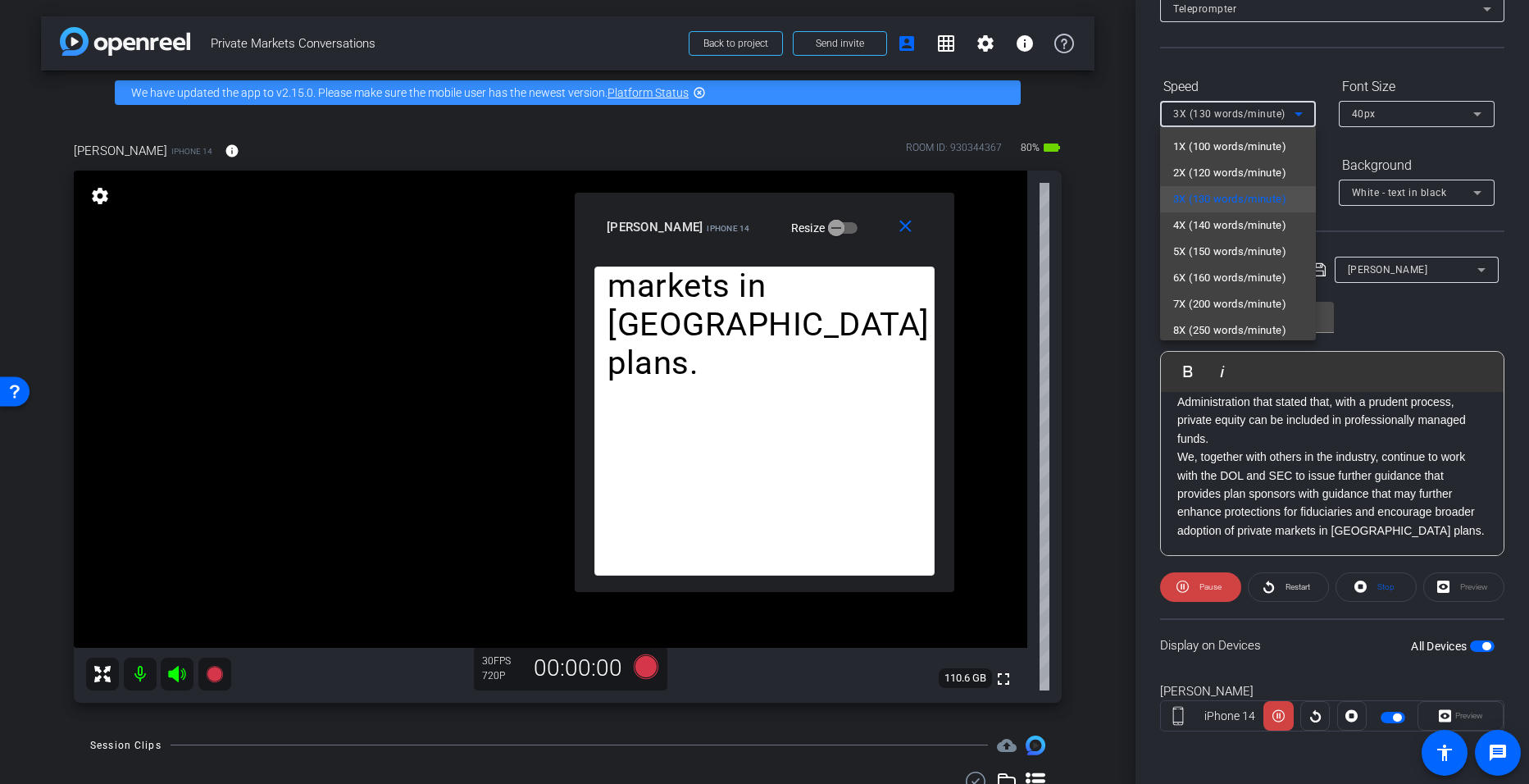
click at [739, 315] on div at bounding box center [764, 392] width 1529 height 784
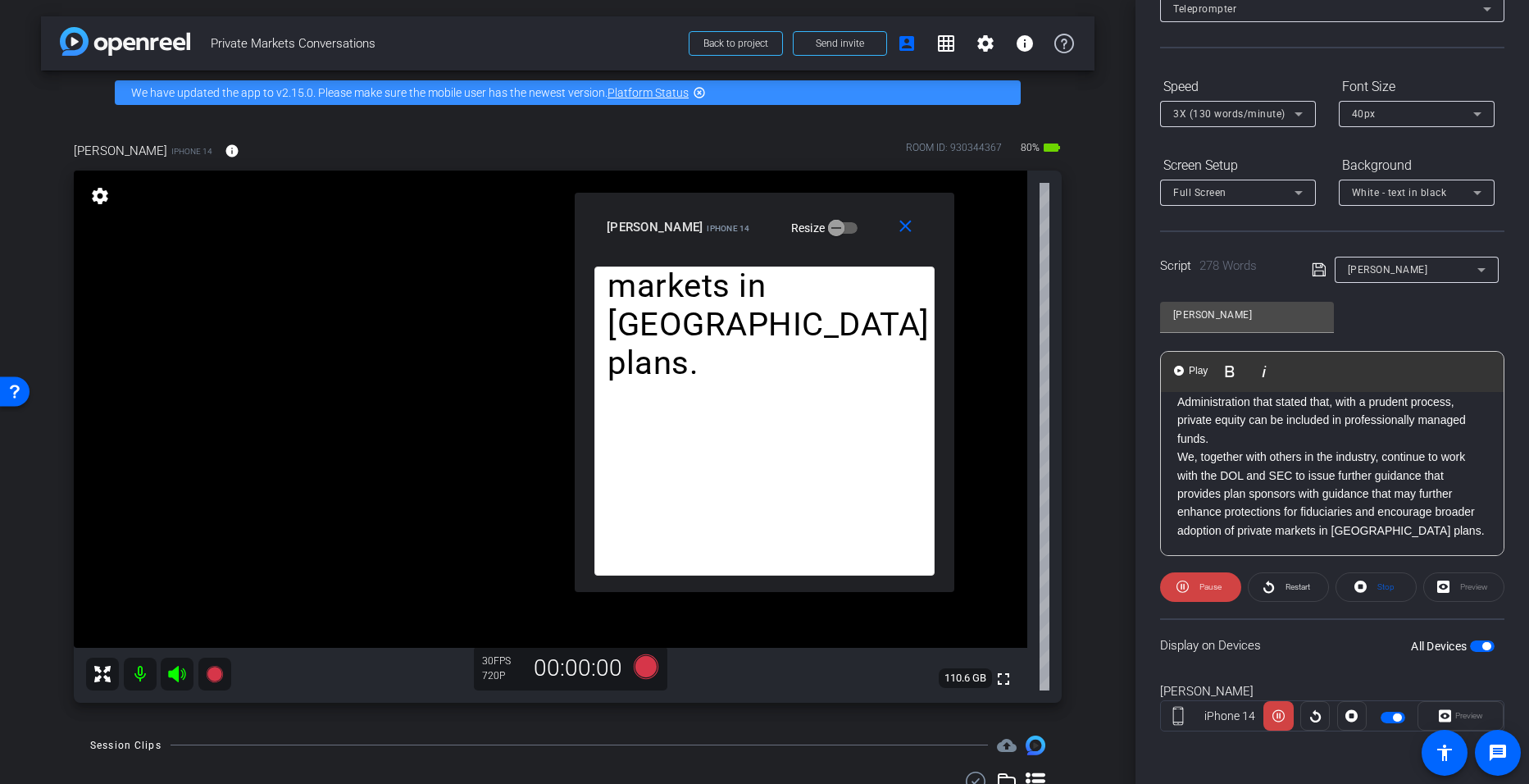
click at [739, 462] on p "We, together with others in the industry, continue to work with the DOL and SEC…" at bounding box center [1332, 493] width 310 height 92
click at [739, 378] on button "Play Play from this location" at bounding box center [1192, 371] width 38 height 33
click at [739, 115] on icon at bounding box center [1299, 114] width 8 height 4
